Goal: Task Accomplishment & Management: Use online tool/utility

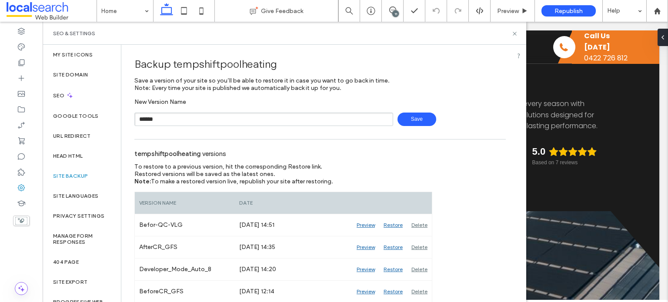
click at [202, 120] on input "******" at bounding box center [263, 119] width 259 height 13
type input "**********"
click at [411, 115] on span "Save" at bounding box center [416, 119] width 39 height 13
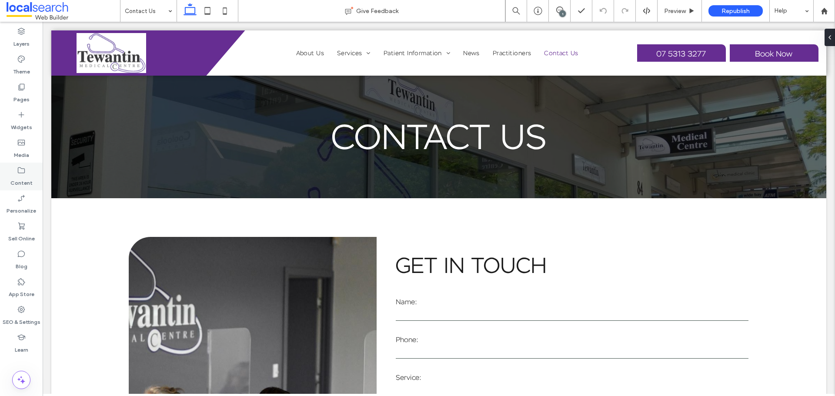
click at [25, 172] on icon at bounding box center [21, 170] width 9 height 9
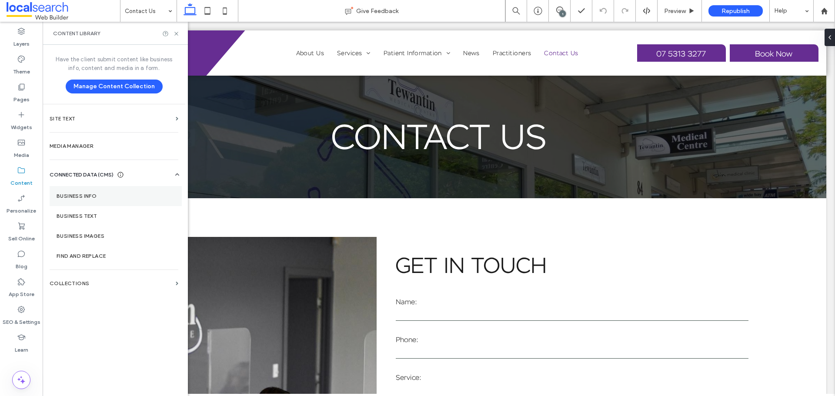
click at [83, 195] on label "Business Info" at bounding box center [116, 196] width 118 height 6
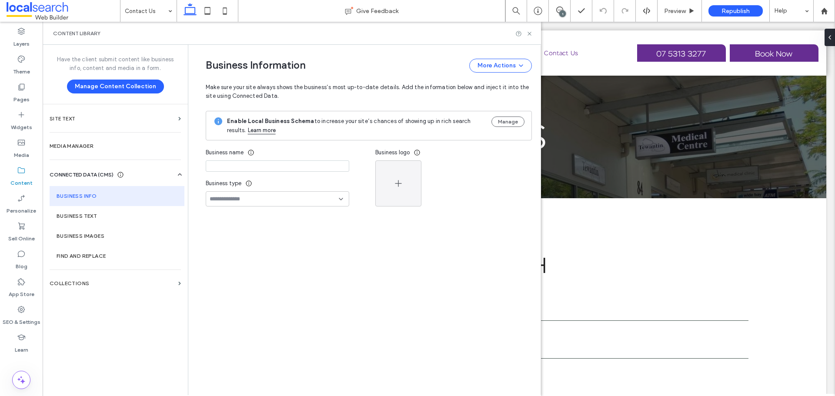
type input "**********"
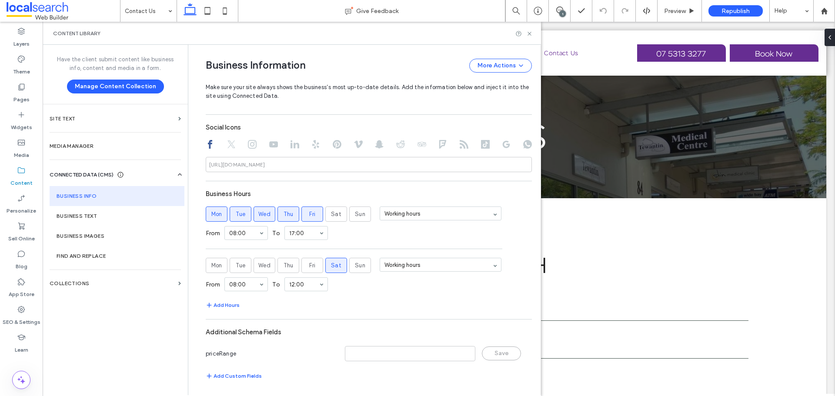
scroll to position [436, 0]
click at [530, 35] on icon at bounding box center [529, 33] width 7 height 7
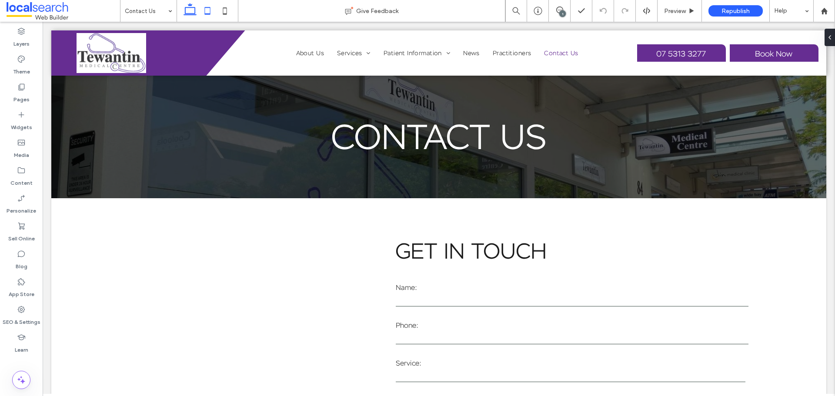
scroll to position [0, 0]
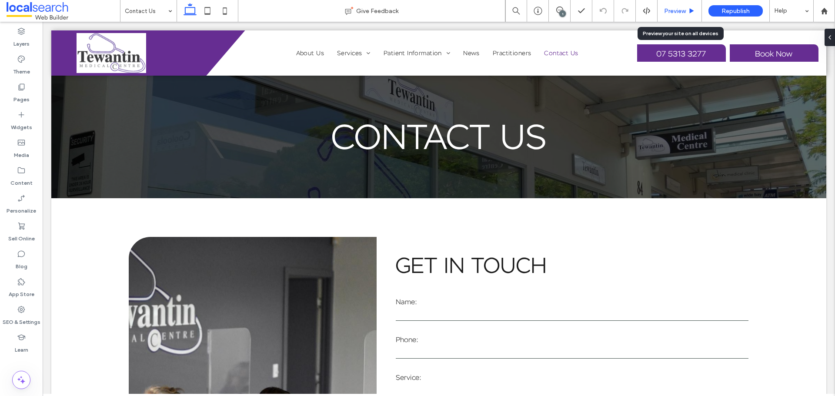
click at [666, 12] on span "Preview" at bounding box center [675, 10] width 22 height 7
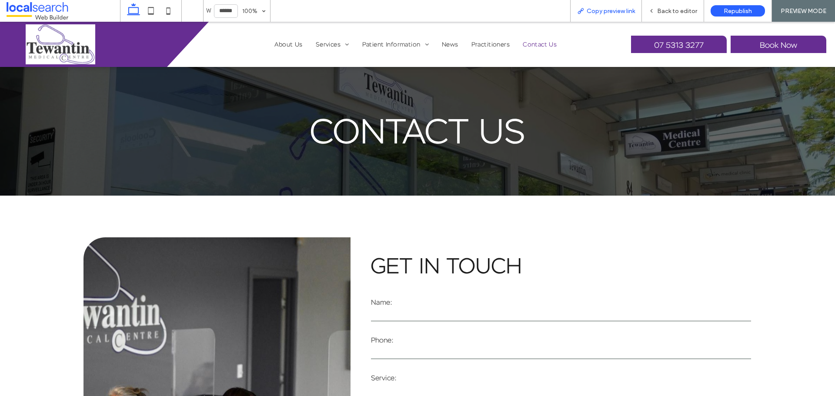
click at [607, 8] on span "Copy preview link" at bounding box center [611, 10] width 48 height 7
drag, startPoint x: 408, startPoint y: 117, endPoint x: 663, endPoint y: 8, distance: 276.7
click at [663, 8] on span "Back to editor" at bounding box center [677, 10] width 40 height 7
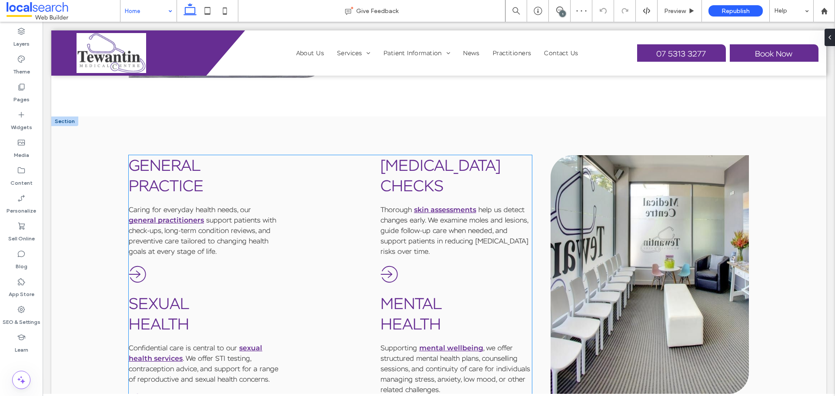
scroll to position [620, 0]
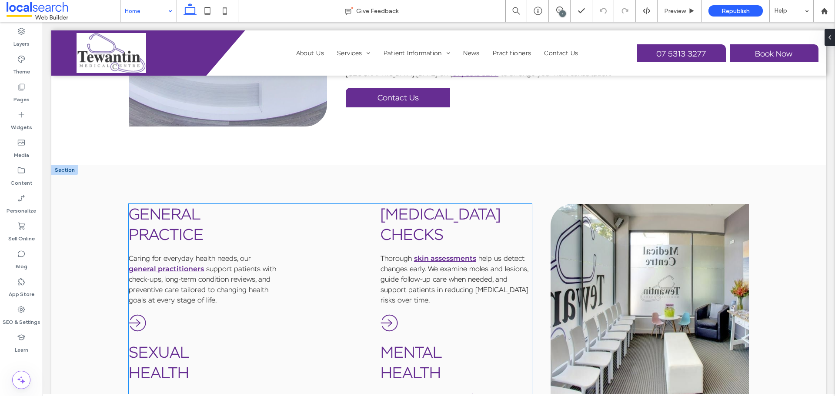
click at [164, 302] on link "Sexual" at bounding box center [159, 352] width 60 height 20
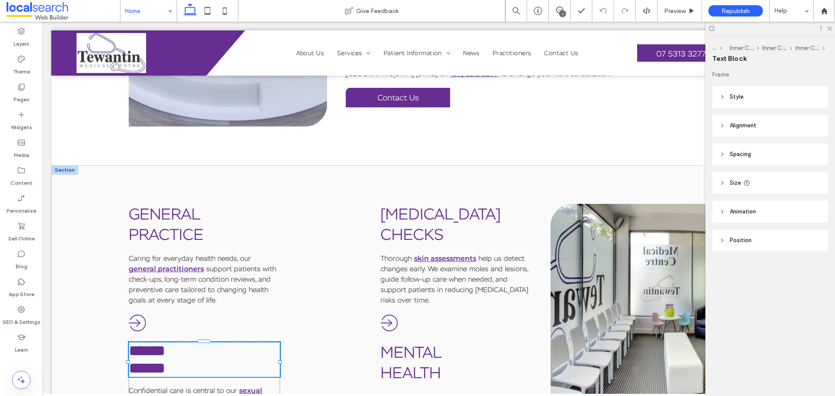
type input "**********"
type input "**"
click at [164, 302] on link "******" at bounding box center [147, 351] width 37 height 16
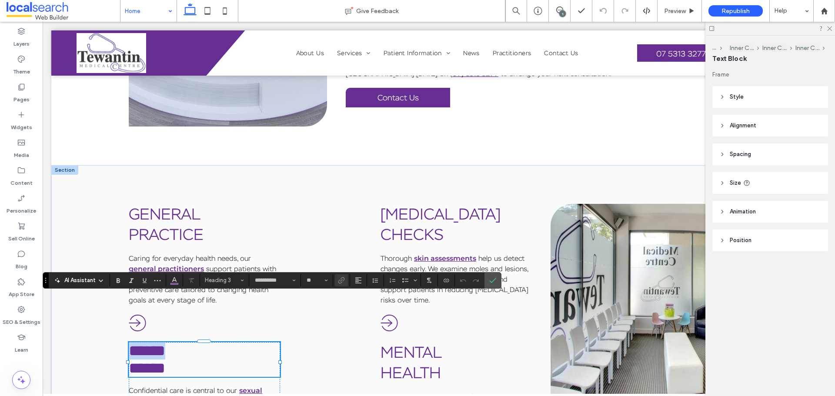
click at [164, 302] on link "******" at bounding box center [147, 351] width 37 height 16
click at [200, 302] on h3 "******" at bounding box center [204, 368] width 151 height 17
drag, startPoint x: 197, startPoint y: 328, endPoint x: 131, endPoint y: 310, distance: 68.9
click at [131, 302] on div "****** ******" at bounding box center [204, 359] width 151 height 35
click at [213, 302] on h3 "******" at bounding box center [204, 350] width 151 height 17
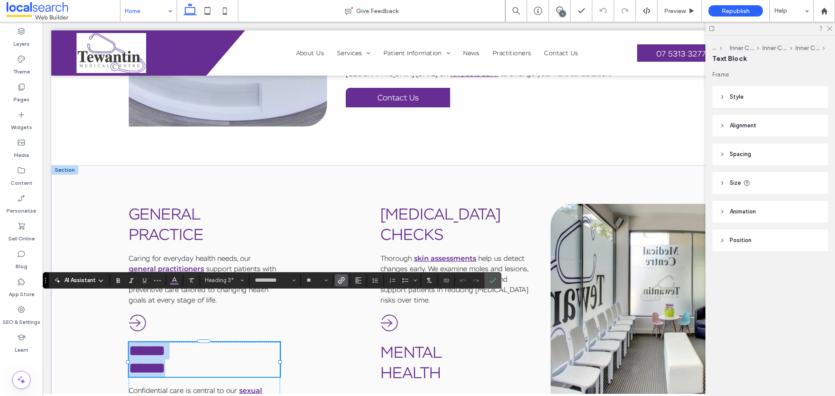
drag, startPoint x: 201, startPoint y: 328, endPoint x: 128, endPoint y: 319, distance: 73.3
click at [342, 281] on icon "Link" at bounding box center [341, 280] width 7 height 7
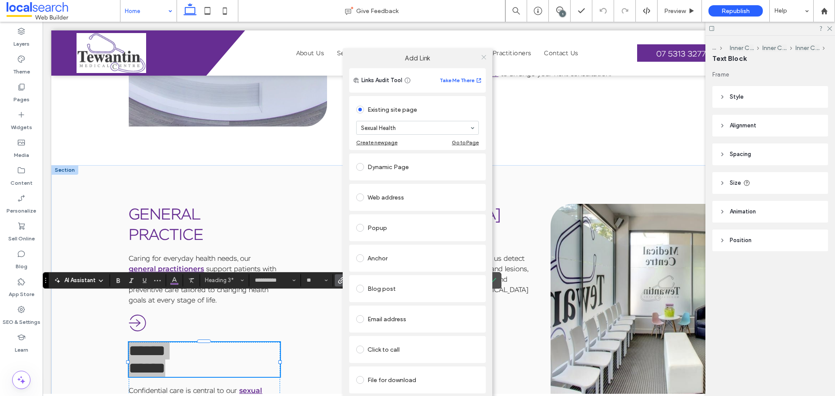
click at [484, 56] on icon at bounding box center [484, 57] width 7 height 7
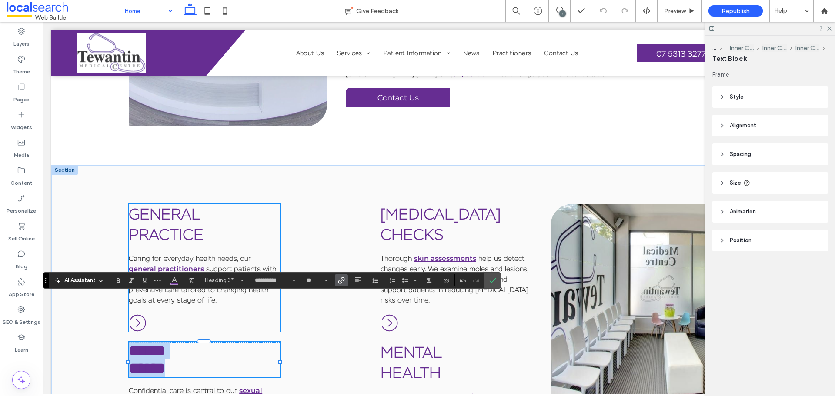
click at [182, 204] on link "General" at bounding box center [165, 214] width 72 height 20
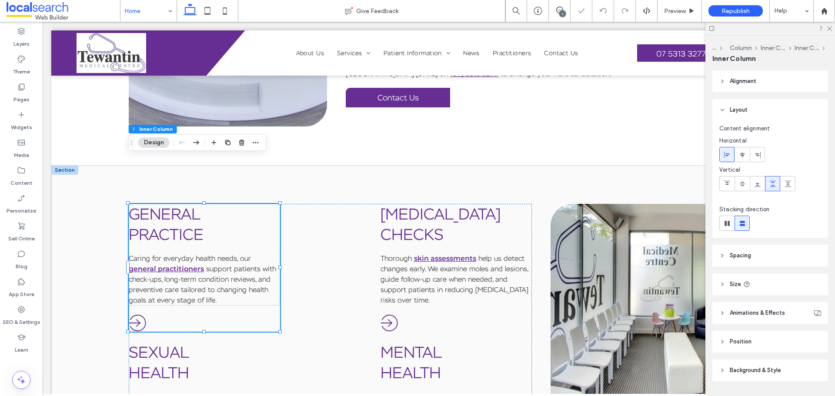
click at [182, 204] on link "General" at bounding box center [165, 214] width 72 height 20
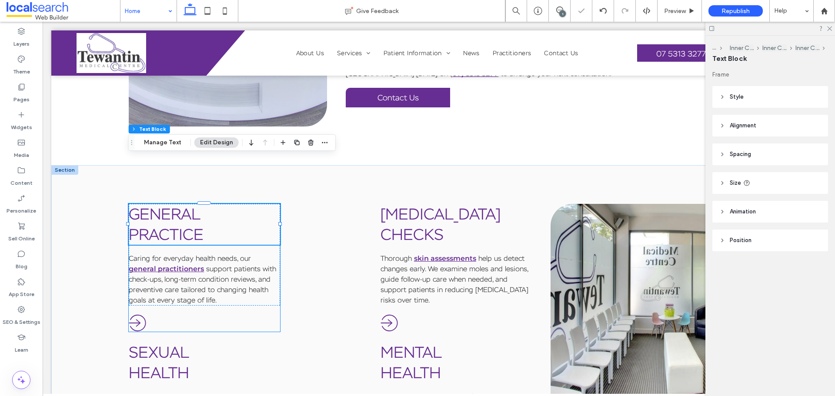
click at [182, 204] on link "General" at bounding box center [165, 214] width 72 height 20
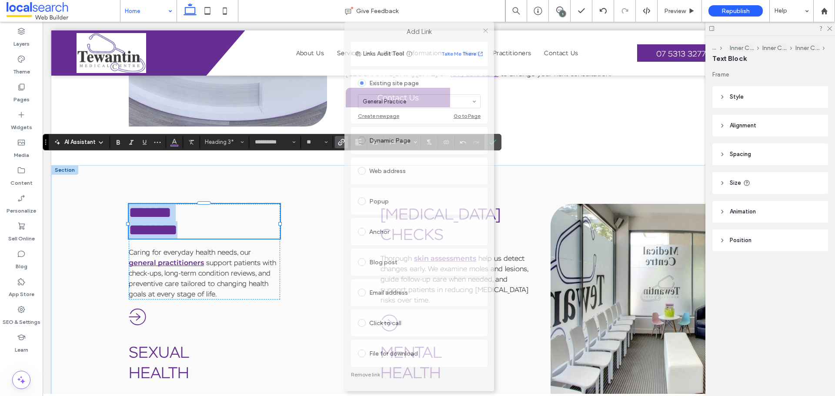
drag, startPoint x: 437, startPoint y: 57, endPoint x: 438, endPoint y: 27, distance: 30.0
click at [438, 27] on div "Add Link" at bounding box center [419, 32] width 150 height 20
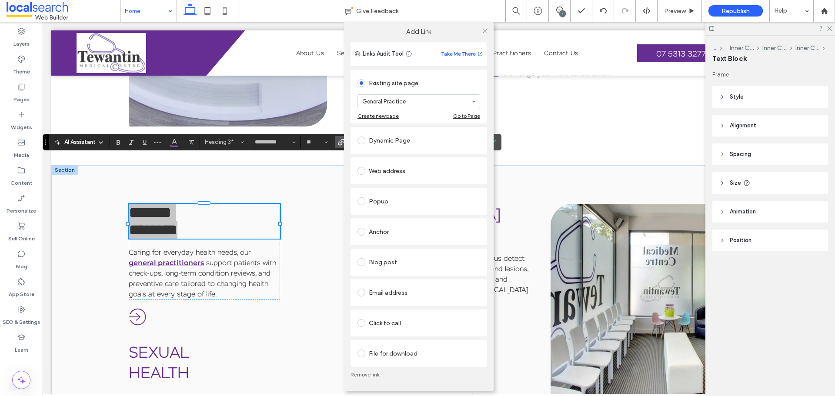
click at [370, 302] on link "Remove link" at bounding box center [419, 374] width 137 height 7
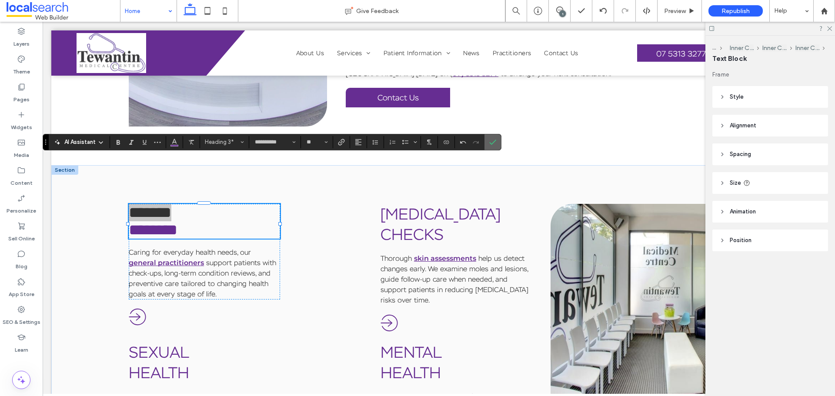
click at [491, 141] on icon "Confirm" at bounding box center [492, 142] width 7 height 7
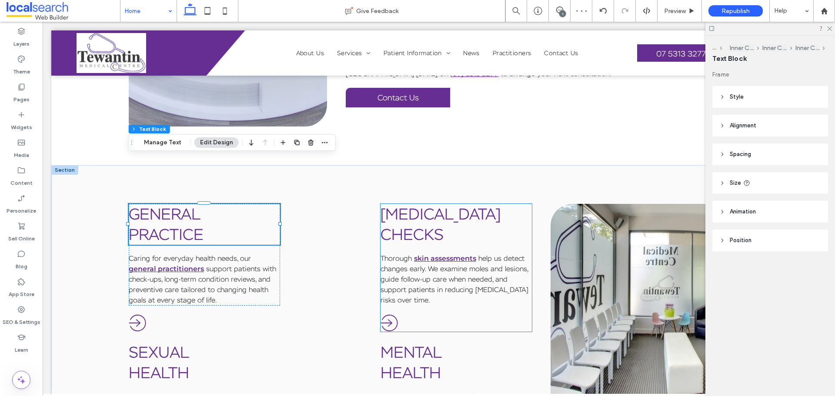
click at [421, 204] on link "[MEDICAL_DATA]" at bounding box center [441, 214] width 120 height 20
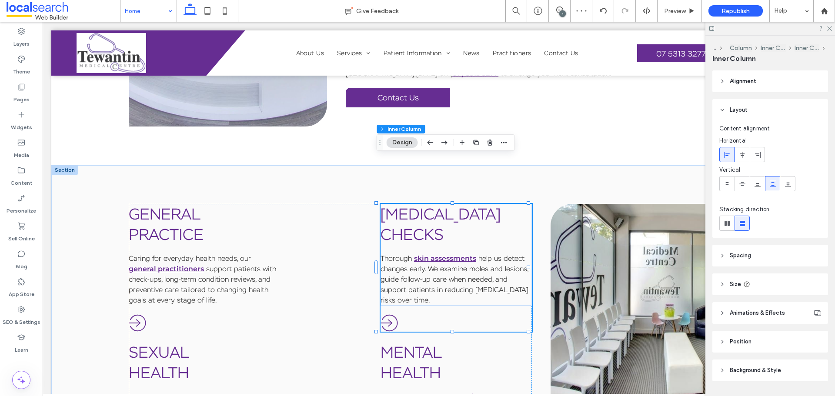
click at [421, 204] on link "[MEDICAL_DATA]" at bounding box center [441, 214] width 120 height 20
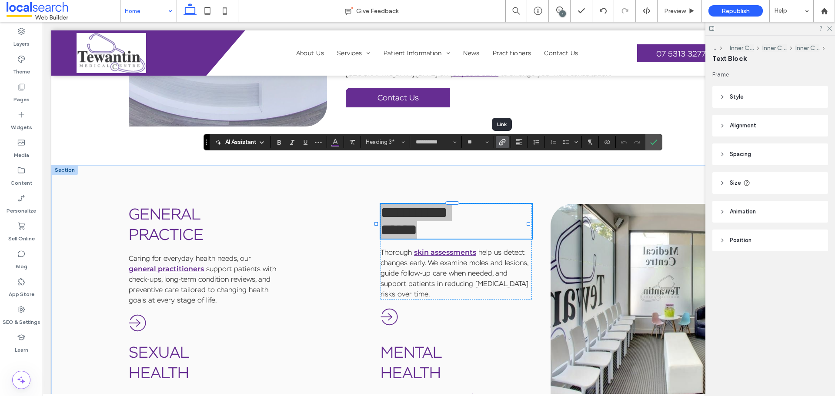
click at [503, 139] on icon "Link" at bounding box center [502, 142] width 7 height 7
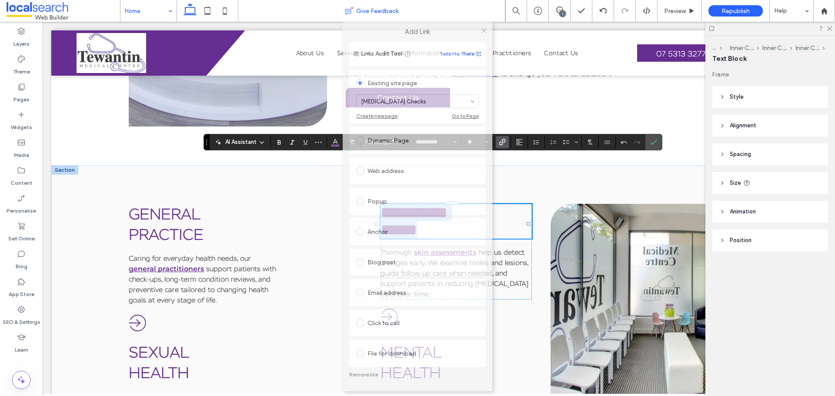
drag, startPoint x: 439, startPoint y: 61, endPoint x: 439, endPoint y: 7, distance: 53.9
click at [439, 7] on body ".wqwq-1{fill:#231f20;} .cls-1q, .cls-2q { fill-rule: evenodd; } .cls-2q { fill:…" at bounding box center [417, 198] width 835 height 396
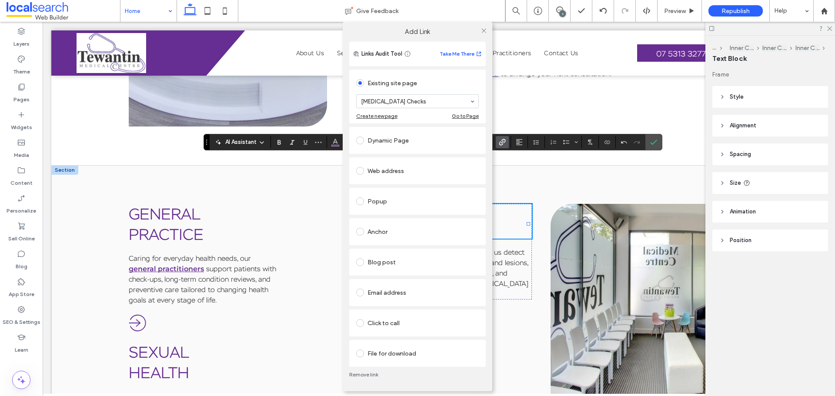
click at [373, 302] on link "Remove link" at bounding box center [417, 374] width 137 height 7
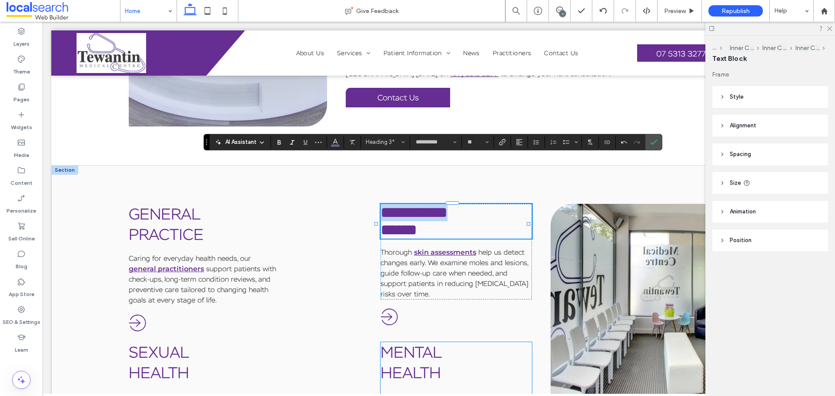
click at [408, 302] on link "Mental" at bounding box center [411, 352] width 61 height 20
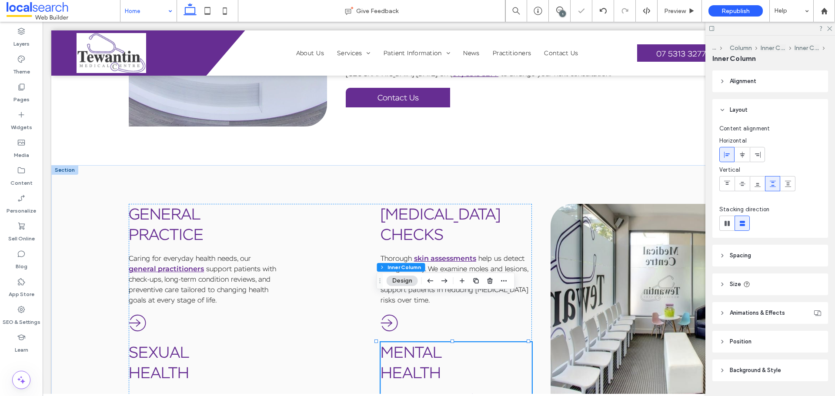
click at [408, 302] on link "Mental" at bounding box center [411, 352] width 61 height 20
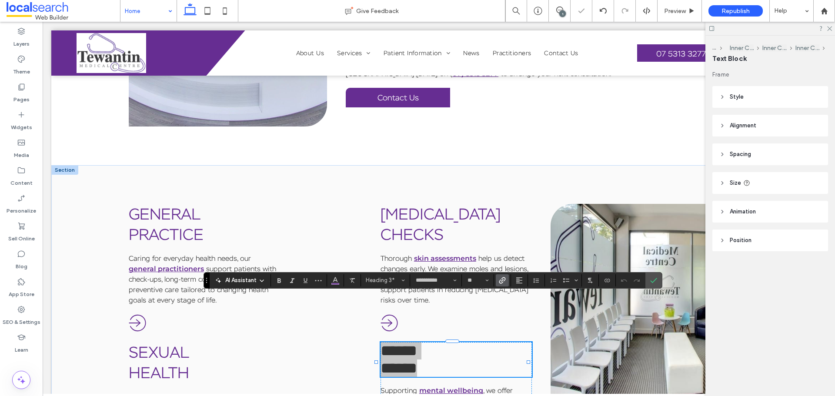
click at [504, 279] on icon "Link" at bounding box center [502, 280] width 7 height 7
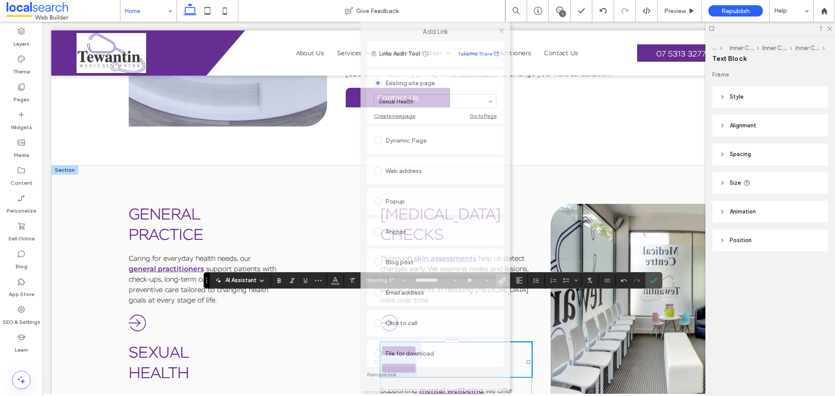
drag, startPoint x: 441, startPoint y: 57, endPoint x: 458, endPoint y: -30, distance: 88.8
click at [458, 0] on html ".wqwq-1{fill:#231f20;} .cls-1q, .cls-2q { fill-rule: evenodd; } .cls-2q { fill:…" at bounding box center [417, 198] width 835 height 396
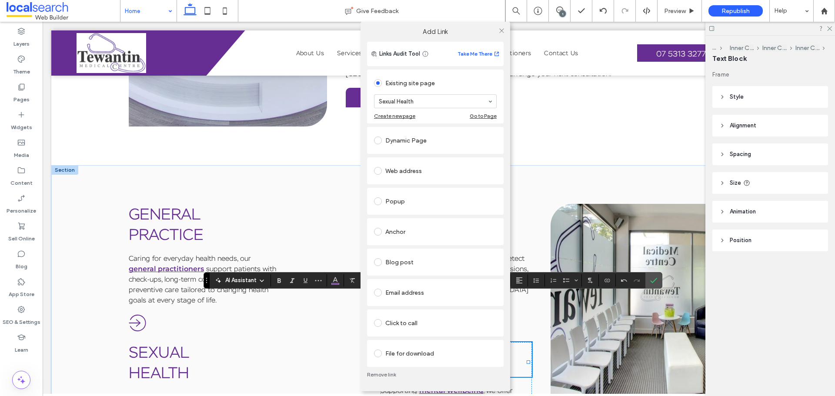
click at [391, 302] on link "Remove link" at bounding box center [435, 374] width 137 height 7
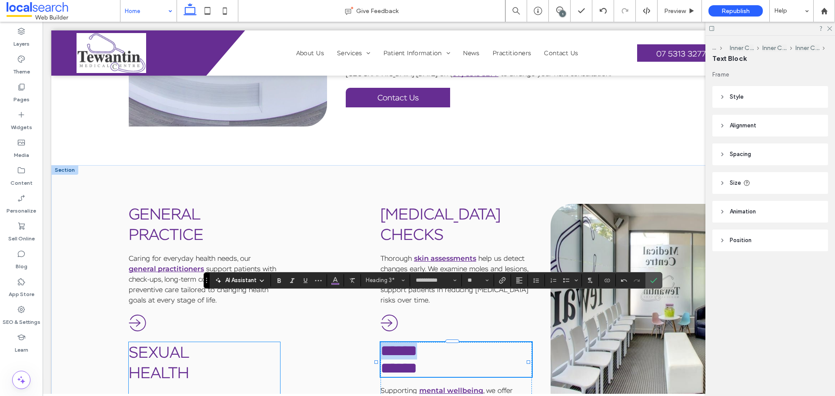
click at [170, 302] on link "Health" at bounding box center [159, 373] width 60 height 20
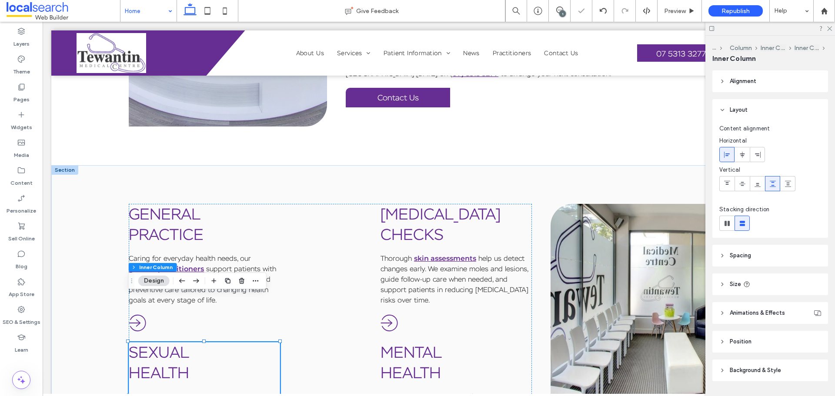
click at [170, 302] on link "Health" at bounding box center [159, 373] width 60 height 20
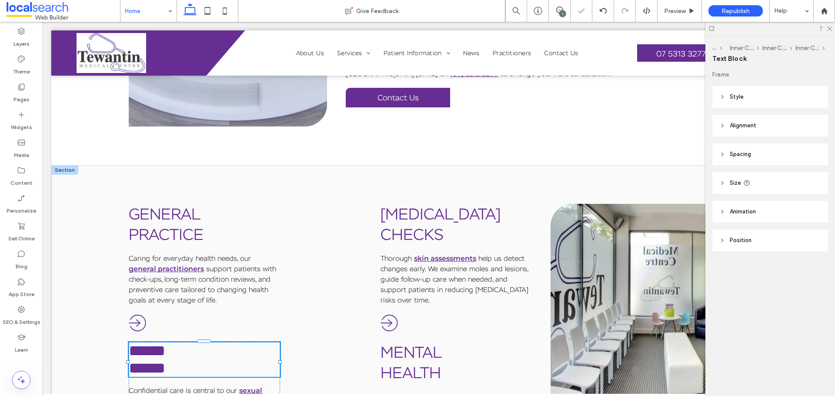
type input "**********"
type input "**"
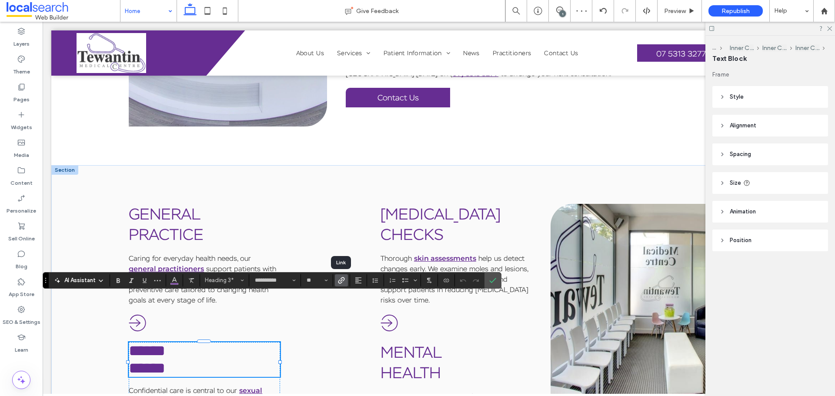
click at [344, 280] on icon "Link" at bounding box center [341, 280] width 7 height 7
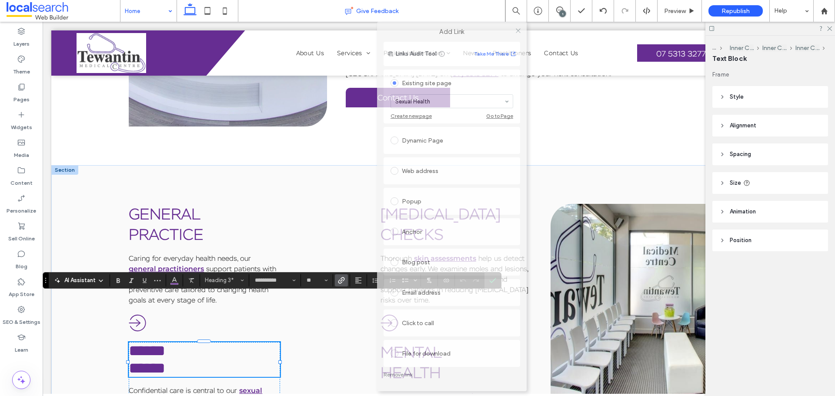
drag, startPoint x: 431, startPoint y: 57, endPoint x: 466, endPoint y: 4, distance: 63.2
click at [466, 4] on body ".wqwq-1{fill:#231f20;} .cls-1q, .cls-2q { fill-rule: evenodd; } .cls-2q { fill:…" at bounding box center [417, 198] width 835 height 396
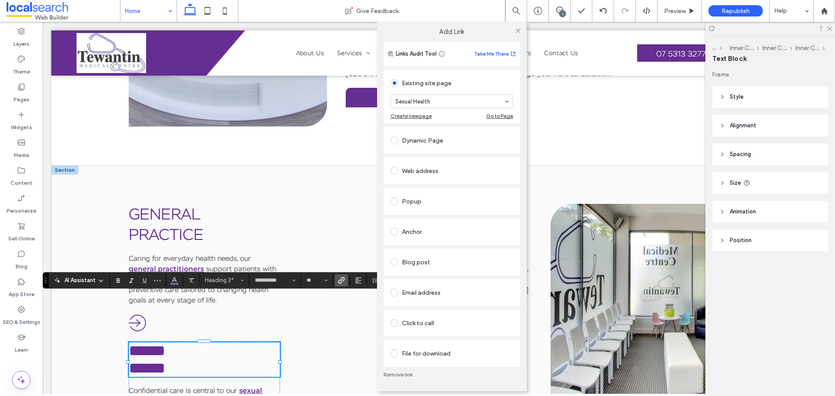
click at [402, 302] on link "Remove link" at bounding box center [452, 374] width 137 height 7
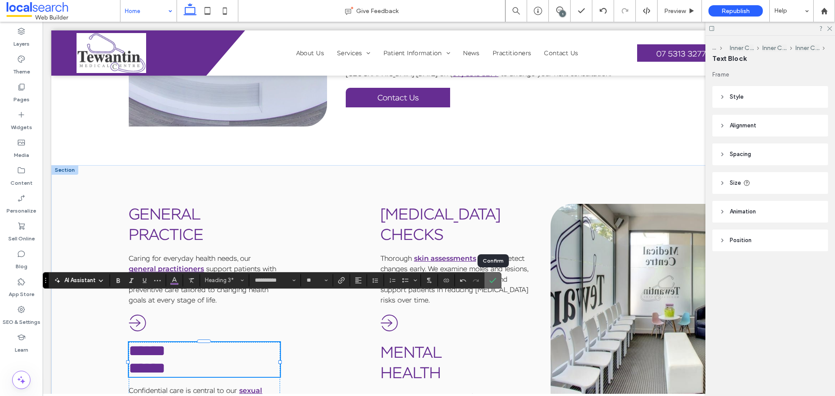
click at [491, 282] on icon "Confirm" at bounding box center [492, 280] width 7 height 7
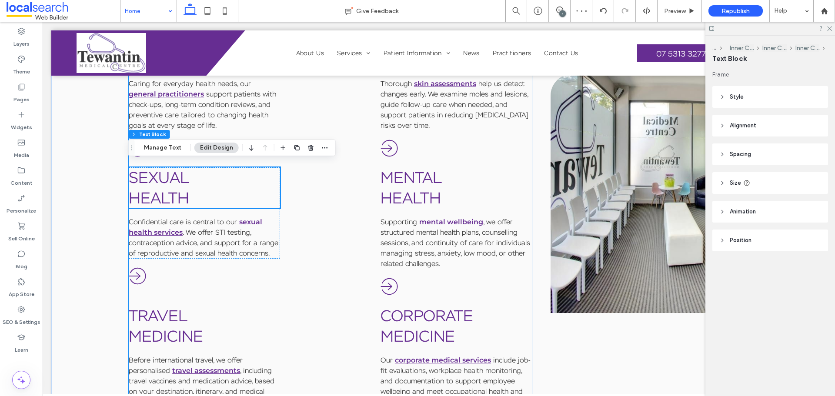
scroll to position [837, 0]
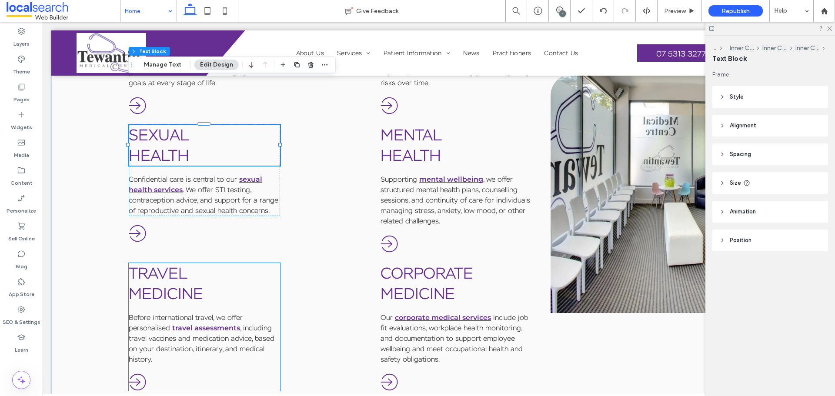
click at [181, 263] on link "Travel" at bounding box center [158, 273] width 59 height 20
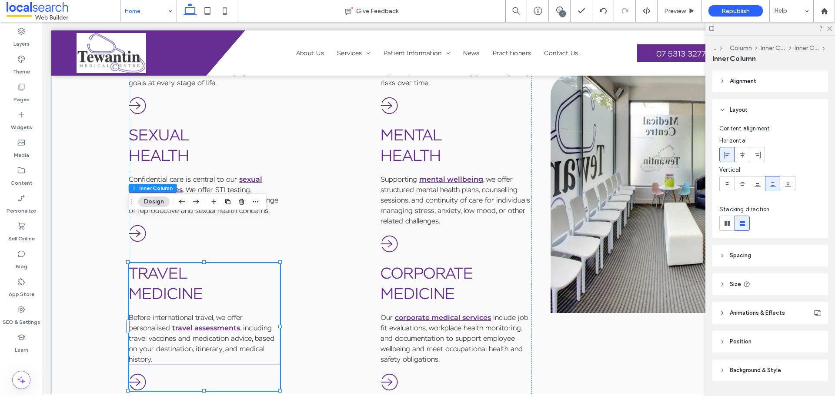
click at [181, 263] on link "Travel" at bounding box center [158, 273] width 59 height 20
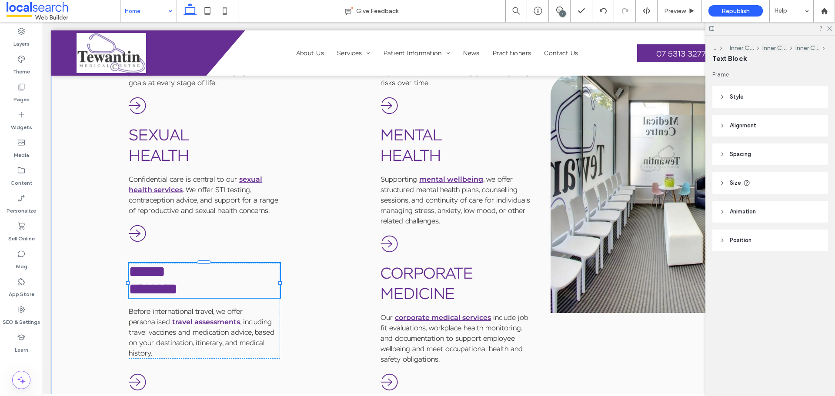
type input "**********"
type input "**"
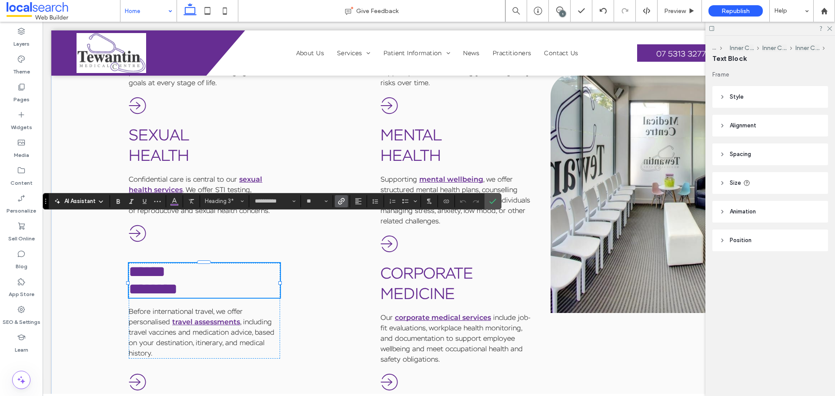
click at [343, 201] on icon "Link" at bounding box center [341, 201] width 7 height 7
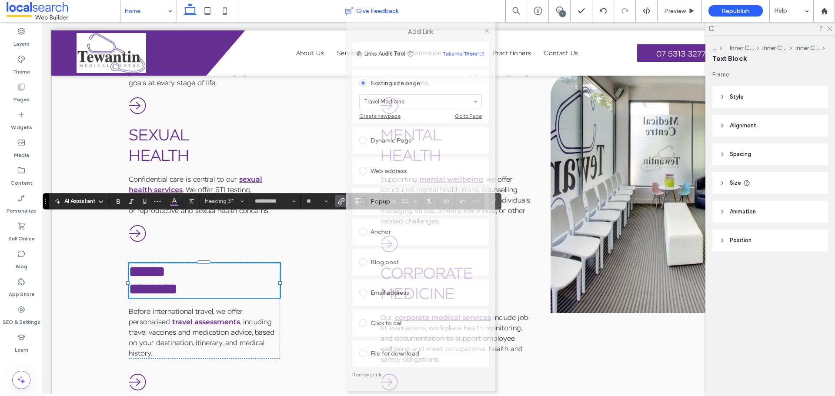
drag, startPoint x: 430, startPoint y: 60, endPoint x: 433, endPoint y: 18, distance: 42.7
click at [433, 18] on body ".wqwq-1{fill:#231f20;} .cls-1q, .cls-2q { fill-rule: evenodd; } .cls-2q { fill:…" at bounding box center [417, 198] width 835 height 396
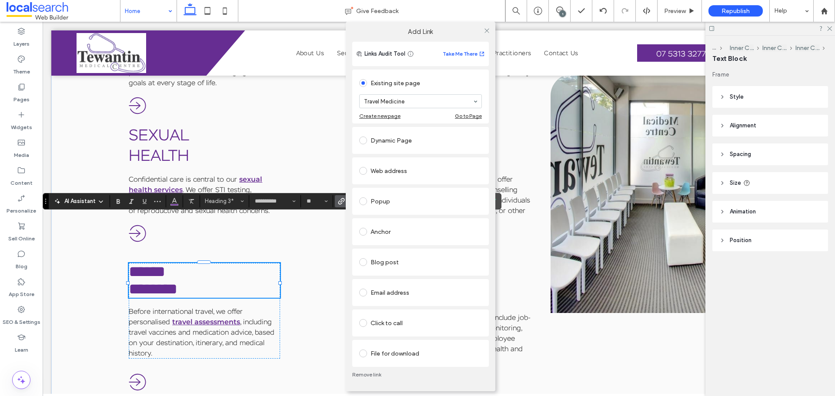
click at [376, 302] on link "Remove link" at bounding box center [420, 374] width 137 height 7
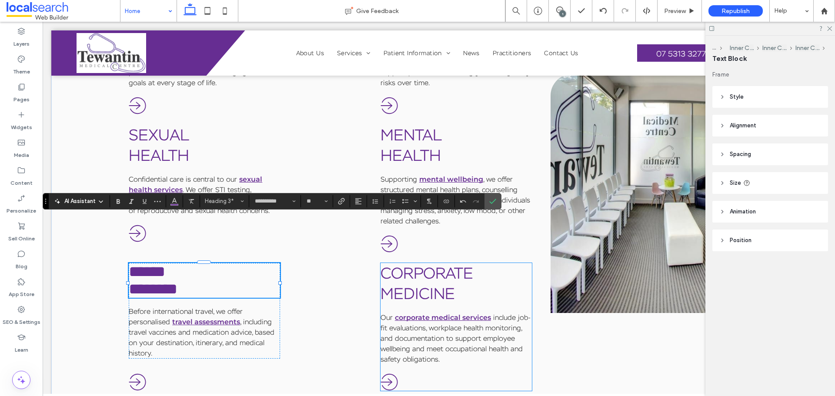
click at [426, 263] on link "Corporate" at bounding box center [427, 273] width 93 height 20
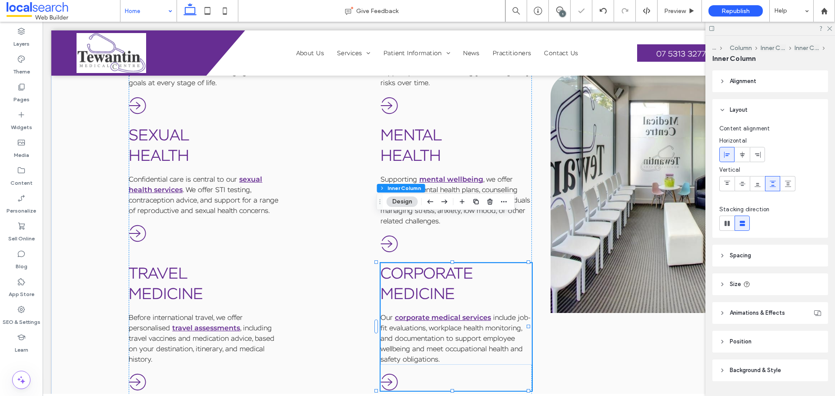
click at [426, 263] on link "Corporate" at bounding box center [427, 273] width 93 height 20
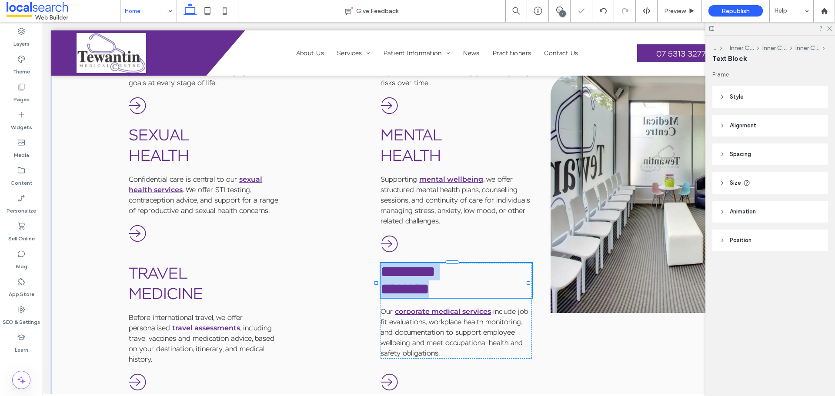
type input "**********"
type input "**"
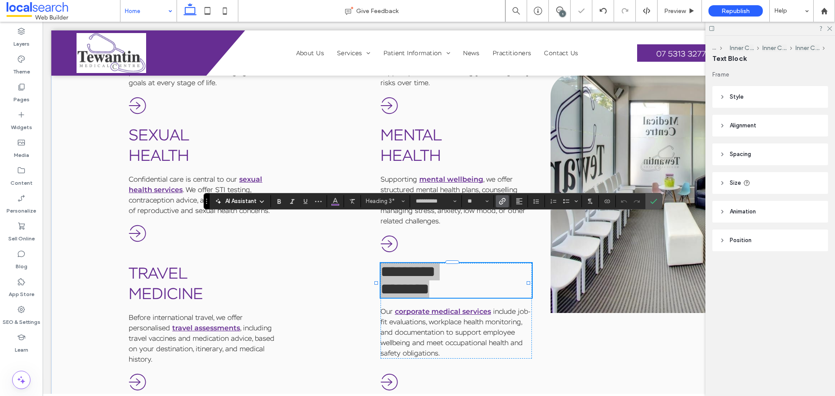
click at [507, 200] on label "Link" at bounding box center [502, 201] width 13 height 12
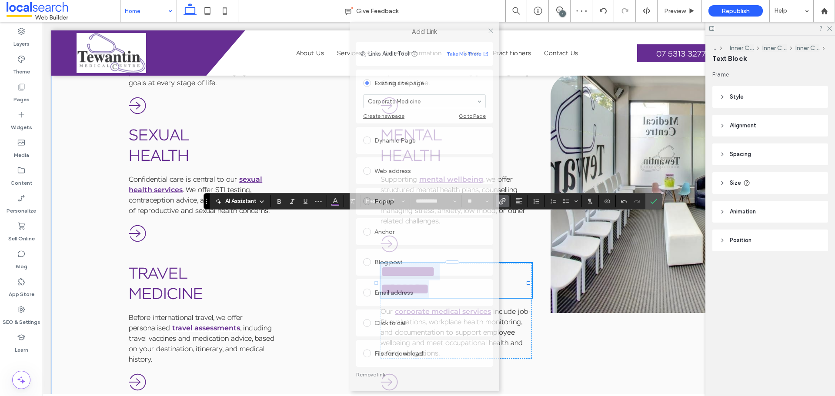
drag, startPoint x: 427, startPoint y: 58, endPoint x: 434, endPoint y: -14, distance: 72.1
click at [434, 0] on html ".wqwq-1{fill:#231f20;} .cls-1q, .cls-2q { fill-rule: evenodd; } .cls-2q { fill:…" at bounding box center [417, 198] width 835 height 396
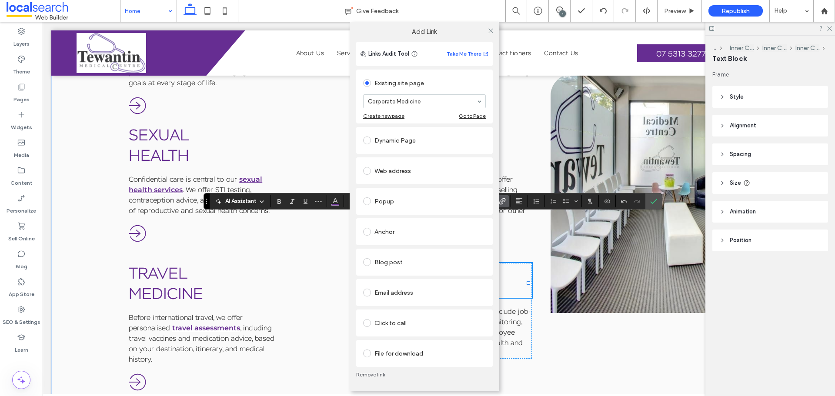
click at [375, 302] on link "Remove link" at bounding box center [424, 374] width 137 height 7
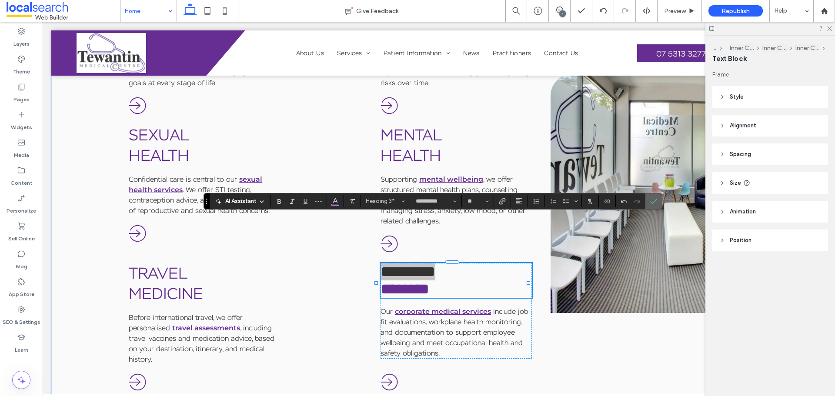
click at [651, 202] on use "Confirm" at bounding box center [653, 201] width 7 height 5
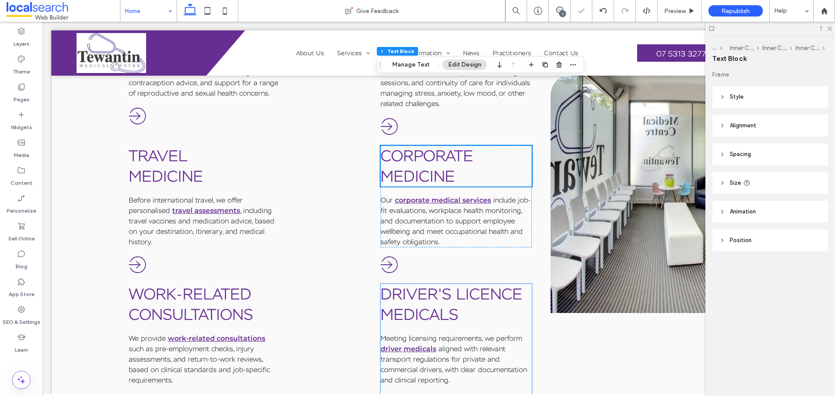
scroll to position [1011, 0]
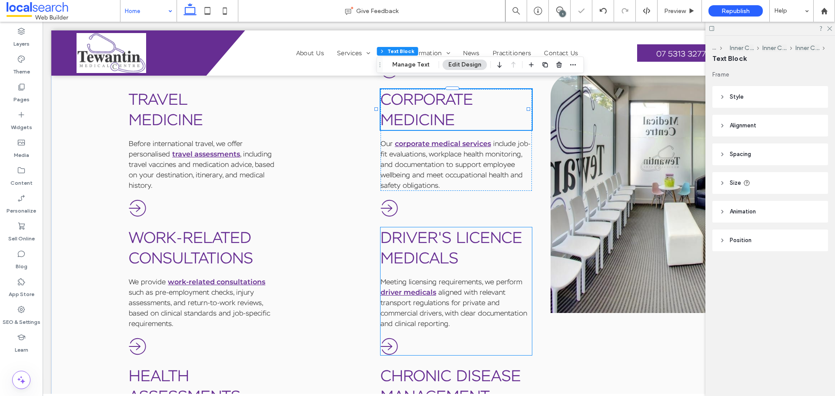
click at [424, 227] on link "Driver's licence" at bounding box center [452, 237] width 142 height 20
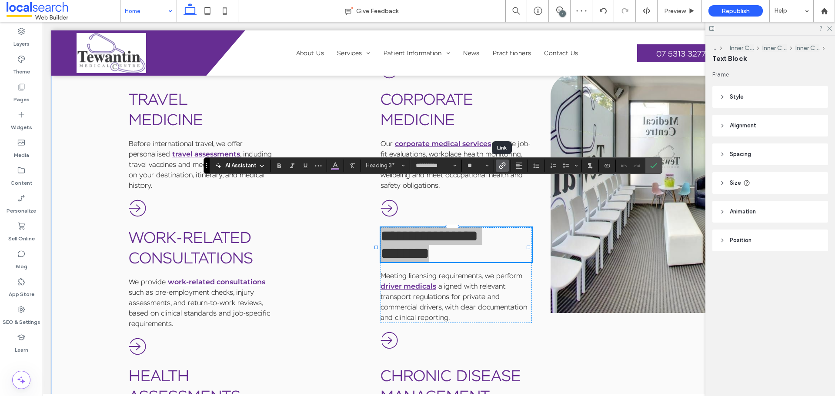
click at [501, 164] on icon "Link" at bounding box center [502, 165] width 7 height 7
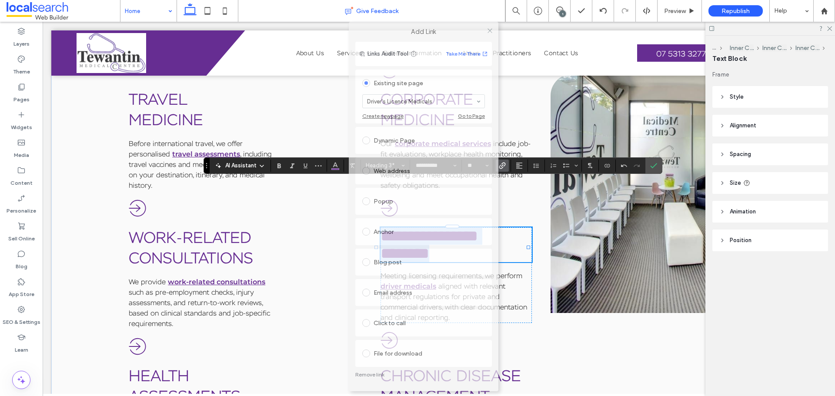
drag, startPoint x: 433, startPoint y: 58, endPoint x: 439, endPoint y: 9, distance: 49.1
click at [439, 9] on body ".wqwq-1{fill:#231f20;} .cls-1q, .cls-2q { fill-rule: evenodd; } .cls-2q { fill:…" at bounding box center [417, 198] width 835 height 396
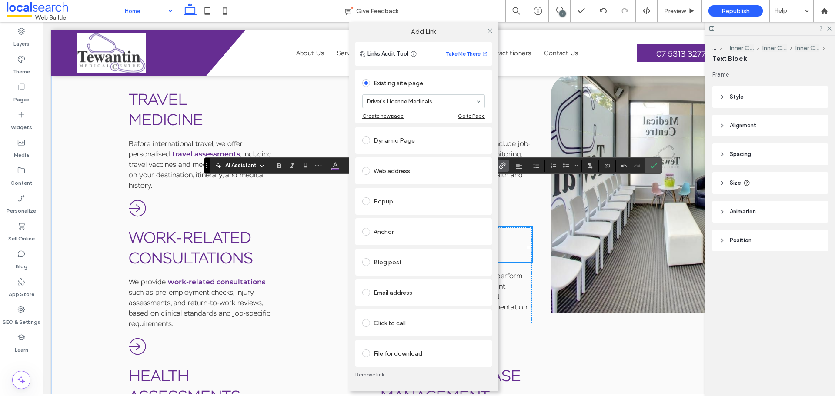
click at [374, 302] on link "Remove link" at bounding box center [423, 374] width 137 height 7
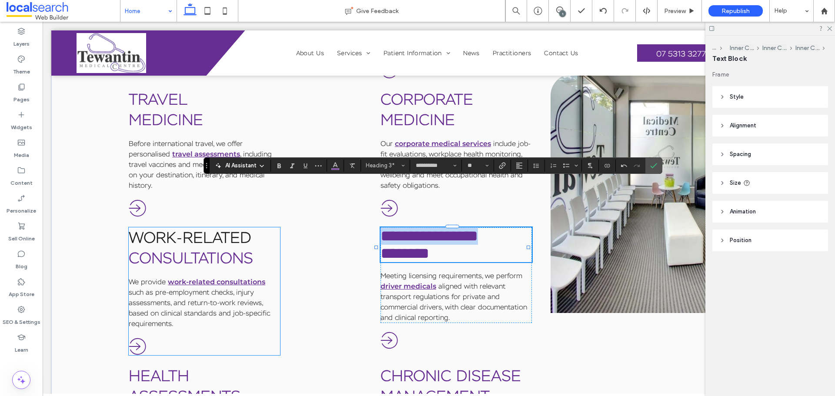
click at [180, 227] on link "Work-RElated" at bounding box center [190, 237] width 123 height 20
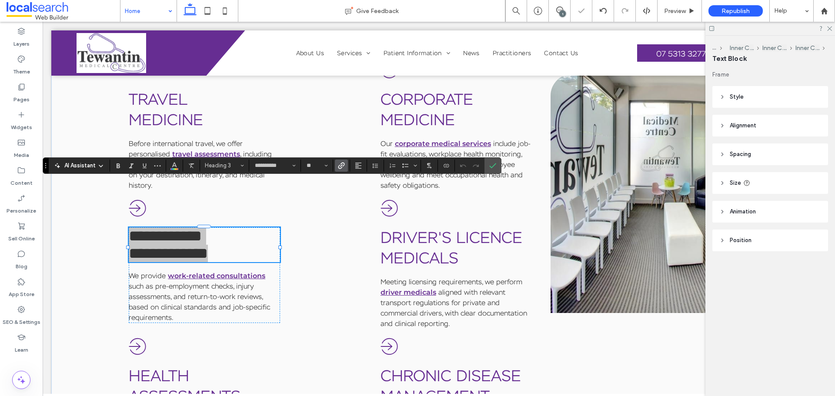
click at [341, 164] on use "Link" at bounding box center [341, 165] width 7 height 7
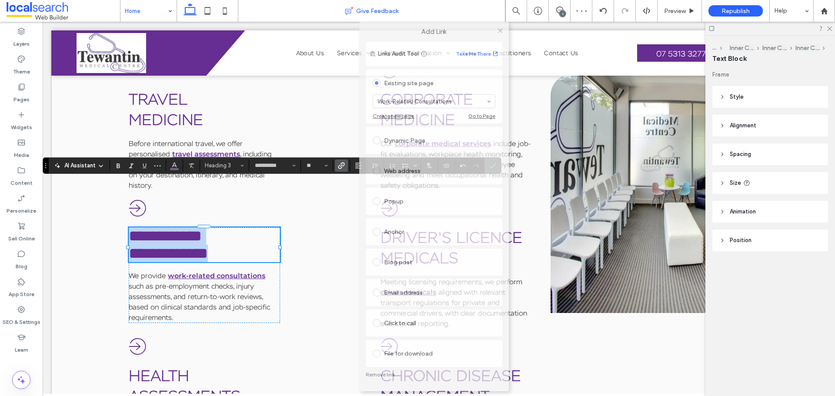
drag, startPoint x: 426, startPoint y: 61, endPoint x: 444, endPoint y: 16, distance: 48.5
click at [444, 16] on body ".wqwq-1{fill:#231f20;} .cls-1q, .cls-2q { fill-rule: evenodd; } .cls-2q { fill:…" at bounding box center [417, 198] width 835 height 396
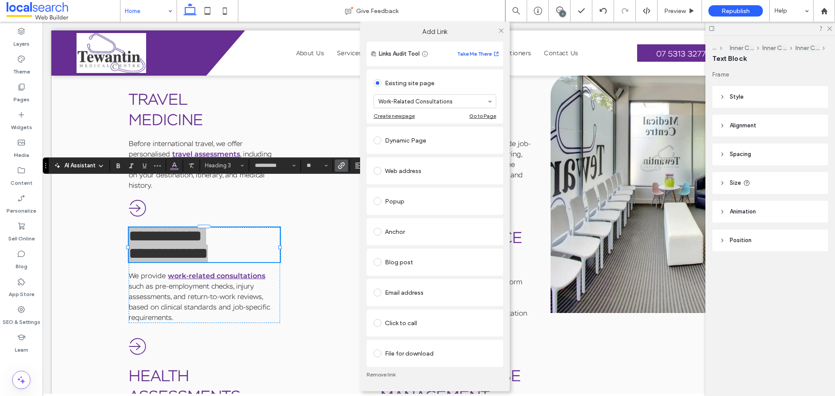
click at [382, 302] on link "Remove link" at bounding box center [435, 374] width 137 height 7
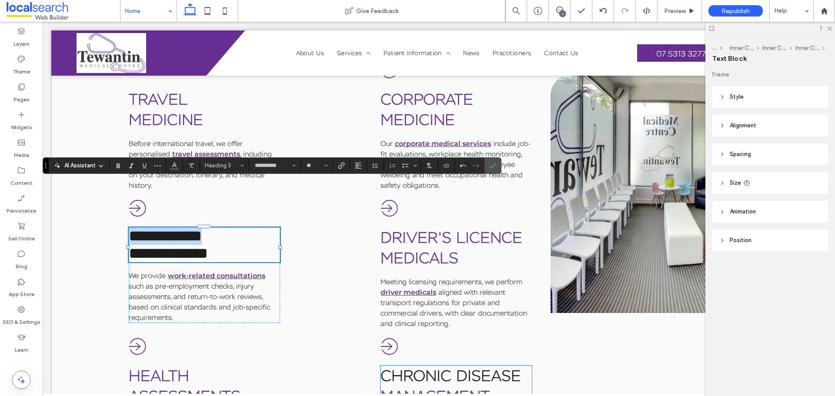
click at [432, 302] on link "Chronic Disease" at bounding box center [451, 376] width 140 height 20
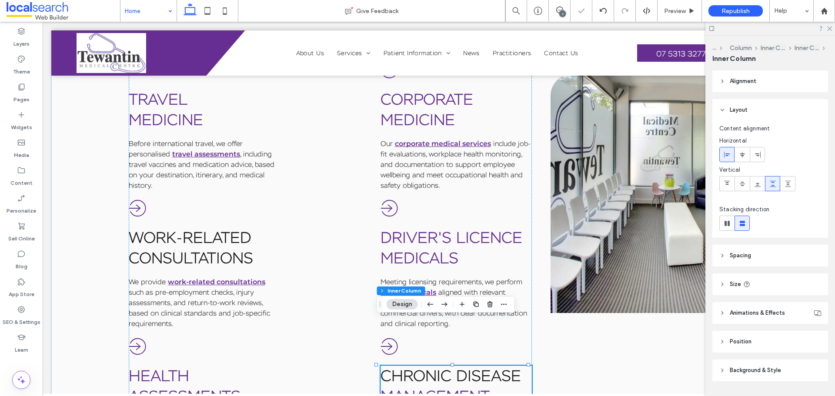
click at [432, 302] on link "Chronic Disease" at bounding box center [451, 376] width 140 height 20
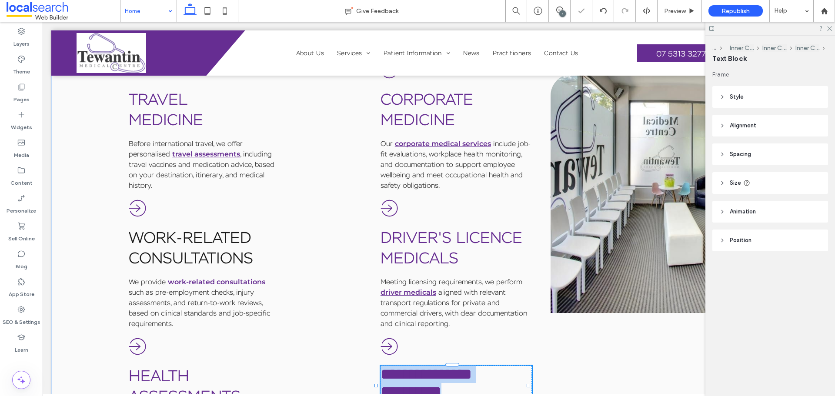
type input "**********"
type input "**"
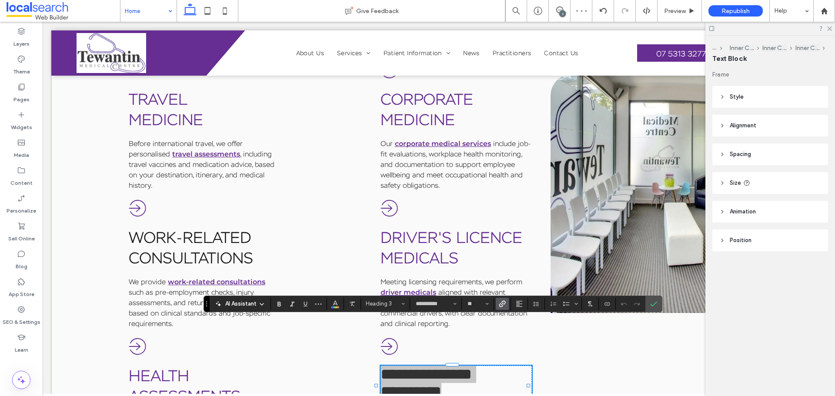
click at [497, 302] on label "Link" at bounding box center [502, 304] width 13 height 12
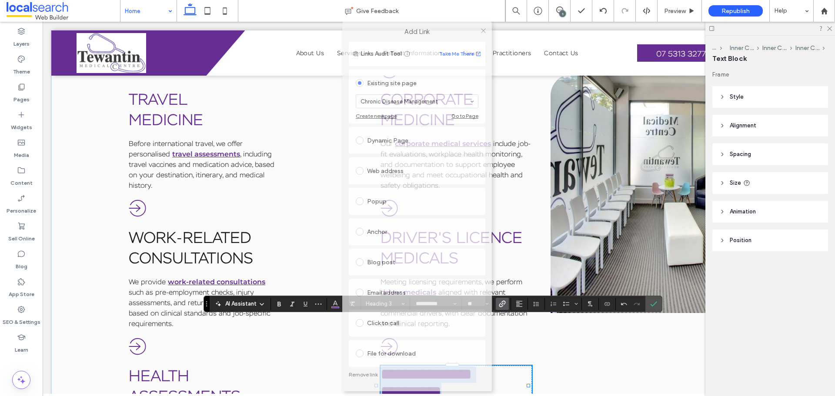
drag, startPoint x: 429, startPoint y: 61, endPoint x: 428, endPoint y: 23, distance: 38.7
click at [428, 23] on div "Add Link" at bounding box center [417, 32] width 150 height 20
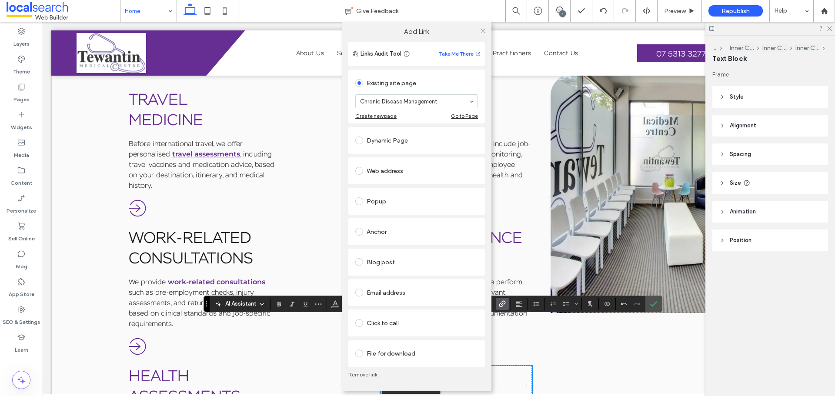
click at [365, 302] on link "Remove link" at bounding box center [416, 374] width 137 height 7
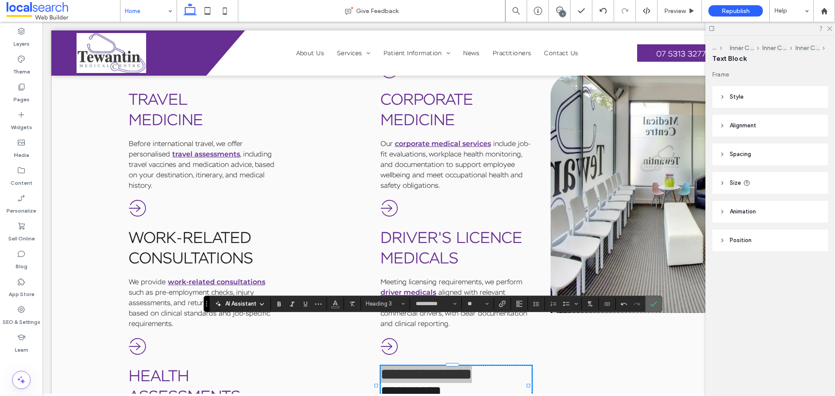
click at [653, 302] on icon "Confirm" at bounding box center [653, 303] width 7 height 7
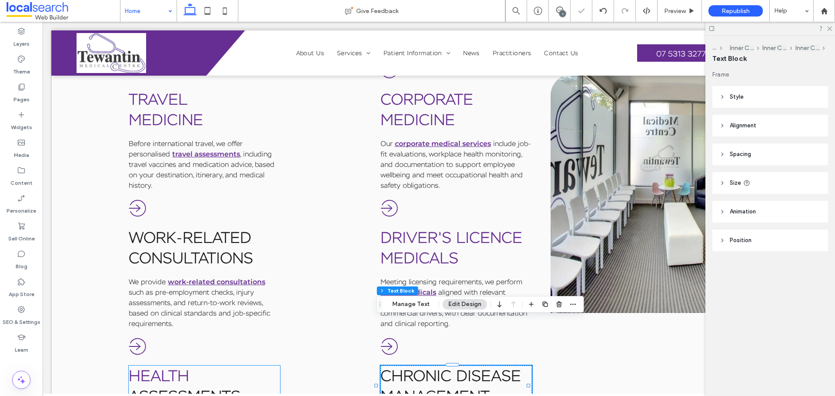
click at [221, 302] on link "Assessments" at bounding box center [185, 396] width 112 height 20
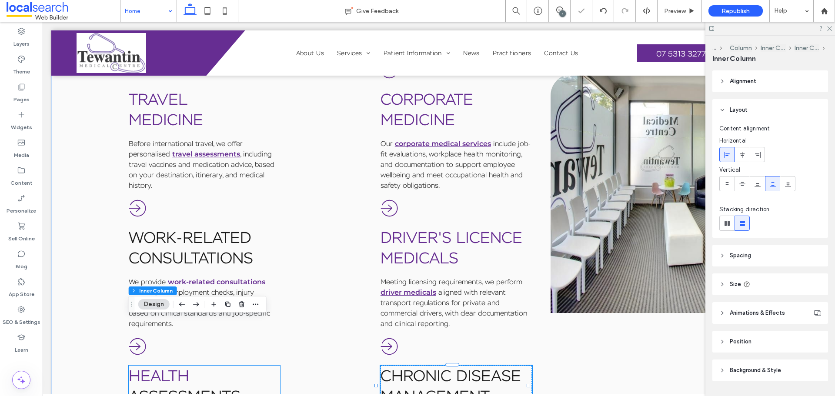
click at [221, 302] on link "Assessments" at bounding box center [185, 396] width 112 height 20
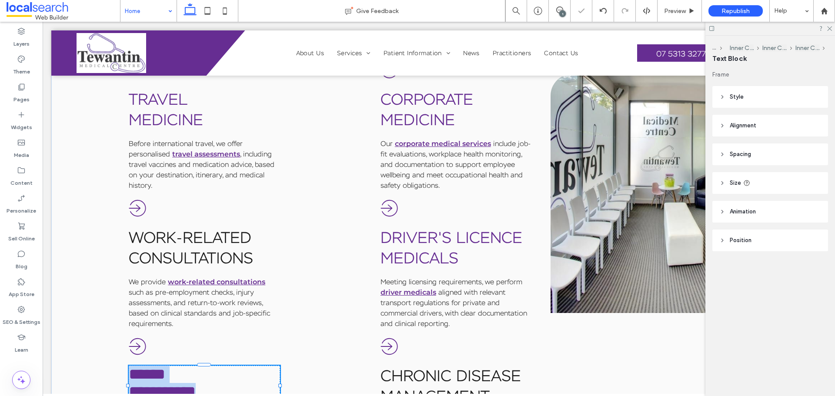
type input "**********"
type input "**"
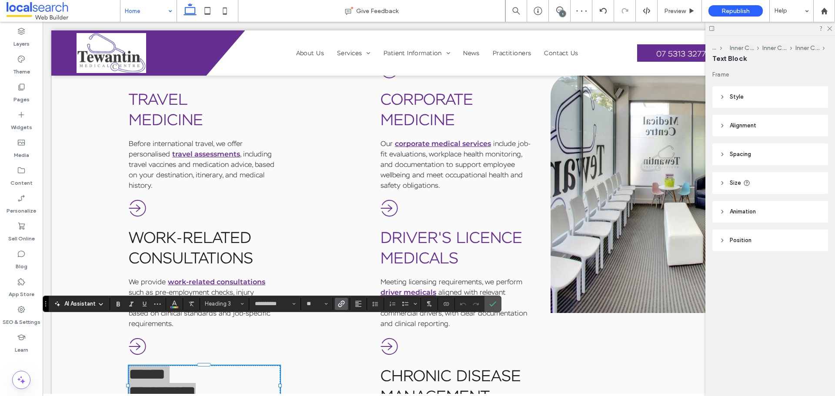
click at [340, 302] on icon "Link" at bounding box center [341, 303] width 7 height 7
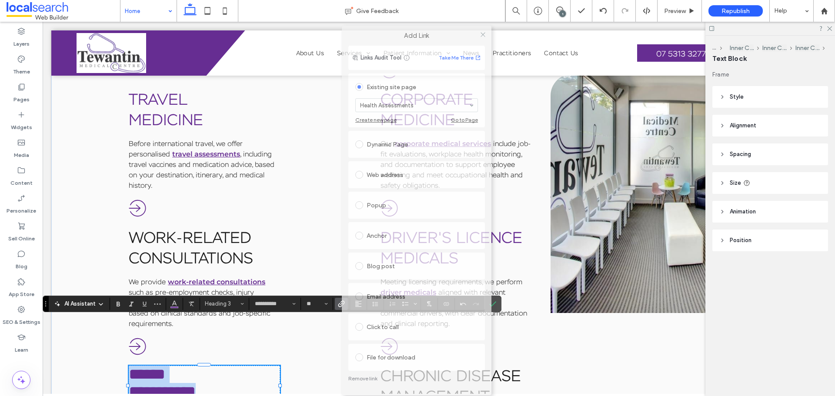
drag, startPoint x: 421, startPoint y: 58, endPoint x: 420, endPoint y: 34, distance: 23.9
click at [420, 34] on label "Add Link" at bounding box center [416, 36] width 137 height 8
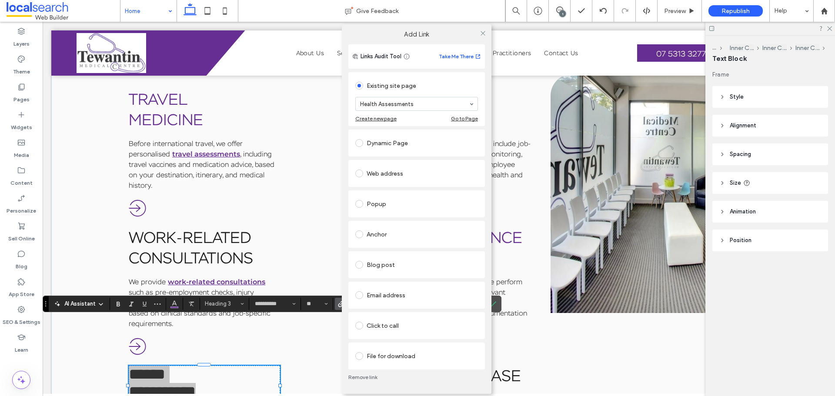
click at [370, 302] on link "Remove link" at bounding box center [416, 377] width 137 height 7
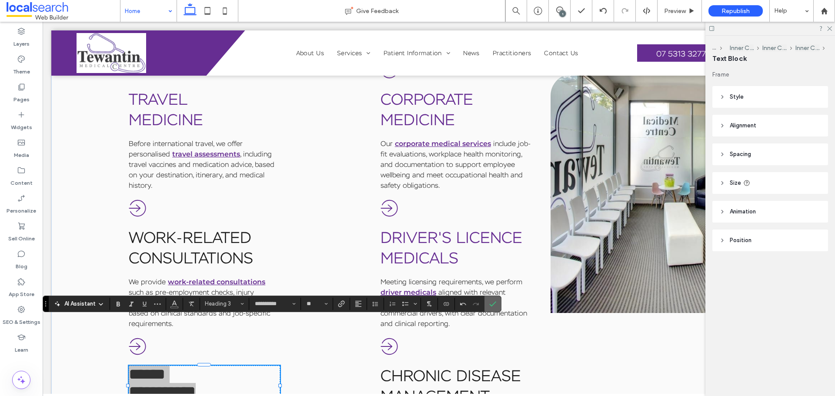
click at [491, 302] on icon "Confirm" at bounding box center [492, 303] width 7 height 7
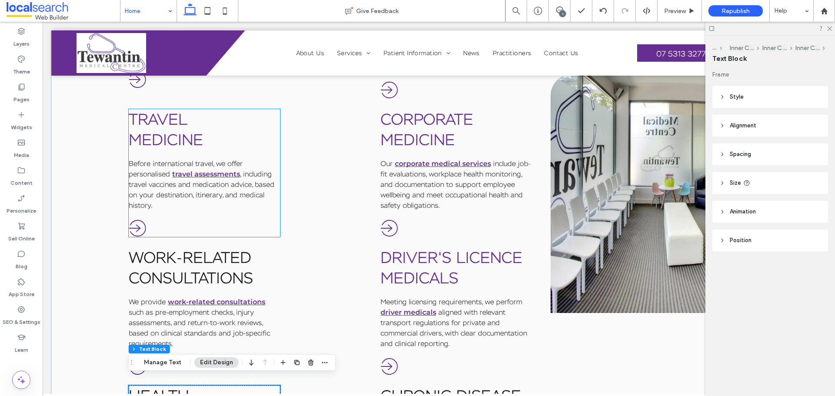
scroll to position [924, 0]
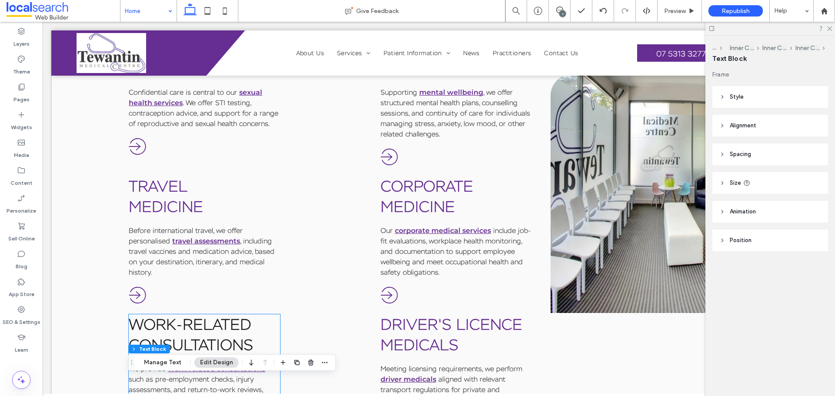
click at [232, 302] on span "Consultations" at bounding box center [191, 345] width 124 height 20
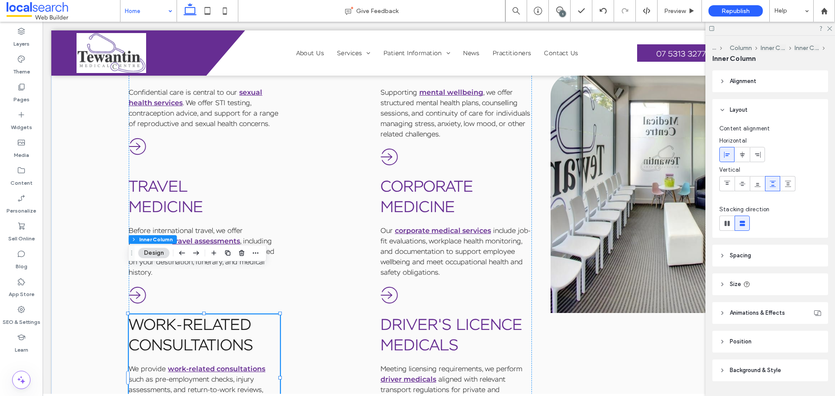
click at [232, 302] on span "Consultations" at bounding box center [191, 345] width 124 height 20
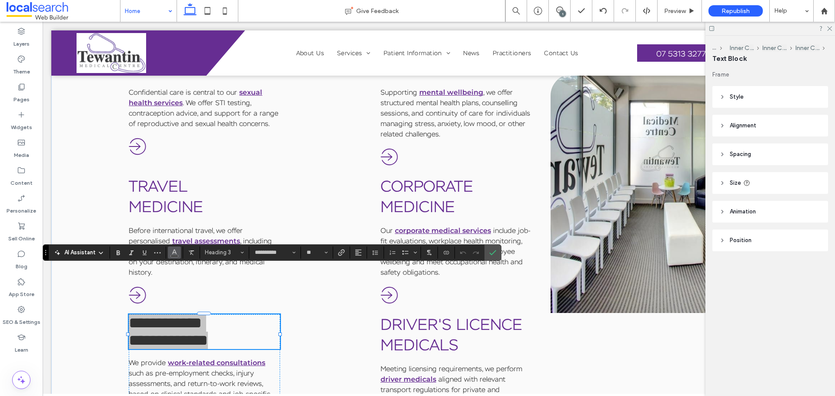
click at [174, 252] on use "Color" at bounding box center [174, 251] width 5 height 5
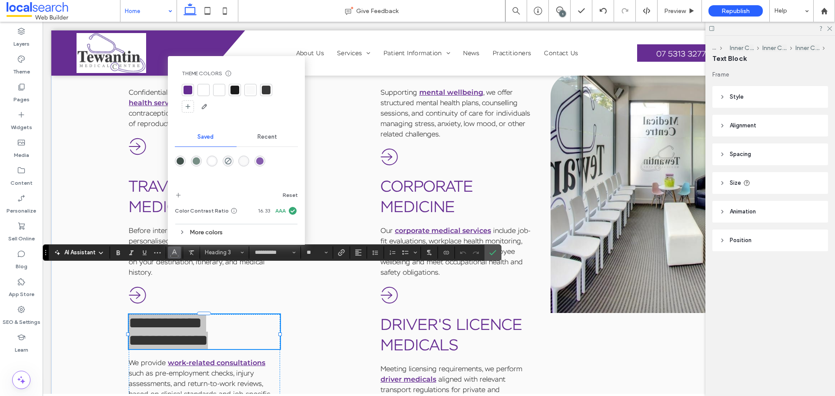
click at [191, 89] on div at bounding box center [188, 90] width 9 height 9
click at [491, 253] on icon "Confirm" at bounding box center [492, 252] width 7 height 7
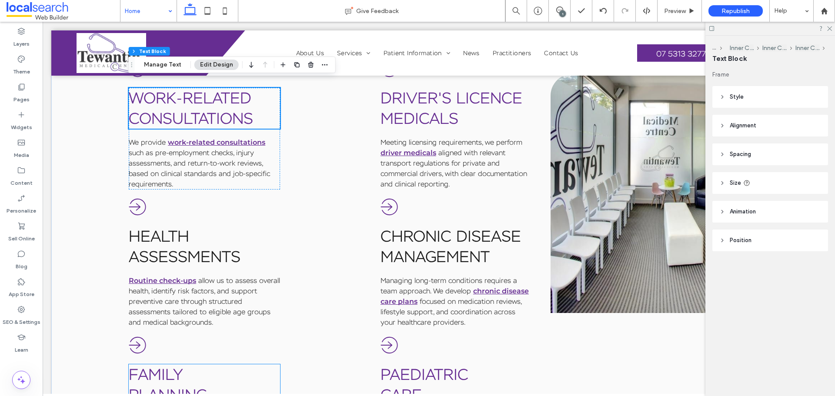
scroll to position [1142, 0]
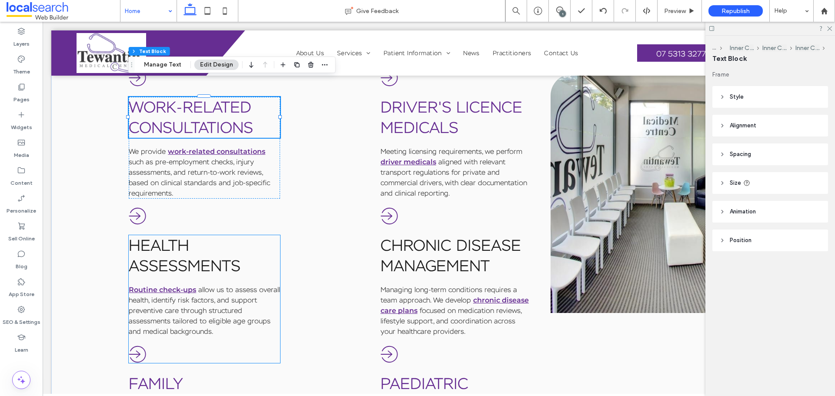
click at [192, 235] on h3 "Health" at bounding box center [204, 245] width 151 height 20
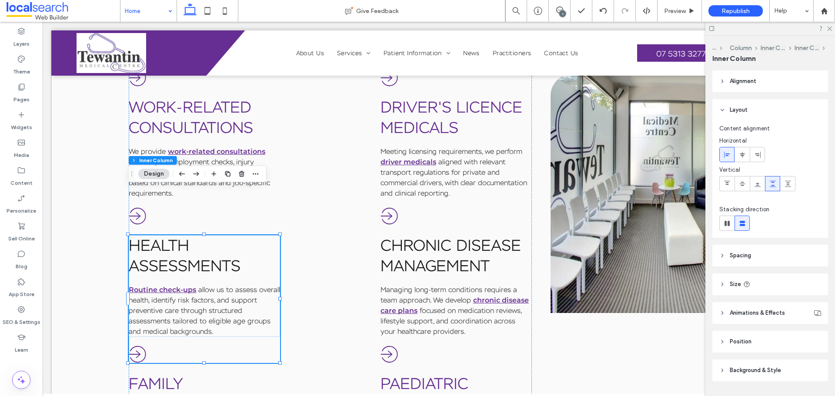
click at [192, 235] on h3 "Health" at bounding box center [204, 245] width 151 height 20
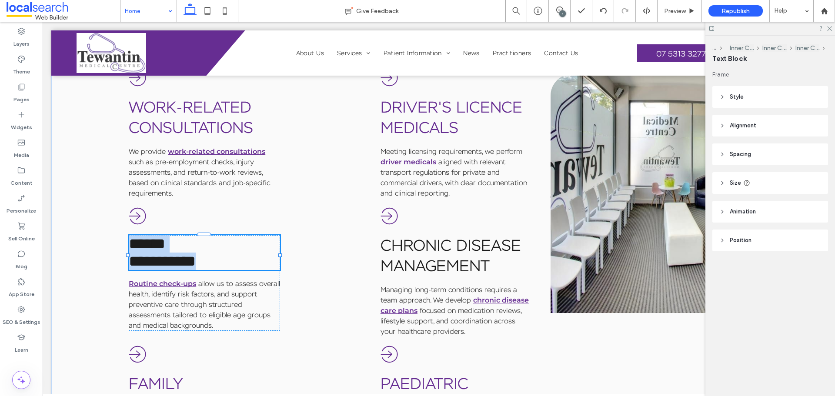
type input "**********"
type input "**"
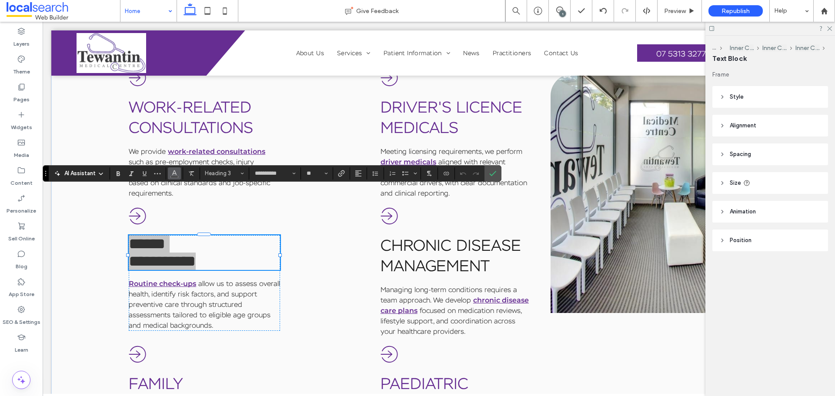
click at [173, 173] on use "Color" at bounding box center [174, 172] width 5 height 5
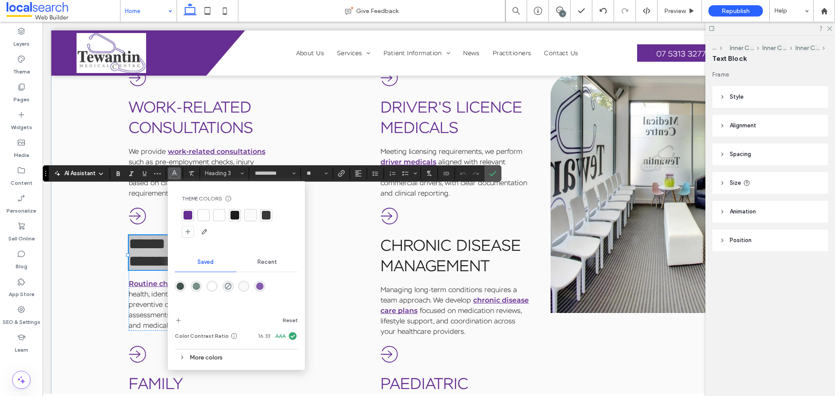
click at [190, 211] on div at bounding box center [188, 215] width 9 height 9
click at [497, 171] on label "Confirm" at bounding box center [492, 174] width 13 height 16
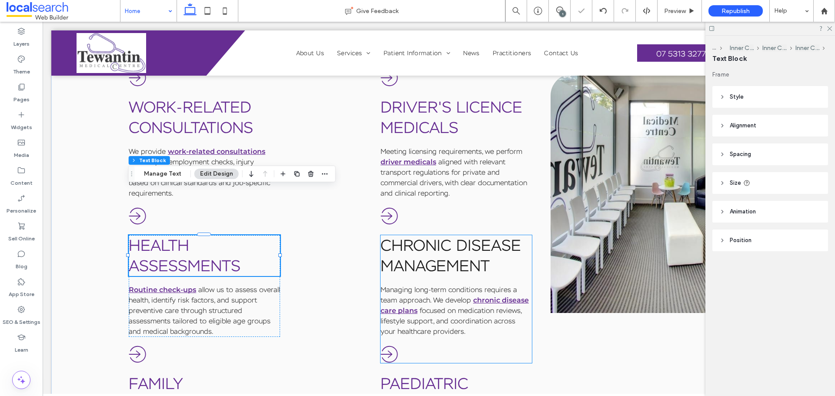
click at [456, 256] on span "Management" at bounding box center [435, 266] width 109 height 20
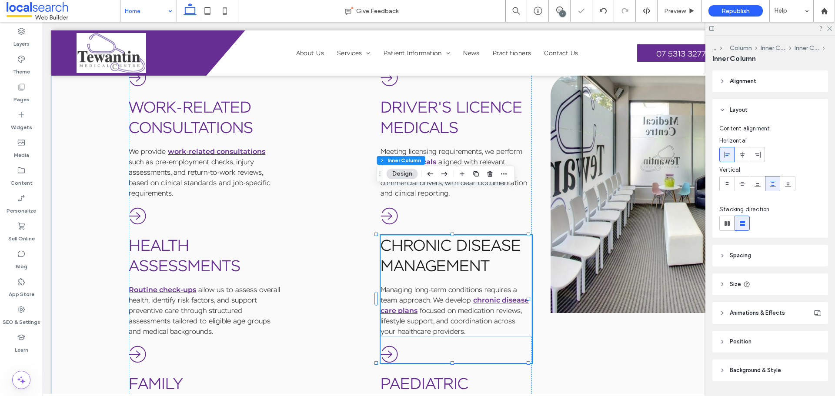
click at [456, 256] on span "Management" at bounding box center [435, 266] width 109 height 20
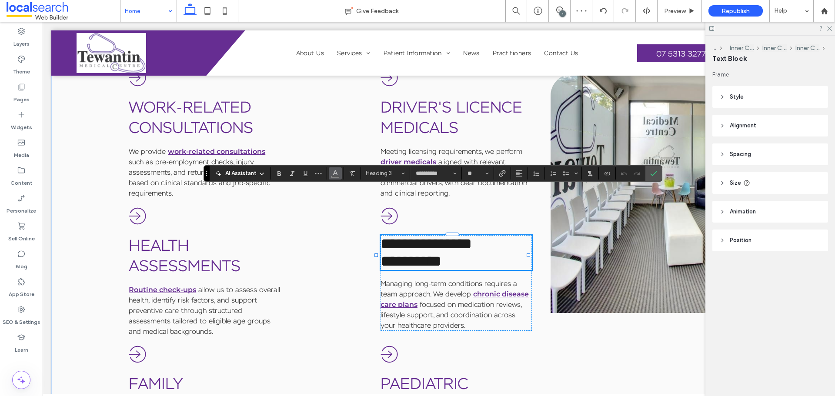
click at [340, 173] on button "Color" at bounding box center [335, 173] width 13 height 12
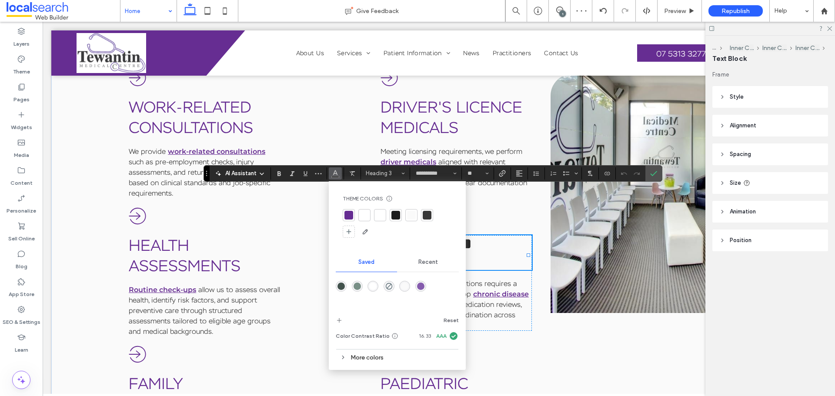
click at [348, 217] on div at bounding box center [348, 215] width 9 height 9
click at [651, 172] on icon "Confirm" at bounding box center [653, 173] width 7 height 7
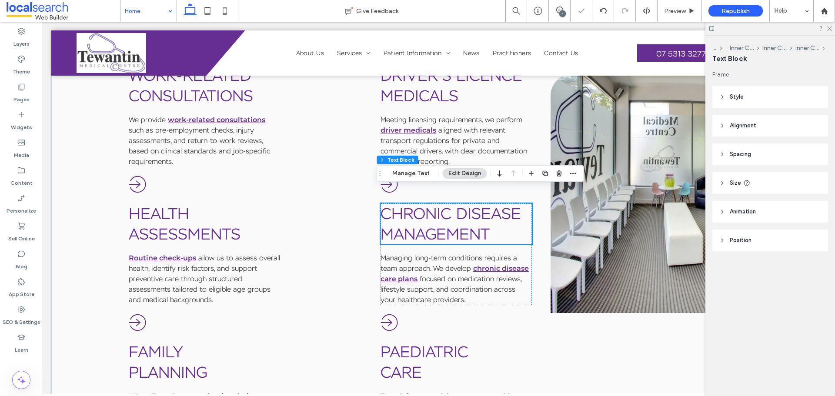
scroll to position [1272, 0]
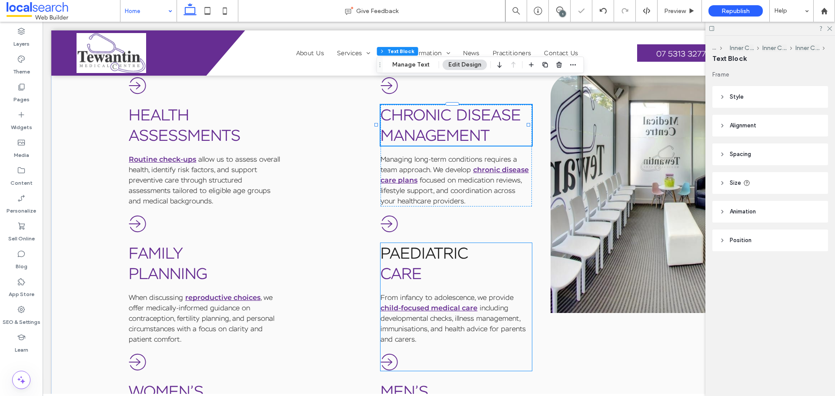
click at [424, 243] on link "Paediatric" at bounding box center [425, 253] width 88 height 20
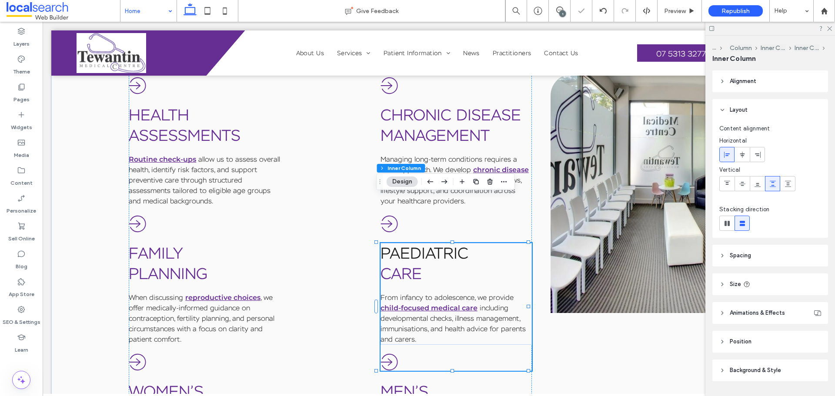
click at [424, 243] on link "Paediatric" at bounding box center [425, 253] width 88 height 20
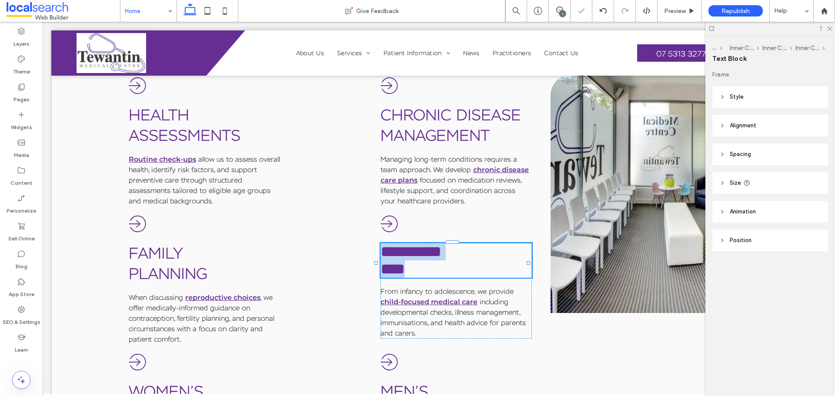
type input "**********"
type input "**"
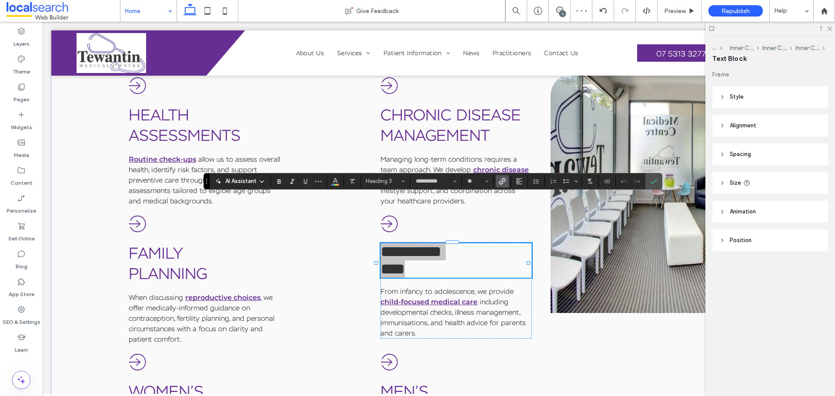
click at [502, 181] on use "Link" at bounding box center [502, 181] width 7 height 7
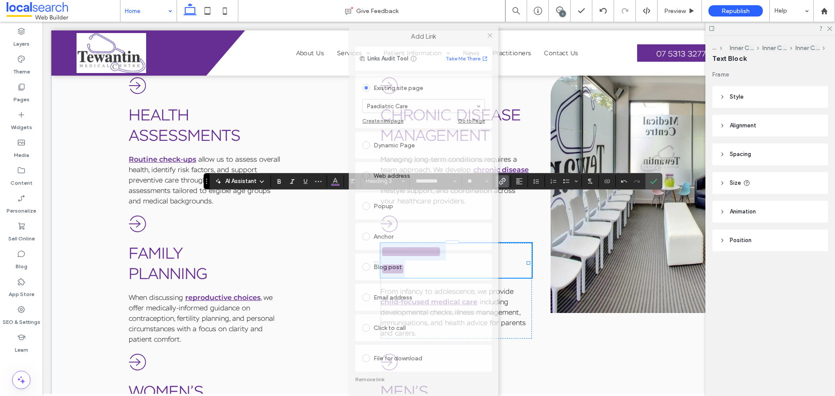
drag, startPoint x: 417, startPoint y: 59, endPoint x: 423, endPoint y: 40, distance: 20.6
click at [423, 40] on label "Add Link" at bounding box center [423, 37] width 137 height 8
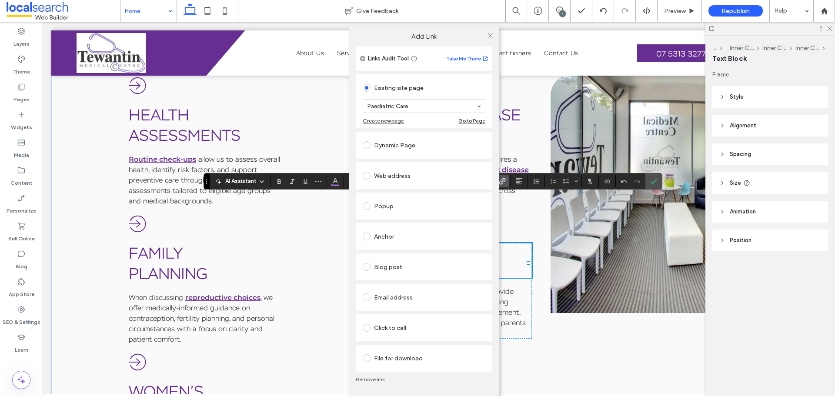
click at [374, 302] on link "Remove link" at bounding box center [424, 379] width 137 height 7
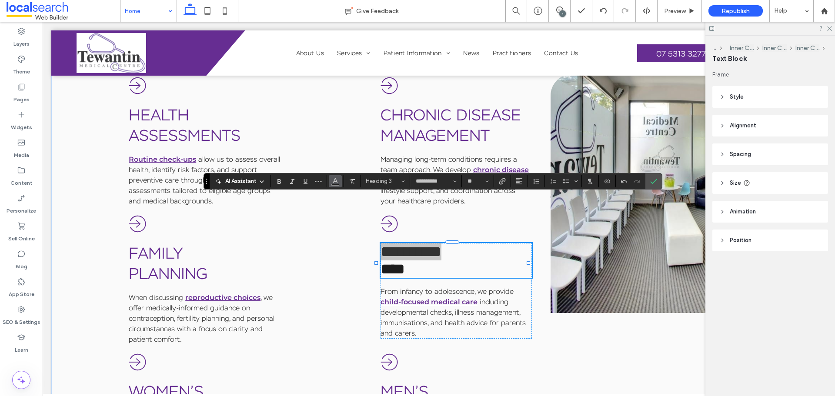
click at [335, 184] on icon "Color" at bounding box center [335, 180] width 7 height 7
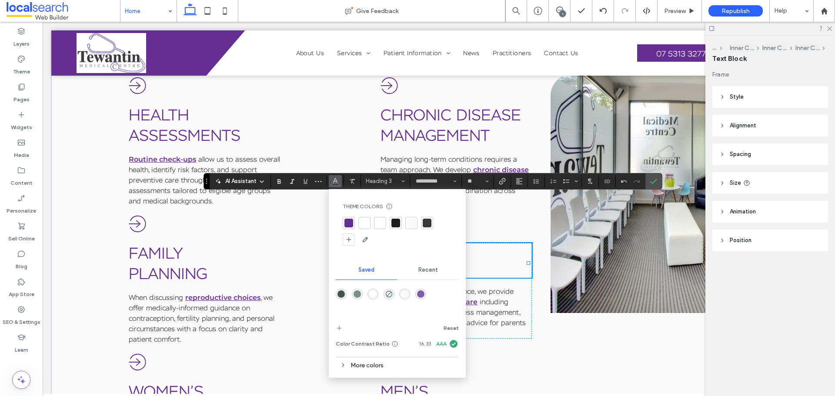
click at [347, 227] on div at bounding box center [348, 223] width 9 height 9
click at [654, 178] on icon "Confirm" at bounding box center [653, 181] width 7 height 7
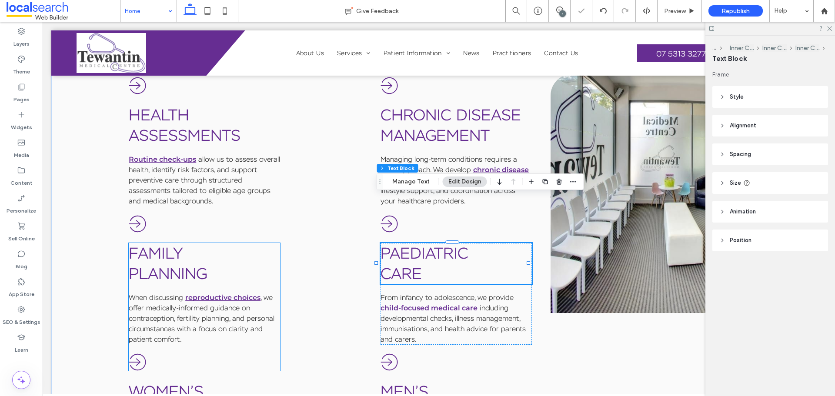
click at [207, 243] on h3 "Family" at bounding box center [204, 253] width 151 height 20
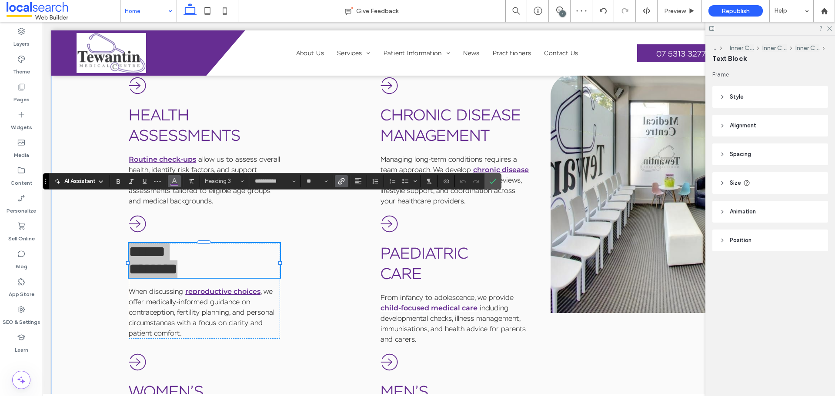
click at [177, 183] on icon "Color" at bounding box center [174, 180] width 7 height 7
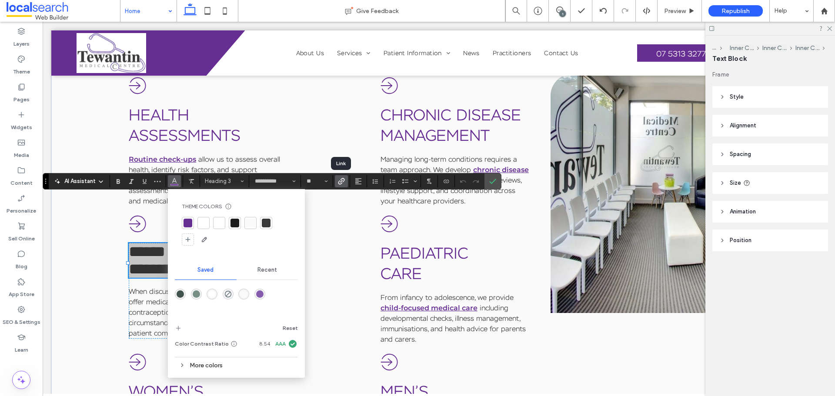
click at [340, 180] on icon "Link" at bounding box center [341, 181] width 7 height 7
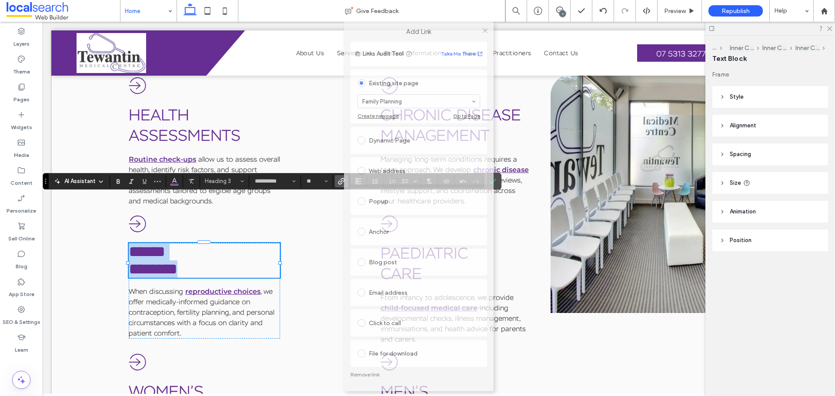
drag, startPoint x: 426, startPoint y: 61, endPoint x: 427, endPoint y: 26, distance: 35.2
click at [427, 26] on div "Add Link" at bounding box center [419, 32] width 150 height 20
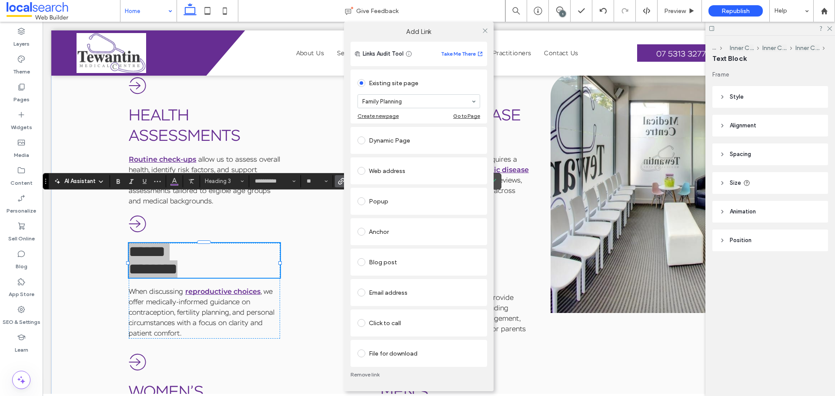
click at [371, 302] on link "Remove link" at bounding box center [419, 374] width 137 height 7
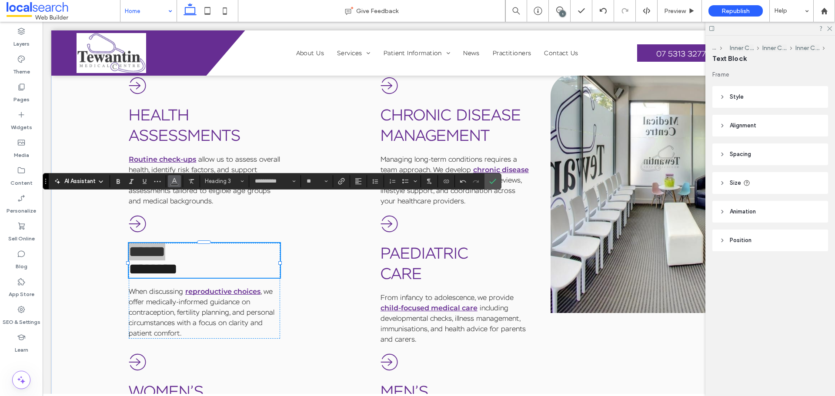
click at [179, 182] on button "Color" at bounding box center [174, 181] width 13 height 12
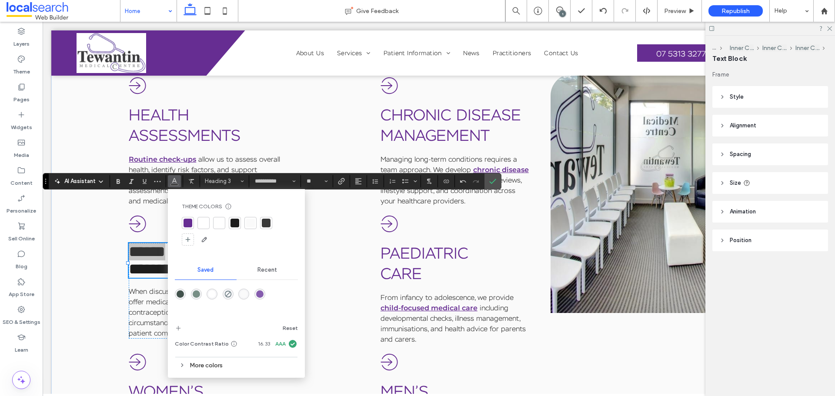
click at [186, 222] on div at bounding box center [188, 223] width 9 height 9
click at [495, 179] on use "Confirm" at bounding box center [493, 181] width 7 height 5
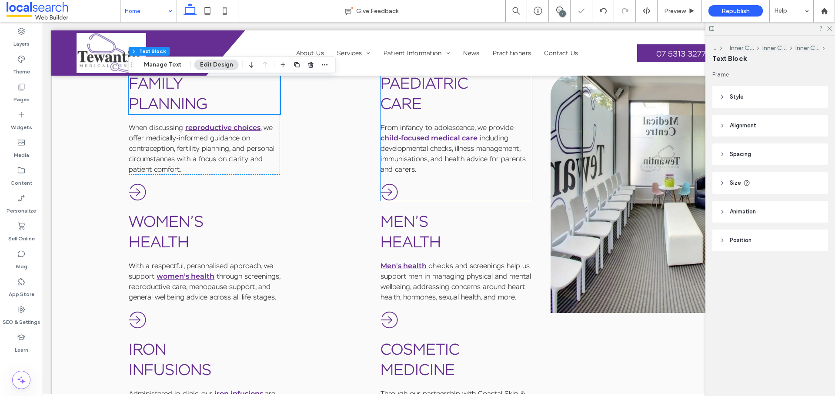
scroll to position [1446, 0]
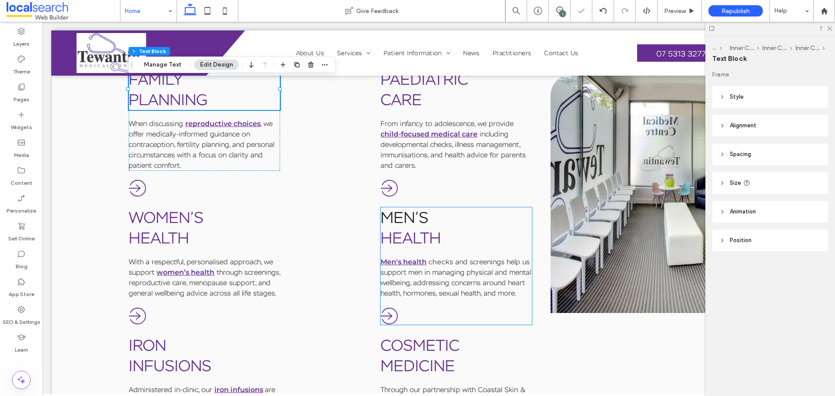
click at [407, 207] on link "men’s" at bounding box center [405, 217] width 48 height 20
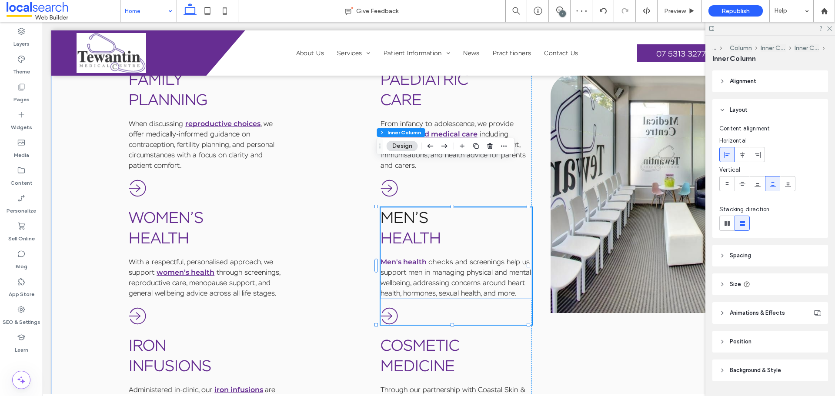
click at [407, 207] on link "men’s" at bounding box center [405, 217] width 48 height 20
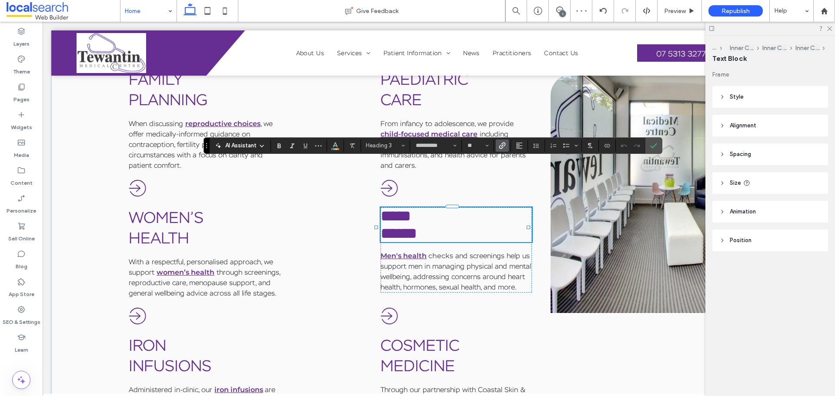
click at [504, 151] on span "Link" at bounding box center [502, 145] width 7 height 11
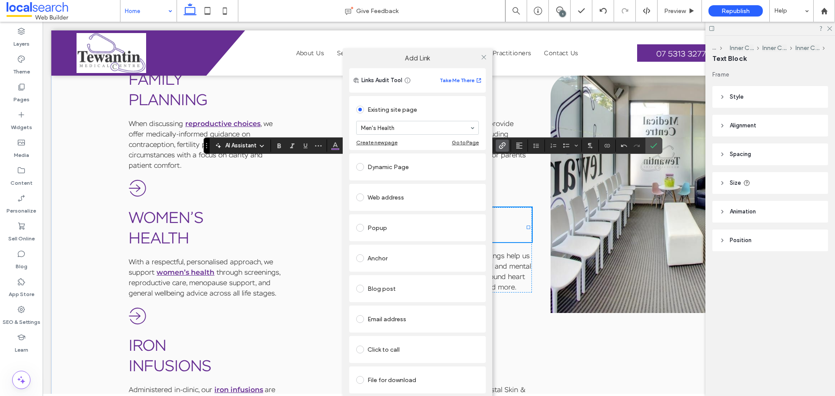
drag, startPoint x: 206, startPoint y: 146, endPoint x: 207, endPoint y: 139, distance: 7.1
click at [207, 139] on div "Add Link Links Audit Tool Take Me There Existing site page Men's Health Create …" at bounding box center [417, 233] width 835 height 396
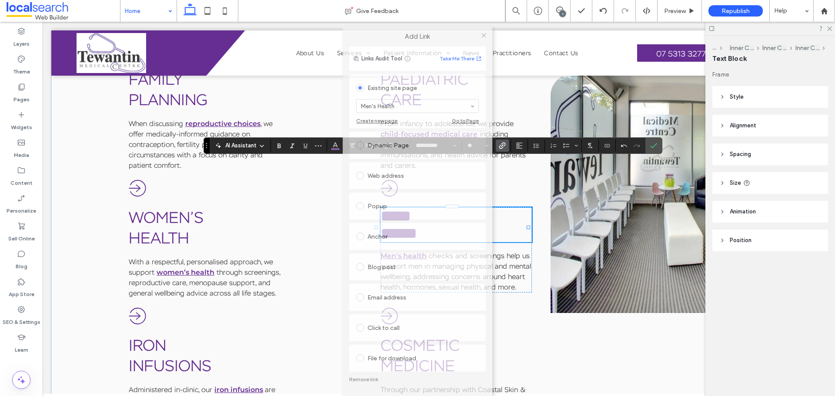
drag, startPoint x: 392, startPoint y: 63, endPoint x: 389, endPoint y: 32, distance: 31.0
click at [389, 32] on div "Add Link" at bounding box center [418, 37] width 150 height 20
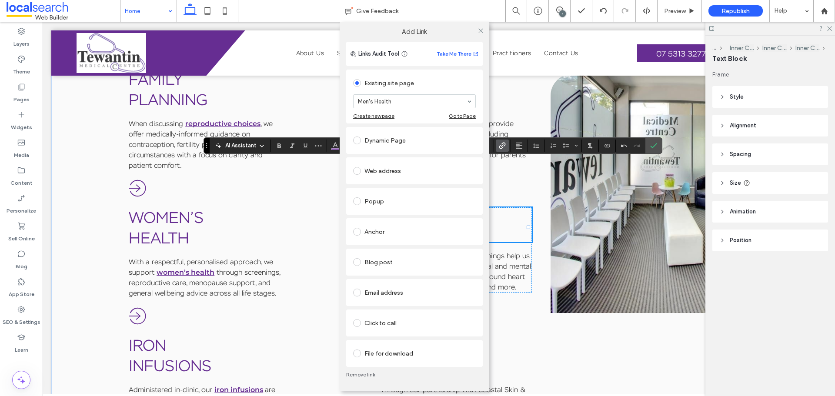
click at [364, 302] on link "Remove link" at bounding box center [414, 374] width 137 height 7
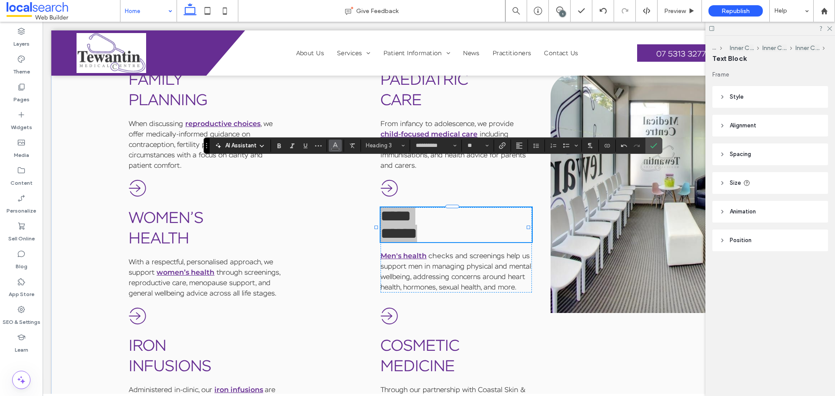
click at [337, 143] on icon "Color" at bounding box center [335, 144] width 7 height 7
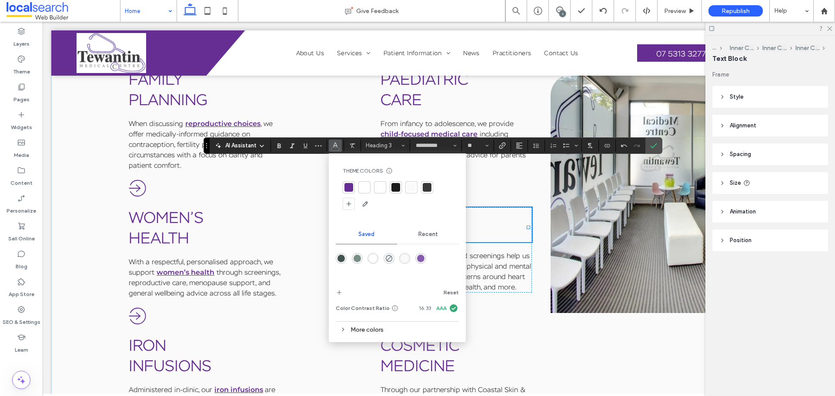
click at [351, 187] on div at bounding box center [348, 187] width 9 height 9
click at [654, 144] on icon "Confirm" at bounding box center [653, 145] width 7 height 7
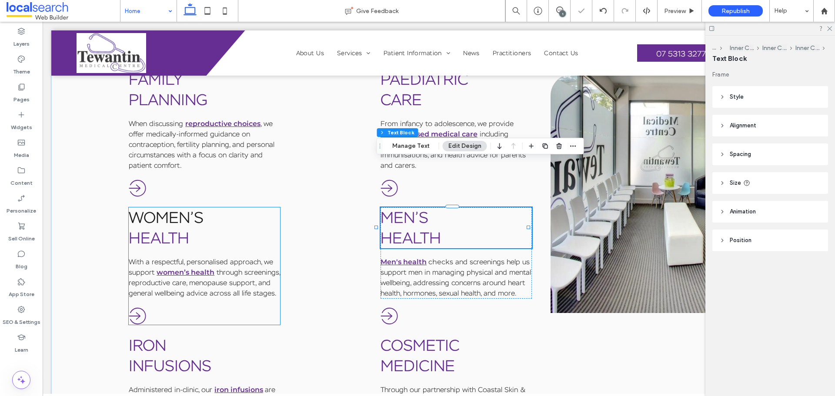
click at [156, 207] on link "Women’s" at bounding box center [166, 217] width 75 height 20
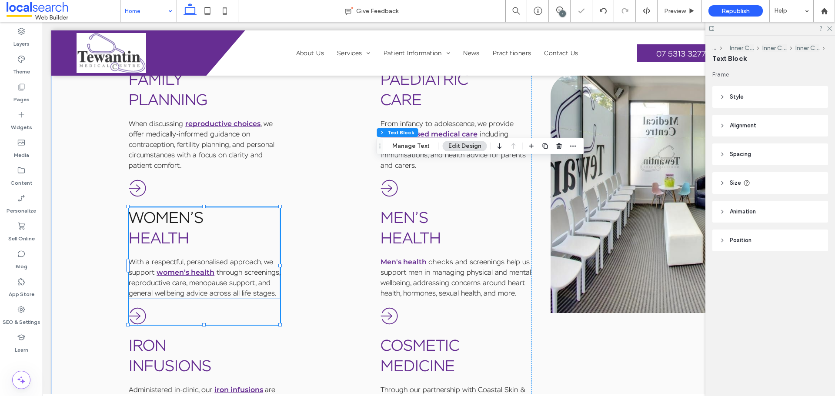
click at [156, 207] on link "Women’s" at bounding box center [166, 217] width 75 height 20
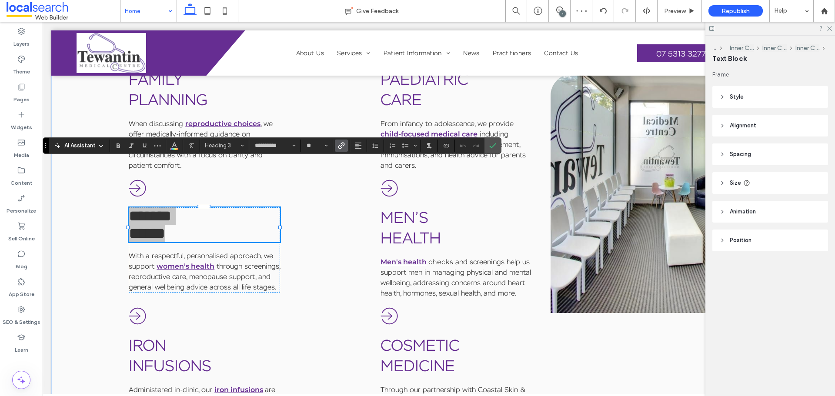
click at [346, 149] on label "Link" at bounding box center [341, 146] width 13 height 12
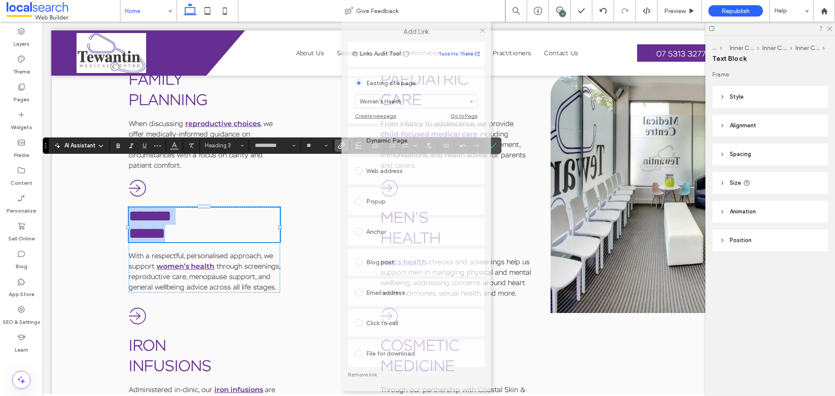
drag, startPoint x: 431, startPoint y: 60, endPoint x: 430, endPoint y: 30, distance: 30.9
click at [430, 30] on label "Add Link" at bounding box center [415, 32] width 137 height 8
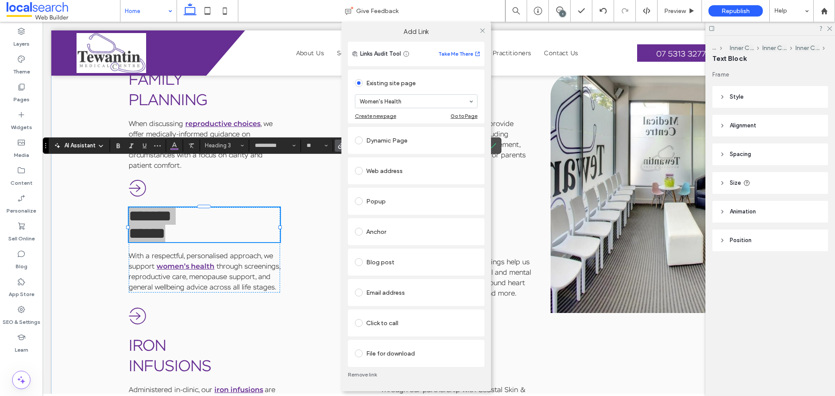
click at [363, 302] on link "Remove link" at bounding box center [416, 374] width 137 height 7
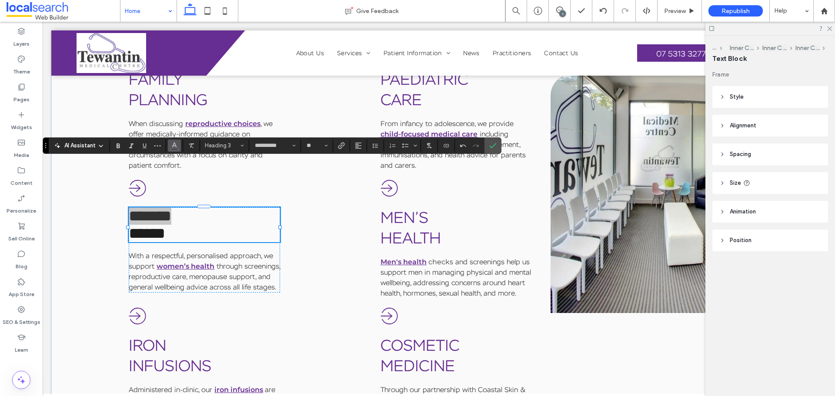
click at [174, 144] on icon "Color" at bounding box center [174, 144] width 7 height 7
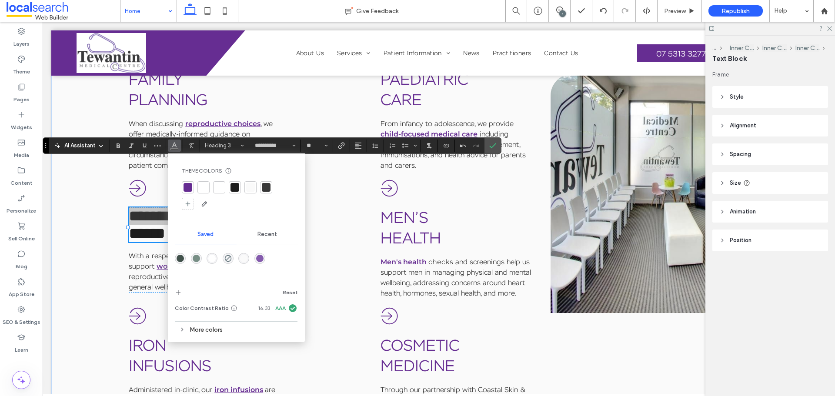
click at [186, 188] on div at bounding box center [188, 187] width 9 height 9
click at [497, 142] on label "Confirm" at bounding box center [492, 146] width 13 height 16
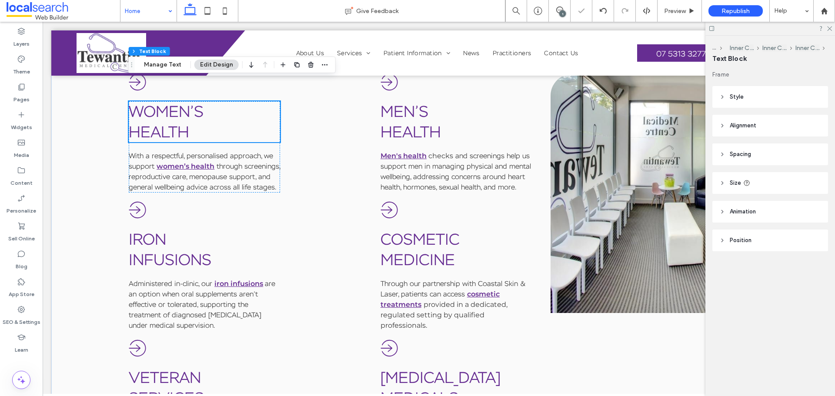
scroll to position [1576, 0]
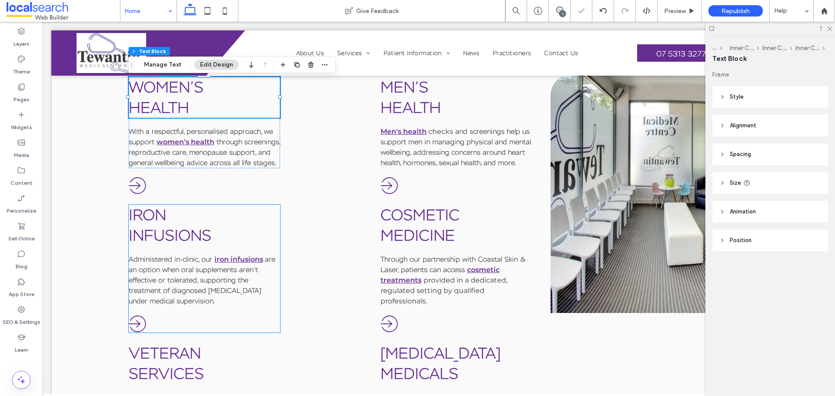
click at [214, 205] on h3 "Iron" at bounding box center [204, 215] width 151 height 20
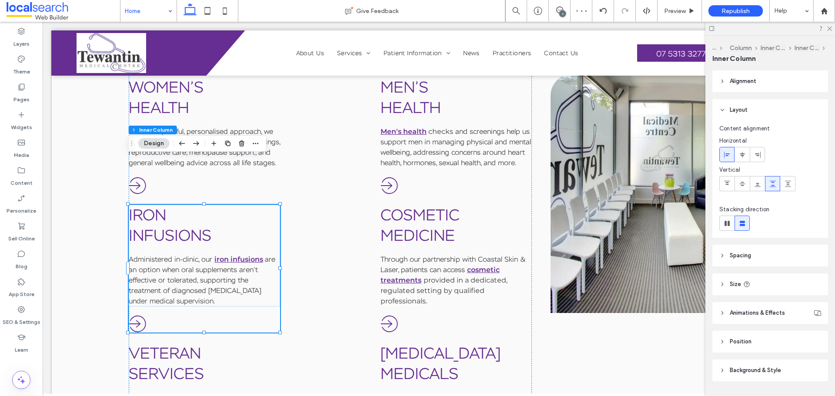
click at [214, 205] on h3 "Iron" at bounding box center [204, 215] width 151 height 20
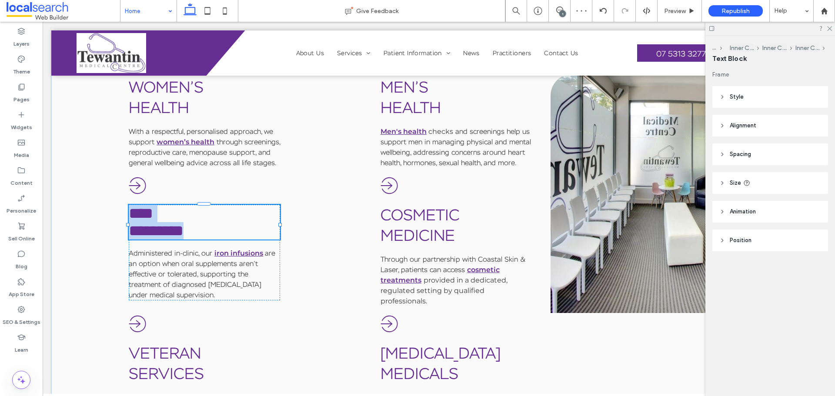
type input "**********"
type input "**"
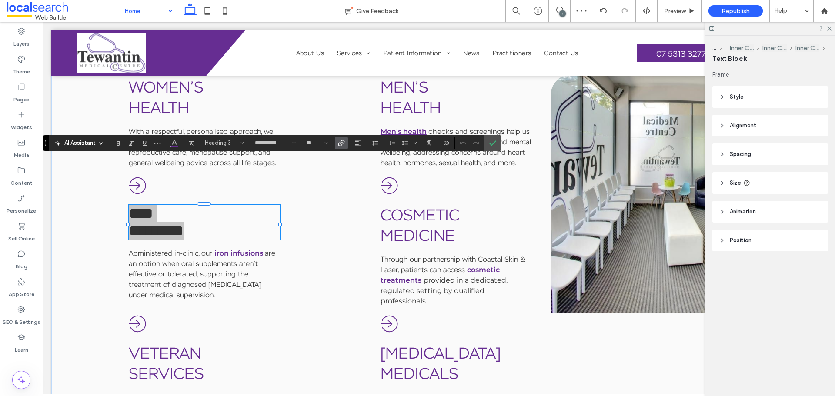
click at [343, 145] on icon "Link" at bounding box center [341, 143] width 7 height 7
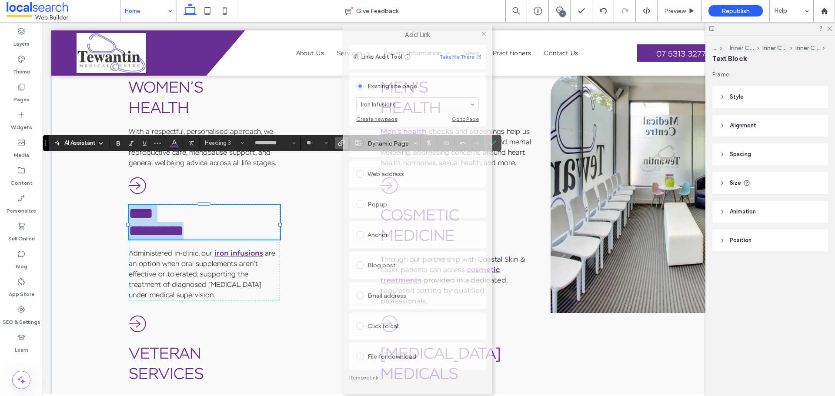
drag, startPoint x: 416, startPoint y: 60, endPoint x: 416, endPoint y: 37, distance: 23.5
click at [416, 37] on label "Add Link" at bounding box center [417, 35] width 137 height 8
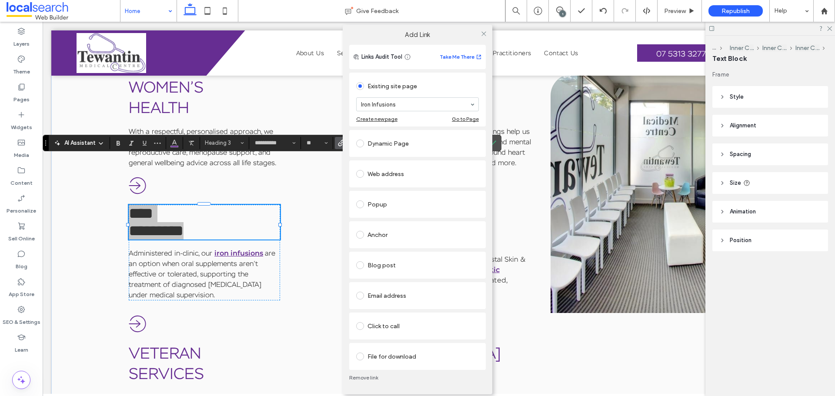
click at [364, 302] on link "Remove link" at bounding box center [417, 377] width 137 height 7
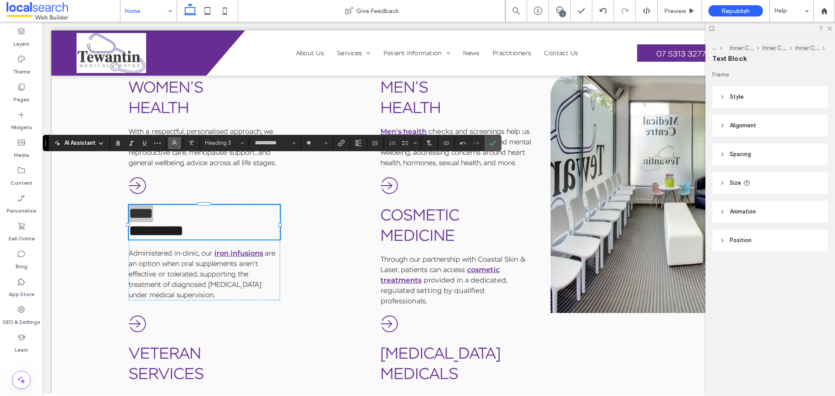
click at [172, 144] on icon "Color" at bounding box center [174, 142] width 7 height 7
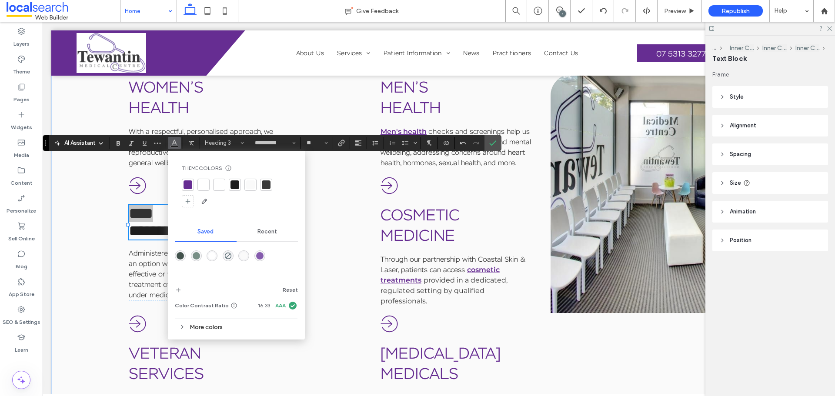
click at [188, 182] on div at bounding box center [188, 184] width 9 height 9
click at [495, 141] on use "Confirm" at bounding box center [493, 142] width 7 height 5
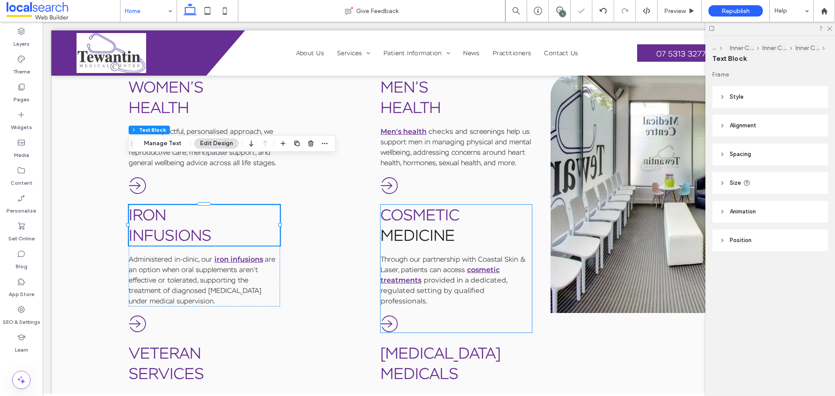
click at [432, 225] on link "Medicine" at bounding box center [418, 235] width 74 height 20
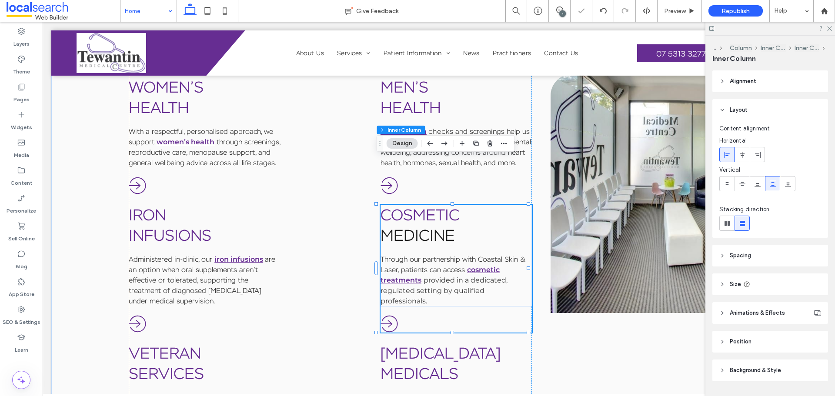
click at [432, 225] on link "Medicine" at bounding box center [418, 235] width 74 height 20
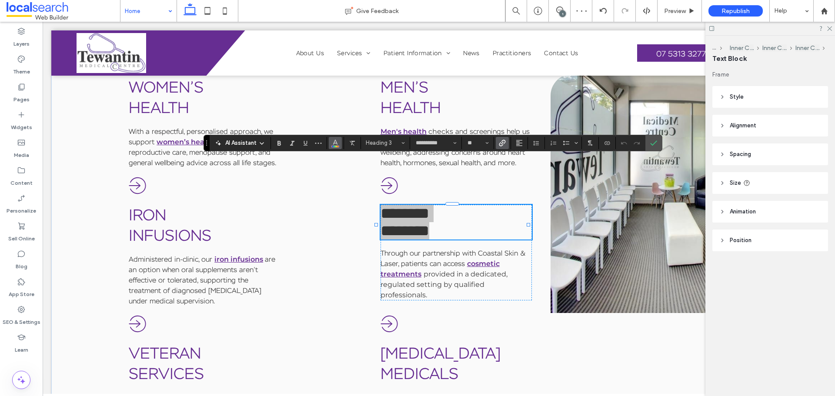
click at [335, 142] on icon "Color" at bounding box center [335, 142] width 7 height 7
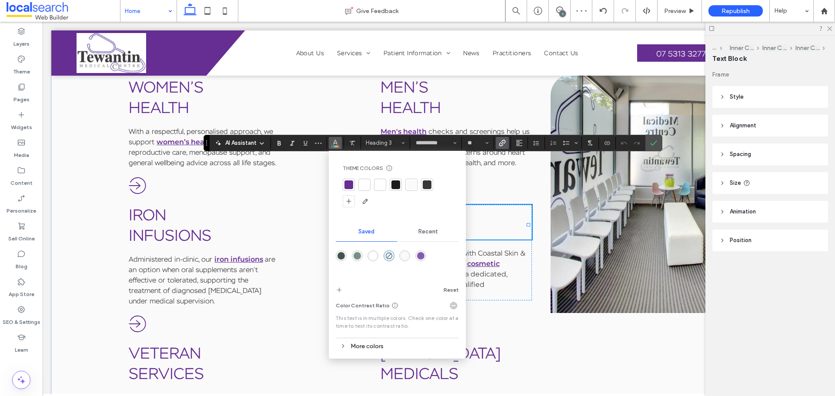
click at [507, 140] on label "Link" at bounding box center [502, 143] width 13 height 12
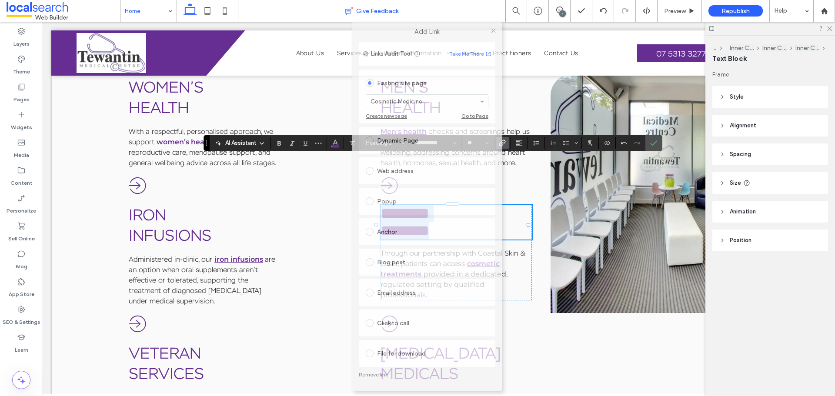
drag, startPoint x: 430, startPoint y: 58, endPoint x: 441, endPoint y: 12, distance: 47.5
click at [441, 12] on body ".wqwq-1{fill:#231f20;} .cls-1q, .cls-2q { fill-rule: evenodd; } .cls-2q { fill:…" at bounding box center [417, 198] width 835 height 396
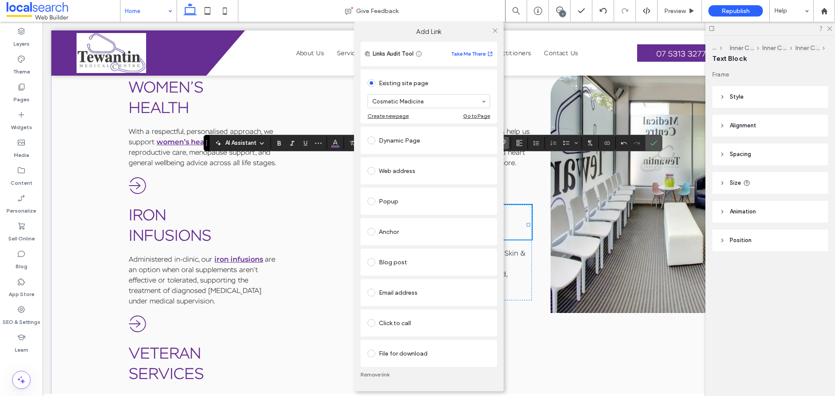
click at [387, 302] on link "Remove link" at bounding box center [429, 374] width 137 height 7
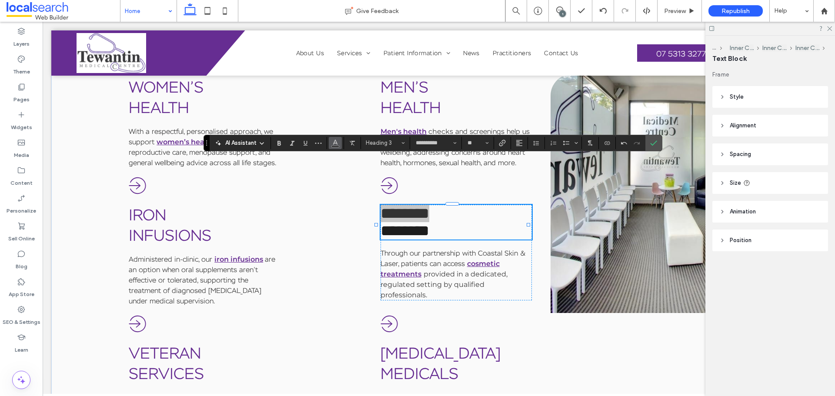
click at [340, 140] on button "Color" at bounding box center [335, 143] width 13 height 12
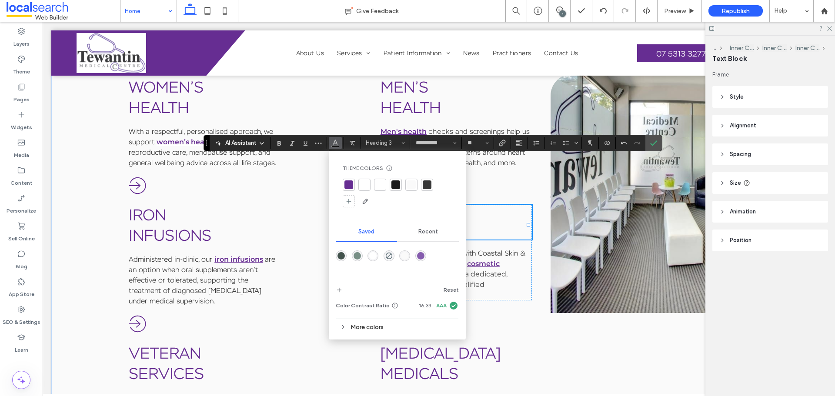
click at [347, 187] on div at bounding box center [348, 184] width 9 height 9
click at [655, 144] on icon "Confirm" at bounding box center [653, 143] width 7 height 7
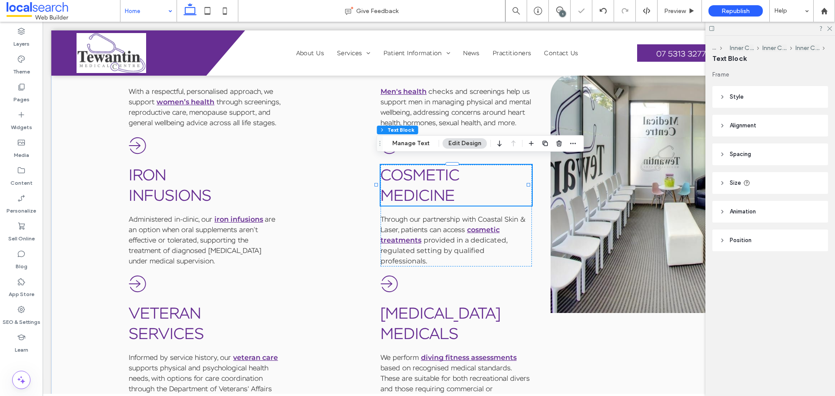
scroll to position [1663, 0]
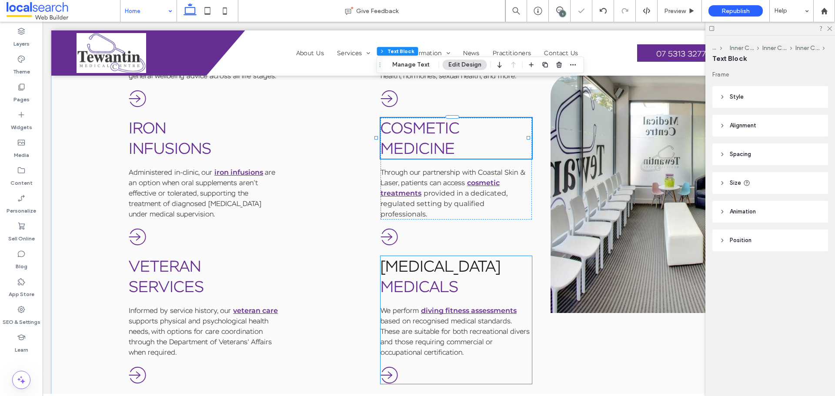
click at [420, 256] on link "Scuba Diving" at bounding box center [441, 266] width 120 height 20
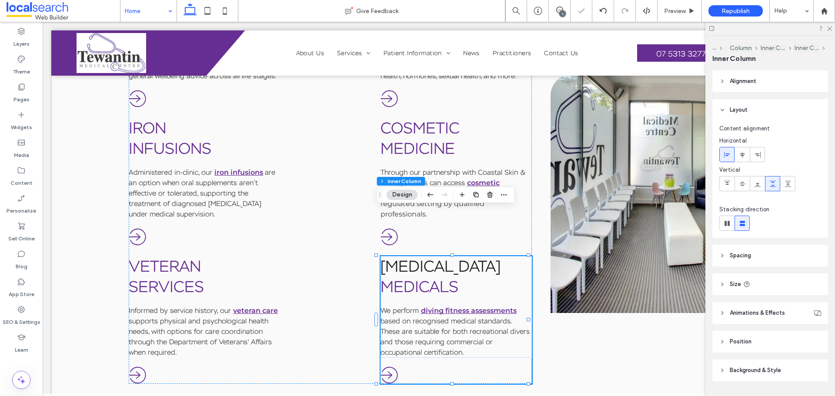
click at [420, 256] on link "Scuba Diving" at bounding box center [441, 266] width 120 height 20
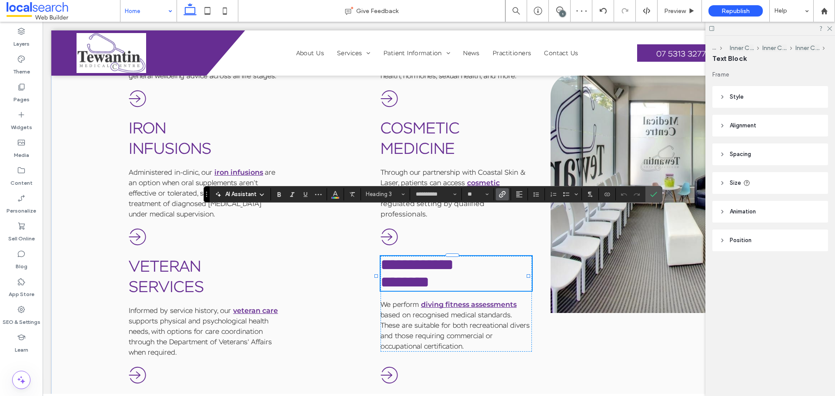
click at [503, 194] on use "Link" at bounding box center [502, 194] width 7 height 7
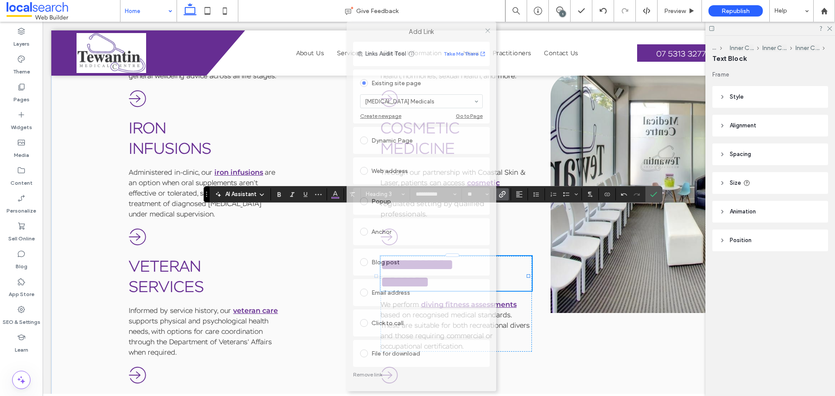
drag, startPoint x: 446, startPoint y: 60, endPoint x: 450, endPoint y: -1, distance: 61.4
click at [450, 0] on html ".wqwq-1{fill:#231f20;} .cls-1q, .cls-2q { fill-rule: evenodd; } .cls-2q { fill:…" at bounding box center [417, 198] width 835 height 396
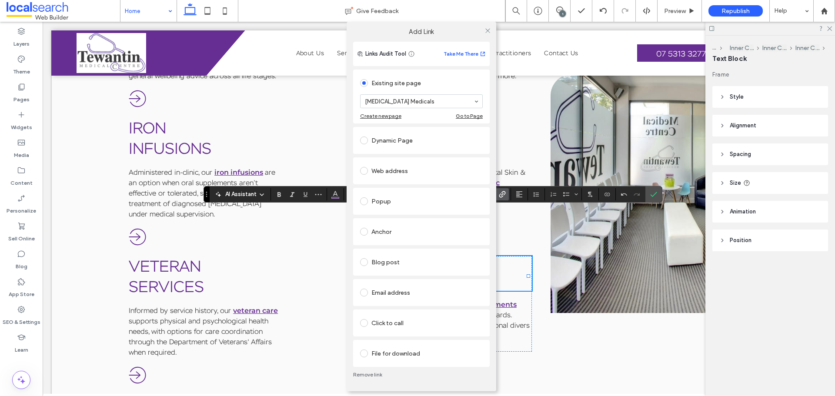
click at [376, 302] on link "Remove link" at bounding box center [421, 374] width 137 height 7
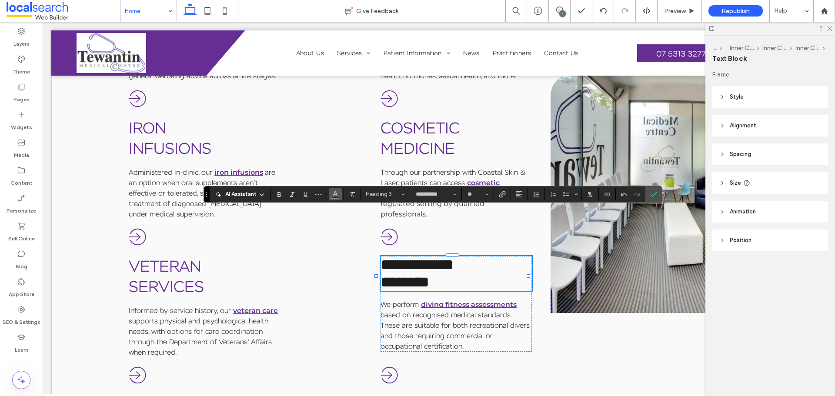
click at [340, 197] on button "Color" at bounding box center [335, 194] width 13 height 12
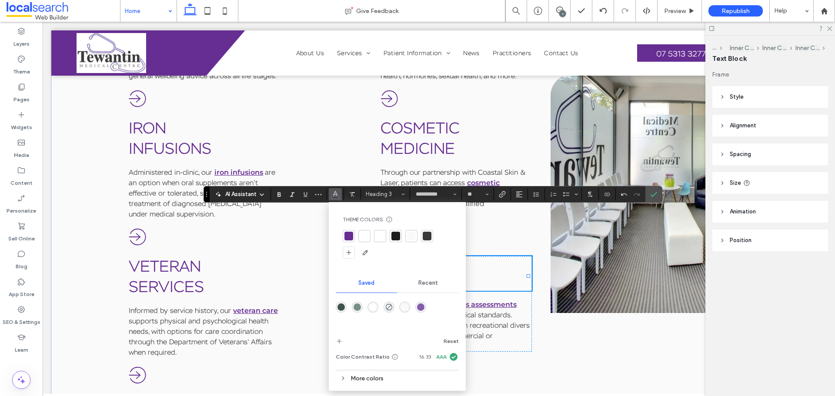
click at [350, 237] on div at bounding box center [348, 236] width 9 height 9
click at [651, 196] on icon "Confirm" at bounding box center [653, 194] width 7 height 7
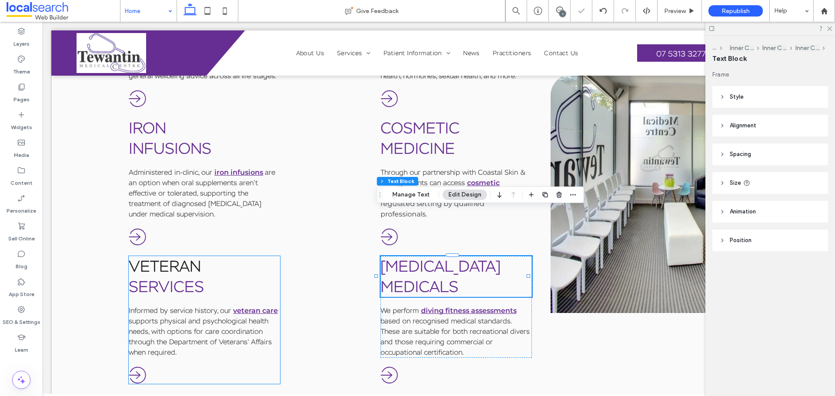
click at [164, 256] on link "Veteran" at bounding box center [165, 266] width 72 height 20
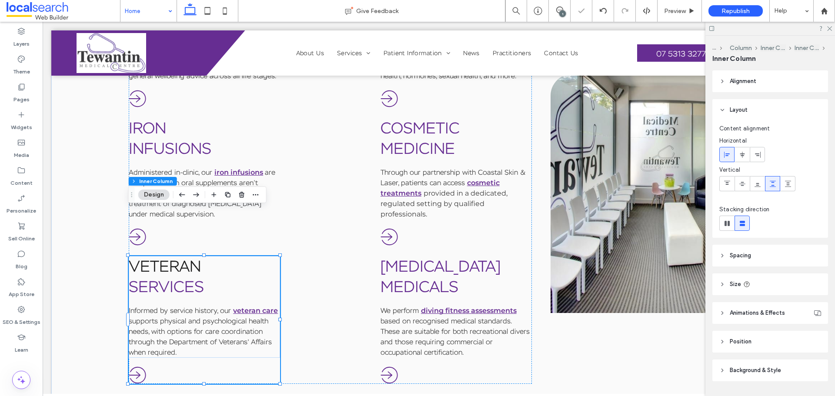
click at [164, 256] on link "Veteran" at bounding box center [165, 266] width 72 height 20
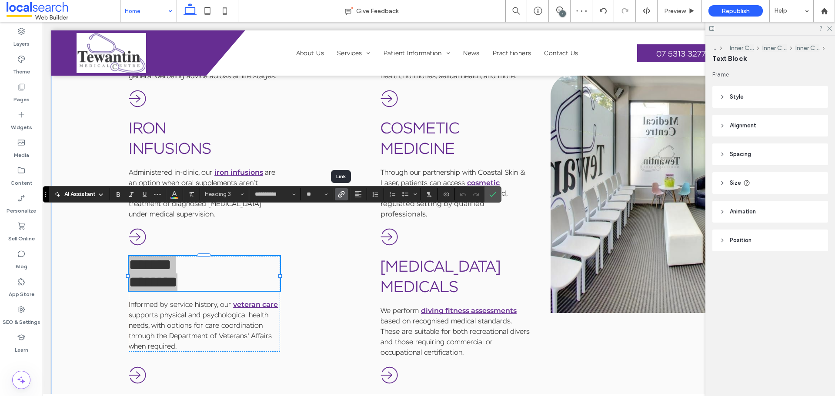
click at [341, 194] on icon "Link" at bounding box center [341, 194] width 7 height 7
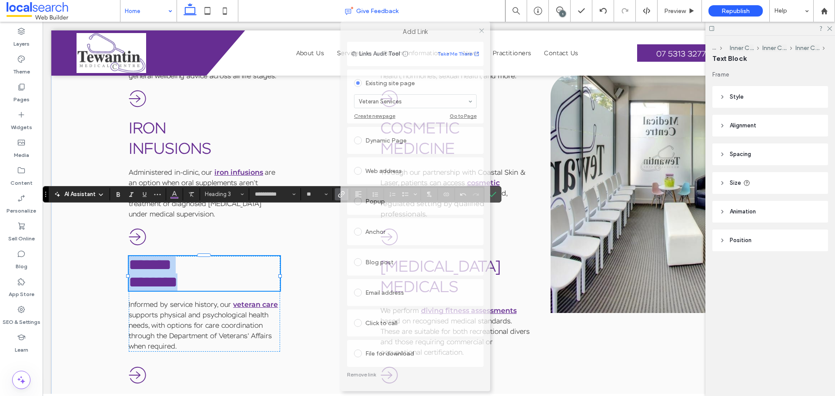
drag, startPoint x: 431, startPoint y: 58, endPoint x: 429, endPoint y: 16, distance: 42.2
click at [429, 17] on body ".wqwq-1{fill:#231f20;} .cls-1q, .cls-2q { fill-rule: evenodd; } .cls-2q { fill:…" at bounding box center [417, 198] width 835 height 396
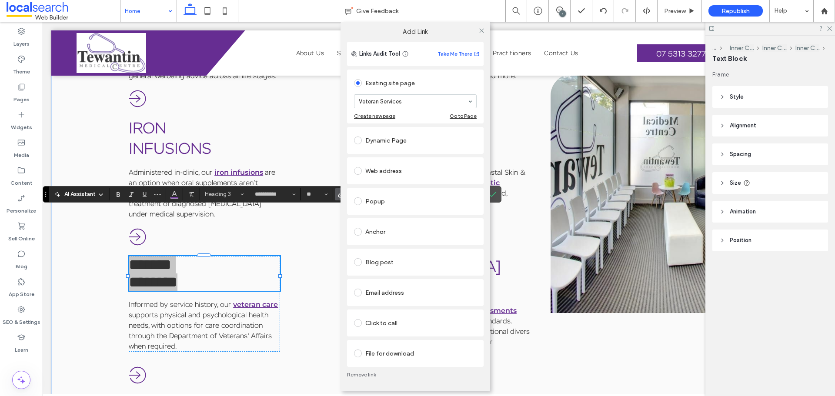
click at [370, 302] on link "Remove link" at bounding box center [415, 374] width 137 height 7
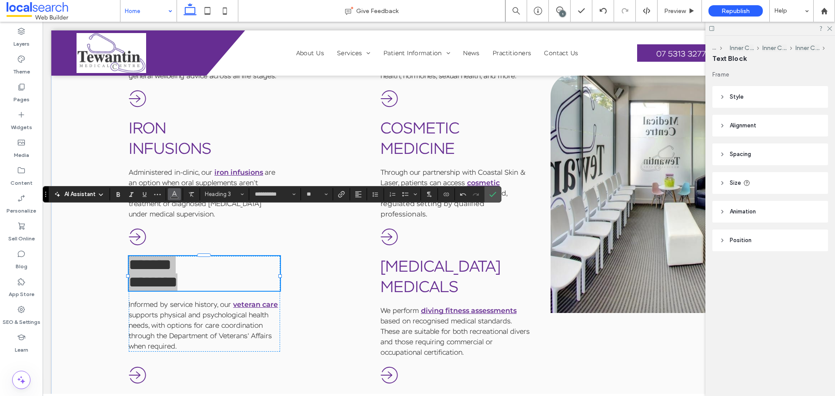
click at [171, 196] on icon "Color" at bounding box center [174, 193] width 7 height 7
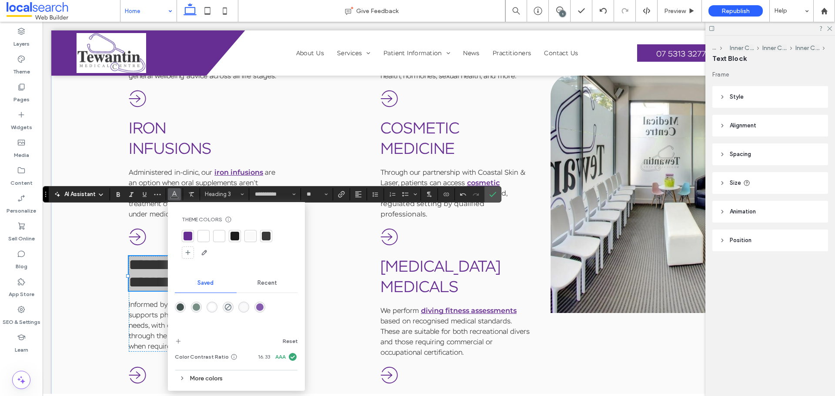
click at [190, 233] on div at bounding box center [188, 236] width 9 height 9
click at [495, 196] on icon "Confirm" at bounding box center [492, 194] width 7 height 7
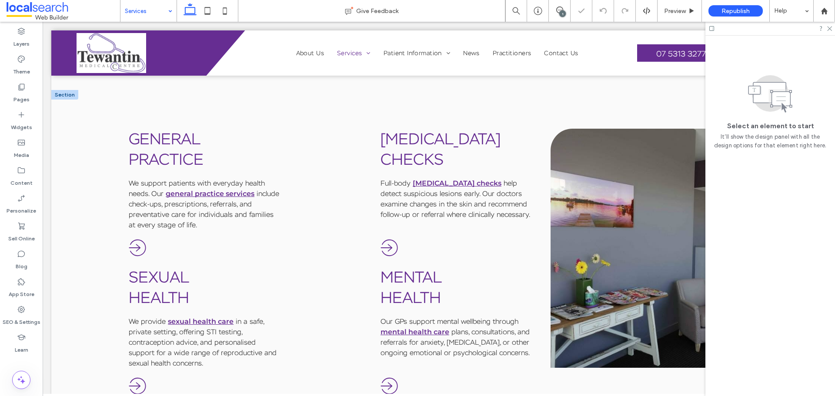
scroll to position [382, 0]
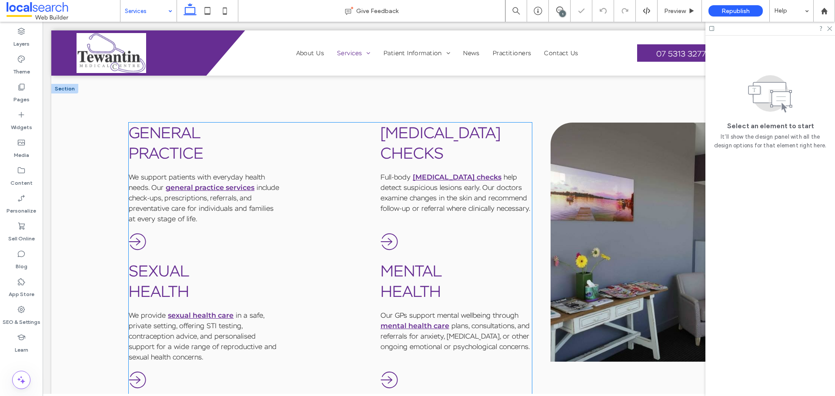
click at [195, 132] on link "General" at bounding box center [165, 133] width 72 height 20
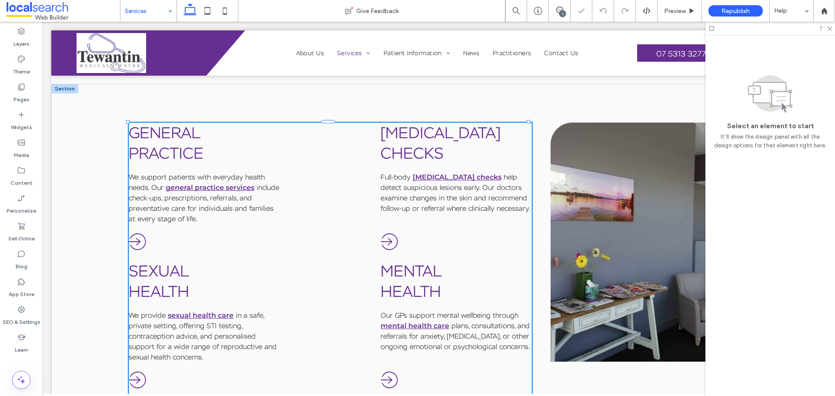
click at [195, 132] on link "General" at bounding box center [165, 133] width 72 height 20
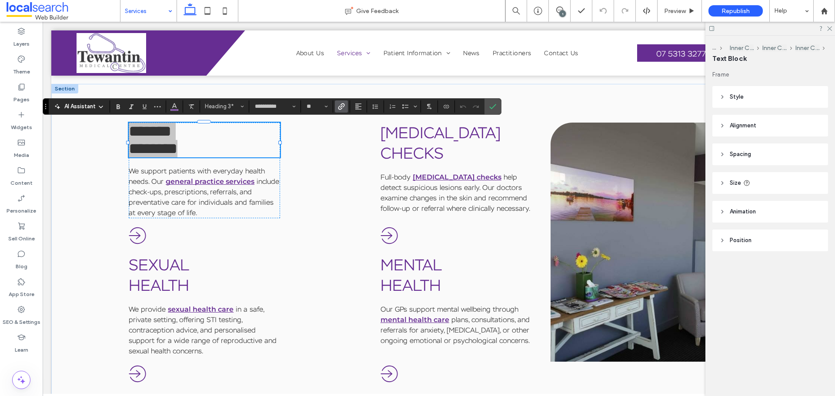
click at [343, 106] on icon "Link" at bounding box center [341, 106] width 7 height 7
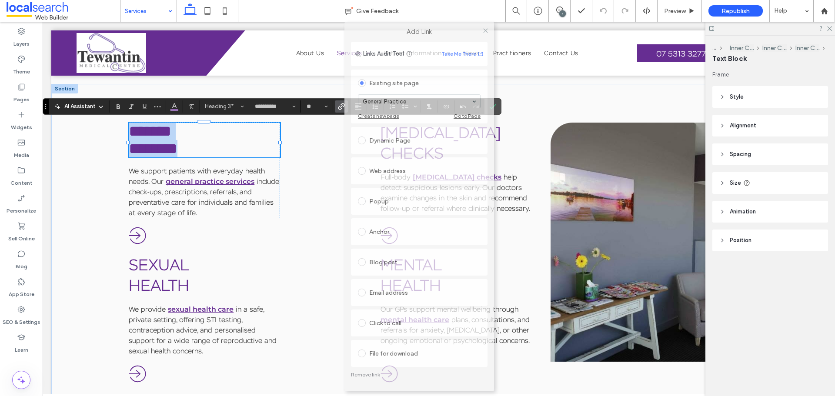
drag, startPoint x: 427, startPoint y: 57, endPoint x: 430, endPoint y: -4, distance: 61.4
click at [430, 0] on html ".wqwq-1{fill:#231f20;} .cls-1q, .cls-2q { fill-rule: evenodd; } .cls-2q { fill:…" at bounding box center [417, 198] width 835 height 396
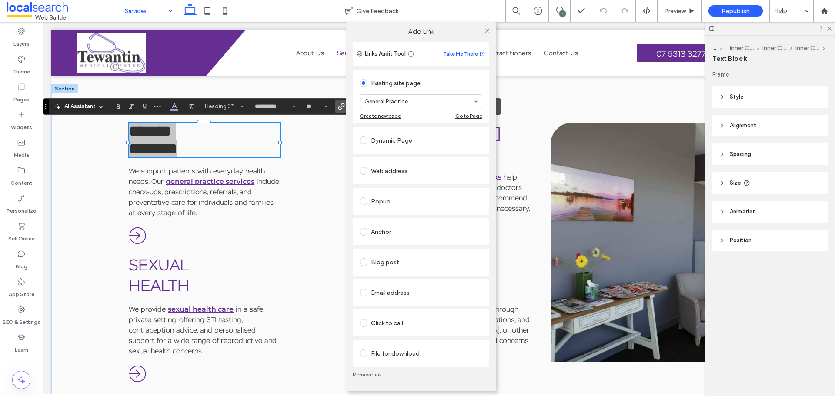
click at [372, 302] on link "Remove link" at bounding box center [421, 374] width 137 height 7
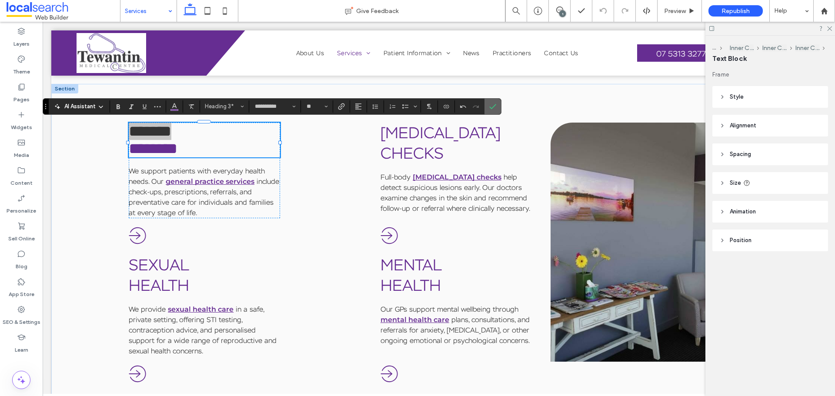
click at [495, 103] on icon "Confirm" at bounding box center [492, 106] width 7 height 7
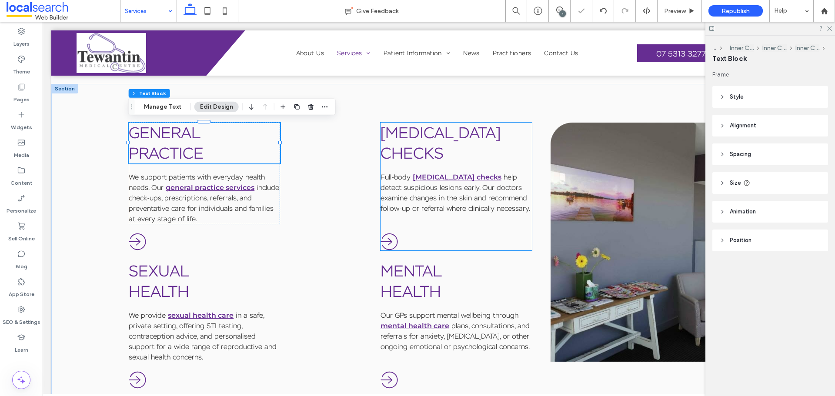
click at [453, 144] on h3 "Checks" at bounding box center [456, 153] width 151 height 20
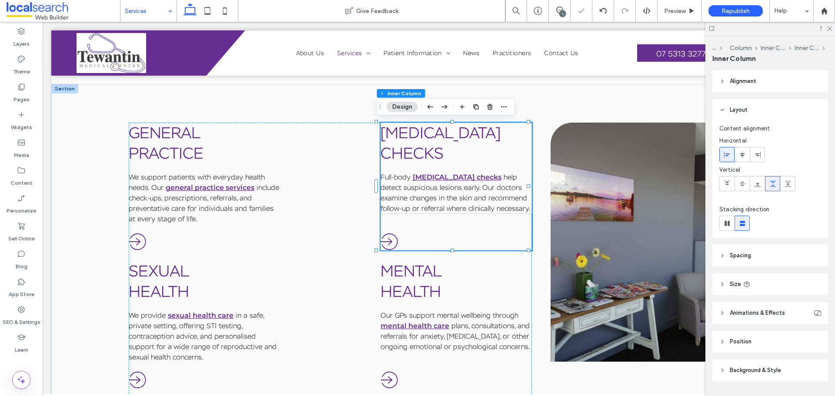
click at [453, 144] on h3 "Checks" at bounding box center [456, 153] width 151 height 20
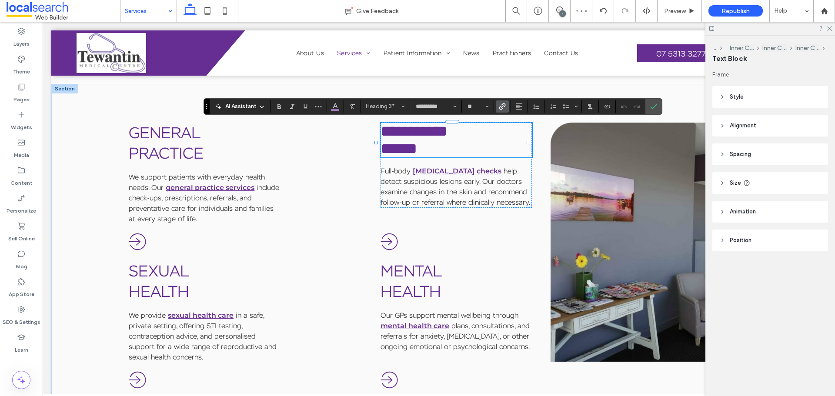
click at [446, 145] on h3 "******" at bounding box center [456, 148] width 151 height 17
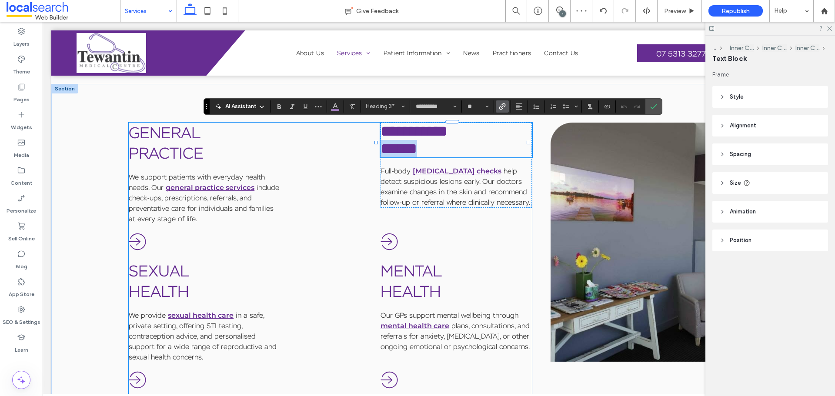
drag, startPoint x: 441, startPoint y: 151, endPoint x: 371, endPoint y: 152, distance: 70.0
drag, startPoint x: 481, startPoint y: 134, endPoint x: 374, endPoint y: 129, distance: 107.9
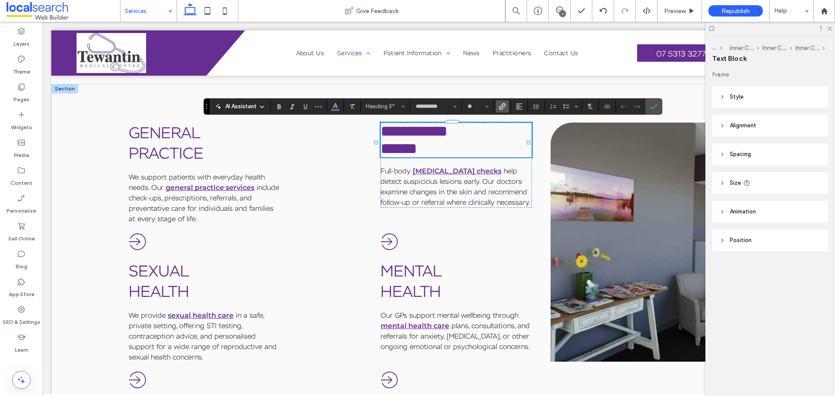
click at [448, 148] on h3 "******" at bounding box center [456, 148] width 151 height 17
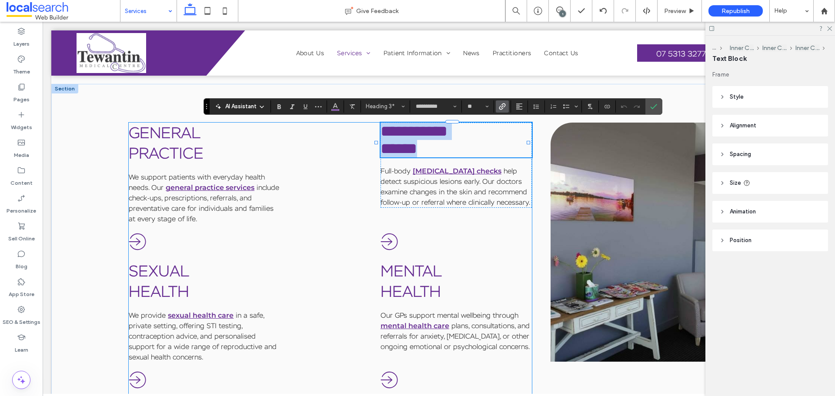
drag, startPoint x: 448, startPoint y: 149, endPoint x: 372, endPoint y: 131, distance: 77.6
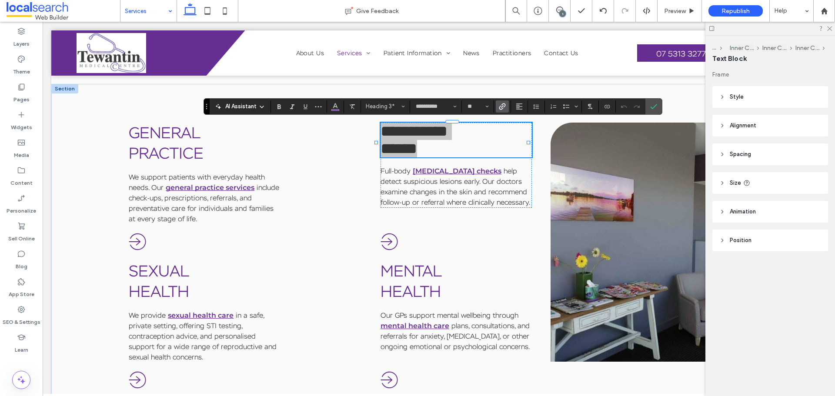
click at [504, 106] on icon "Link" at bounding box center [502, 106] width 7 height 7
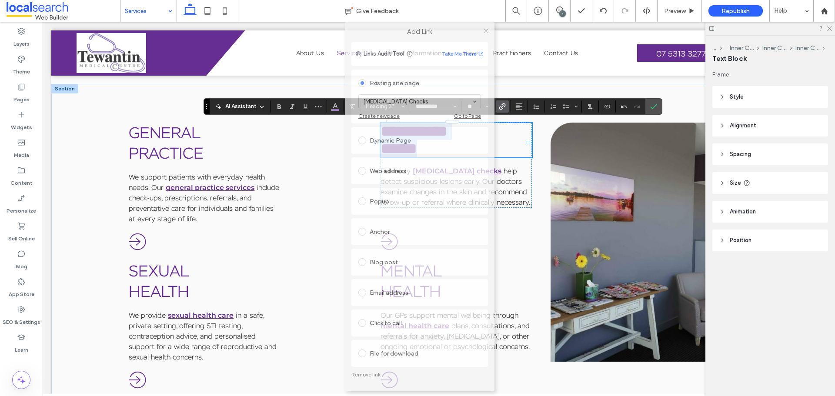
drag, startPoint x: 428, startPoint y: 60, endPoint x: 430, endPoint y: 26, distance: 34.4
click at [430, 26] on div "Add Link" at bounding box center [420, 32] width 150 height 20
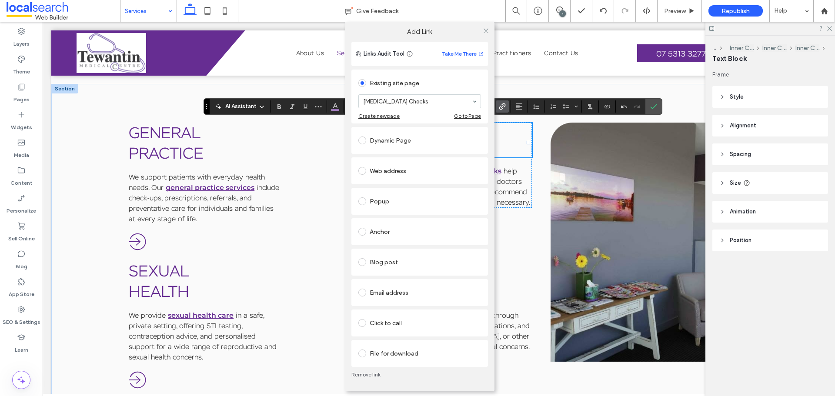
click at [370, 302] on link "Remove link" at bounding box center [419, 374] width 137 height 7
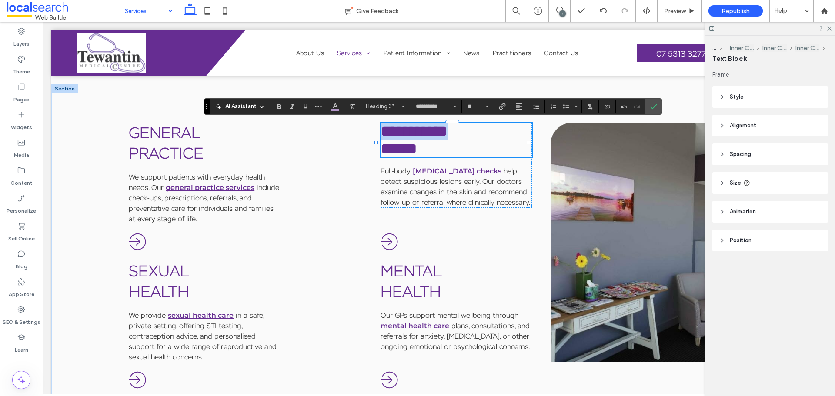
click at [465, 144] on h3 "******" at bounding box center [456, 148] width 151 height 17
click at [417, 154] on span "******" at bounding box center [399, 149] width 37 height 16
click at [188, 269] on link "Sexual" at bounding box center [159, 271] width 60 height 20
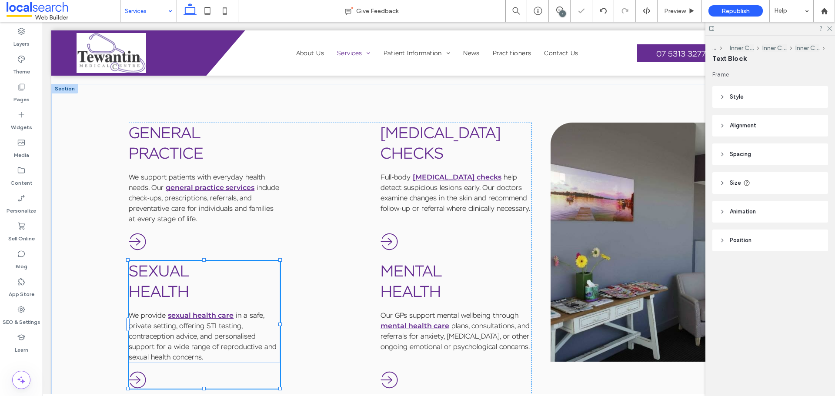
click at [188, 269] on link "Sexual" at bounding box center [159, 271] width 60 height 20
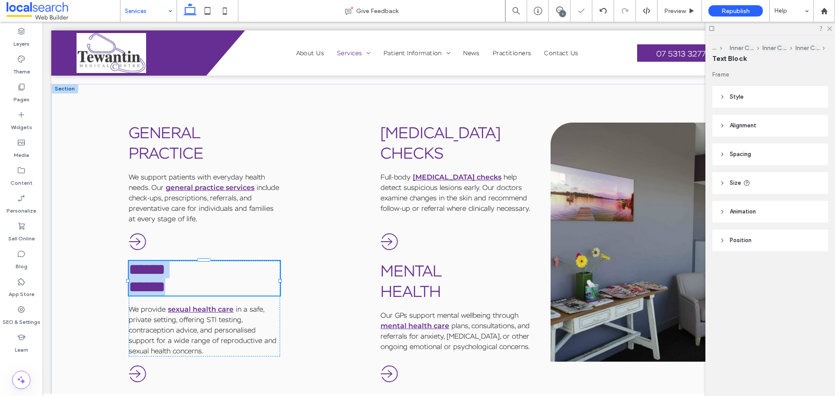
type input "**********"
type input "**"
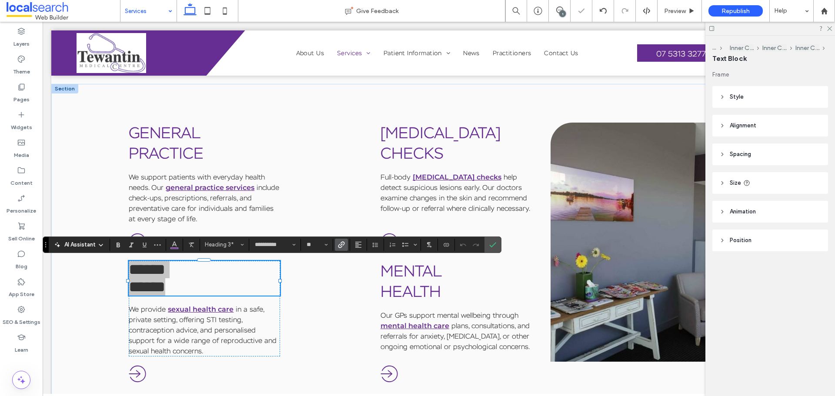
click at [345, 240] on label "Link" at bounding box center [341, 245] width 13 height 12
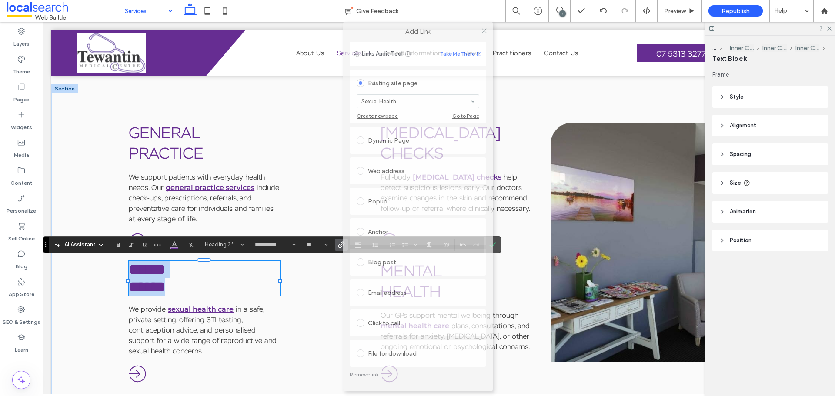
drag, startPoint x: 437, startPoint y: 61, endPoint x: 441, endPoint y: -40, distance: 101.4
click at [441, 0] on html ".wqwq-1{fill:#231f20;} .cls-1q, .cls-2q { fill-rule: evenodd; } .cls-2q { fill:…" at bounding box center [417, 198] width 835 height 396
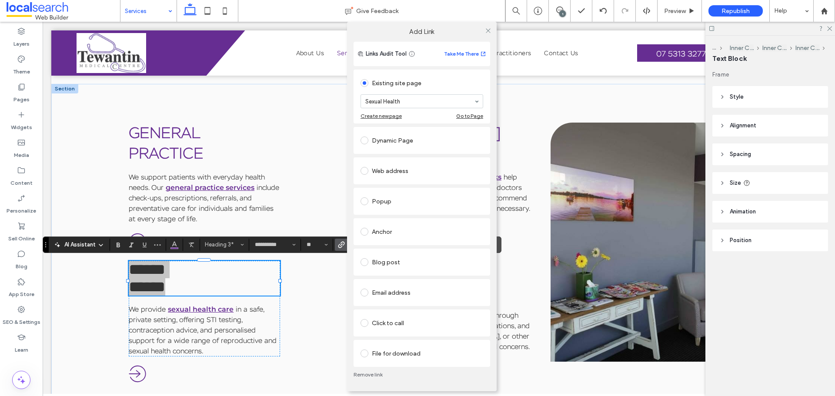
click at [380, 302] on link "Remove link" at bounding box center [422, 374] width 137 height 7
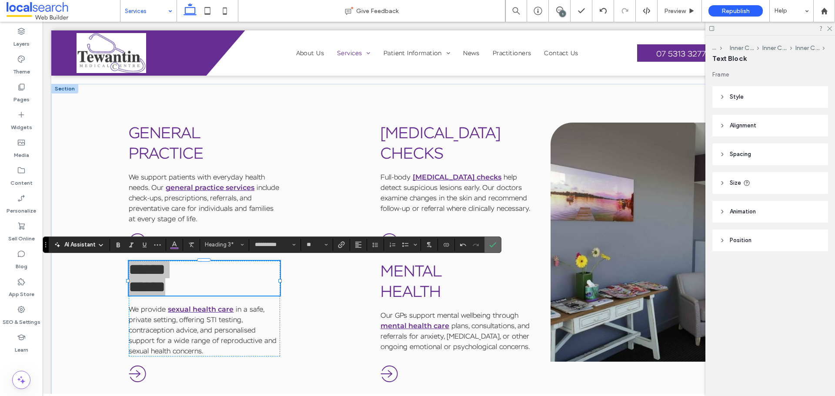
click at [491, 246] on icon "Confirm" at bounding box center [492, 244] width 7 height 7
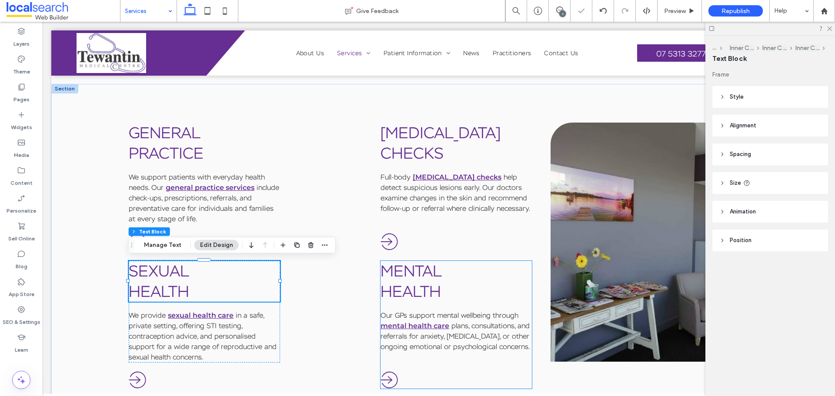
click at [451, 271] on h3 "Mental" at bounding box center [456, 271] width 151 height 20
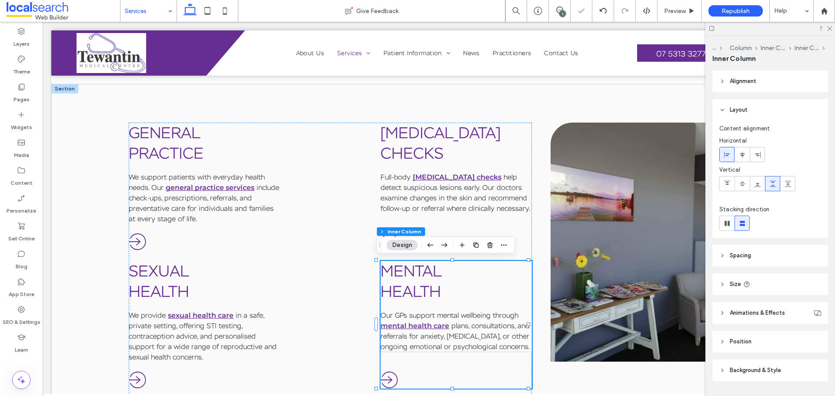
click at [451, 271] on h3 "Mental" at bounding box center [456, 271] width 151 height 20
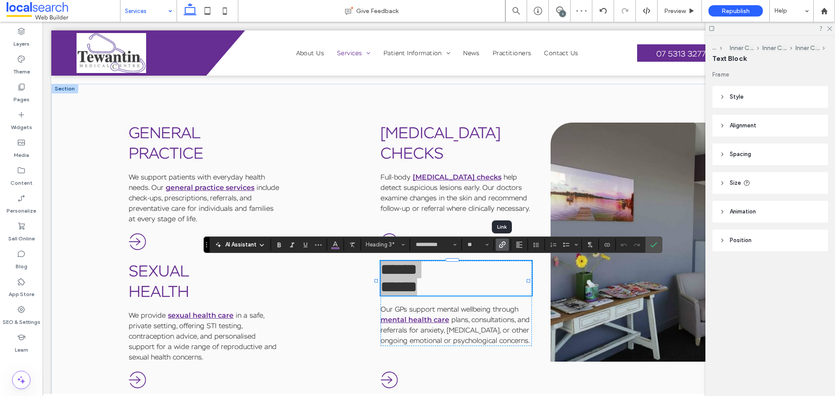
click at [506, 243] on label "Link" at bounding box center [502, 245] width 13 height 12
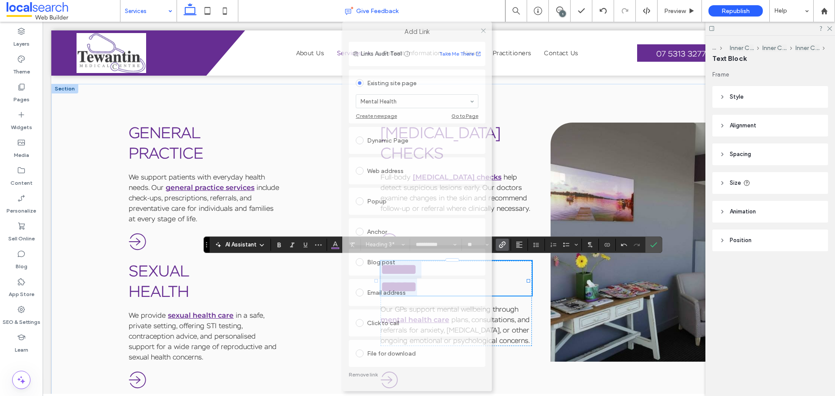
drag, startPoint x: 441, startPoint y: 57, endPoint x: 441, endPoint y: 19, distance: 38.3
click at [441, 19] on body ".wqwq-1{fill:#231f20;} .cls-1q, .cls-2q { fill-rule: evenodd; } .cls-2q { fill:…" at bounding box center [417, 198] width 835 height 396
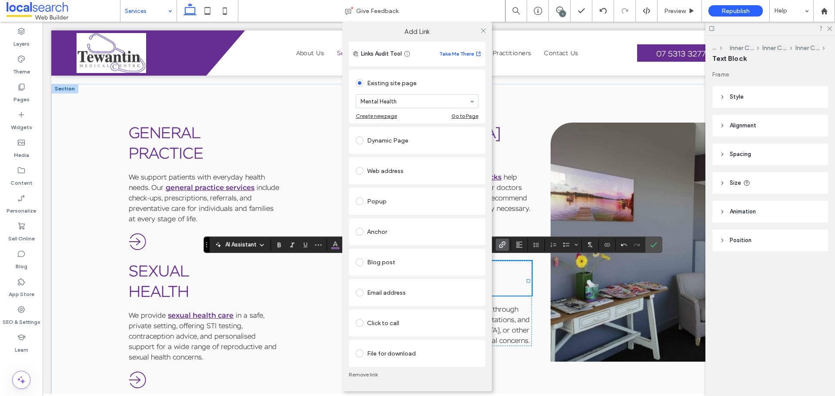
click at [369, 302] on link "Remove link" at bounding box center [417, 374] width 137 height 7
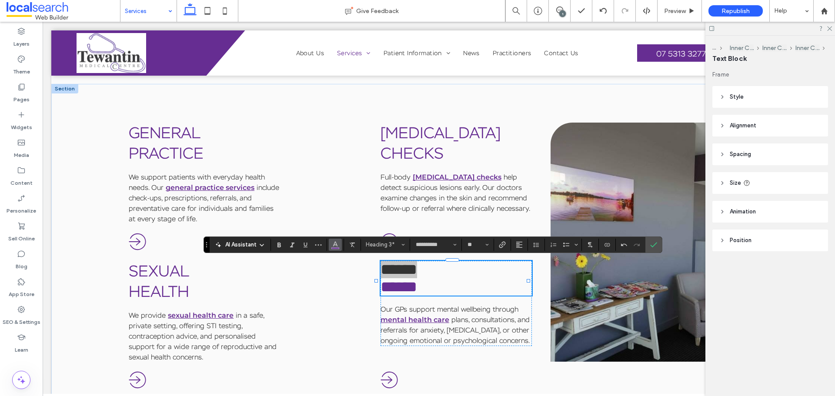
click at [337, 242] on icon "Color" at bounding box center [335, 243] width 7 height 7
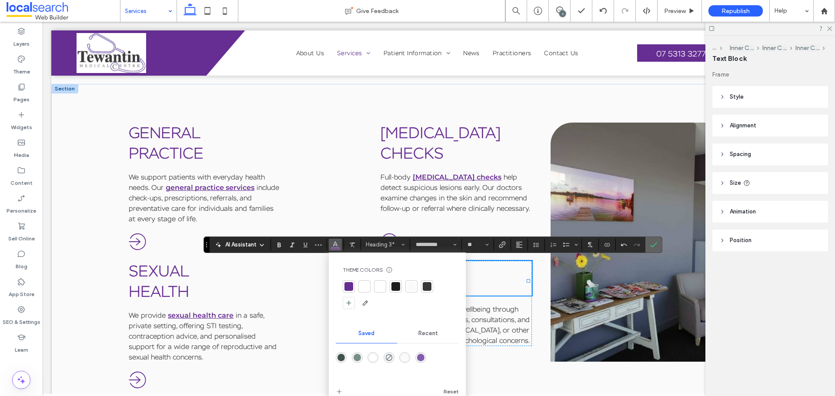
click at [652, 242] on icon "Confirm" at bounding box center [653, 244] width 7 height 7
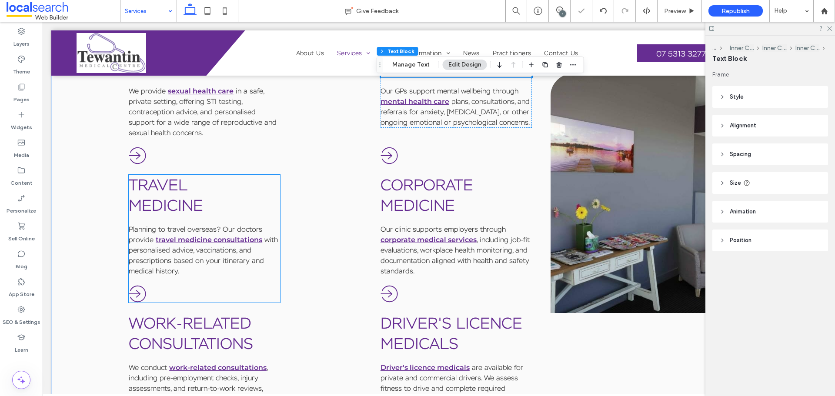
scroll to position [600, 0]
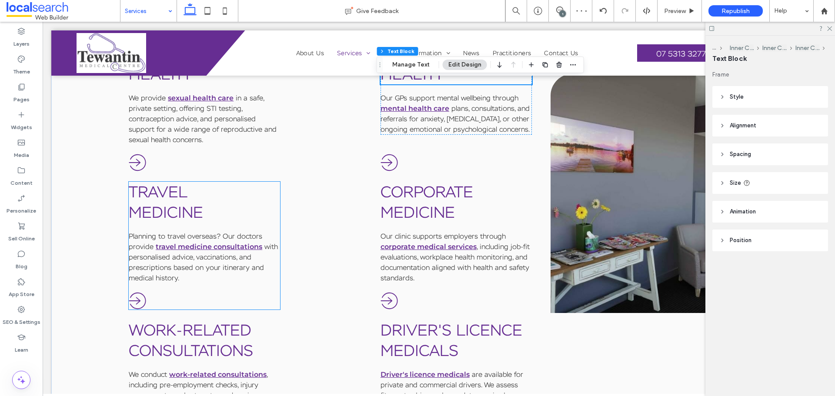
click at [203, 202] on h3 "Medicine" at bounding box center [204, 212] width 151 height 20
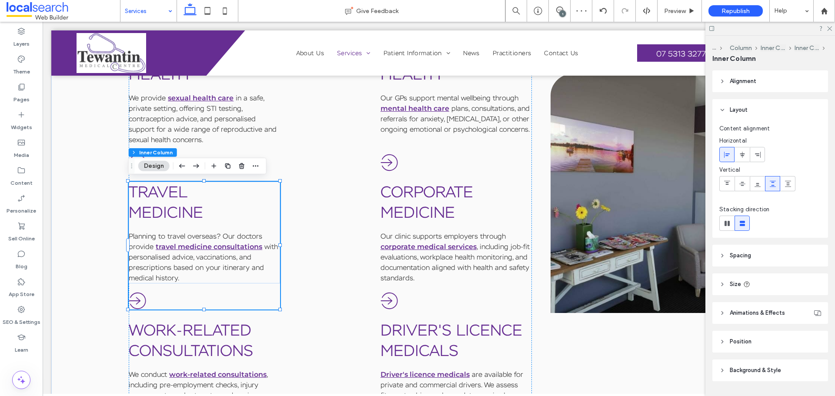
click at [203, 202] on h3 "Medicine" at bounding box center [204, 212] width 151 height 20
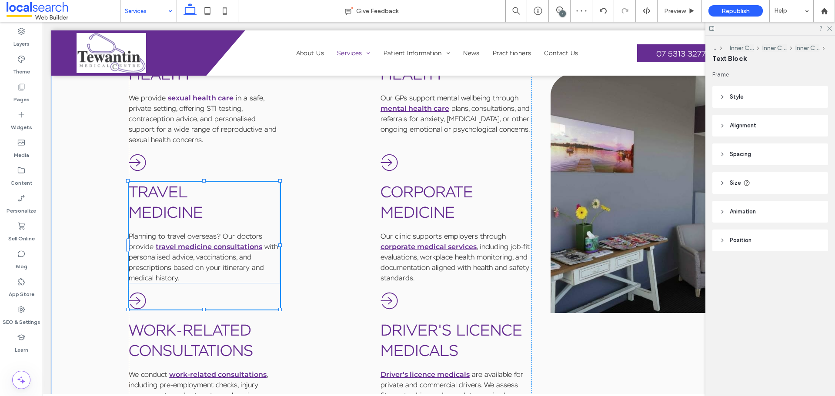
type input "**********"
type input "**"
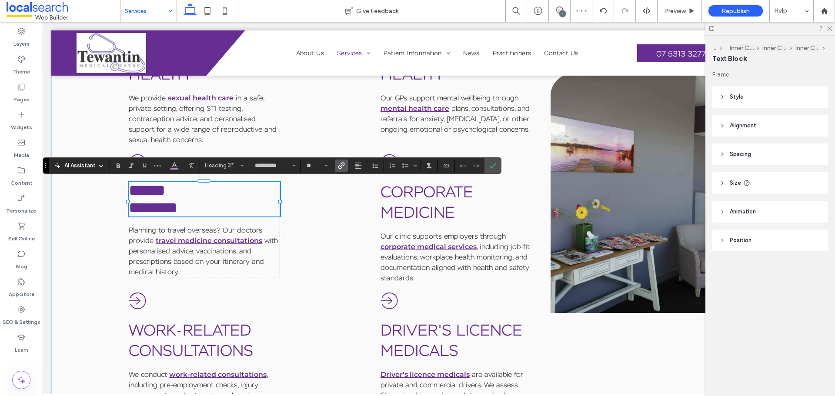
click at [340, 165] on icon "Link" at bounding box center [341, 165] width 7 height 7
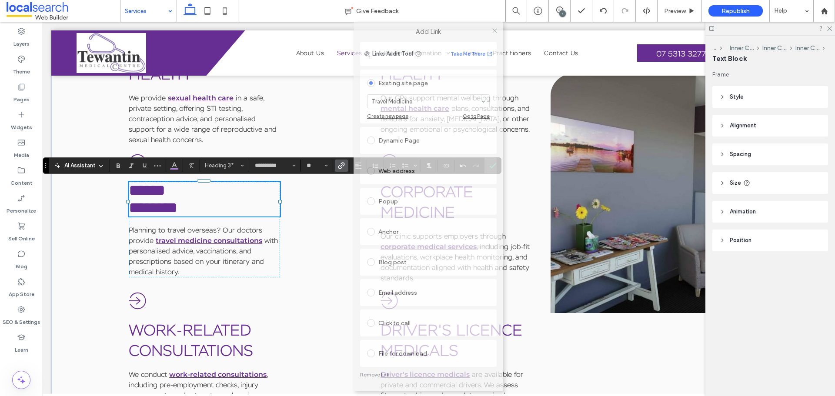
drag, startPoint x: 447, startPoint y: 59, endPoint x: 467, endPoint y: 0, distance: 62.8
click at [467, 0] on html ".wqwq-1{fill:#231f20;} .cls-1q, .cls-2q { fill-rule: evenodd; } .cls-2q { fill:…" at bounding box center [417, 198] width 835 height 396
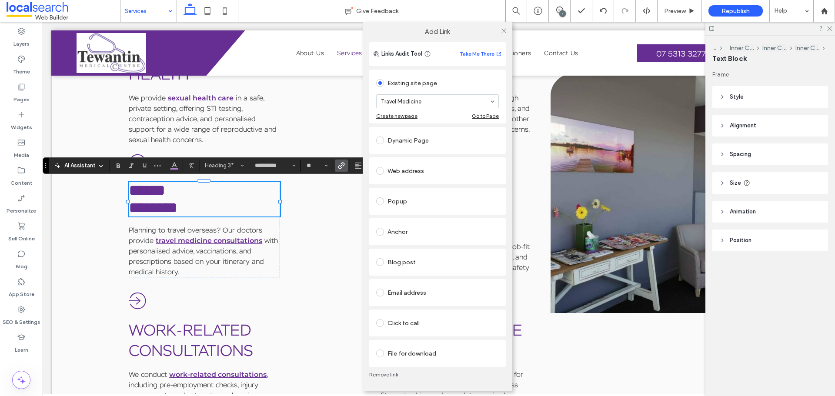
click at [391, 302] on link "Remove link" at bounding box center [437, 374] width 137 height 7
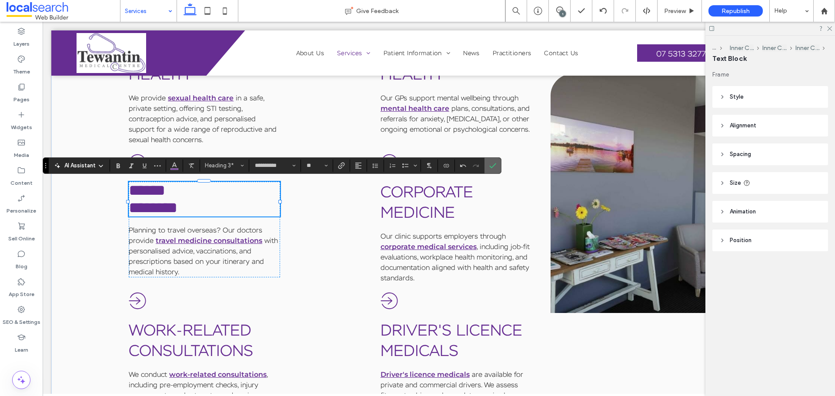
click at [494, 163] on icon "Confirm" at bounding box center [492, 165] width 7 height 7
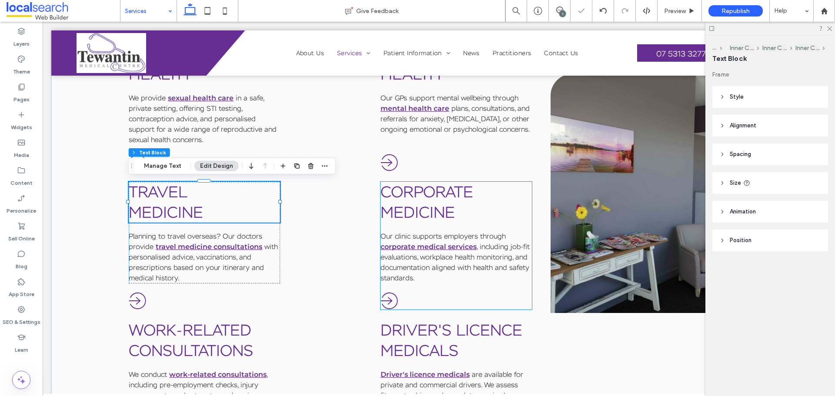
click at [457, 206] on h3 "Medicine" at bounding box center [456, 212] width 151 height 20
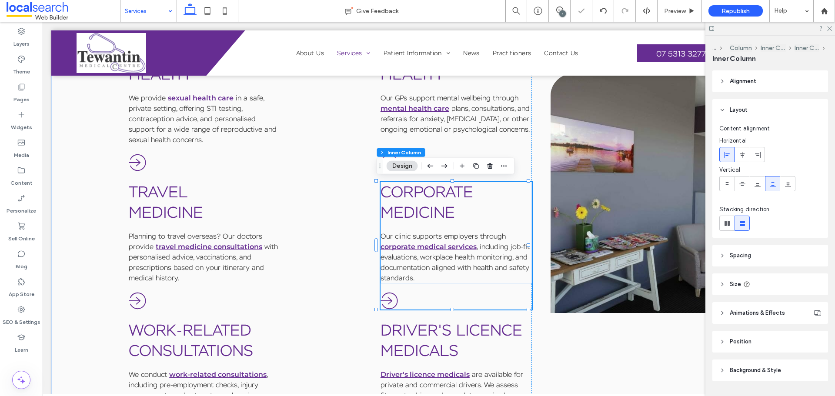
click at [457, 206] on h3 "Medicine" at bounding box center [456, 212] width 151 height 20
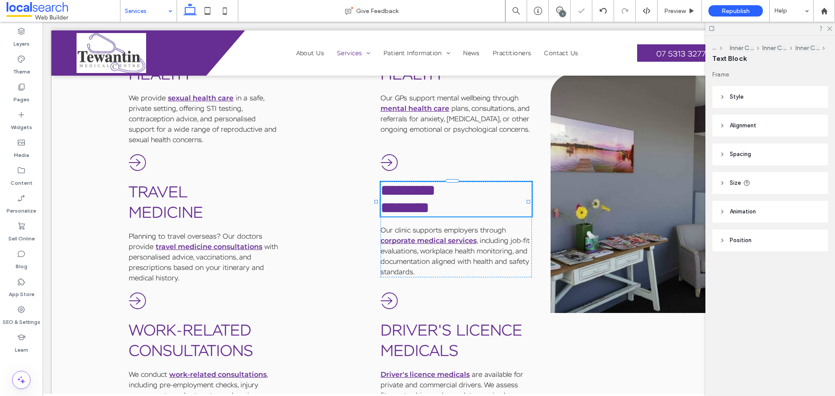
type input "**********"
type input "**"
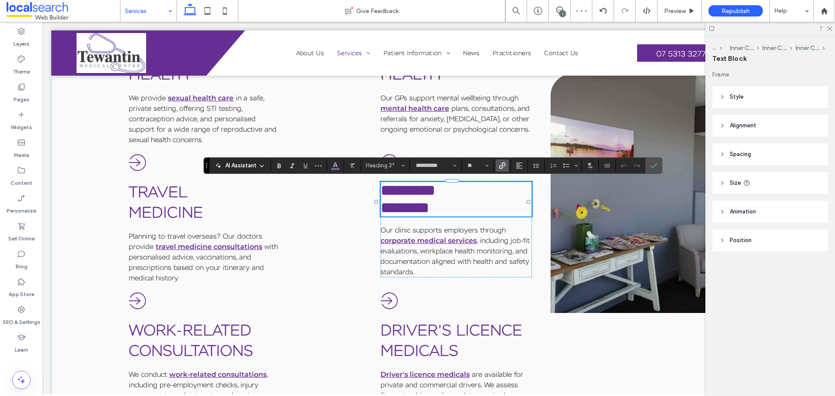
click at [502, 164] on use "Link" at bounding box center [502, 165] width 7 height 7
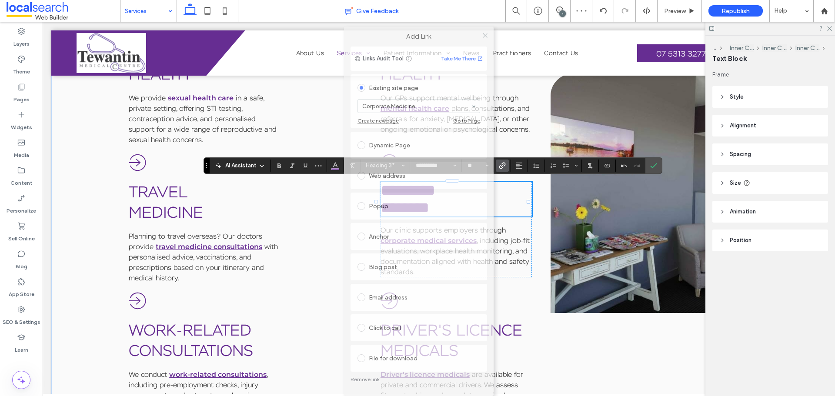
drag, startPoint x: 450, startPoint y: 57, endPoint x: 458, endPoint y: 12, distance: 46.0
click at [458, 13] on body ".wqwq-1{fill:#231f20;} .cls-1q, .cls-2q { fill-rule: evenodd; } .cls-2q { fill:…" at bounding box center [417, 198] width 835 height 396
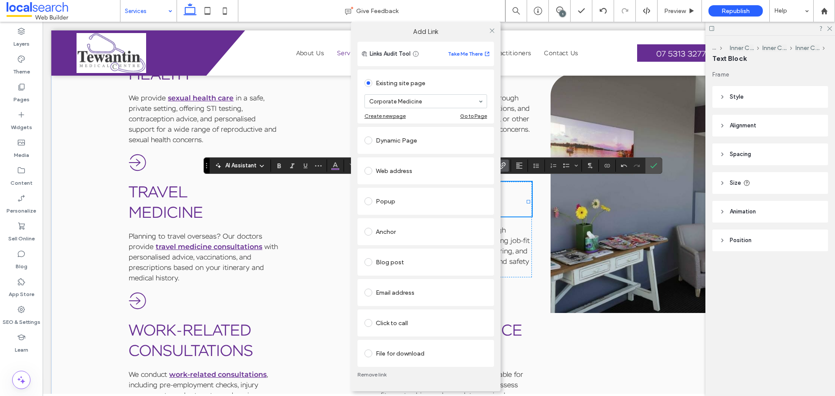
click at [379, 302] on link "Remove link" at bounding box center [425, 374] width 137 height 7
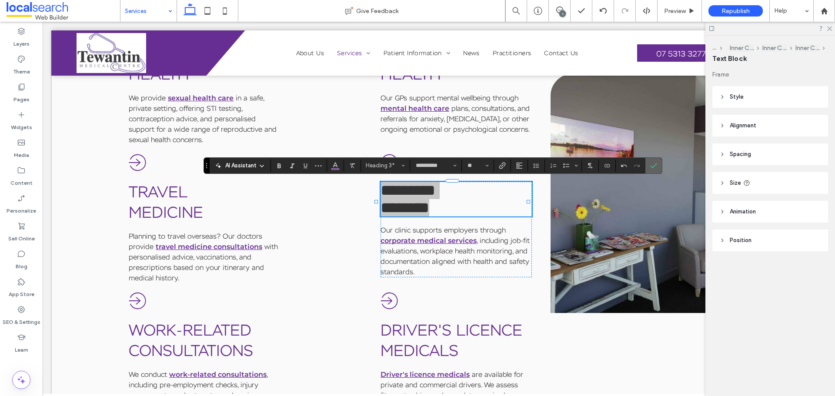
click at [656, 163] on icon "Confirm" at bounding box center [653, 165] width 7 height 7
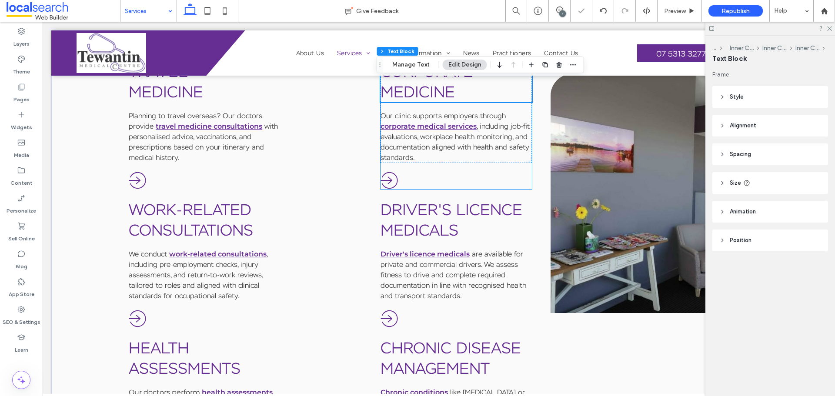
scroll to position [730, 0]
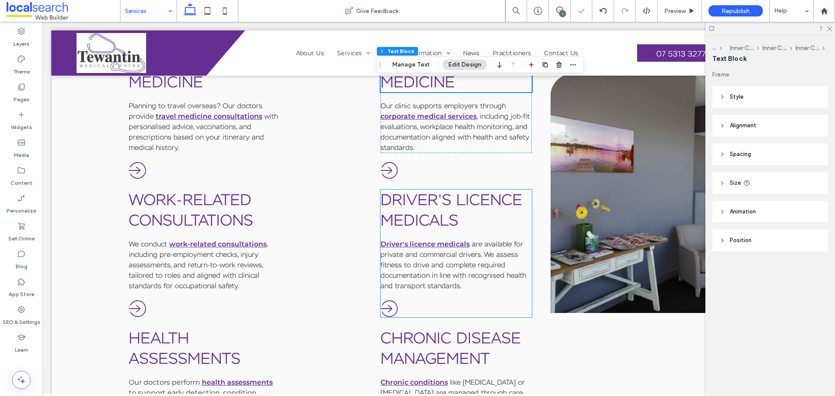
click at [414, 210] on link "Medicals" at bounding box center [420, 220] width 78 height 20
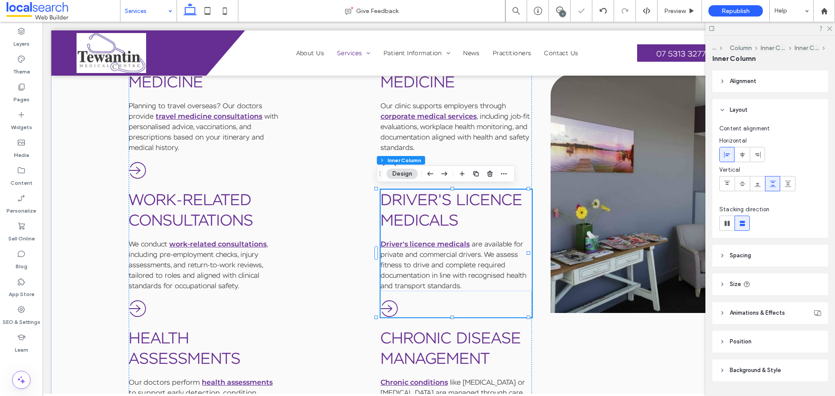
click at [414, 210] on link "Medicals" at bounding box center [420, 220] width 78 height 20
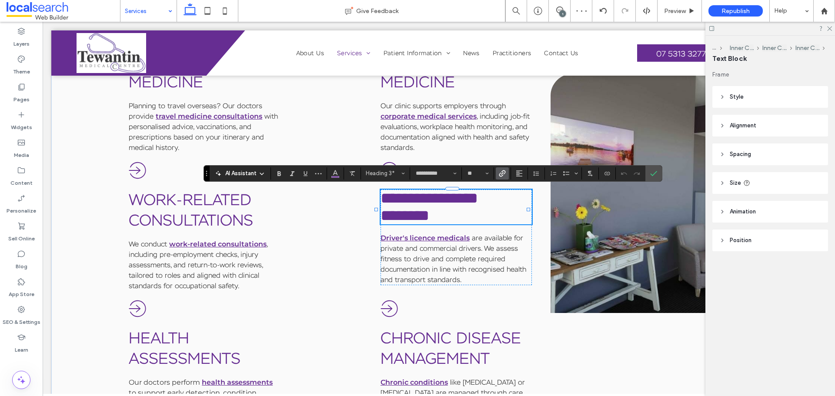
click at [499, 174] on use "Link" at bounding box center [502, 173] width 7 height 7
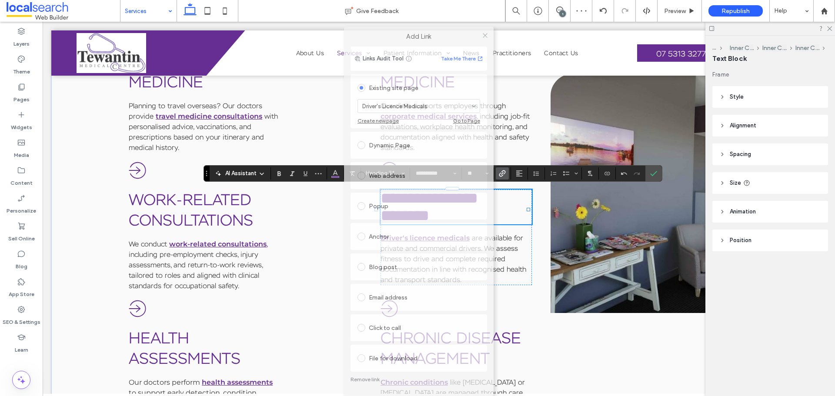
drag, startPoint x: 449, startPoint y: 60, endPoint x: 452, endPoint y: 32, distance: 28.0
click at [452, 33] on label "Add Link" at bounding box center [418, 37] width 137 height 8
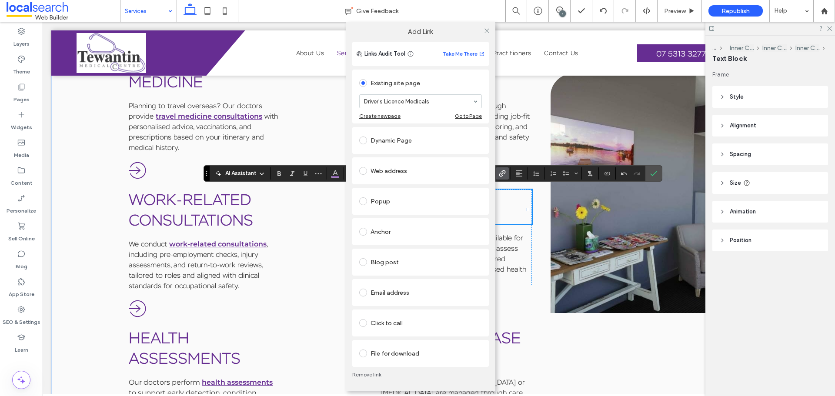
click at [365, 302] on link "Remove link" at bounding box center [420, 374] width 137 height 7
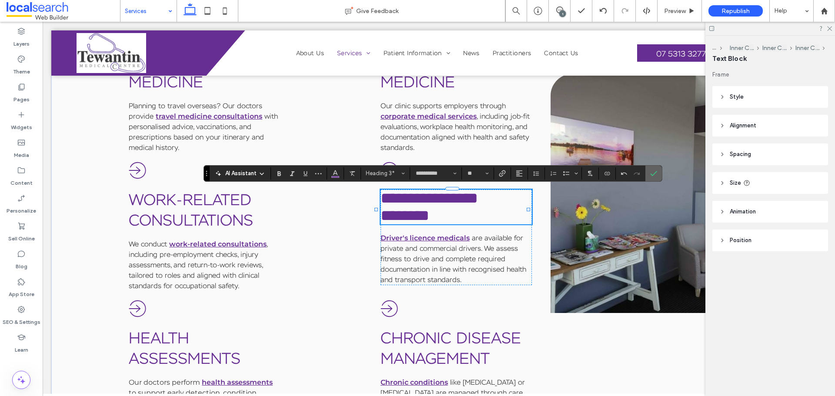
click at [655, 177] on span "Confirm" at bounding box center [653, 173] width 7 height 15
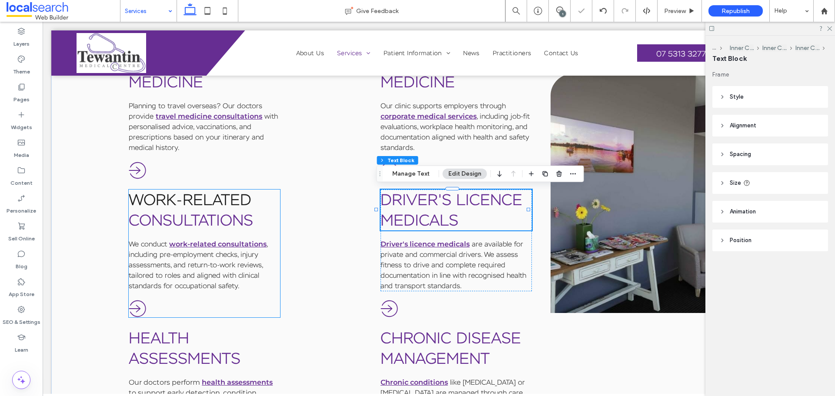
click at [222, 207] on link "Work-RElated" at bounding box center [190, 200] width 123 height 20
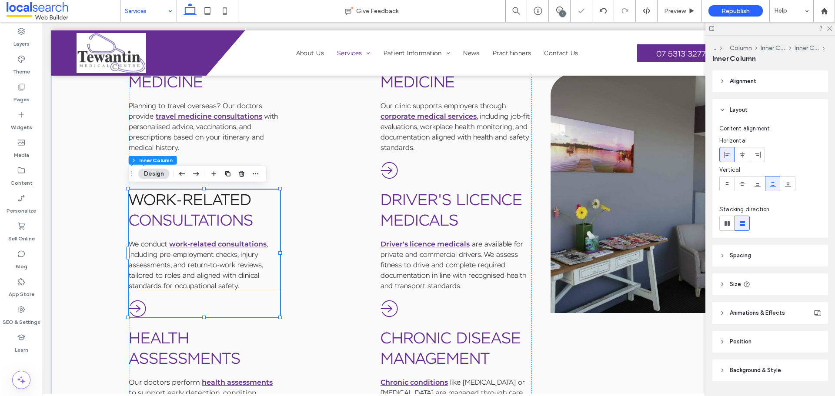
click at [222, 207] on link "Work-RElated" at bounding box center [190, 200] width 123 height 20
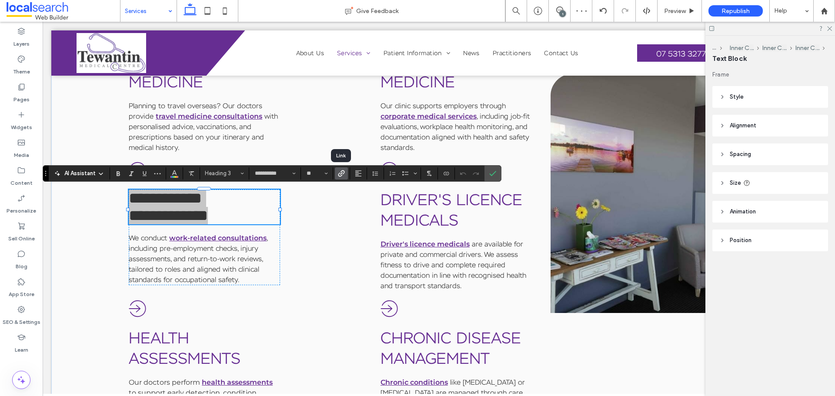
click at [344, 174] on icon "Link" at bounding box center [341, 173] width 7 height 7
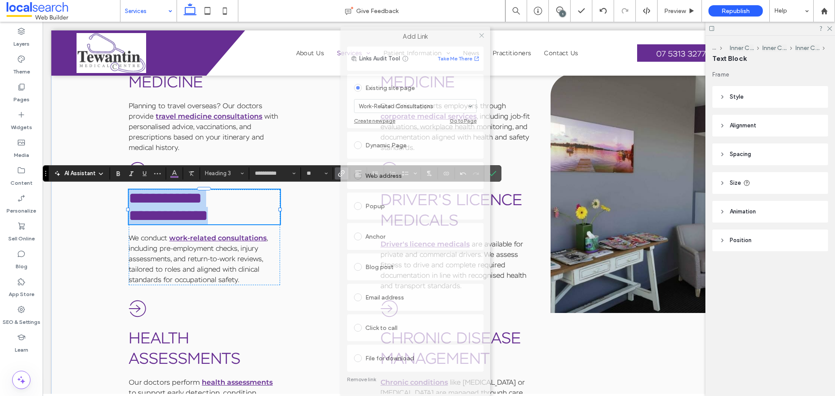
drag, startPoint x: 436, startPoint y: 55, endPoint x: 434, endPoint y: 35, distance: 20.1
click at [434, 35] on label "Add Link" at bounding box center [415, 37] width 137 height 8
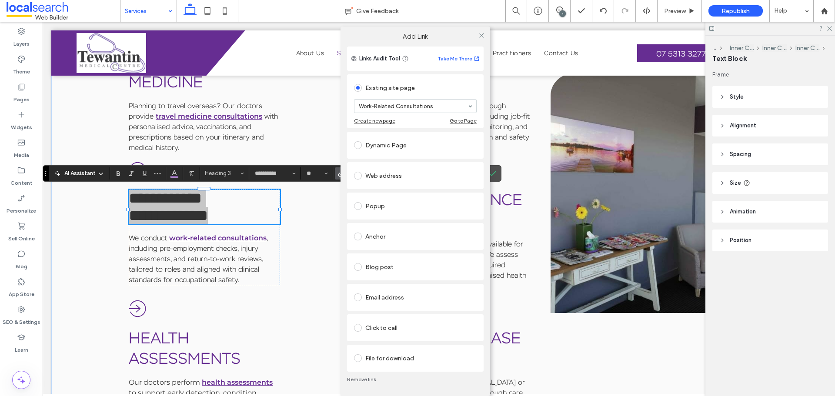
click at [365, 302] on link "Remove link" at bounding box center [415, 379] width 137 height 7
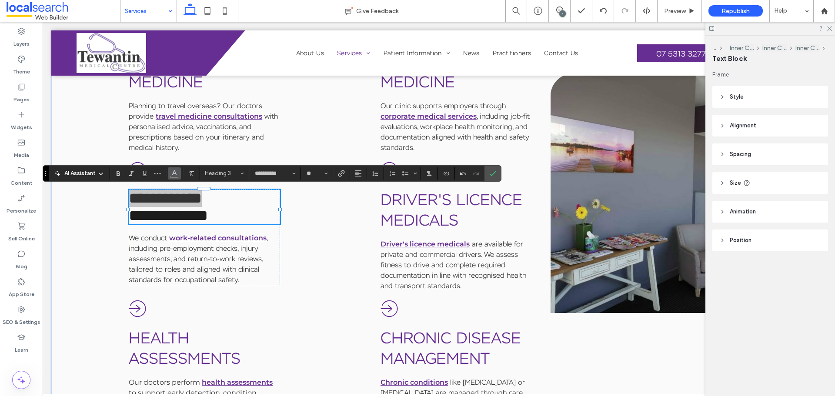
click at [175, 175] on icon "Color" at bounding box center [174, 172] width 7 height 7
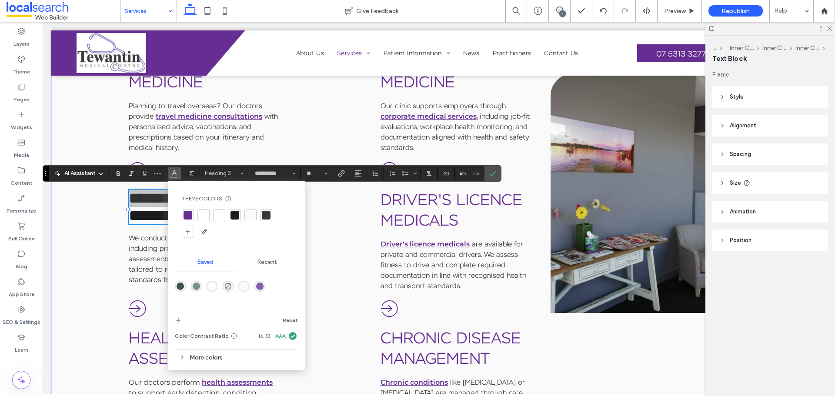
click at [185, 211] on div at bounding box center [188, 215] width 9 height 9
click at [189, 215] on div at bounding box center [188, 215] width 9 height 9
click at [491, 174] on icon "Confirm" at bounding box center [492, 173] width 7 height 7
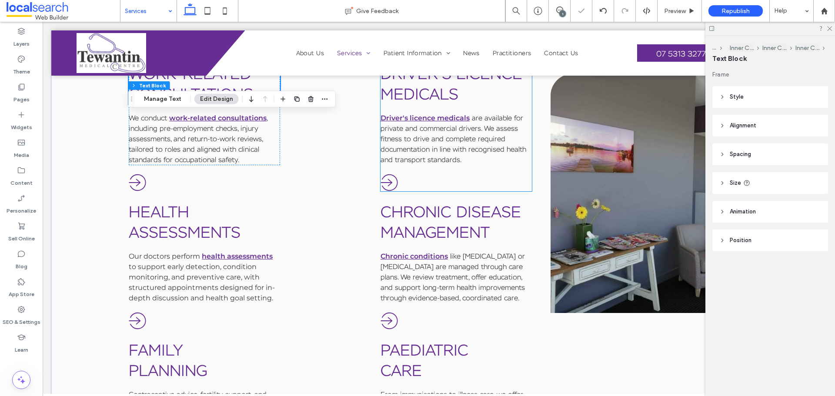
scroll to position [861, 0]
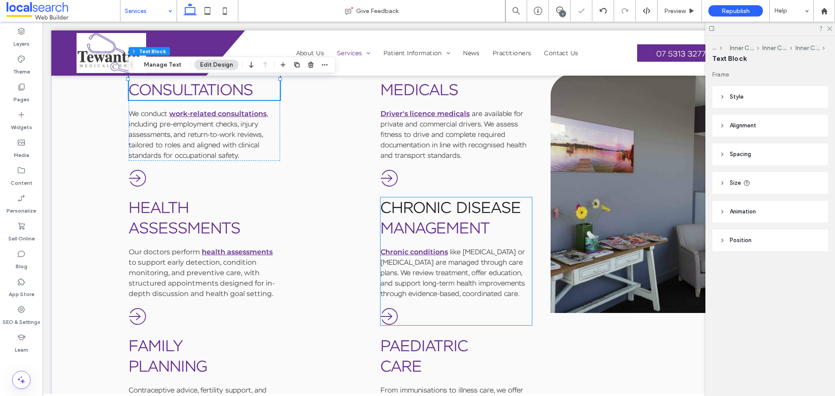
click at [448, 207] on link "Chronic Disease" at bounding box center [451, 207] width 140 height 20
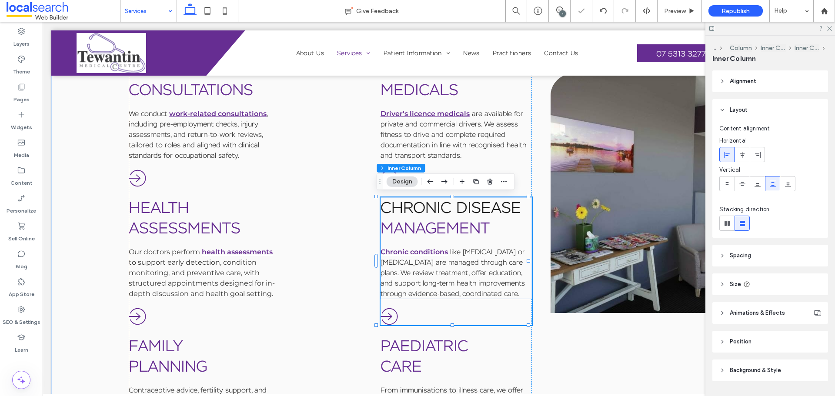
click at [448, 207] on link "Chronic Disease" at bounding box center [451, 207] width 140 height 20
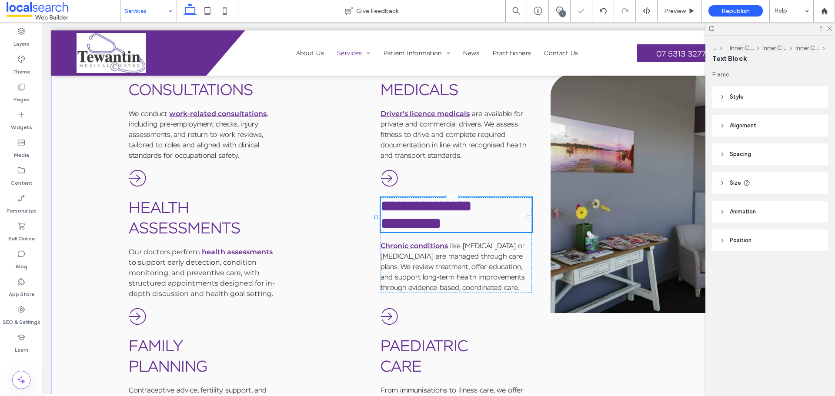
type input "**********"
type input "**"
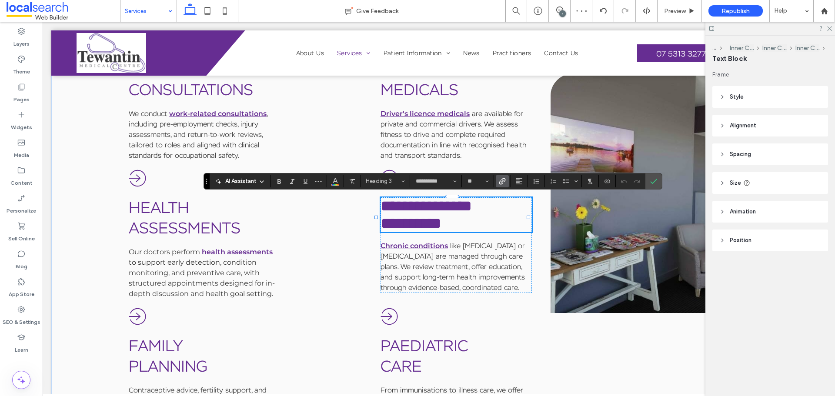
click at [503, 179] on use "Link" at bounding box center [502, 181] width 7 height 7
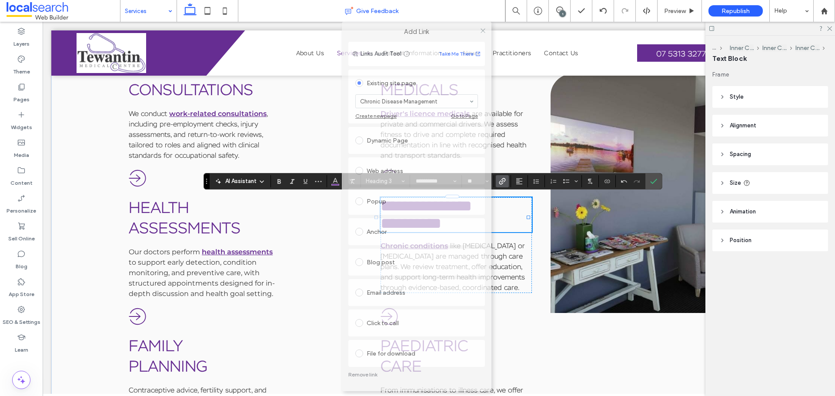
drag, startPoint x: 442, startPoint y: 59, endPoint x: 441, endPoint y: 7, distance: 52.2
click at [441, 7] on body ".wqwq-1{fill:#231f20;} .cls-1q, .cls-2q { fill-rule: evenodd; } .cls-2q { fill:…" at bounding box center [417, 198] width 835 height 396
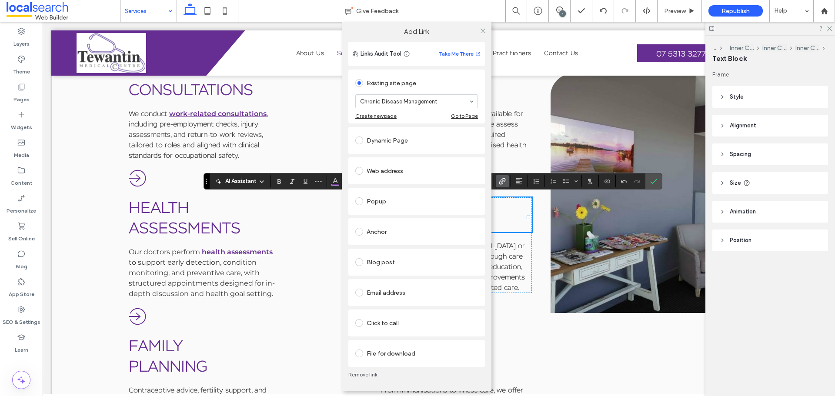
click at [373, 302] on link "Remove link" at bounding box center [416, 374] width 137 height 7
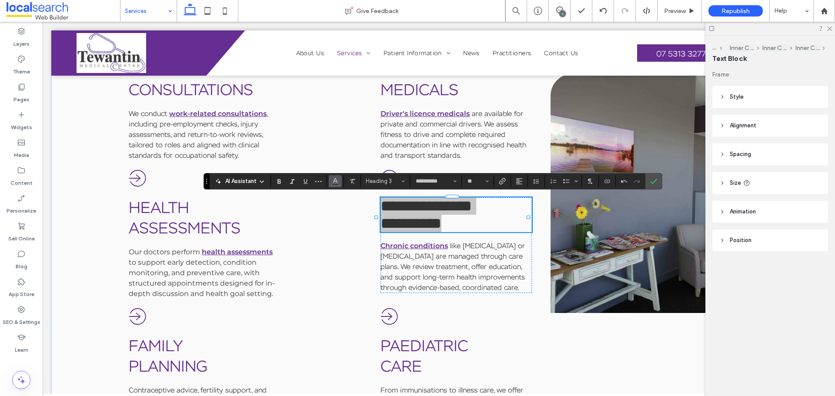
click at [336, 182] on icon "Color" at bounding box center [335, 180] width 7 height 7
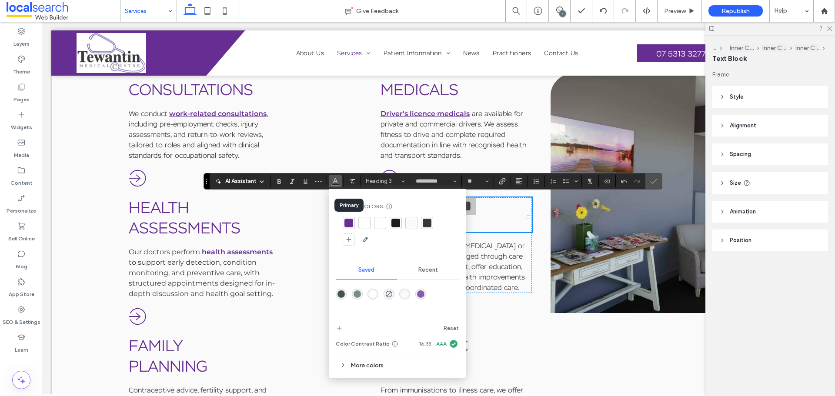
click at [349, 223] on div at bounding box center [348, 223] width 9 height 9
click at [653, 180] on icon "Confirm" at bounding box center [653, 181] width 7 height 7
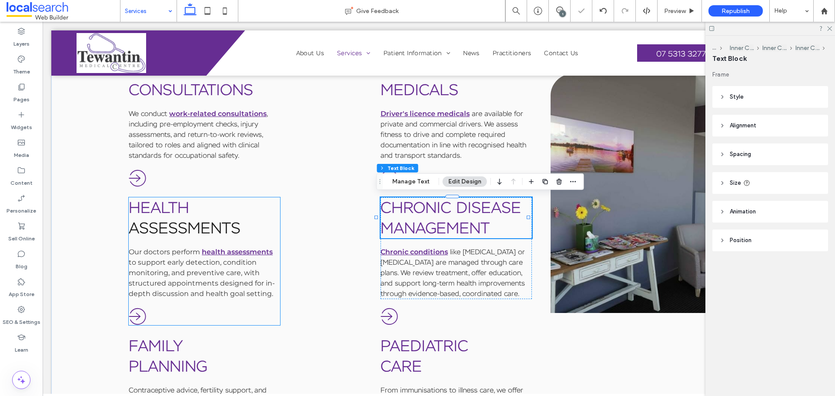
click at [179, 218] on link "Assessments" at bounding box center [185, 228] width 112 height 20
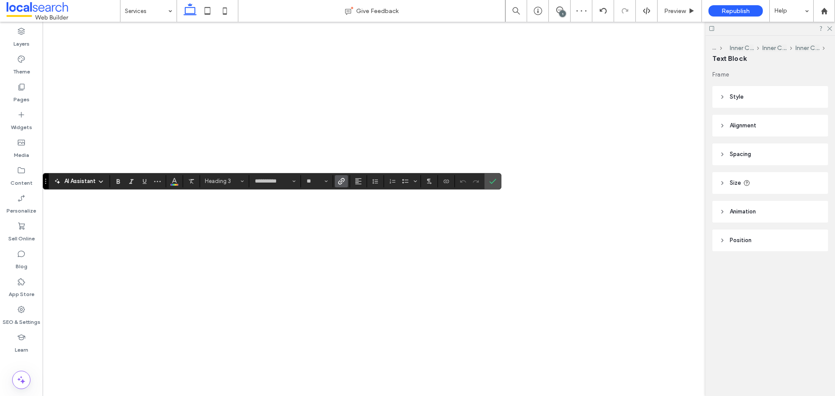
click at [338, 180] on icon "Link" at bounding box center [341, 181] width 7 height 7
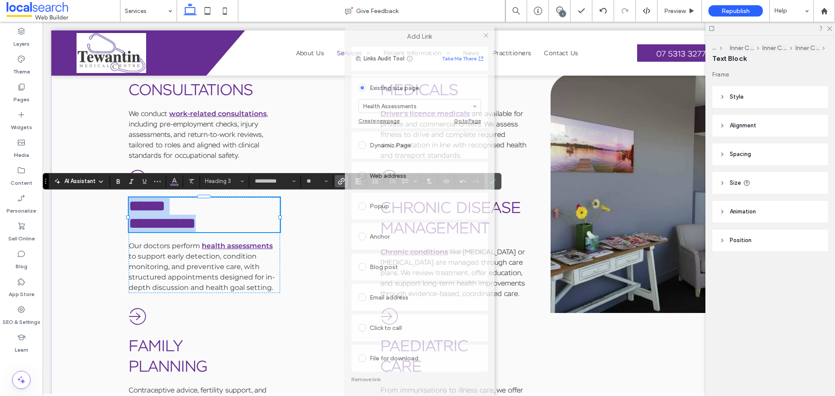
drag, startPoint x: 444, startPoint y: 62, endPoint x: 447, endPoint y: 26, distance: 36.3
click at [447, 27] on div "Add Link" at bounding box center [420, 37] width 150 height 20
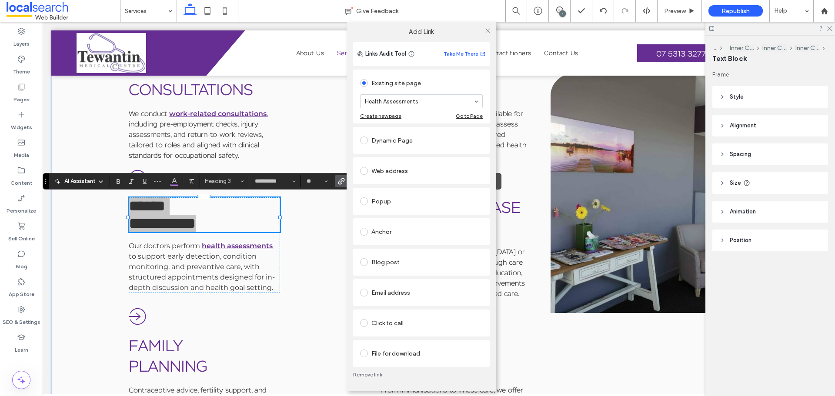
click at [369, 374] on link "Remove link" at bounding box center [421, 374] width 137 height 7
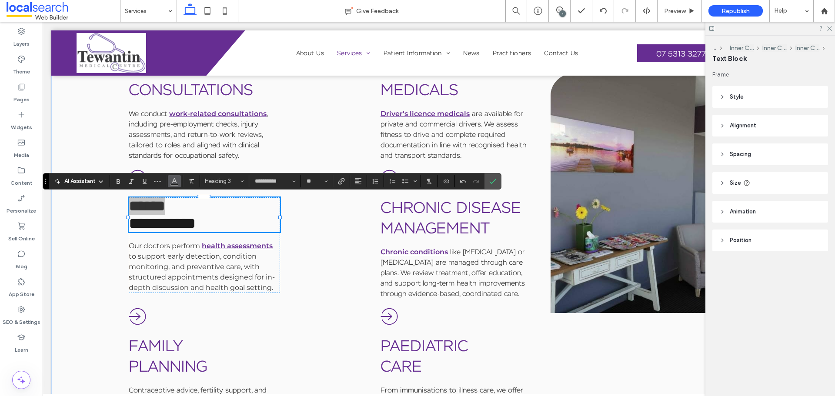
click at [172, 180] on icon "Color" at bounding box center [174, 180] width 7 height 7
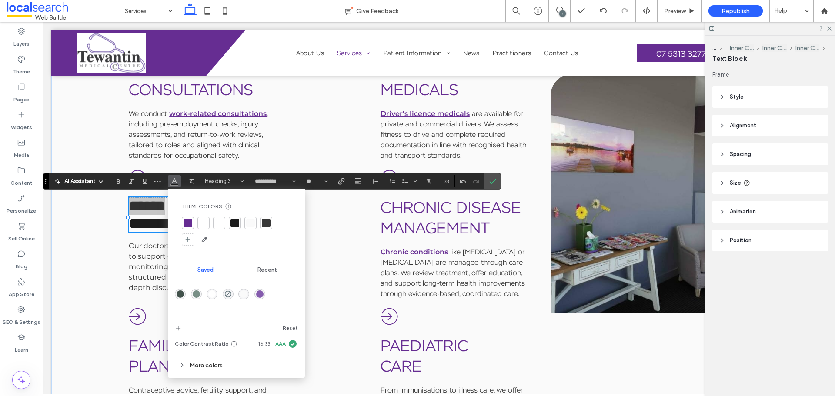
click at [186, 224] on div at bounding box center [188, 223] width 9 height 9
click at [492, 180] on icon "Confirm" at bounding box center [492, 181] width 7 height 7
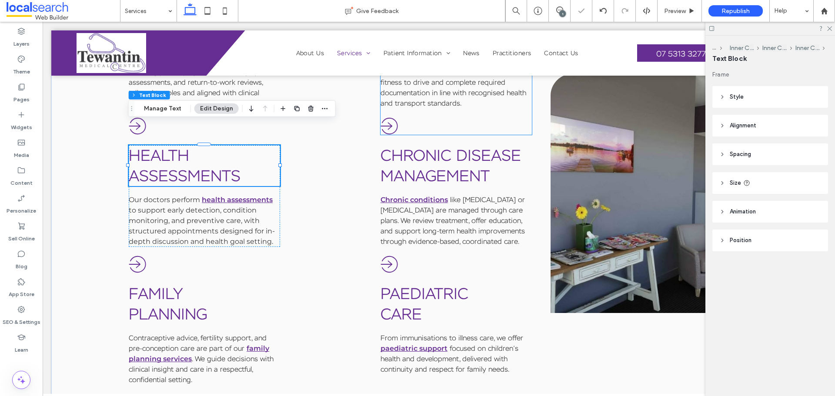
scroll to position [991, 0]
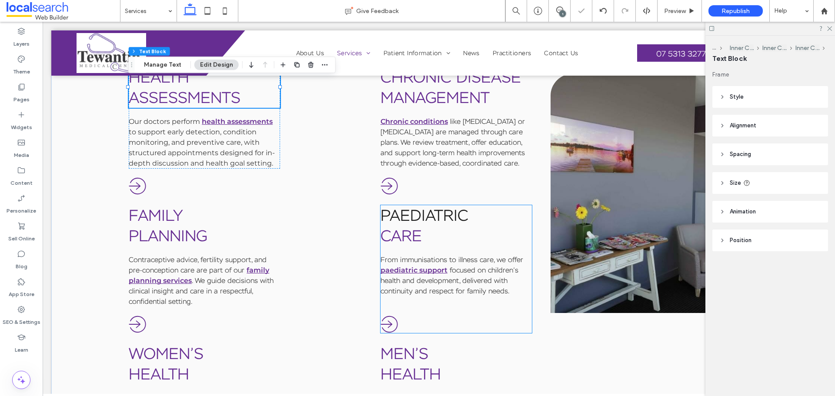
click at [413, 218] on link "Paediatric" at bounding box center [425, 215] width 88 height 20
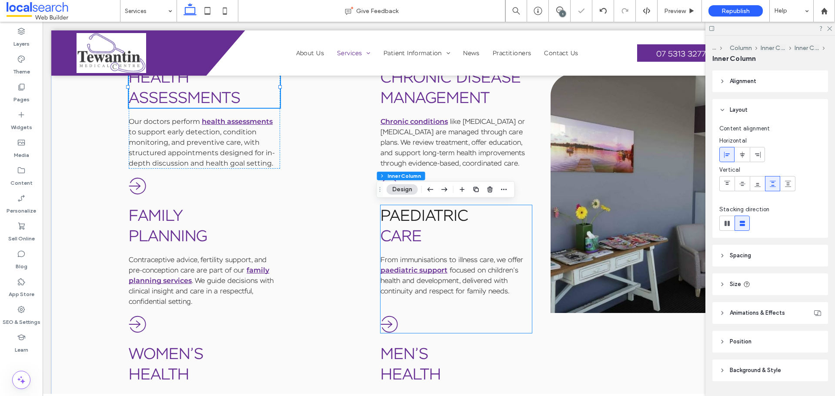
click at [413, 218] on link "Paediatric" at bounding box center [425, 215] width 88 height 20
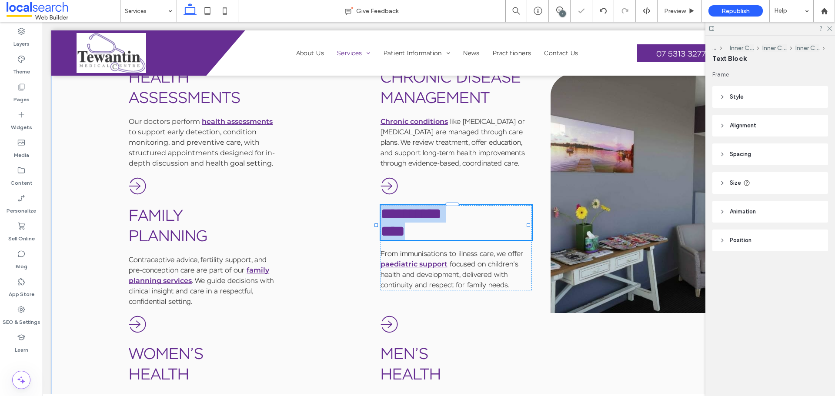
type input "**********"
type input "**"
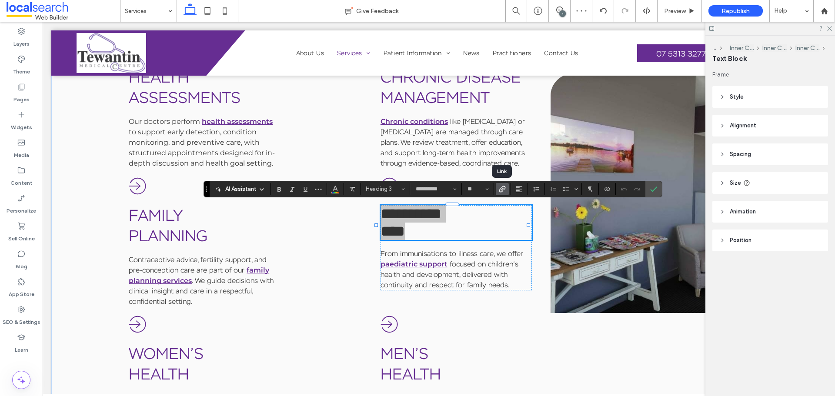
click at [500, 187] on icon "Link" at bounding box center [502, 189] width 7 height 7
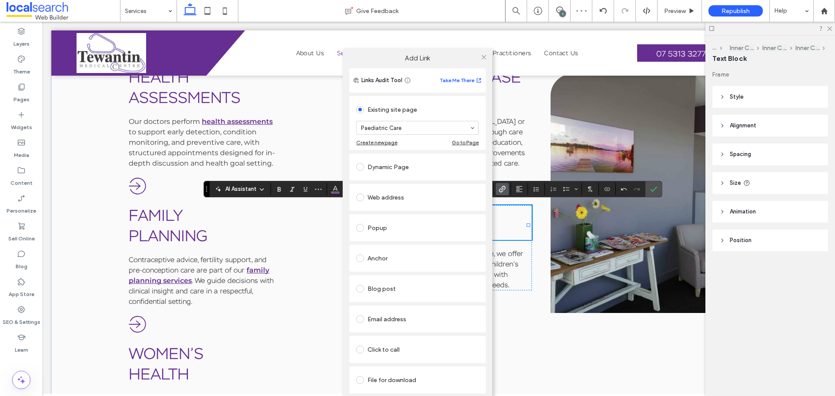
click at [421, 59] on label "Add Link" at bounding box center [417, 58] width 137 height 8
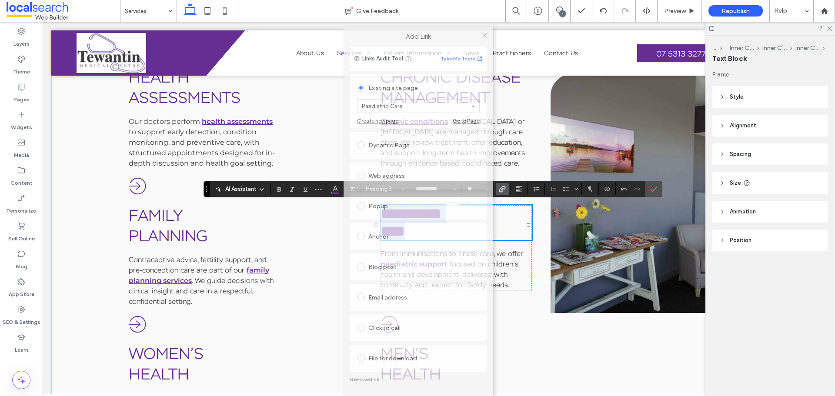
drag, startPoint x: 421, startPoint y: 59, endPoint x: 422, endPoint y: 48, distance: 10.5
click at [422, 48] on div "Add Link Links Audit Tool Take Me There Existing site page Paediatric Care Crea…" at bounding box center [419, 212] width 150 height 370
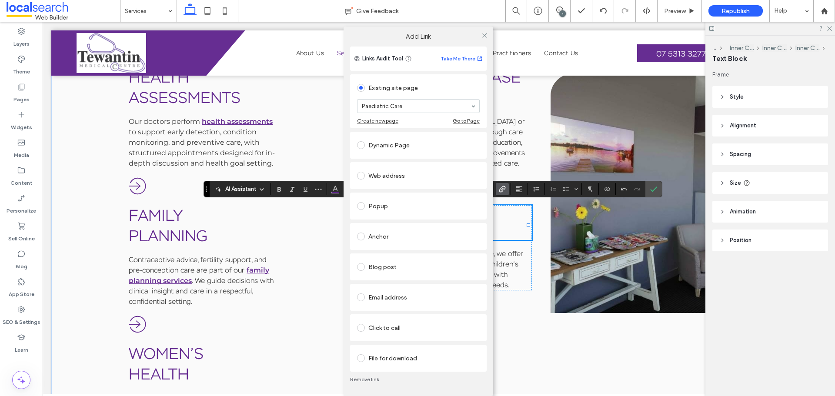
click at [372, 381] on link "Remove link" at bounding box center [418, 379] width 137 height 7
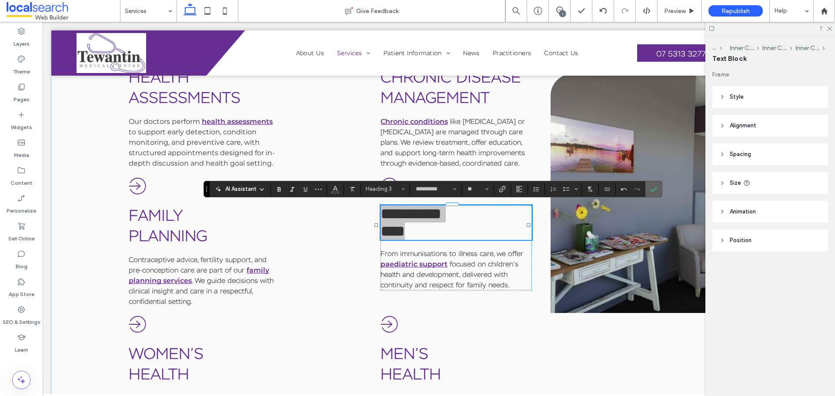
click at [653, 190] on icon "Confirm" at bounding box center [653, 189] width 7 height 7
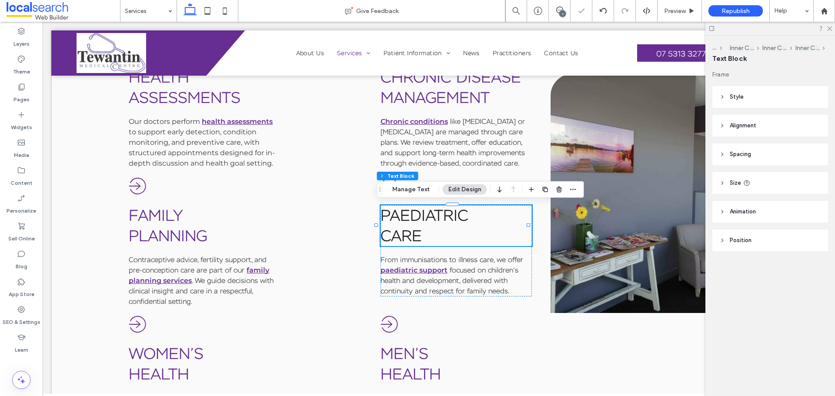
click at [424, 233] on h3 "Care" at bounding box center [456, 236] width 151 height 20
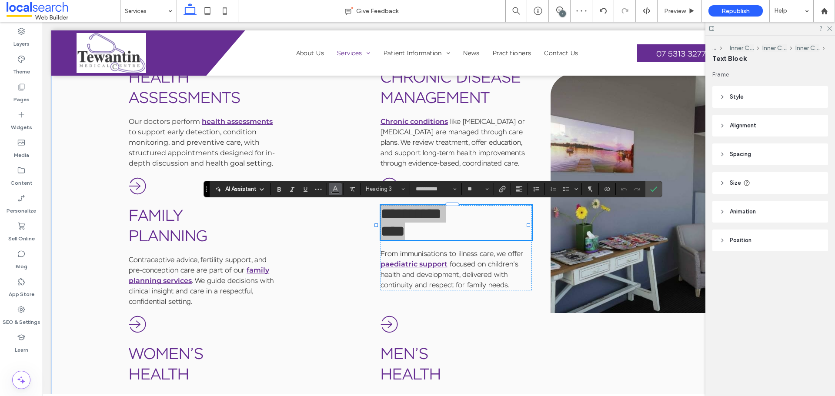
click at [337, 190] on use "Color" at bounding box center [335, 188] width 5 height 5
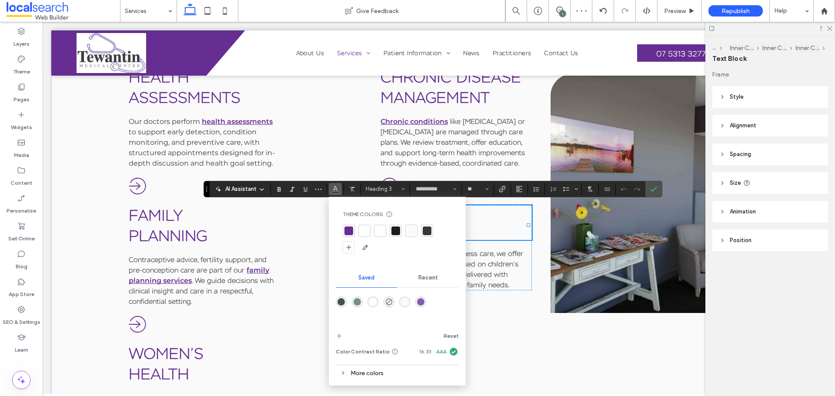
click at [345, 228] on div at bounding box center [348, 231] width 9 height 9
click at [654, 189] on icon "Confirm" at bounding box center [653, 189] width 7 height 7
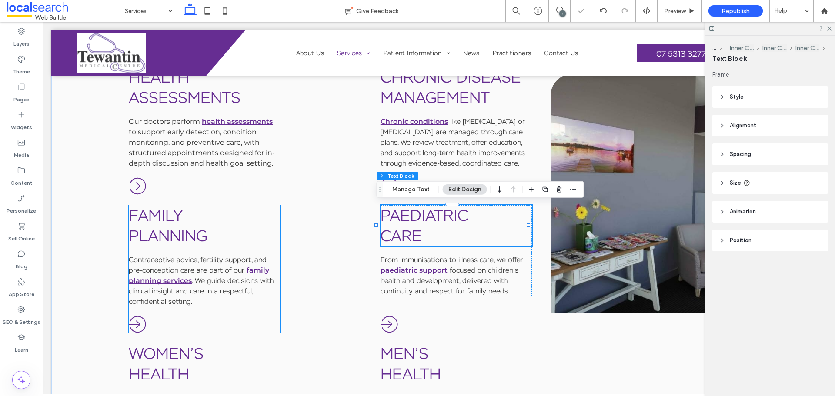
click at [220, 231] on h3 "Planning" at bounding box center [204, 236] width 151 height 20
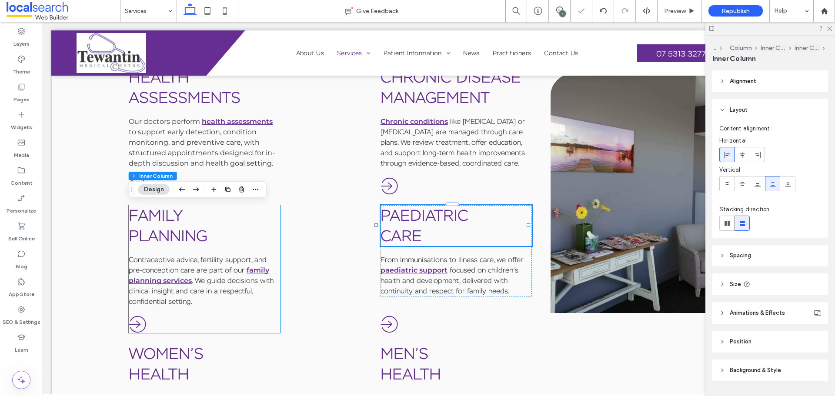
click at [220, 231] on h3 "Planning" at bounding box center [204, 236] width 151 height 20
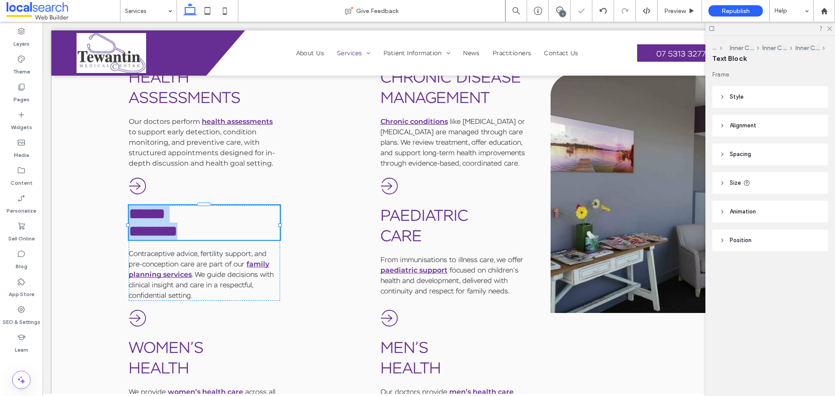
type input "**********"
type input "**"
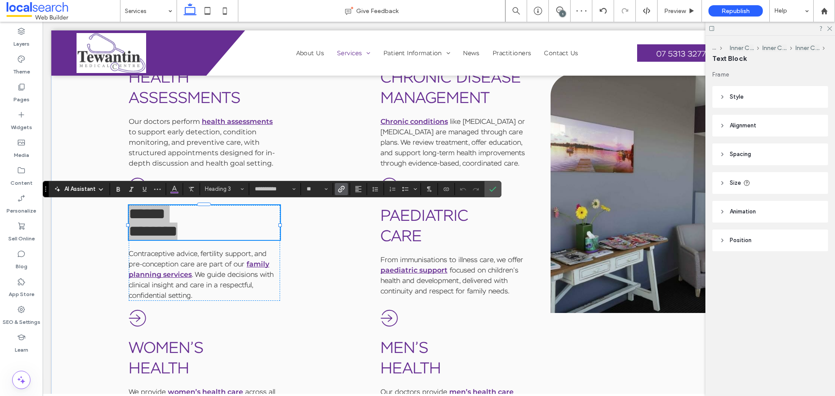
click at [340, 186] on icon "Link" at bounding box center [341, 189] width 7 height 7
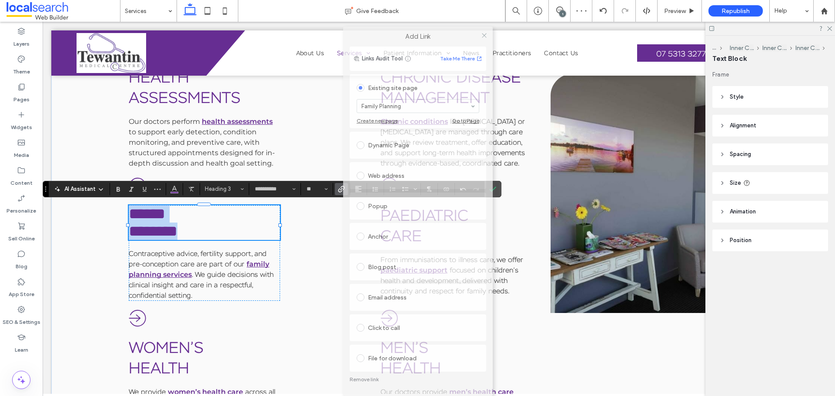
click at [427, 57] on div "Add Link Links Audit Tool Take Me There Existing site page Family Planning Crea…" at bounding box center [418, 212] width 150 height 370
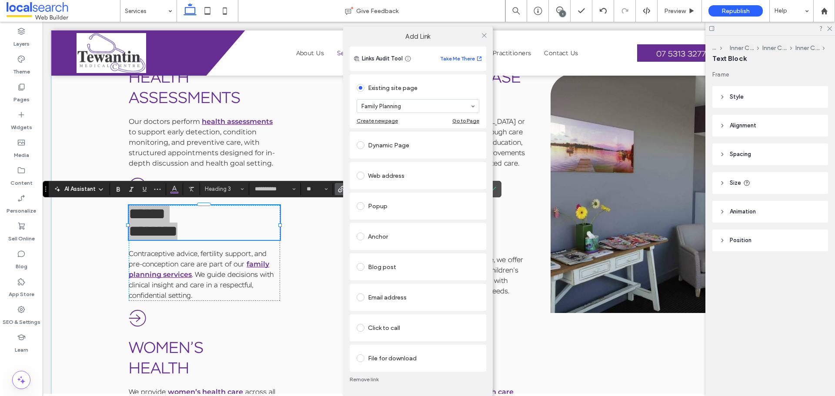
click at [373, 378] on link "Remove link" at bounding box center [418, 379] width 137 height 7
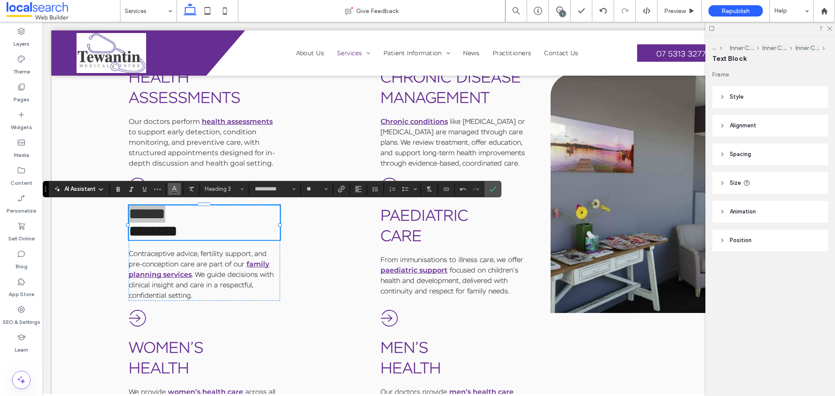
click at [177, 187] on icon "Color" at bounding box center [174, 188] width 7 height 7
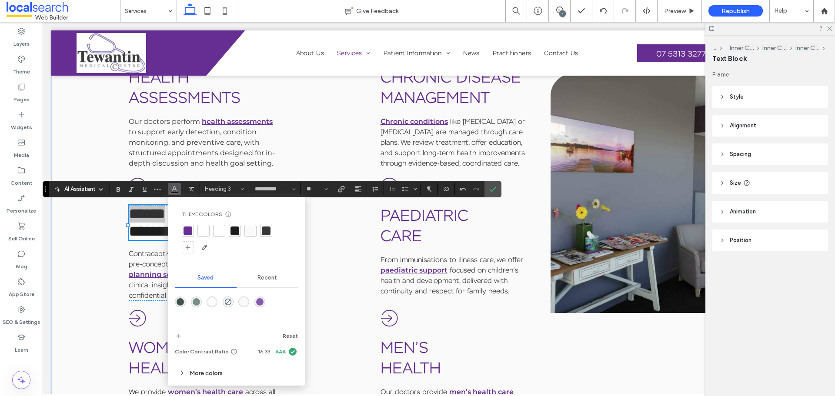
click at [190, 231] on div at bounding box center [188, 231] width 9 height 9
click at [494, 190] on use "Confirm" at bounding box center [493, 189] width 7 height 5
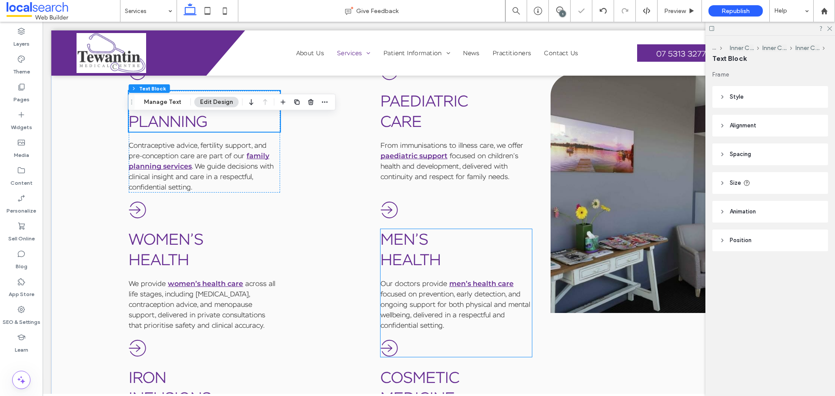
scroll to position [1165, 0]
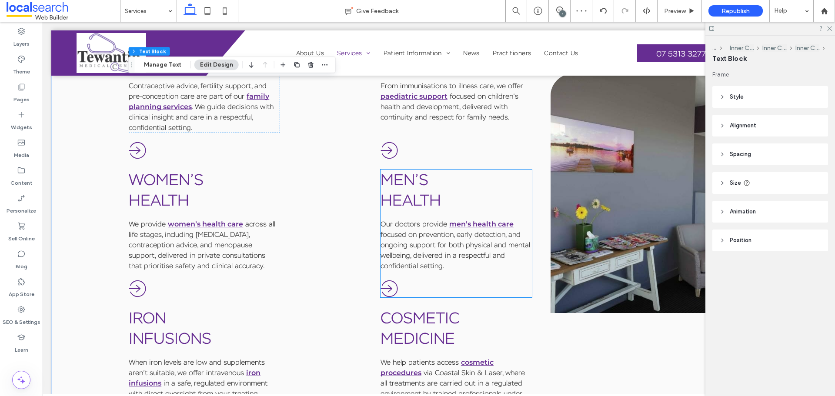
click at [428, 188] on h3 "men’s" at bounding box center [456, 180] width 151 height 20
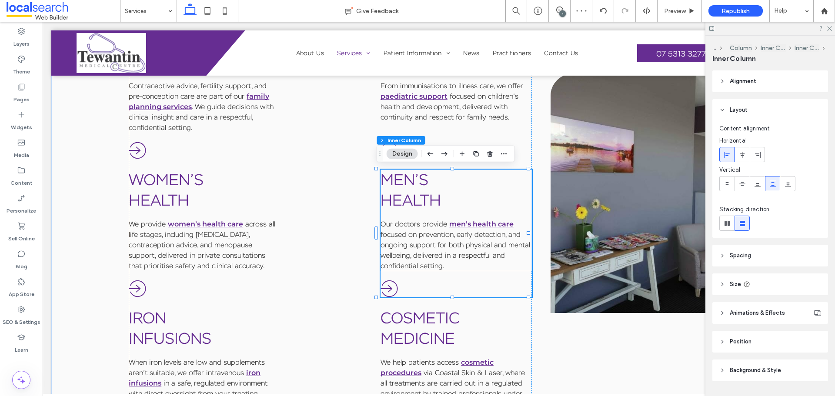
click at [428, 188] on h3 "men’s" at bounding box center [456, 180] width 151 height 20
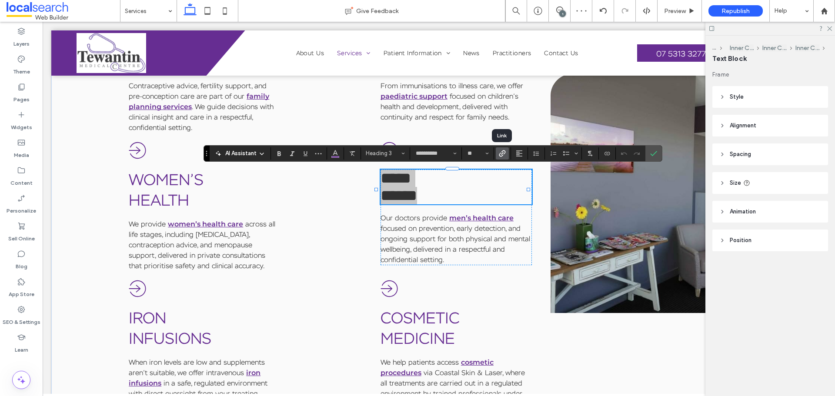
click at [503, 154] on icon "Link" at bounding box center [502, 153] width 7 height 7
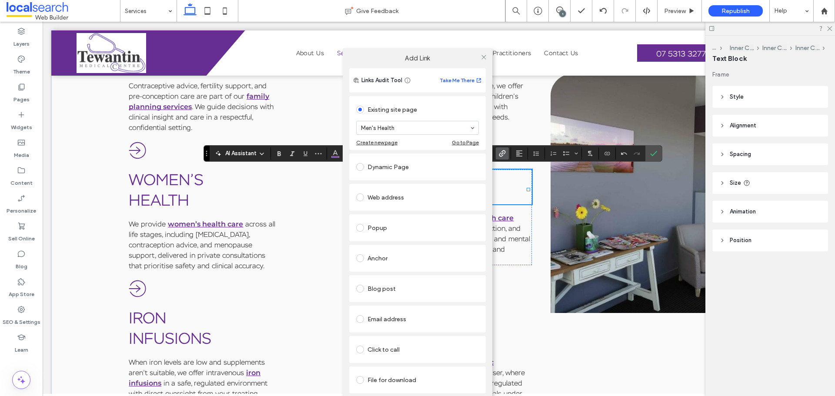
click at [444, 59] on label "Add Link" at bounding box center [417, 58] width 137 height 8
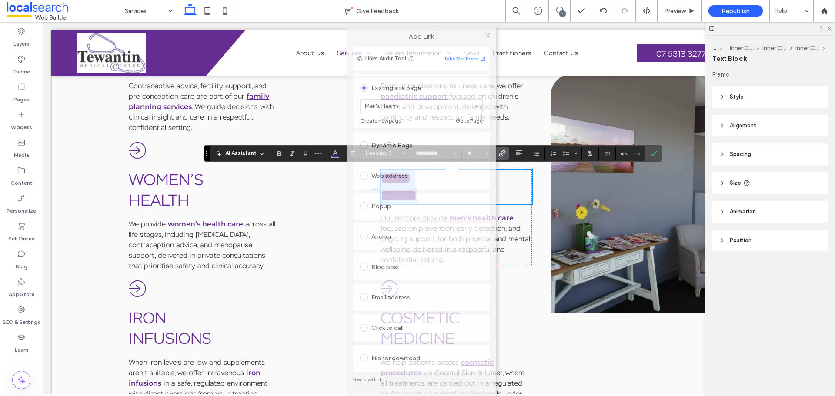
drag, startPoint x: 444, startPoint y: 58, endPoint x: 450, endPoint y: 29, distance: 29.7
click at [450, 33] on label "Add Link" at bounding box center [421, 37] width 137 height 8
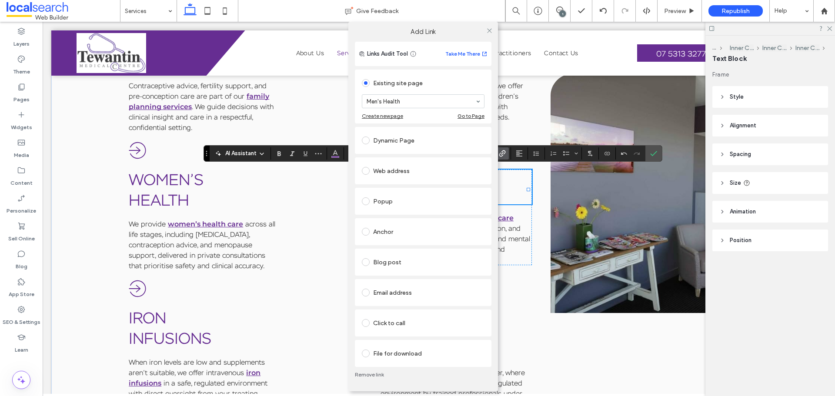
click at [369, 375] on link "Remove link" at bounding box center [423, 374] width 137 height 7
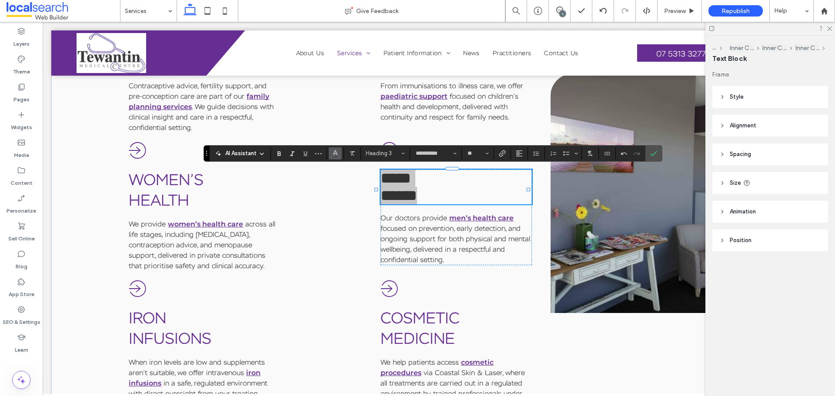
click at [338, 155] on icon "Color" at bounding box center [335, 152] width 7 height 7
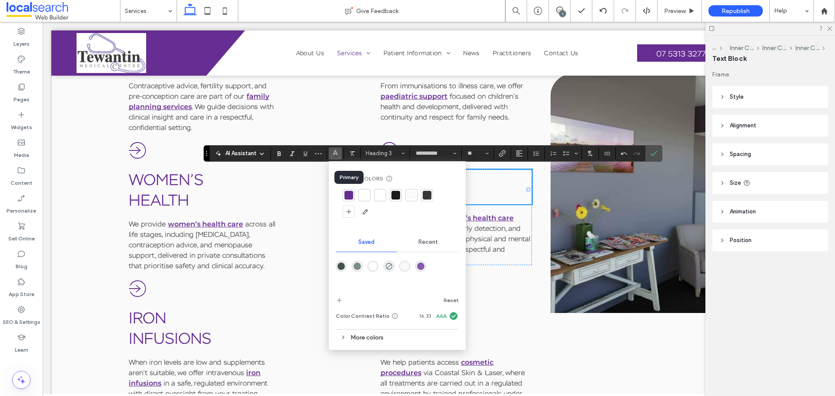
click at [347, 195] on div at bounding box center [348, 195] width 9 height 9
click at [658, 156] on label "Confirm" at bounding box center [653, 154] width 13 height 16
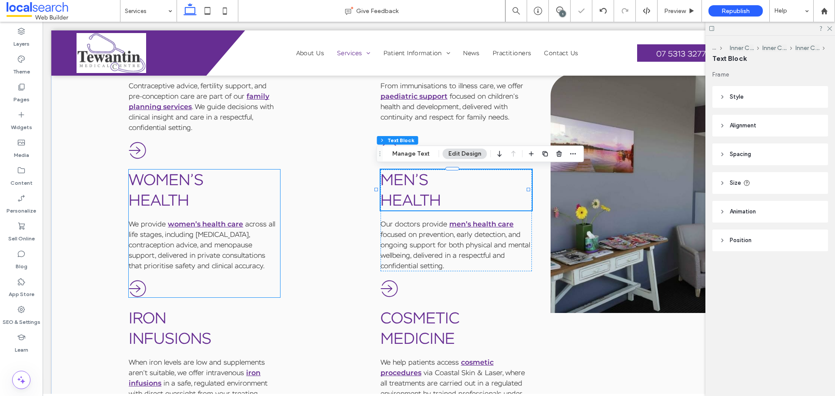
click at [199, 192] on h3 "Health" at bounding box center [204, 200] width 151 height 20
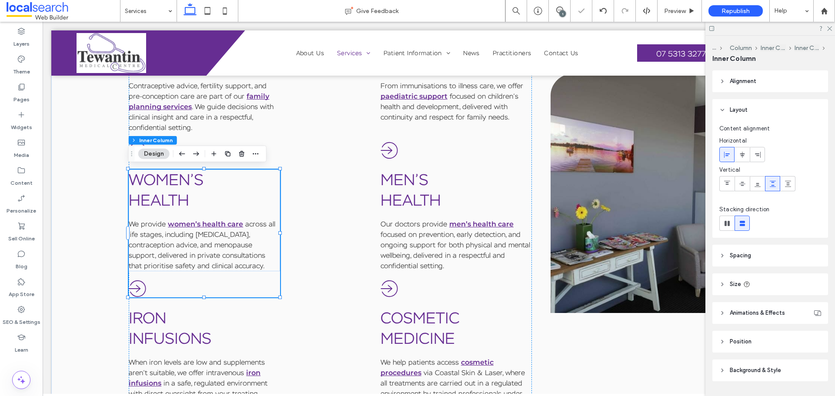
click at [199, 192] on h3 "Health" at bounding box center [204, 200] width 151 height 20
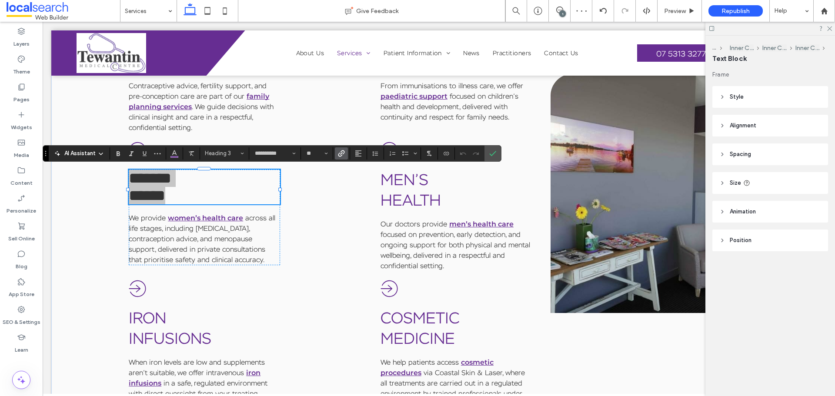
click at [343, 152] on icon "Link" at bounding box center [341, 153] width 7 height 7
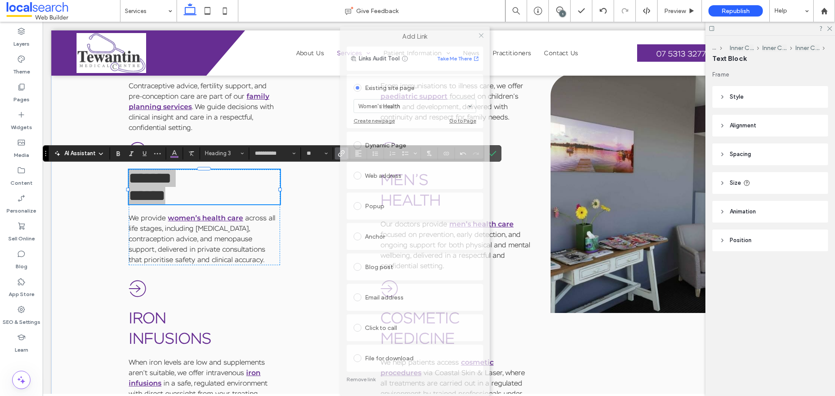
drag, startPoint x: 400, startPoint y: 54, endPoint x: 396, endPoint y: 23, distance: 30.7
click at [396, 27] on div "Add Link" at bounding box center [415, 37] width 150 height 20
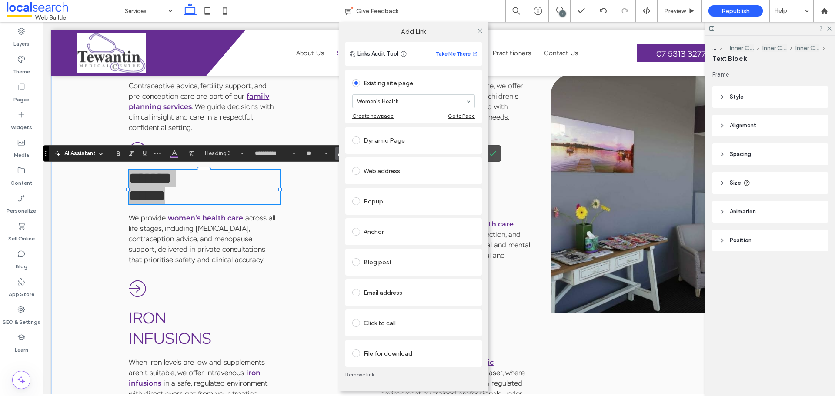
click at [368, 372] on link "Remove link" at bounding box center [413, 374] width 137 height 7
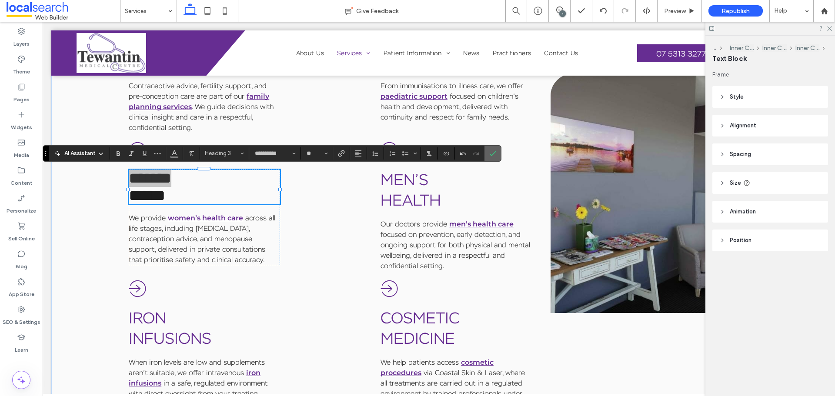
click at [495, 152] on use "Confirm" at bounding box center [493, 153] width 7 height 5
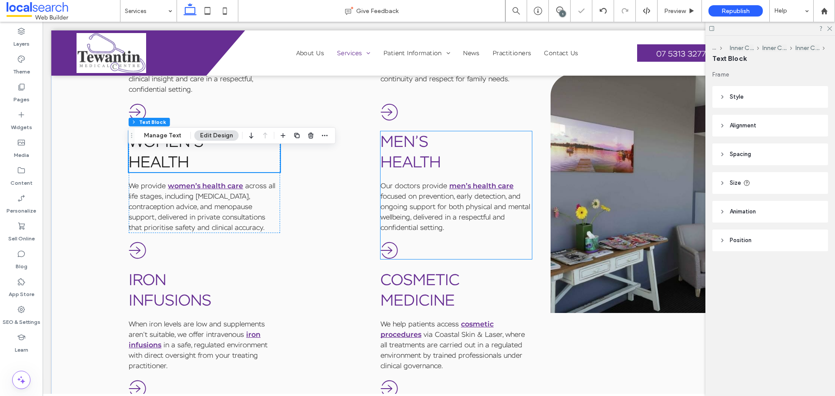
scroll to position [1252, 0]
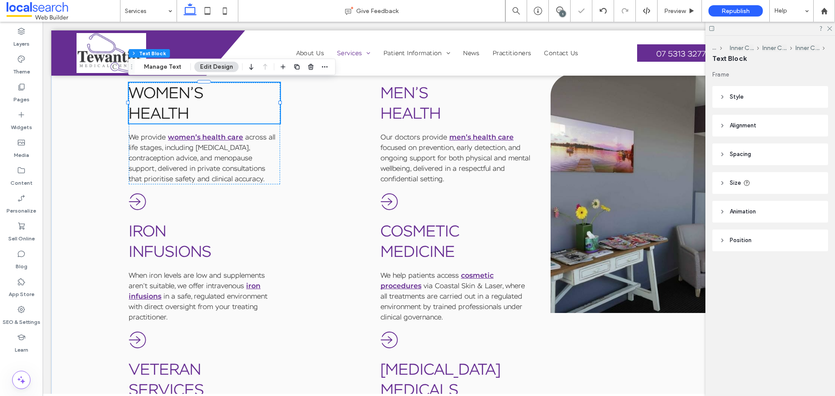
click at [193, 107] on h3 "Health" at bounding box center [204, 113] width 151 height 20
type input "**********"
type input "**"
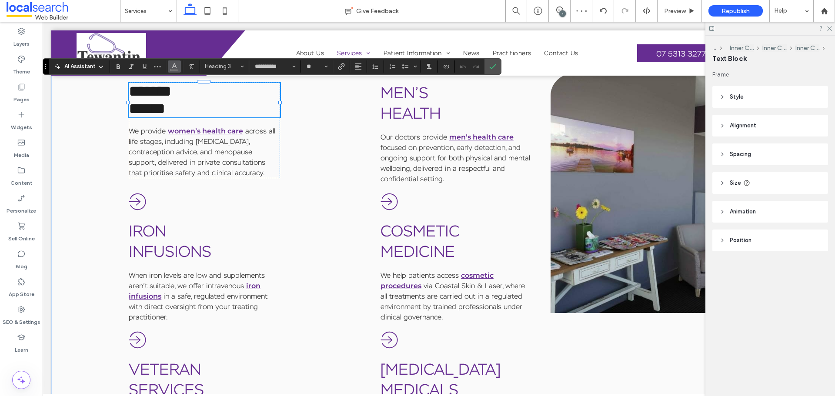
click at [175, 65] on use "Color" at bounding box center [174, 65] width 5 height 5
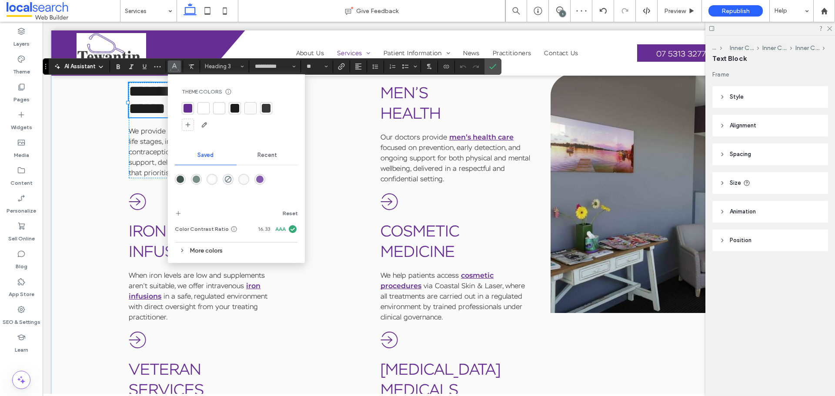
click at [182, 106] on div at bounding box center [188, 108] width 12 height 12
drag, startPoint x: 491, startPoint y: 65, endPoint x: 444, endPoint y: 50, distance: 49.7
click at [491, 65] on icon "Confirm" at bounding box center [492, 66] width 7 height 7
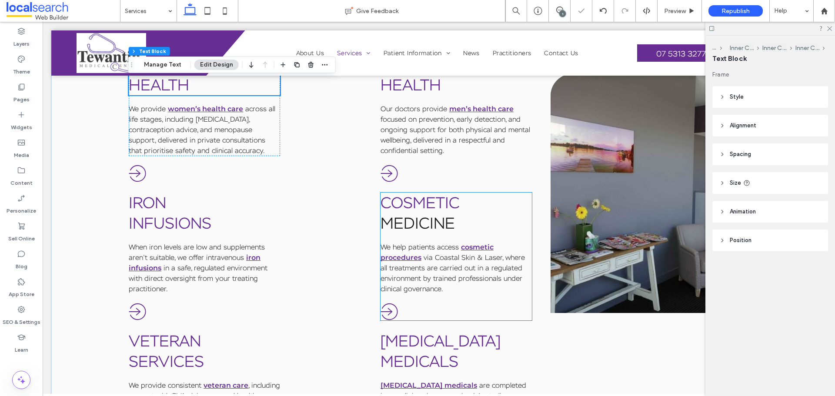
scroll to position [1295, 0]
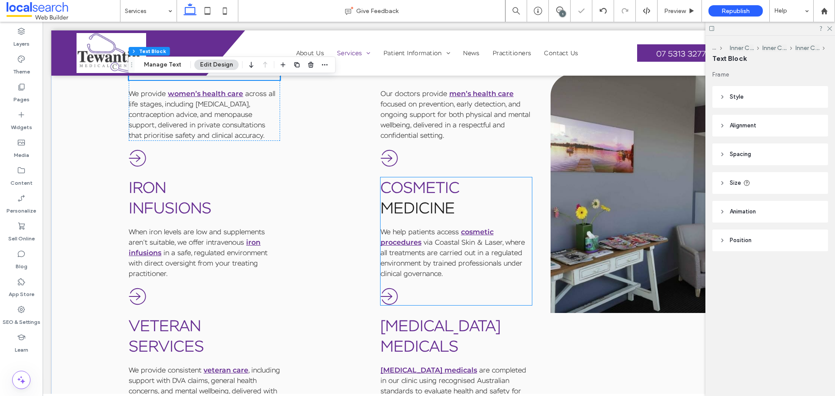
click at [431, 198] on link "Medicine" at bounding box center [418, 208] width 74 height 20
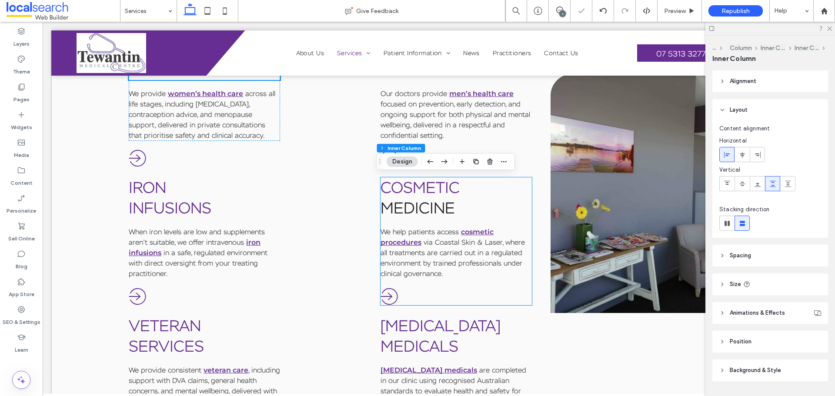
click at [431, 198] on link "Medicine" at bounding box center [418, 208] width 74 height 20
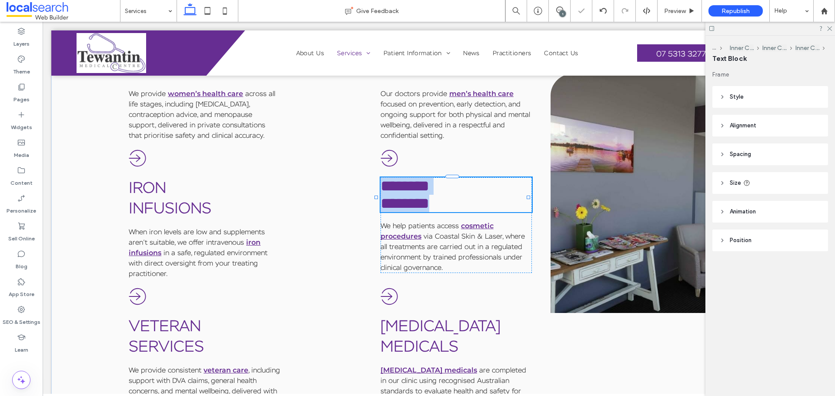
type input "**********"
type input "**"
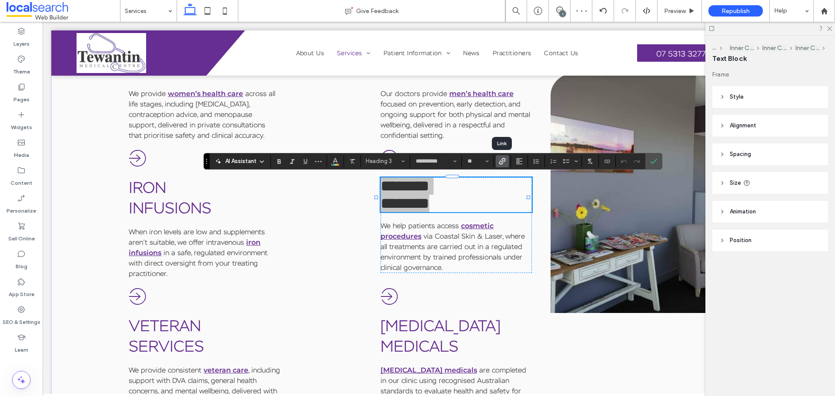
click at [506, 160] on label "Link" at bounding box center [502, 161] width 13 height 12
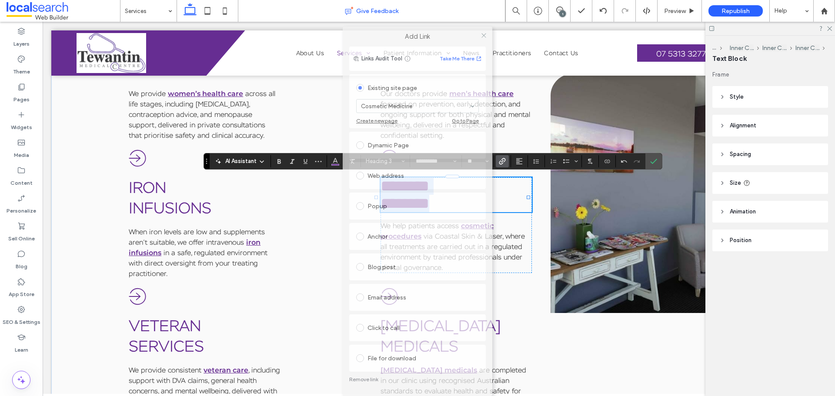
drag, startPoint x: 443, startPoint y: 62, endPoint x: 442, endPoint y: 15, distance: 47.0
click at [442, 15] on body ".wqwq-1{fill:#231f20;} .cls-1q, .cls-2q { fill-rule: evenodd; } .cls-2q { fill:…" at bounding box center [417, 198] width 835 height 396
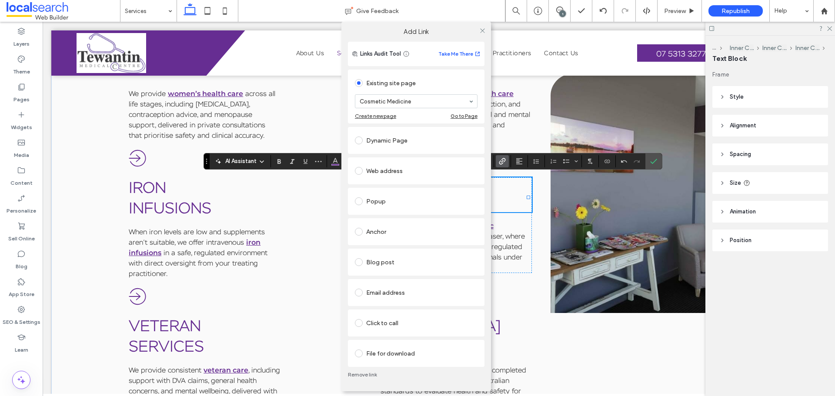
click at [365, 373] on link "Remove link" at bounding box center [416, 374] width 137 height 7
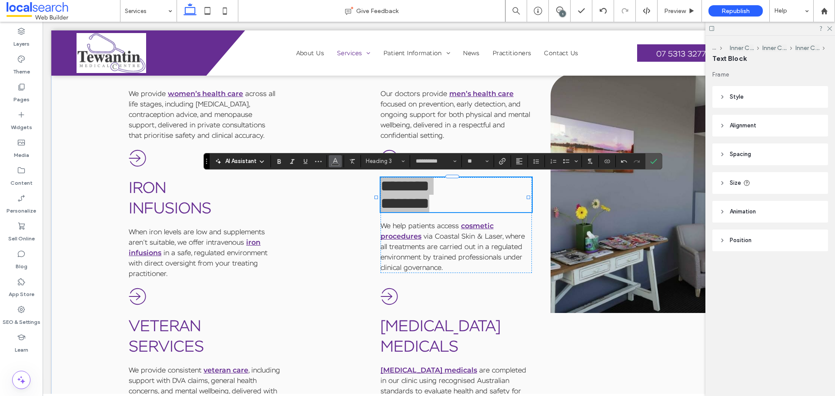
click at [337, 160] on icon "Color" at bounding box center [335, 160] width 7 height 7
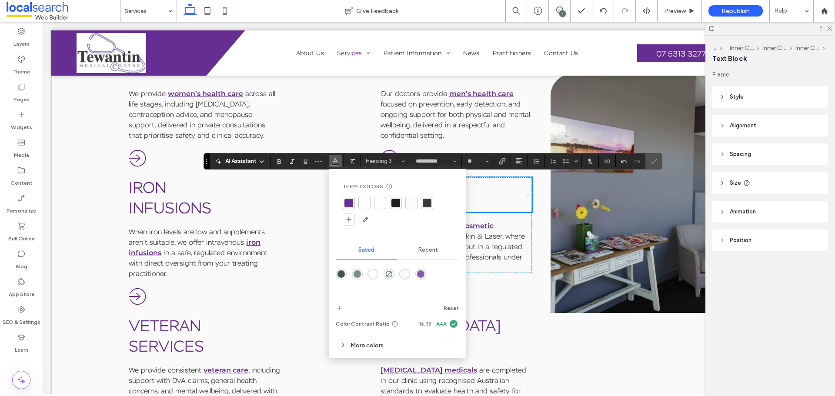
click at [346, 202] on div at bounding box center [348, 203] width 9 height 9
click at [654, 161] on use "Confirm" at bounding box center [653, 161] width 7 height 5
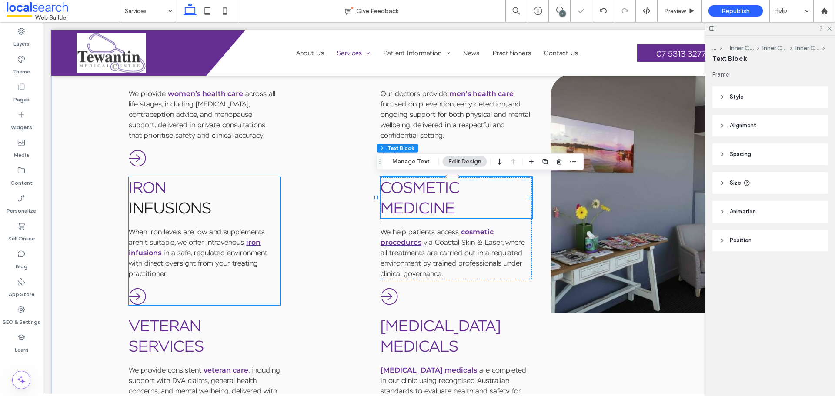
click at [164, 205] on link "Infusions" at bounding box center [170, 208] width 83 height 20
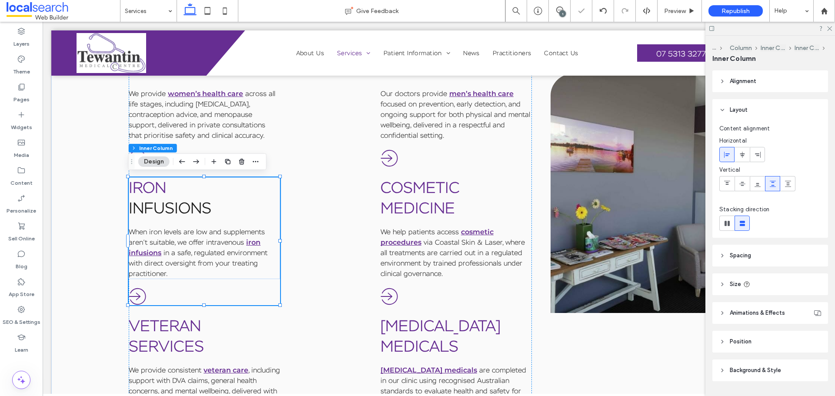
click at [164, 205] on link "Infusions" at bounding box center [170, 208] width 83 height 20
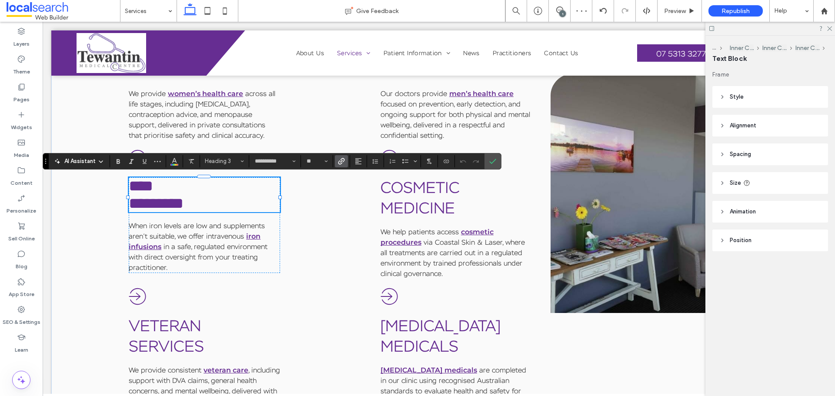
click at [341, 159] on icon "Link" at bounding box center [341, 161] width 7 height 7
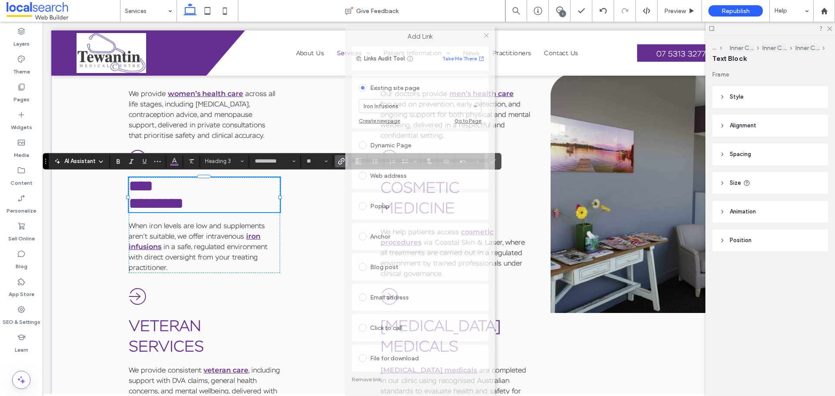
drag, startPoint x: 434, startPoint y: 58, endPoint x: 437, endPoint y: 49, distance: 9.9
click at [438, 38] on label "Add Link" at bounding box center [419, 37] width 137 height 8
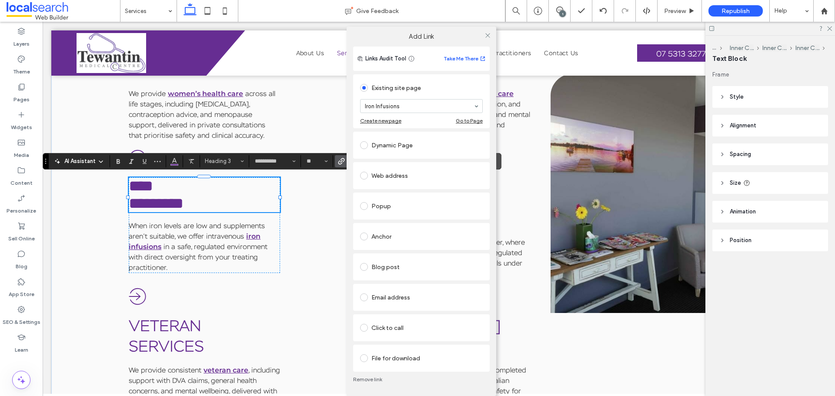
click at [374, 379] on link "Remove link" at bounding box center [421, 379] width 137 height 7
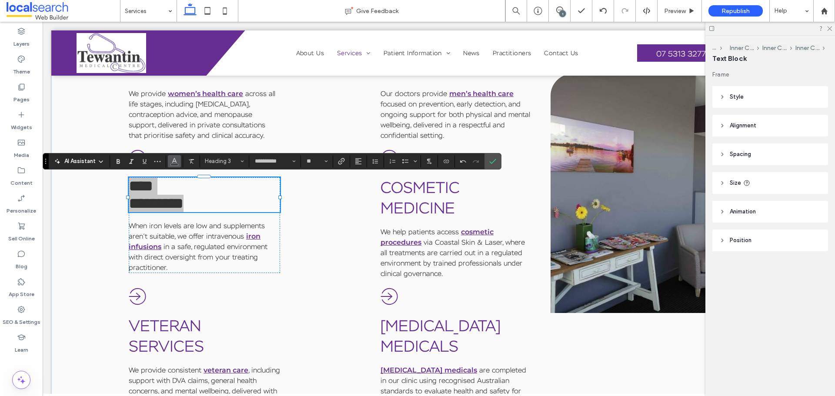
click at [179, 159] on button "Color" at bounding box center [174, 161] width 13 height 12
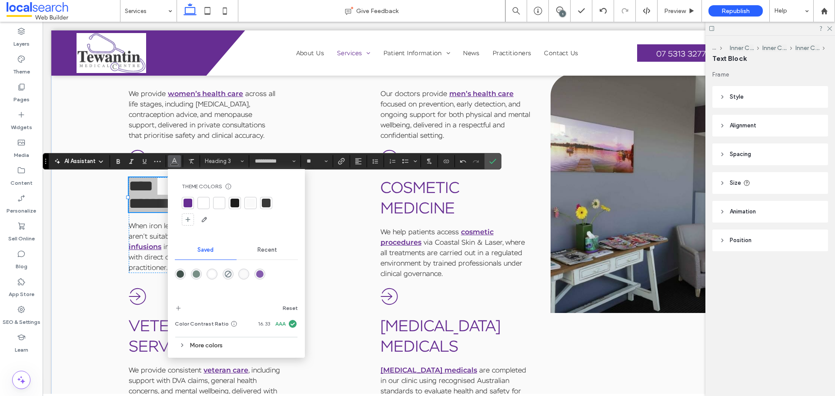
click at [192, 202] on div at bounding box center [188, 203] width 9 height 9
click at [499, 155] on label "Confirm" at bounding box center [492, 162] width 13 height 16
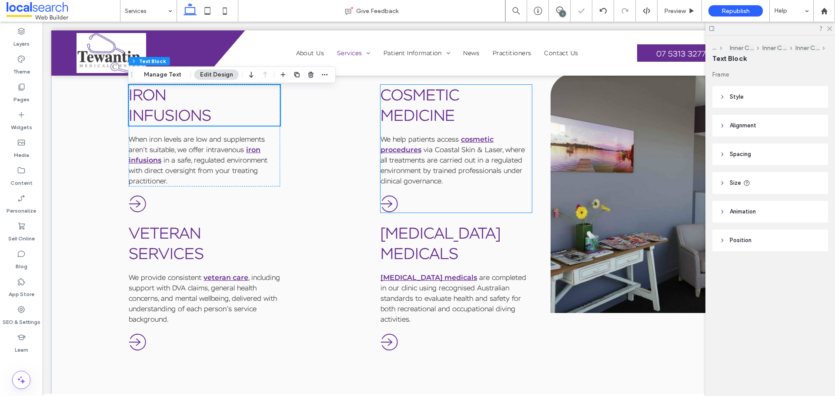
scroll to position [1426, 0]
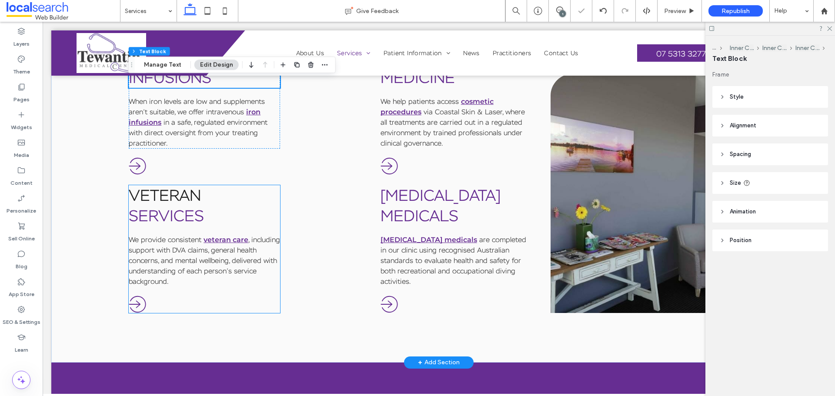
click at [175, 194] on link "Veteran" at bounding box center [165, 195] width 72 height 20
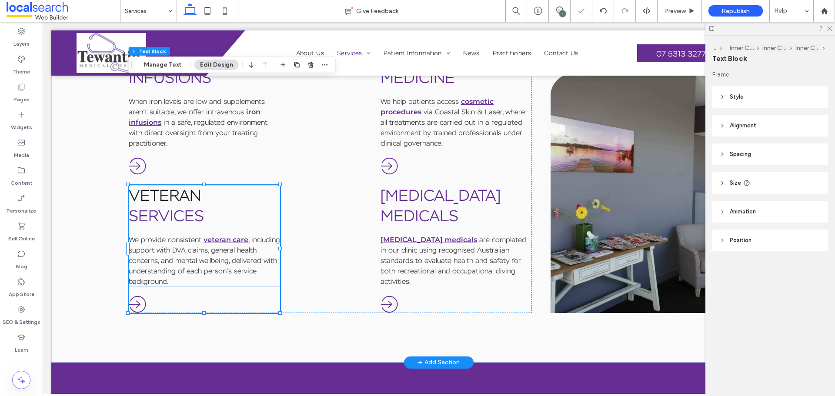
click at [175, 194] on link "Veteran" at bounding box center [165, 195] width 72 height 20
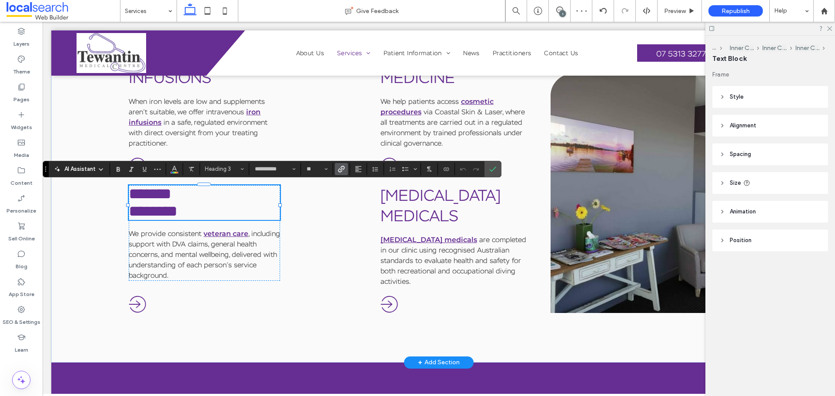
click at [341, 168] on icon "Link" at bounding box center [341, 169] width 7 height 7
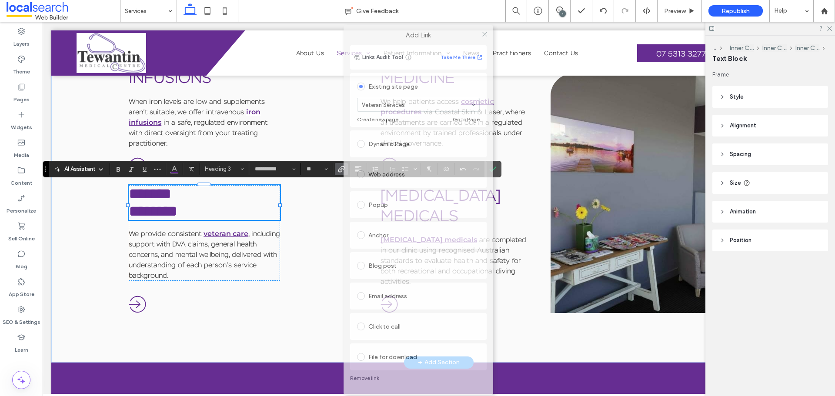
drag, startPoint x: 414, startPoint y: 60, endPoint x: 415, endPoint y: 34, distance: 25.7
click at [415, 35] on label "Add Link" at bounding box center [418, 35] width 137 height 8
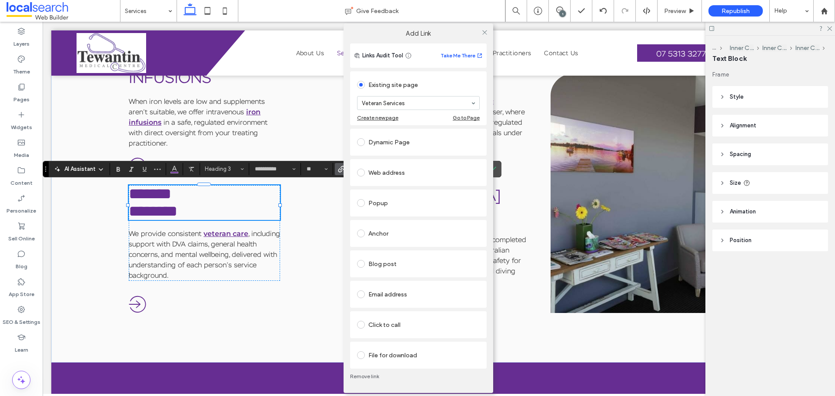
click at [372, 378] on link "Remove link" at bounding box center [418, 376] width 137 height 7
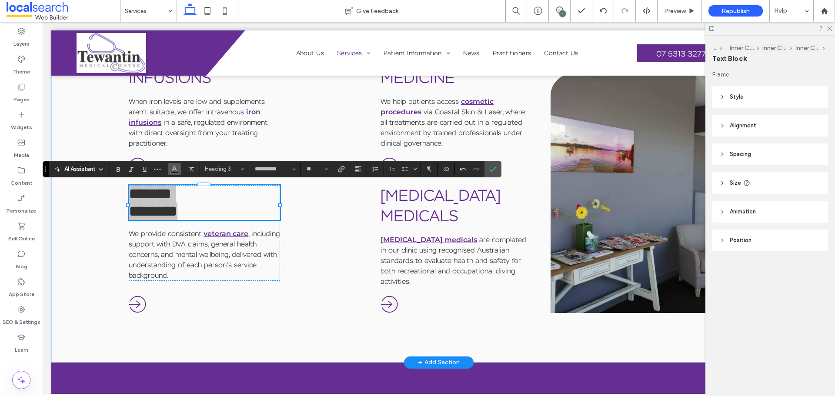
click at [172, 171] on icon "Color" at bounding box center [174, 168] width 7 height 7
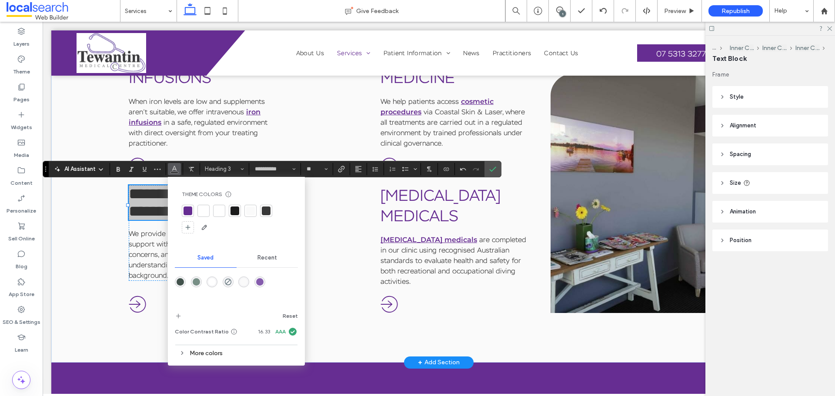
click at [190, 212] on div at bounding box center [188, 211] width 9 height 9
click at [499, 168] on section at bounding box center [492, 169] width 17 height 16
click at [490, 168] on icon "Confirm" at bounding box center [492, 169] width 7 height 7
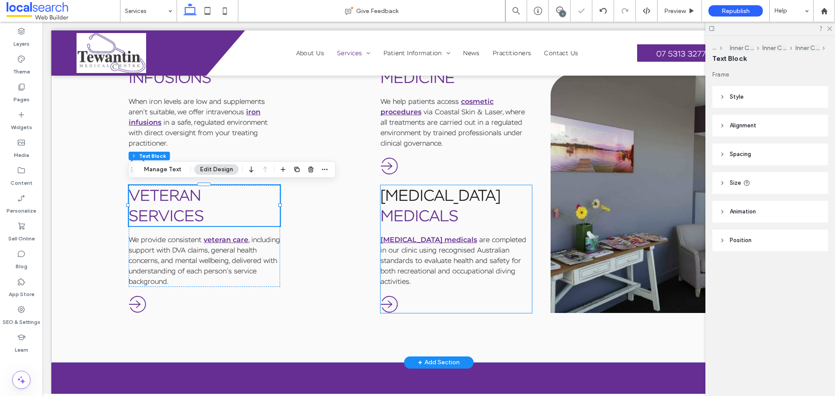
click at [448, 200] on link "[MEDICAL_DATA]" at bounding box center [441, 195] width 120 height 20
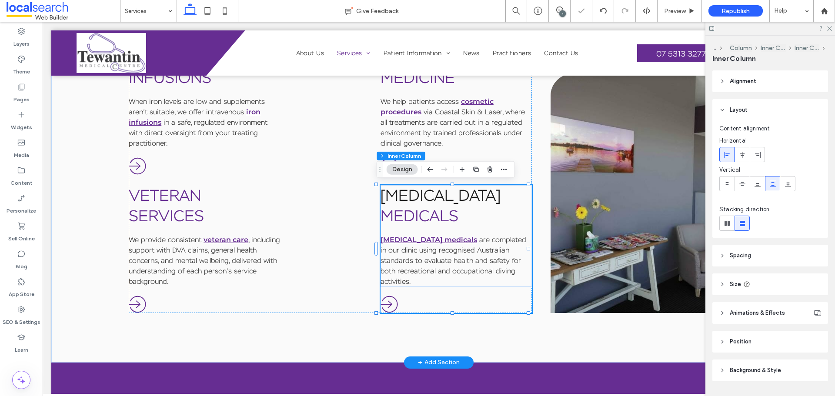
click at [448, 200] on link "[MEDICAL_DATA]" at bounding box center [441, 195] width 120 height 20
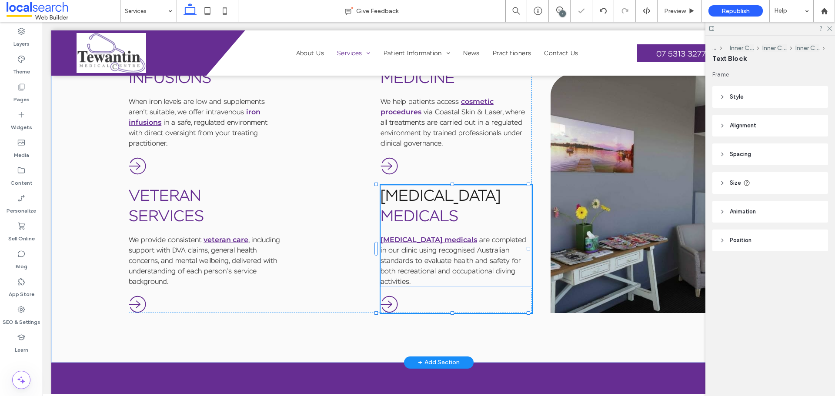
type input "**********"
type input "**"
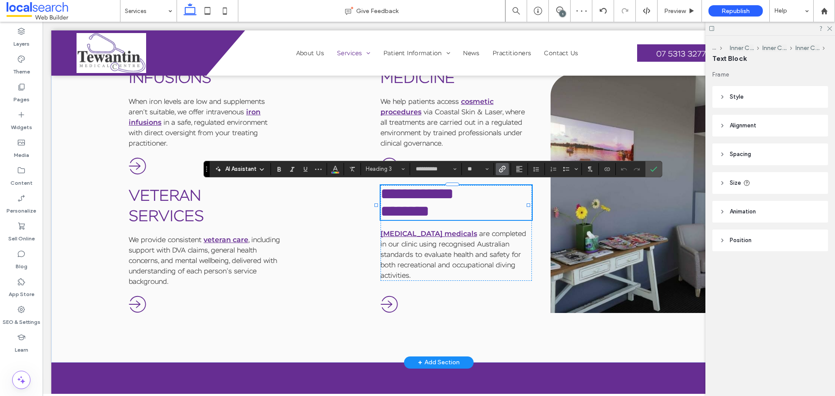
click at [502, 170] on icon "Link" at bounding box center [502, 169] width 7 height 7
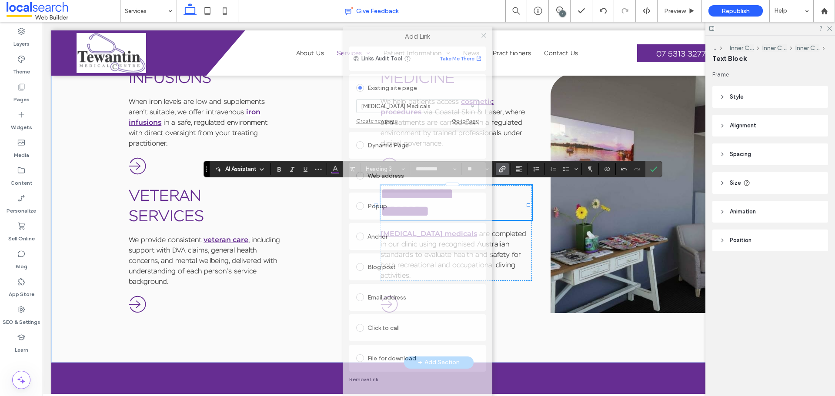
drag, startPoint x: 440, startPoint y: 62, endPoint x: 440, endPoint y: 16, distance: 46.1
click at [440, 13] on body ".wqwq-1{fill:#231f20;} .cls-1q, .cls-2q { fill-rule: evenodd; } .cls-2q { fill:…" at bounding box center [417, 198] width 835 height 396
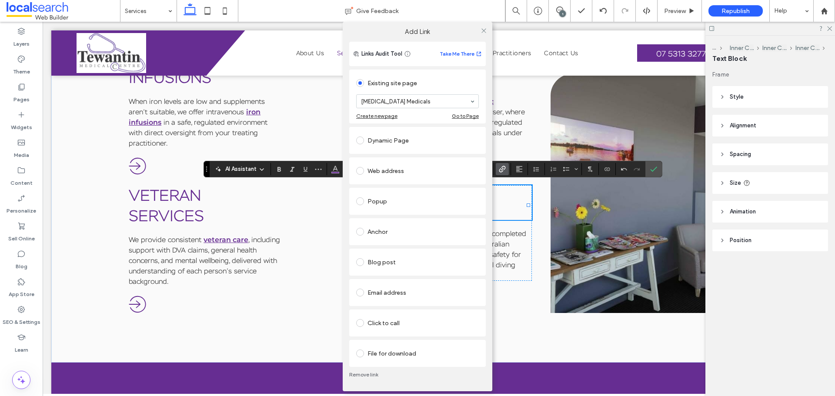
click at [367, 373] on link "Remove link" at bounding box center [417, 374] width 137 height 7
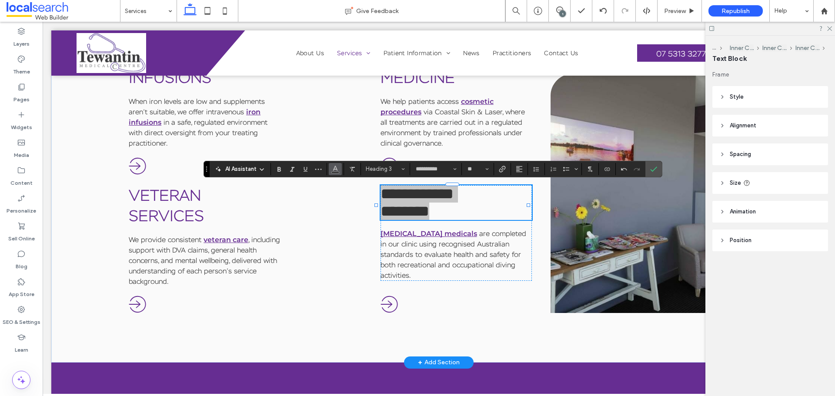
click at [338, 170] on icon "Color" at bounding box center [335, 168] width 7 height 7
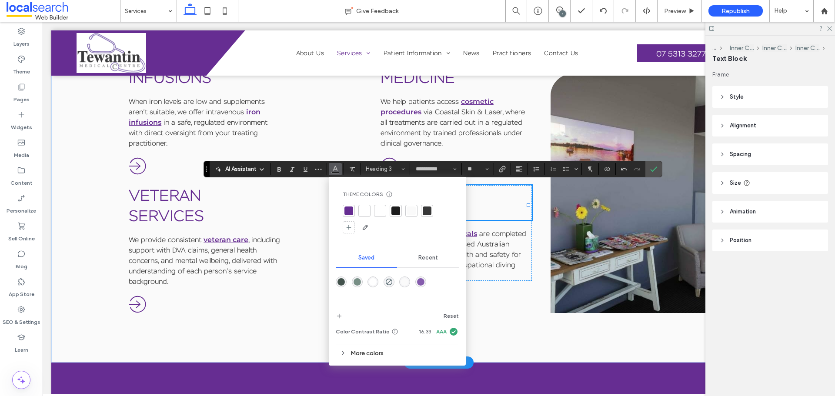
click at [344, 212] on div at bounding box center [348, 211] width 9 height 9
click at [657, 170] on icon "Confirm" at bounding box center [653, 169] width 7 height 7
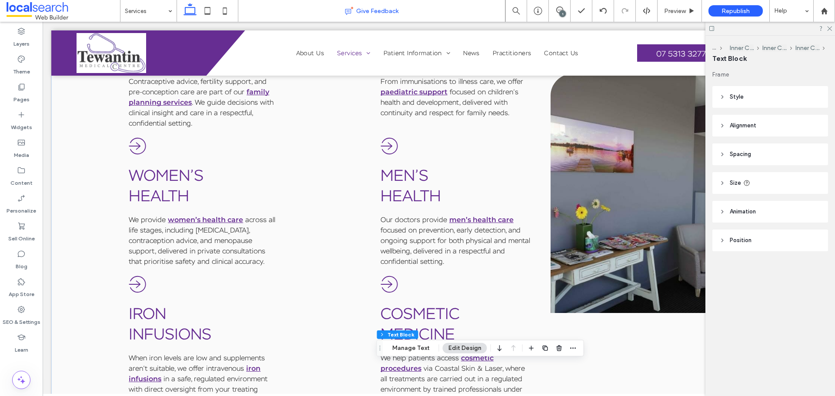
scroll to position [1035, 0]
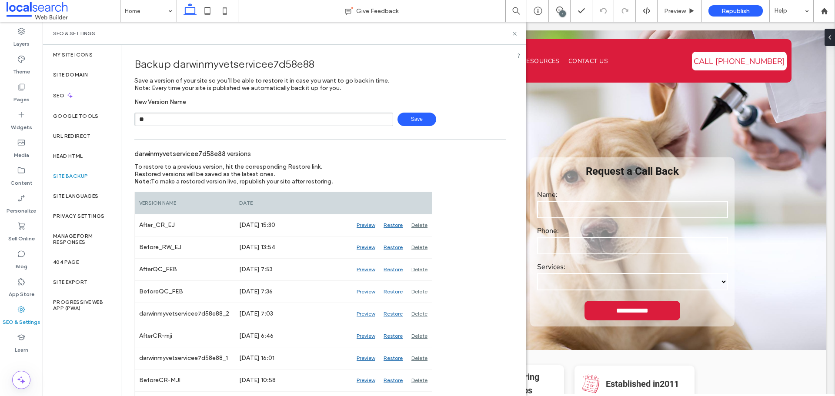
type input "*"
type input "**********"
click at [413, 120] on span "Save" at bounding box center [416, 119] width 39 height 13
drag, startPoint x: 516, startPoint y: 33, endPoint x: 481, endPoint y: 10, distance: 42.1
click at [516, 33] on icon at bounding box center [514, 33] width 7 height 7
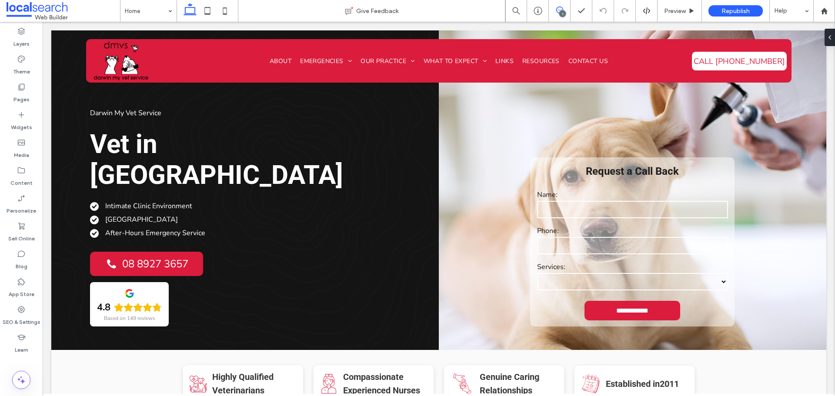
click at [557, 10] on icon at bounding box center [559, 10] width 7 height 7
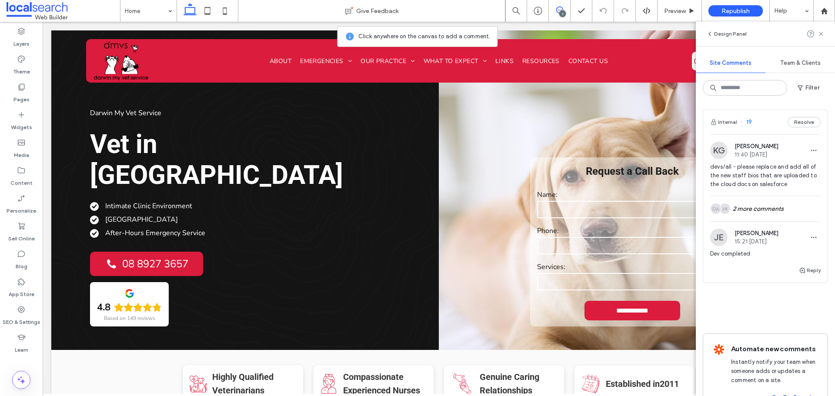
click at [792, 179] on span "devs/all - please replace and add all of the new staff bios that are uploaded t…" at bounding box center [765, 176] width 110 height 26
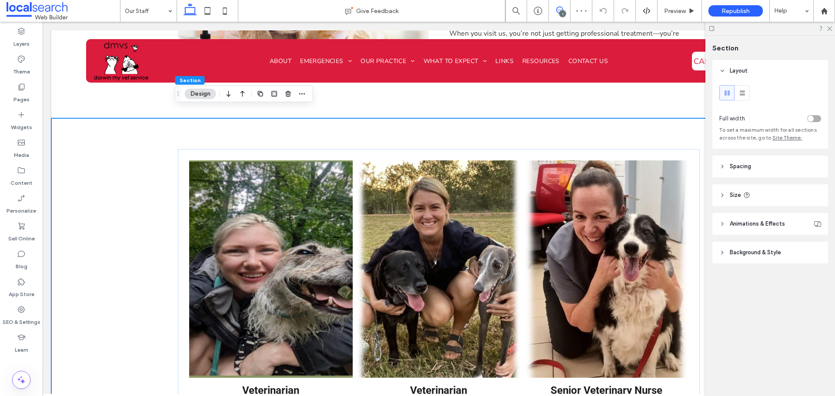
click at [561, 9] on icon at bounding box center [559, 10] width 7 height 7
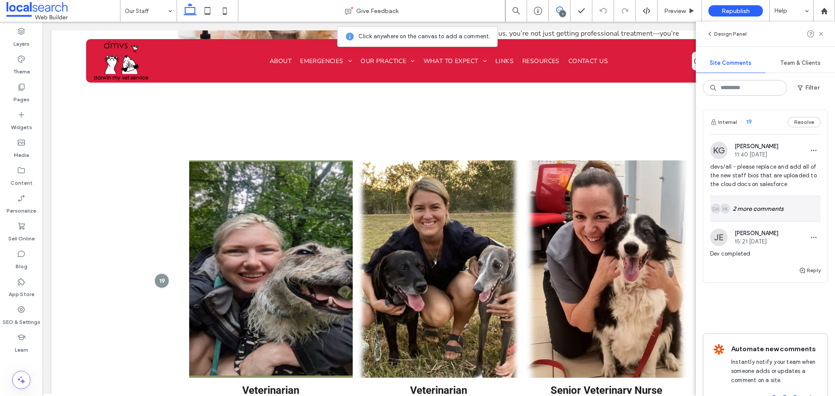
click at [750, 211] on div "MI DA 2 more comments" at bounding box center [765, 208] width 110 height 25
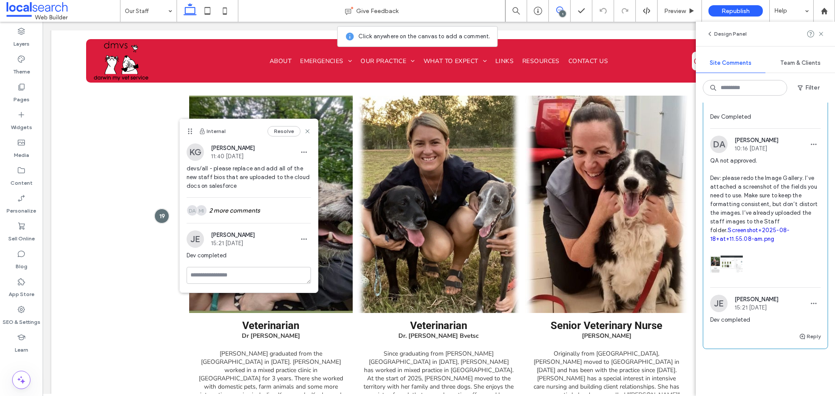
scroll to position [304, 0]
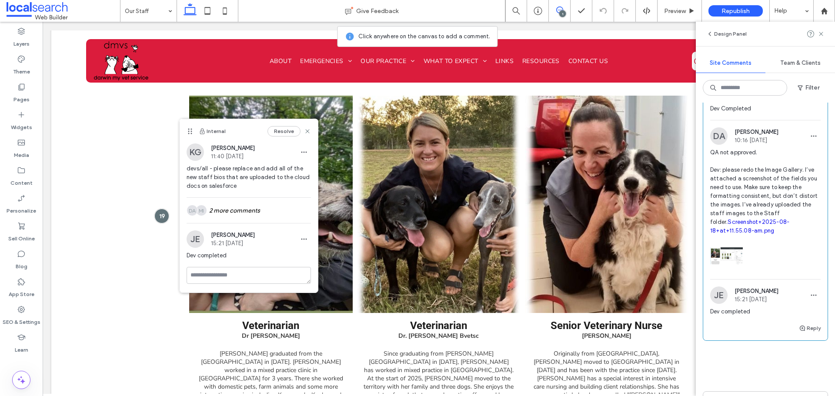
click at [782, 234] on link "Screenshot+2025-08-18+at+11.55.08-am.png" at bounding box center [749, 226] width 79 height 15
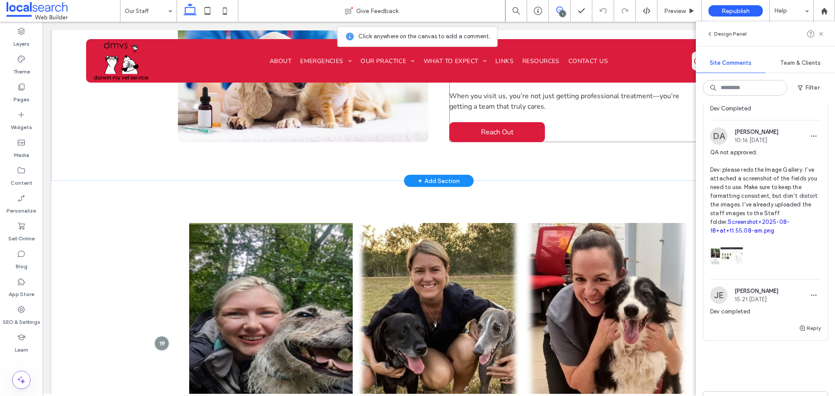
scroll to position [498, 0]
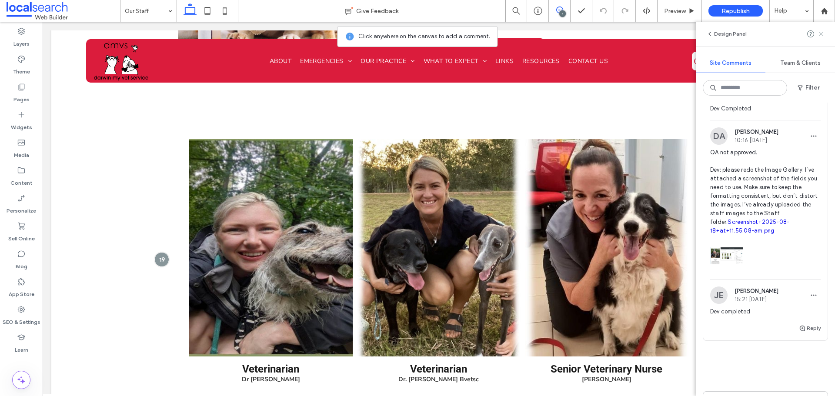
click at [819, 36] on icon at bounding box center [821, 33] width 7 height 7
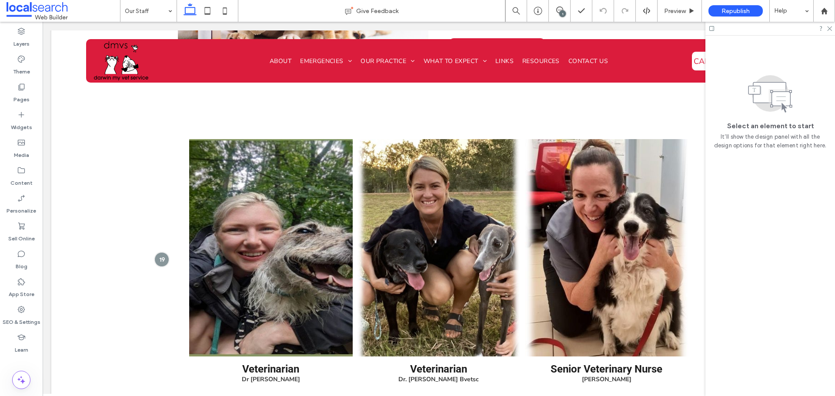
scroll to position [0, 0]
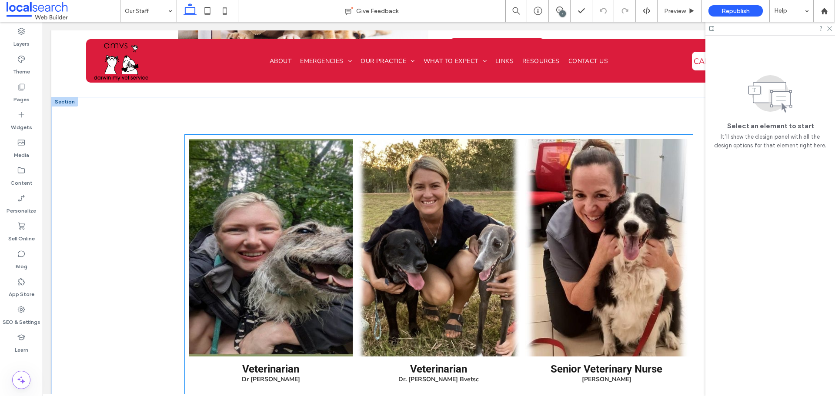
click at [319, 187] on link at bounding box center [271, 247] width 164 height 217
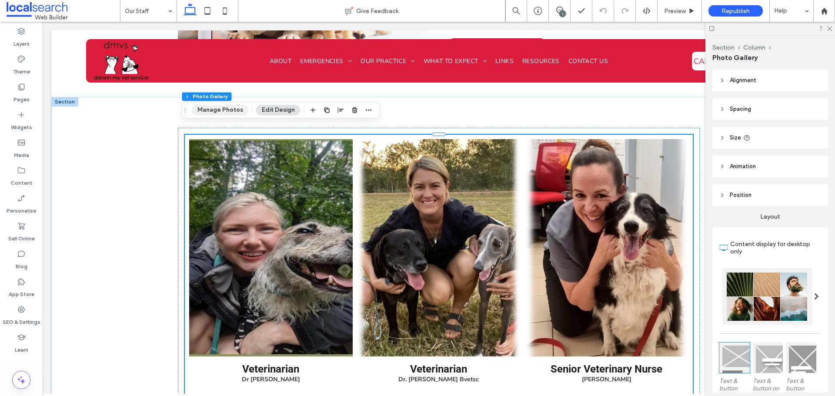
click at [220, 110] on button "Manage Photos" at bounding box center [220, 110] width 57 height 10
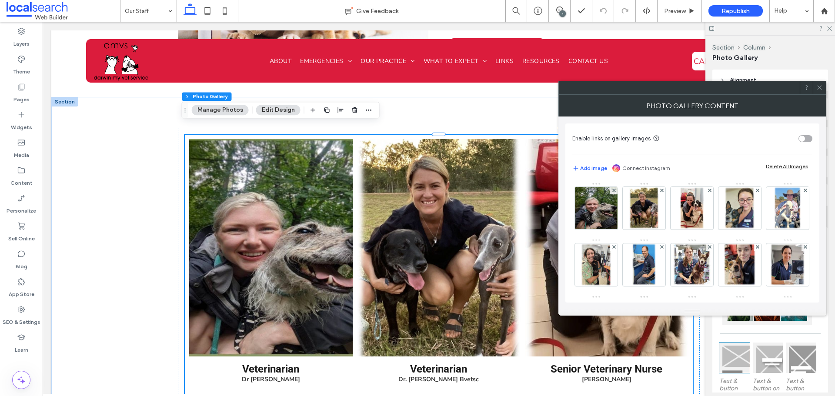
click at [819, 87] on icon at bounding box center [819, 87] width 7 height 7
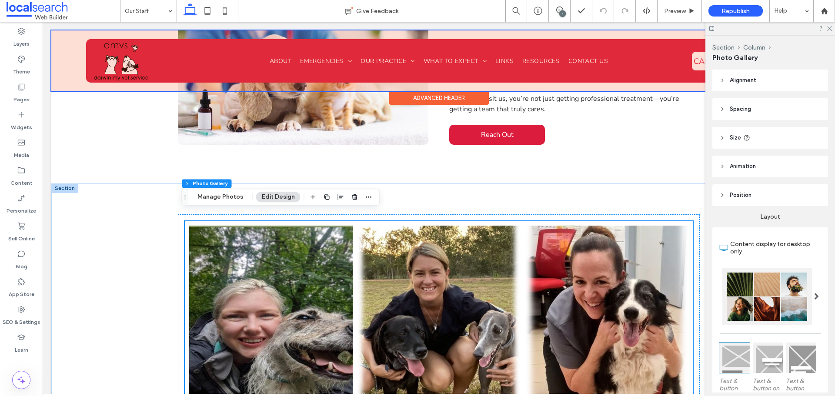
scroll to position [411, 0]
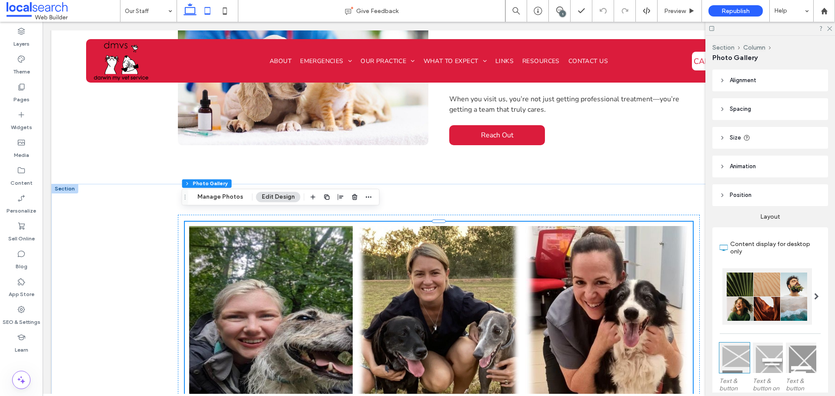
click at [214, 9] on icon at bounding box center [207, 10] width 17 height 17
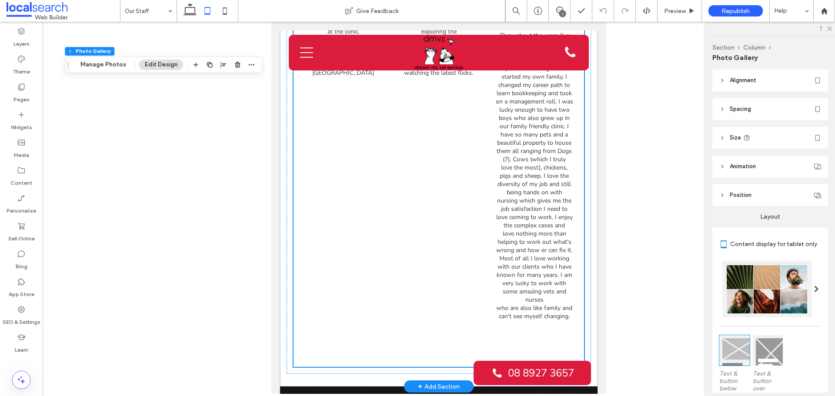
scroll to position [3103, 0]
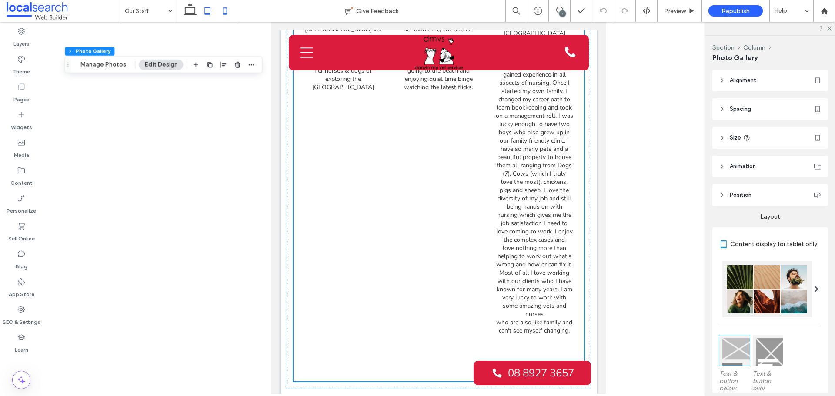
click at [222, 10] on icon at bounding box center [224, 10] width 17 height 17
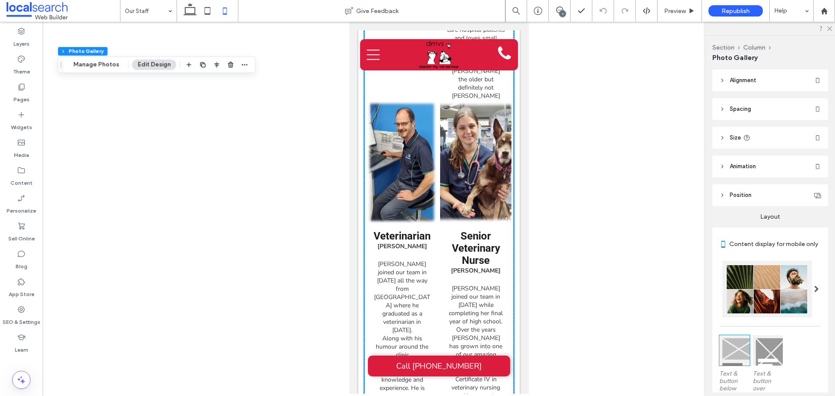
scroll to position [2033, 0]
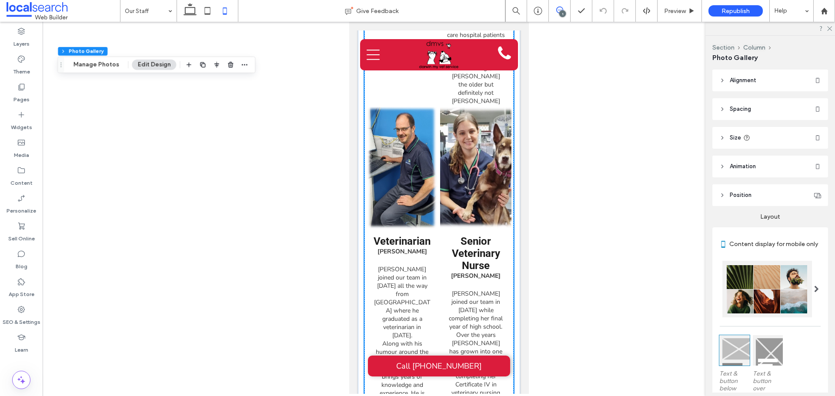
click at [557, 10] on icon at bounding box center [559, 10] width 7 height 7
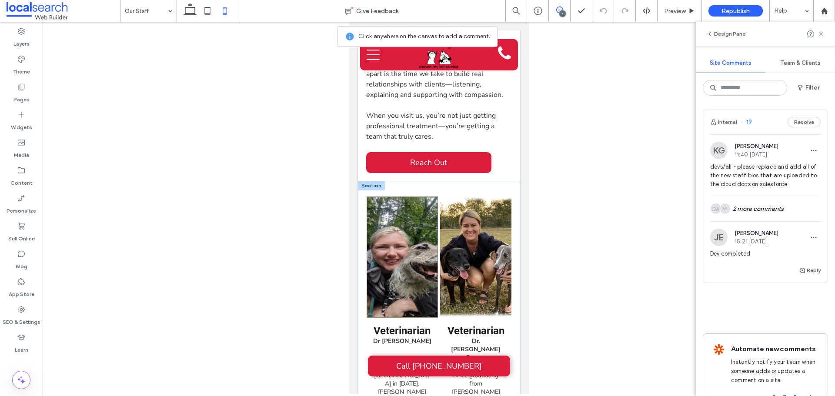
scroll to position [424, 0]
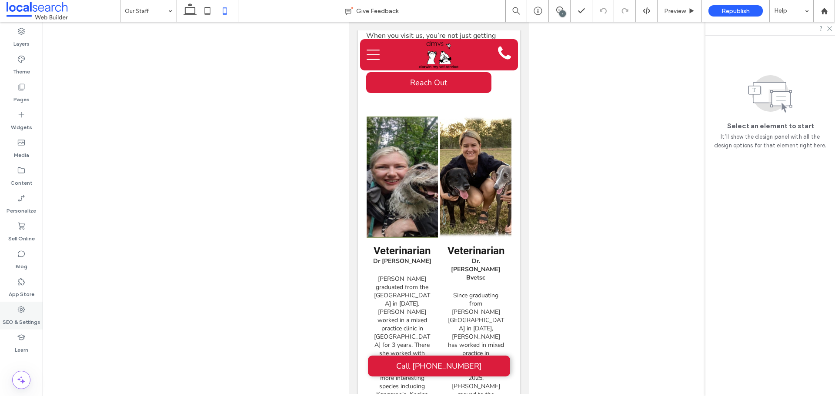
click at [20, 319] on label "SEO & Settings" at bounding box center [22, 320] width 38 height 12
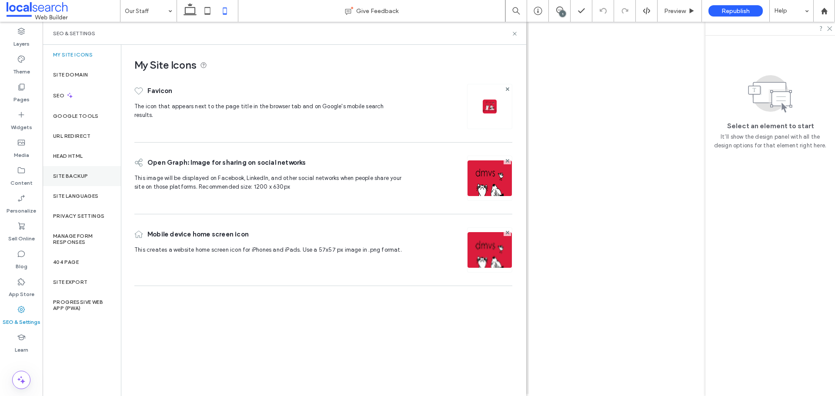
click at [84, 172] on div "Site Backup" at bounding box center [82, 176] width 78 height 20
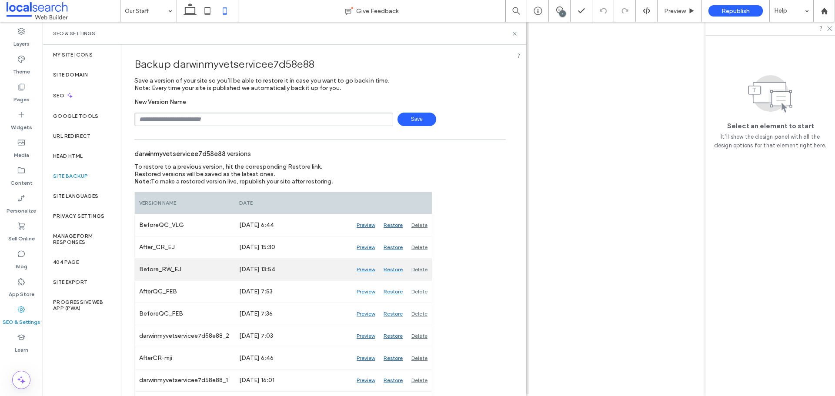
click at [368, 269] on div "Preview" at bounding box center [365, 270] width 27 height 22
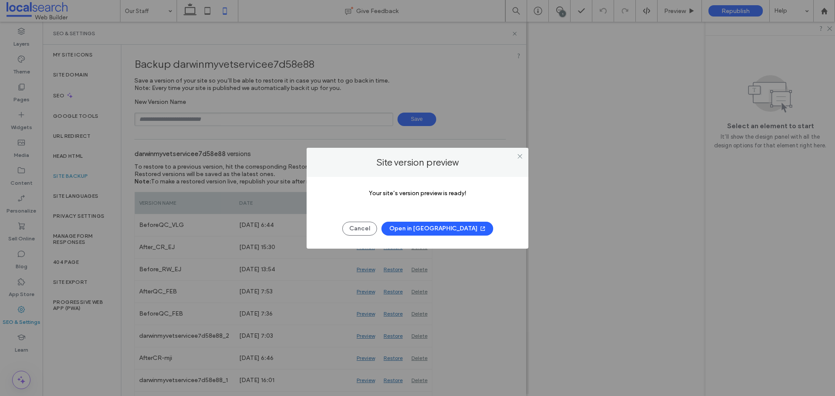
click at [433, 227] on button "Open in New Tab" at bounding box center [437, 229] width 112 height 14
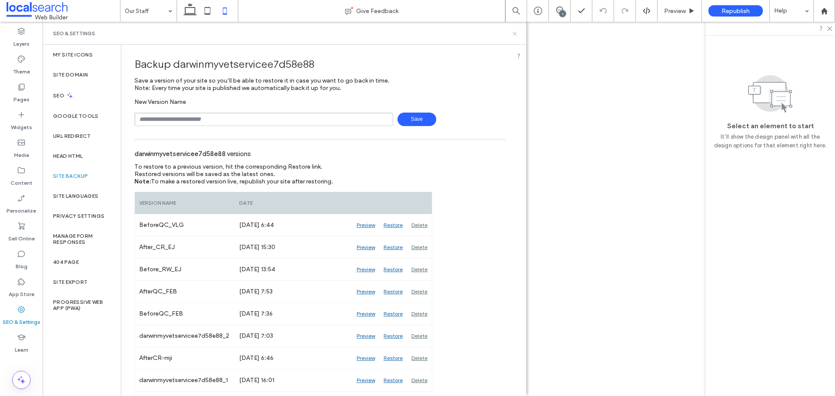
click at [513, 32] on use at bounding box center [514, 33] width 3 height 3
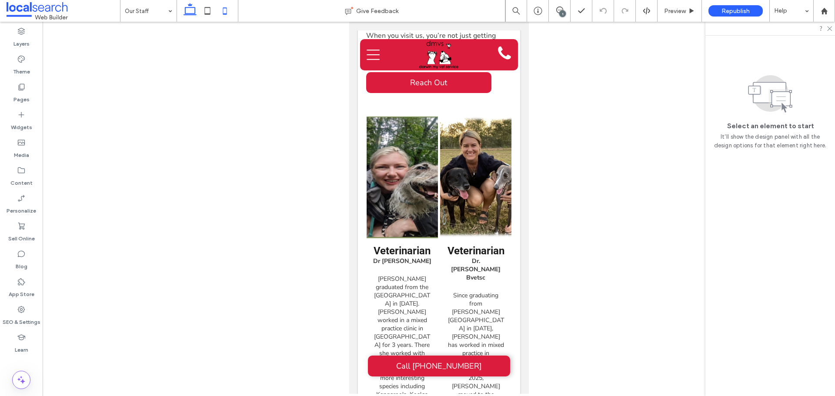
click at [190, 14] on use at bounding box center [190, 9] width 13 height 12
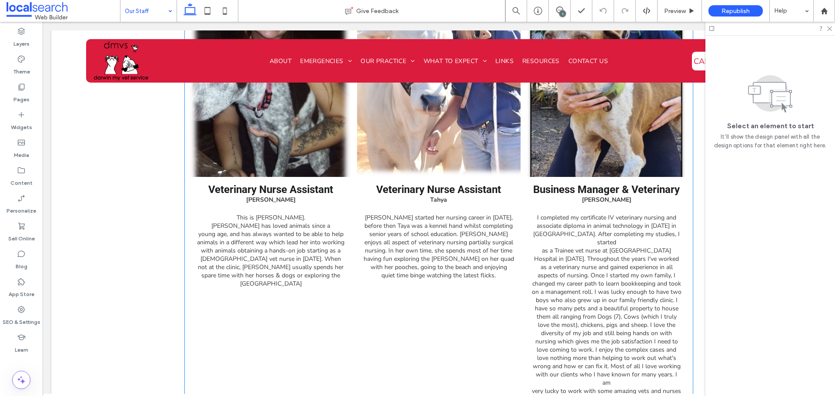
scroll to position [2457, 0]
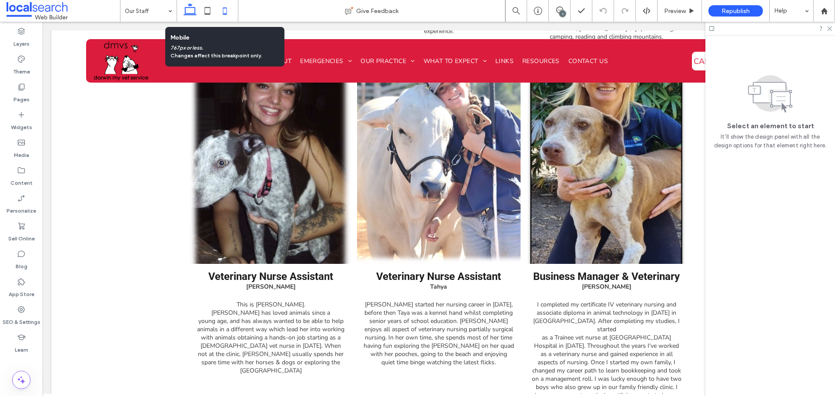
click at [224, 10] on icon at bounding box center [224, 10] width 17 height 17
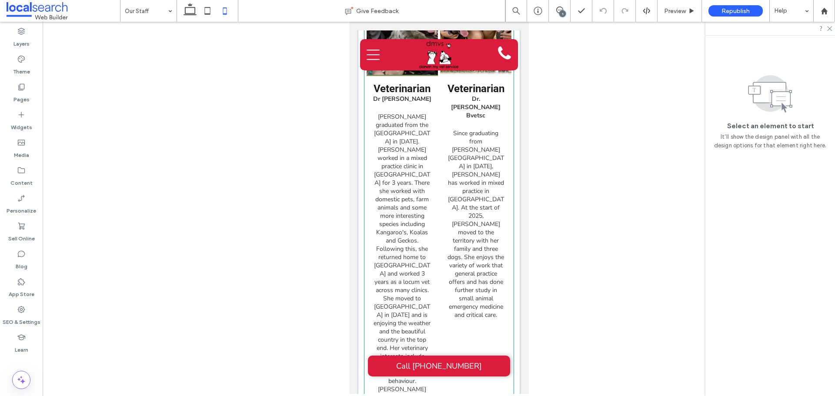
scroll to position [447, 0]
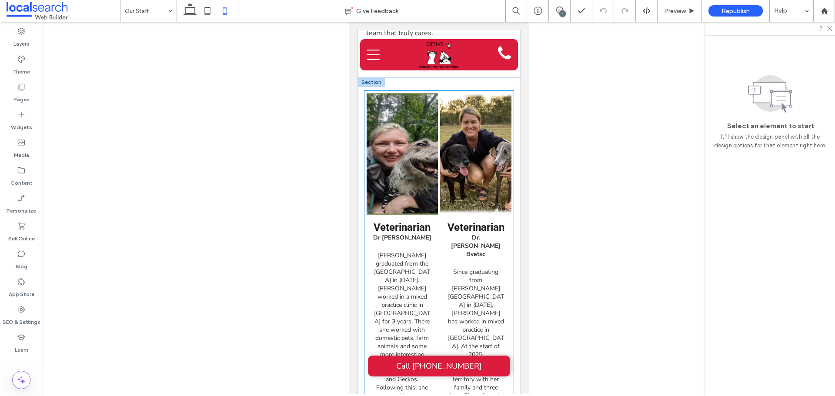
click at [414, 234] on h3 "Veterinarian" at bounding box center [401, 227] width 57 height 12
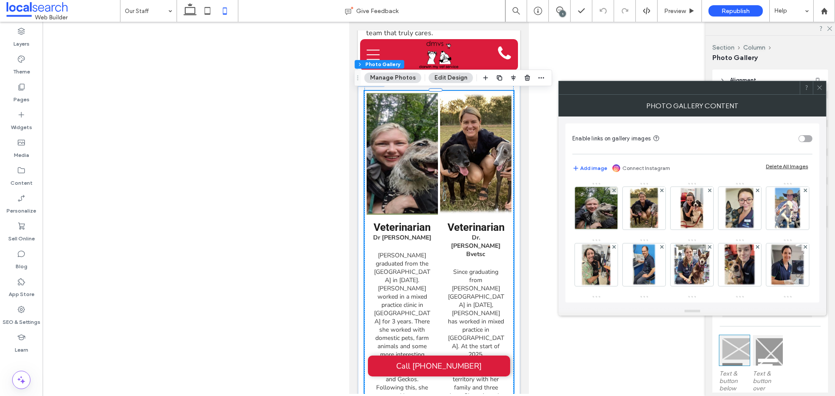
click at [407, 232] on h3 "Veterinarian" at bounding box center [401, 227] width 57 height 12
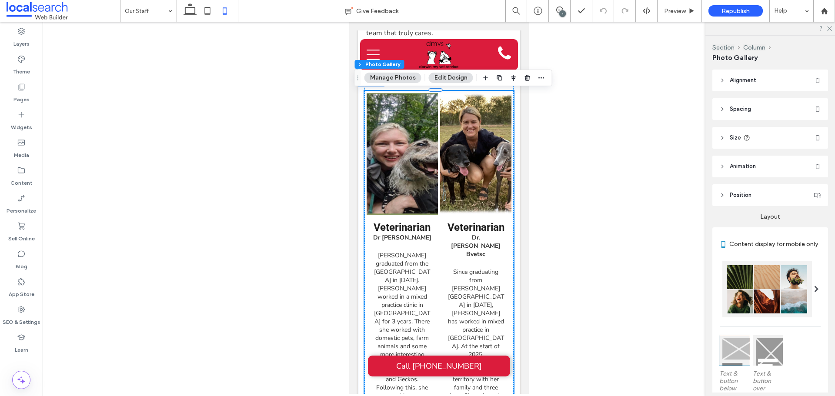
click at [407, 232] on h3 "Veterinarian" at bounding box center [401, 227] width 57 height 12
click at [405, 232] on h3 "Veterinarian" at bounding box center [401, 227] width 57 height 12
click at [731, 140] on span "Size" at bounding box center [735, 138] width 11 height 9
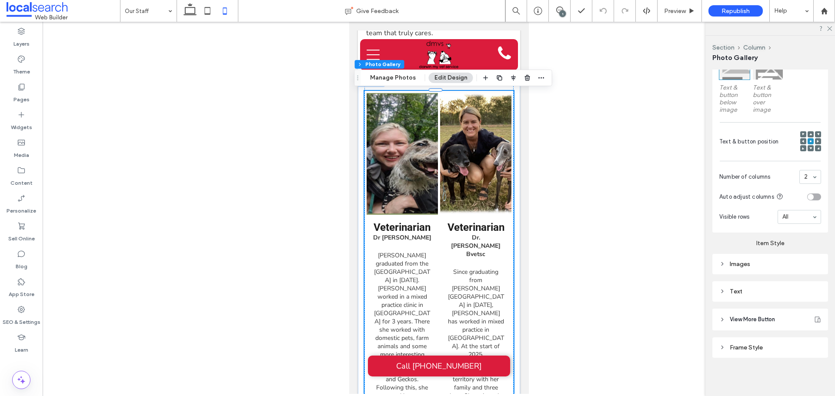
scroll to position [364, 0]
click at [732, 292] on div "Text" at bounding box center [770, 291] width 102 height 7
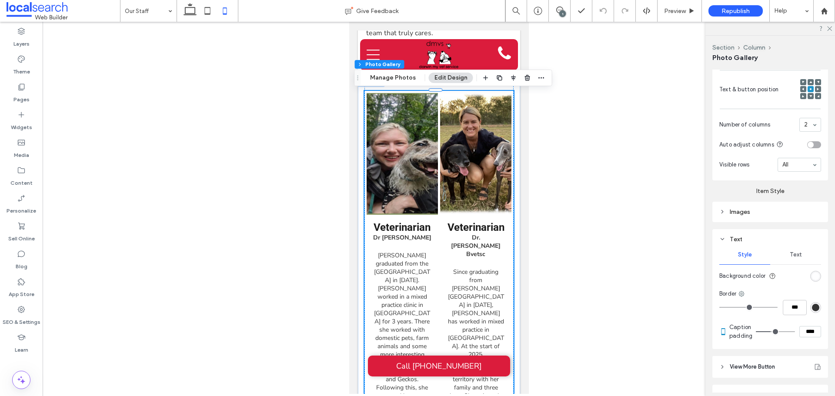
scroll to position [464, 0]
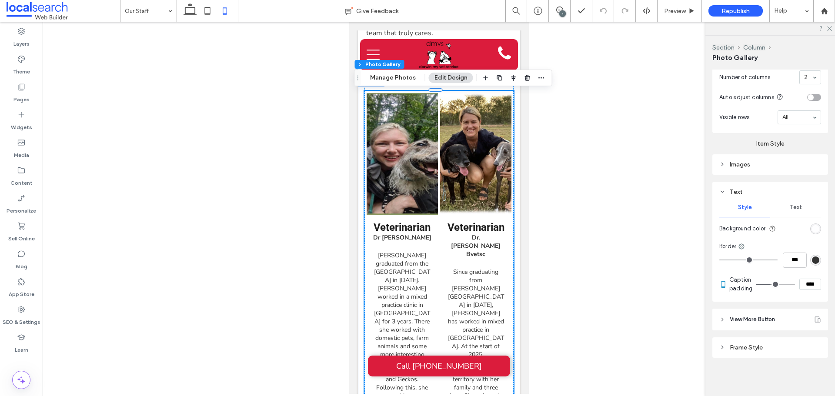
click at [793, 206] on span "Text" at bounding box center [796, 207] width 12 height 7
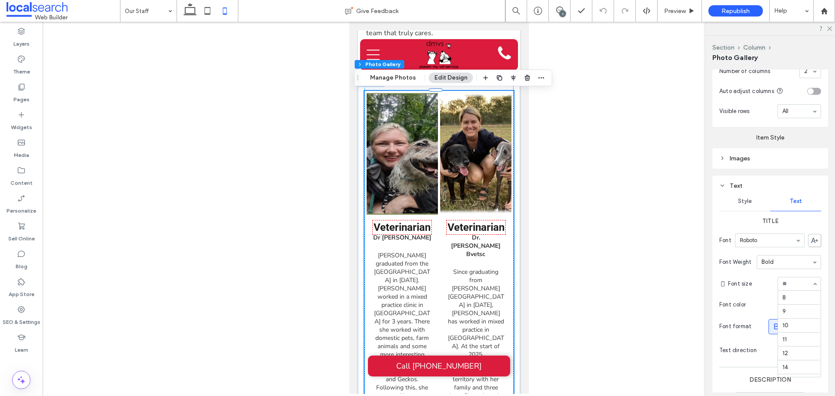
scroll to position [111, 0]
click at [792, 287] on input at bounding box center [797, 284] width 30 height 6
click at [783, 287] on input at bounding box center [797, 284] width 30 height 6
type input "**"
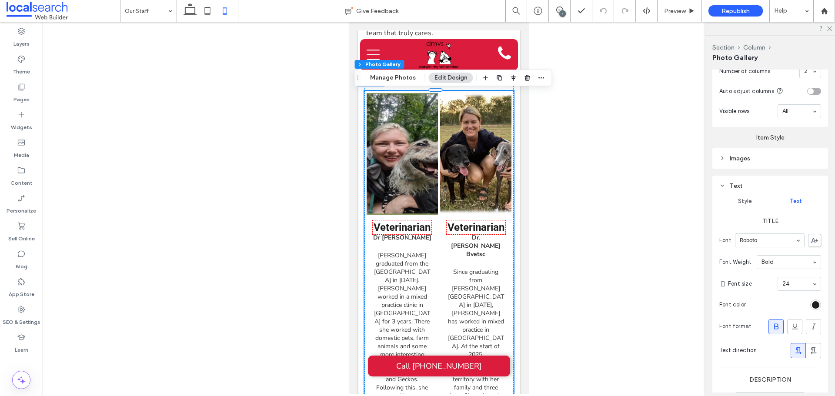
click at [788, 295] on section "Font size 24" at bounding box center [774, 284] width 93 height 23
click at [791, 287] on input at bounding box center [797, 284] width 30 height 6
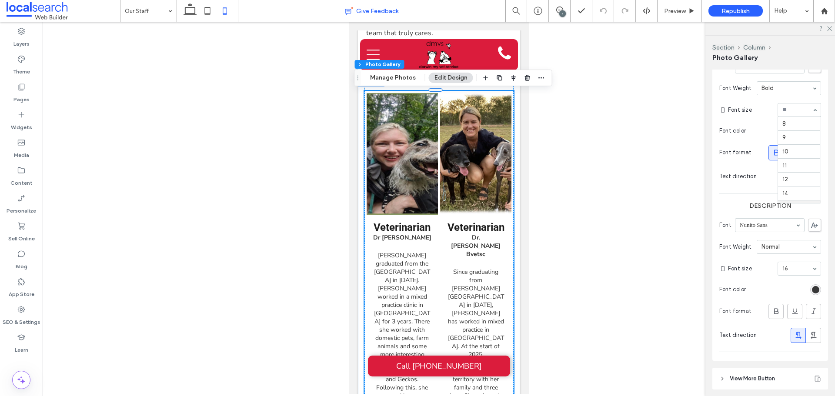
scroll to position [83, 0]
click at [672, 15] on div "Preview" at bounding box center [680, 11] width 44 height 22
click at [670, 10] on span "Preview" at bounding box center [675, 10] width 22 height 7
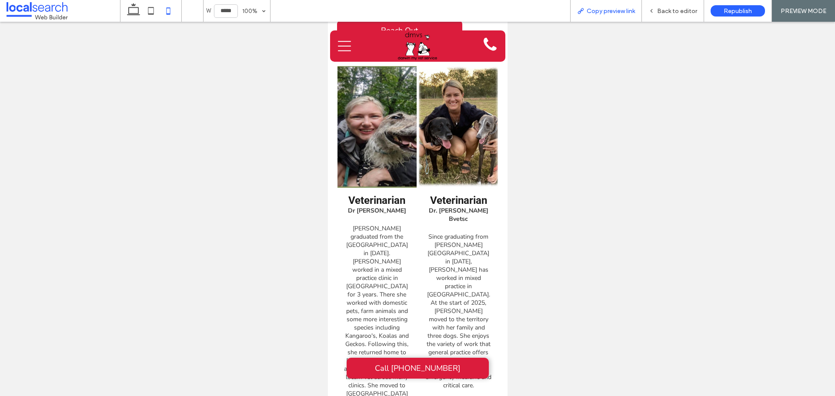
click at [618, 11] on span "Copy preview link" at bounding box center [611, 10] width 48 height 7
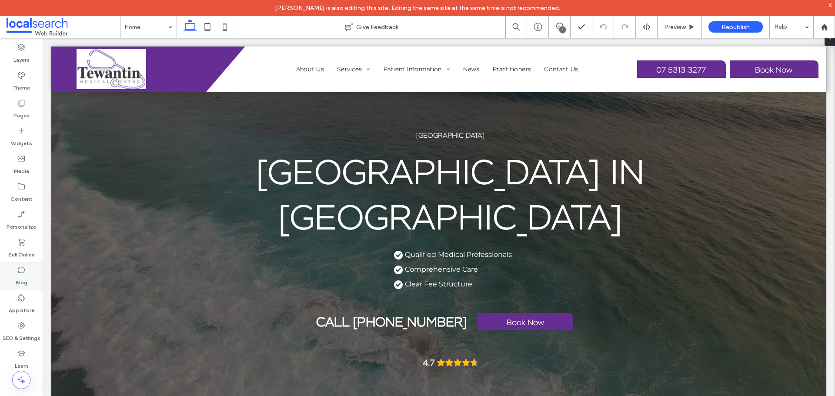
click at [19, 275] on label "Blog" at bounding box center [22, 280] width 12 height 12
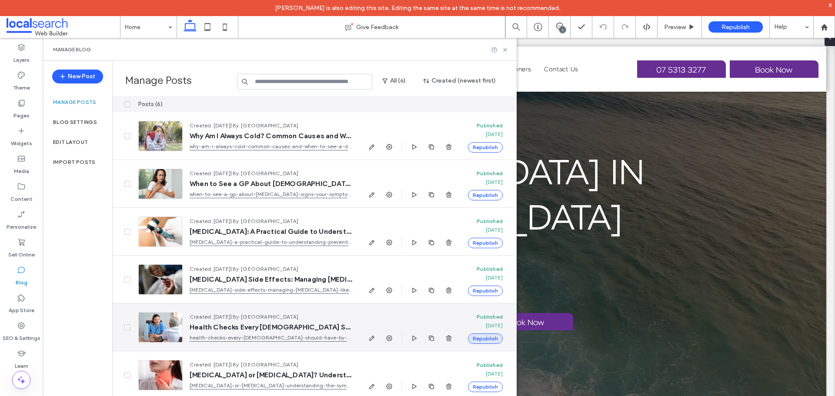
click at [477, 336] on button "Republish" at bounding box center [485, 339] width 35 height 10
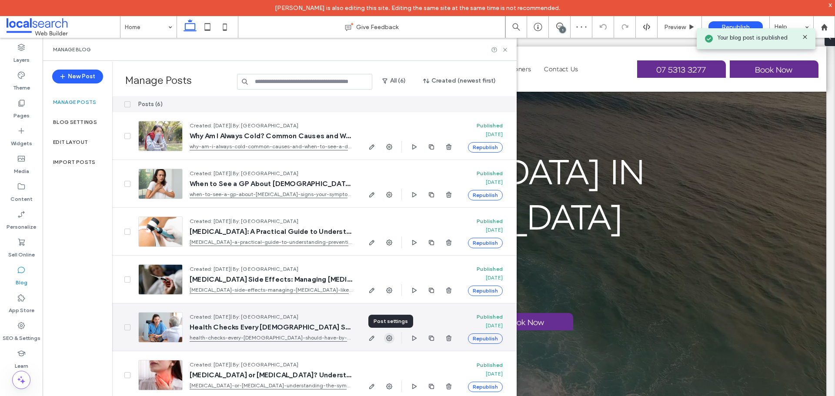
click at [386, 340] on icon "button" at bounding box center [389, 338] width 7 height 7
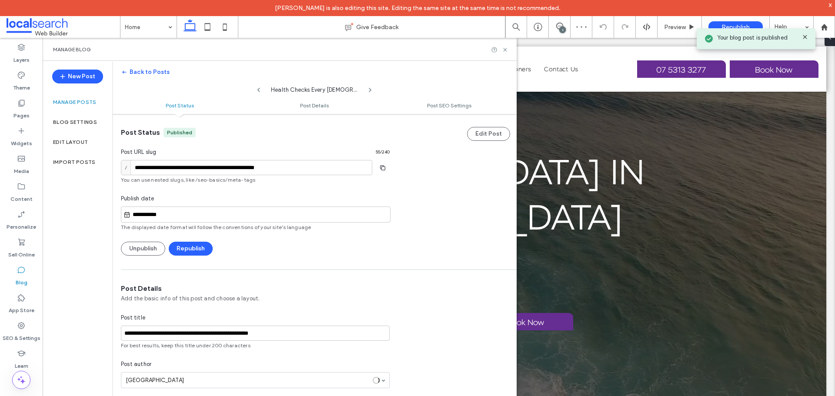
scroll to position [0, 0]
click at [344, 179] on span "You can use nested slugs, like /seo-basics/meta-tags" at bounding box center [255, 180] width 269 height 8
click at [504, 52] on icon at bounding box center [505, 50] width 7 height 7
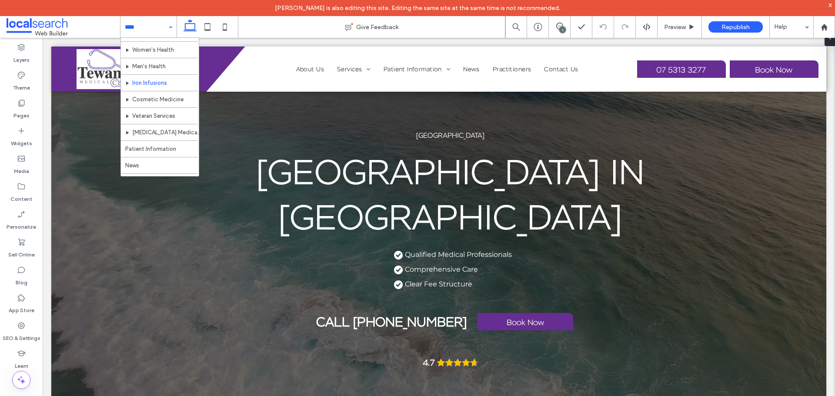
scroll to position [290, 0]
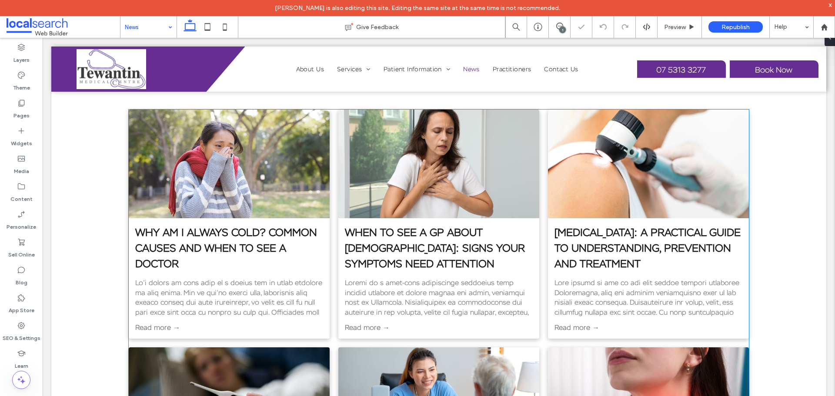
scroll to position [348, 0]
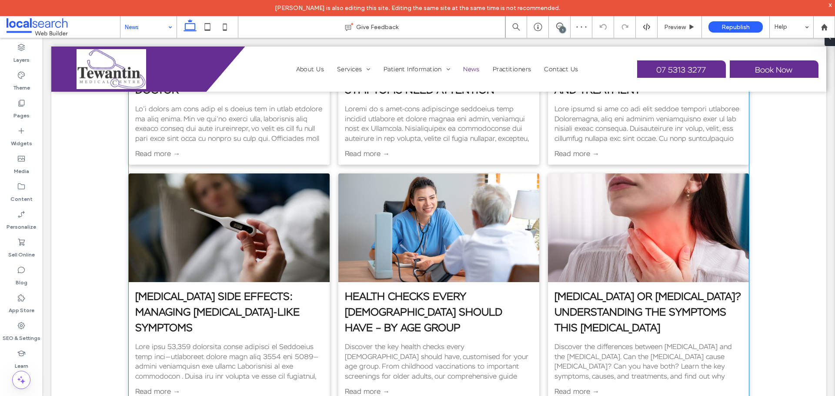
click at [326, 164] on div "Read more →" at bounding box center [229, 157] width 201 height 16
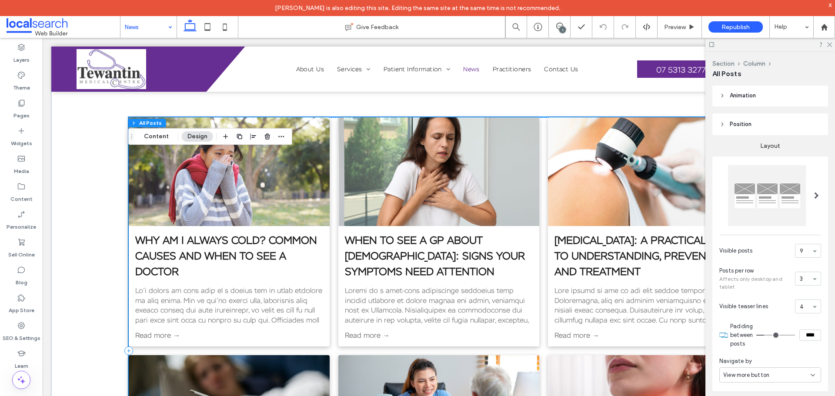
scroll to position [130, 0]
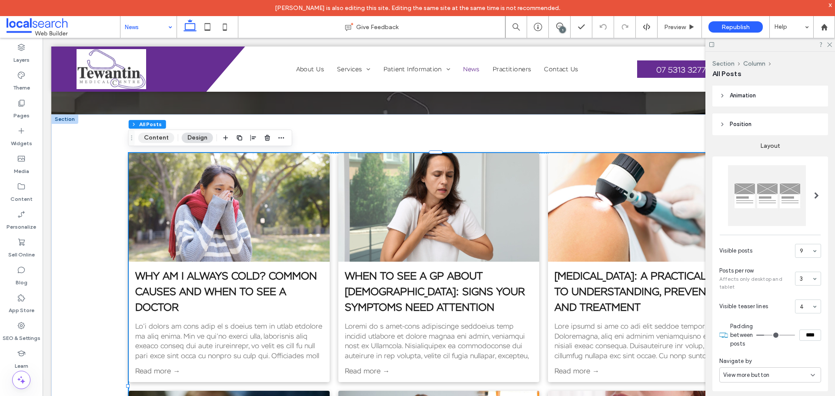
click at [150, 134] on button "Content" at bounding box center [156, 138] width 36 height 10
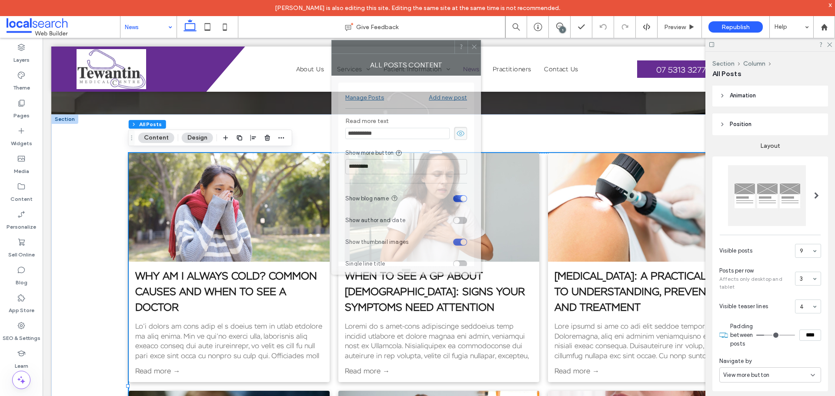
drag, startPoint x: 758, startPoint y: 94, endPoint x: 281, endPoint y: -33, distance: 493.8
click at [281, 0] on html "[PERSON_NAME] is also editing this site. Editing the same site at the same time…" at bounding box center [417, 198] width 835 height 396
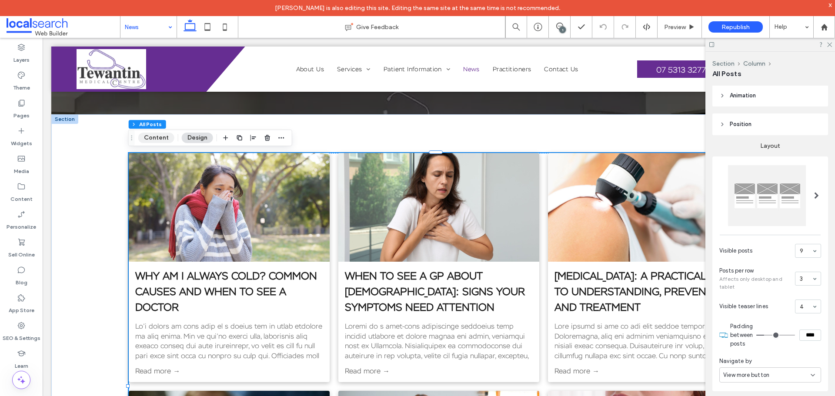
click at [160, 138] on button "Content" at bounding box center [156, 138] width 36 height 10
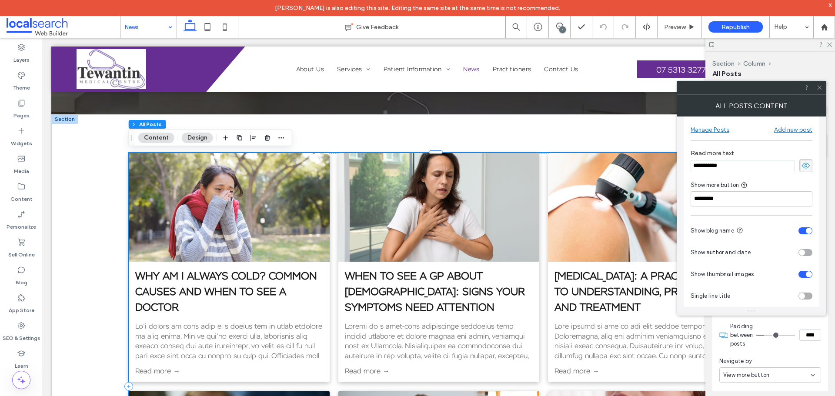
scroll to position [0, 0]
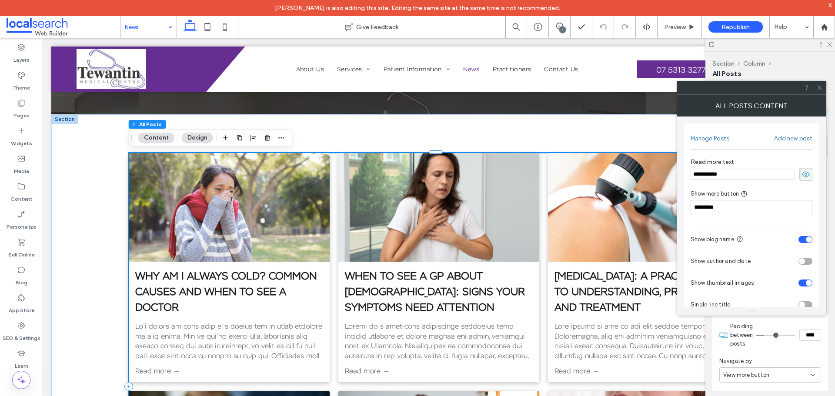
click at [717, 138] on div "Manage Posts" at bounding box center [710, 138] width 39 height 7
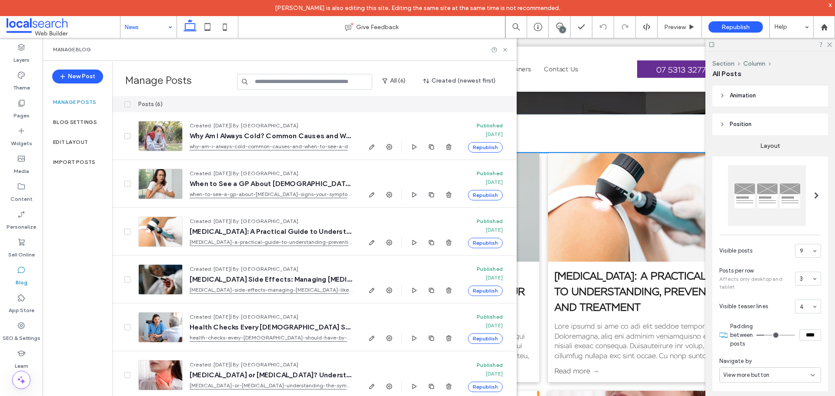
click at [127, 101] on span at bounding box center [127, 104] width 6 height 6
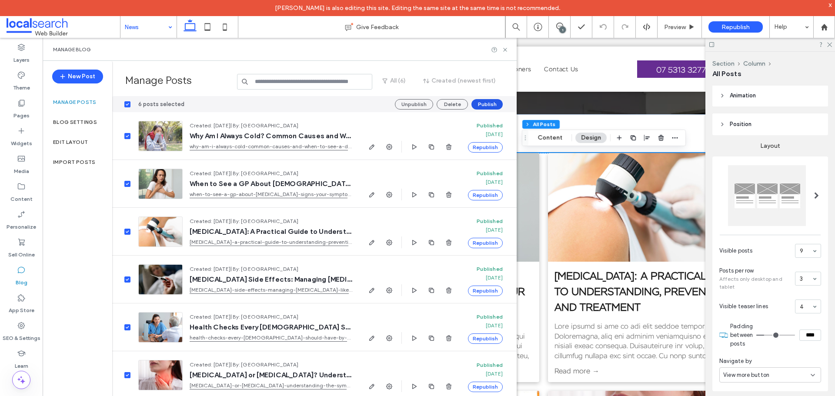
click at [487, 105] on button "Publish" at bounding box center [486, 104] width 31 height 10
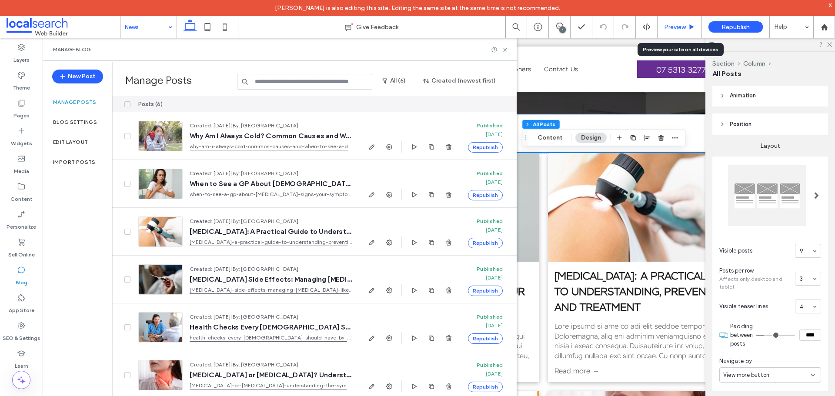
click at [664, 25] on span "Preview" at bounding box center [675, 26] width 22 height 7
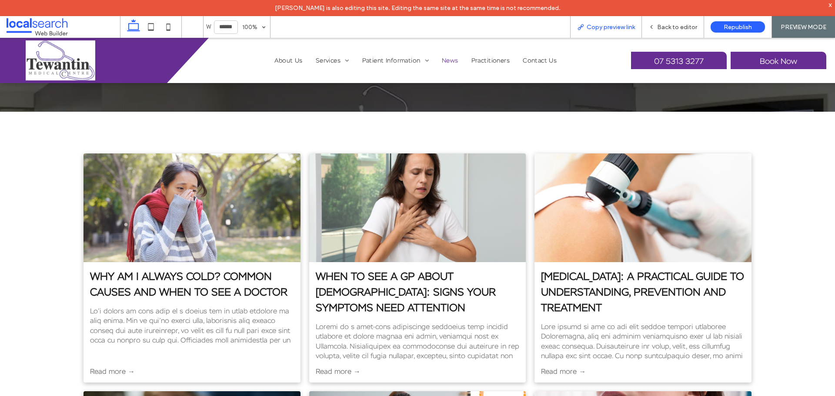
click at [621, 24] on span "Copy preview link" at bounding box center [611, 26] width 48 height 7
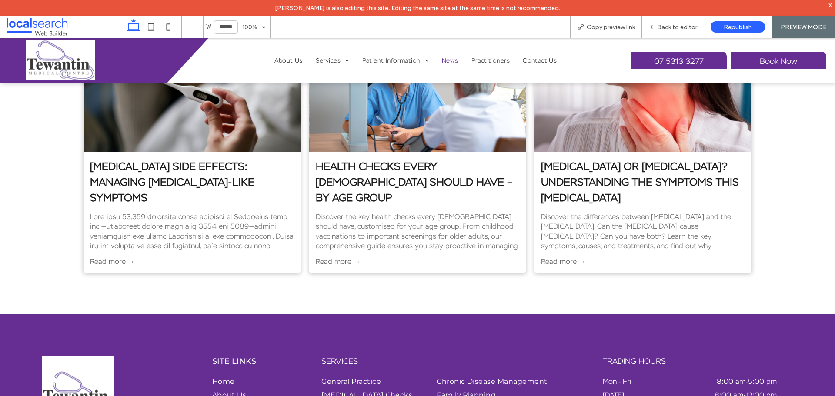
scroll to position [391, 0]
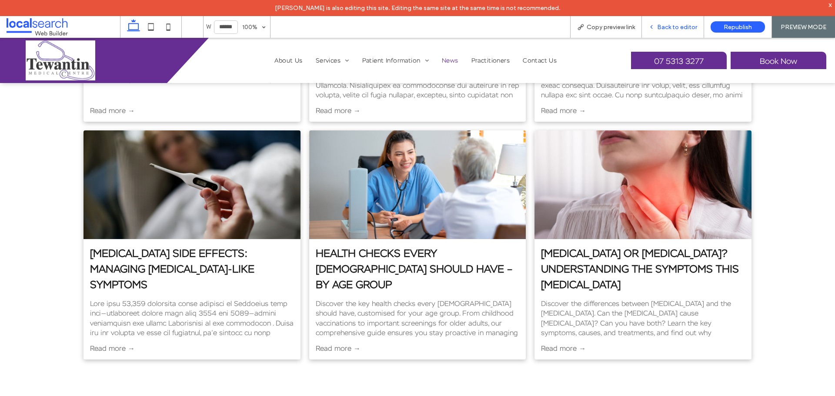
click at [666, 26] on span "Back to editor" at bounding box center [677, 26] width 40 height 7
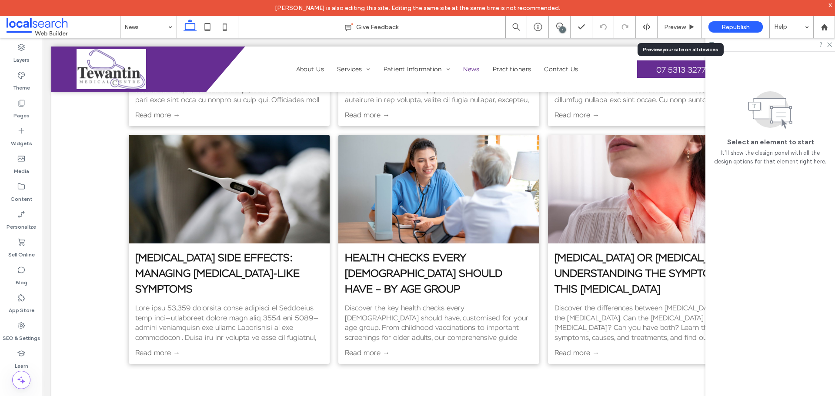
scroll to position [385, 0]
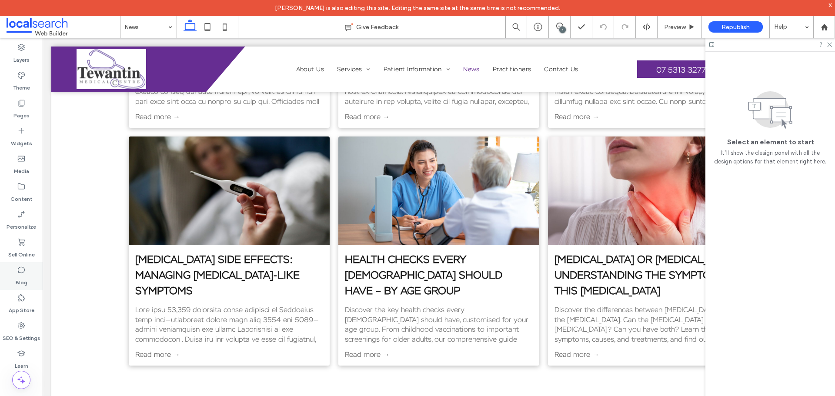
click at [23, 277] on label "Blog" at bounding box center [22, 280] width 12 height 12
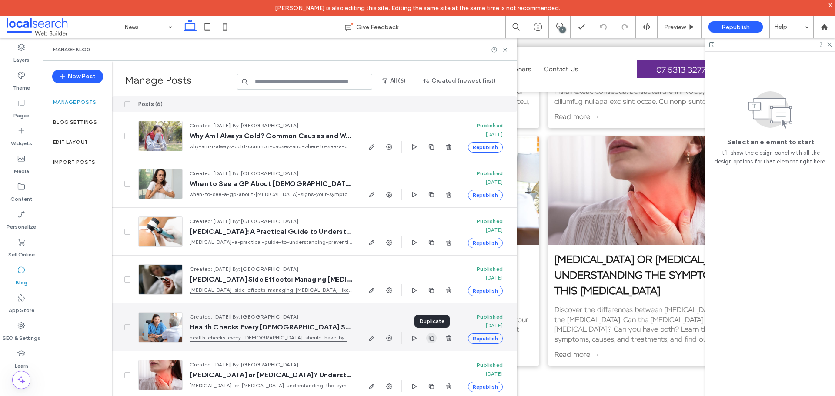
click at [429, 340] on icon "button" at bounding box center [431, 338] width 7 height 7
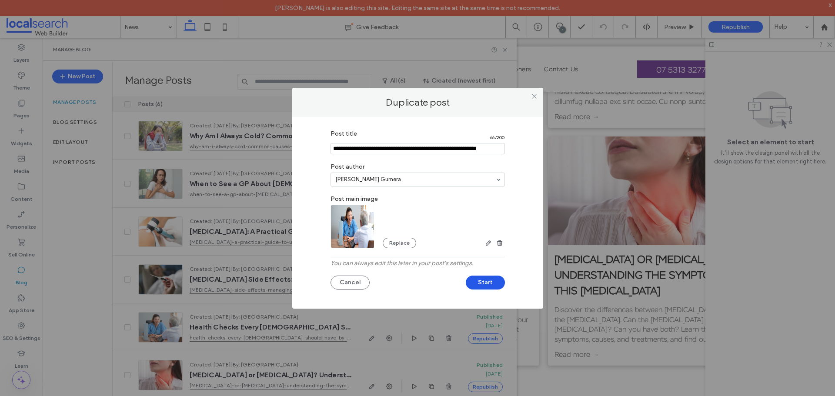
click at [486, 285] on button "Start" at bounding box center [485, 283] width 39 height 14
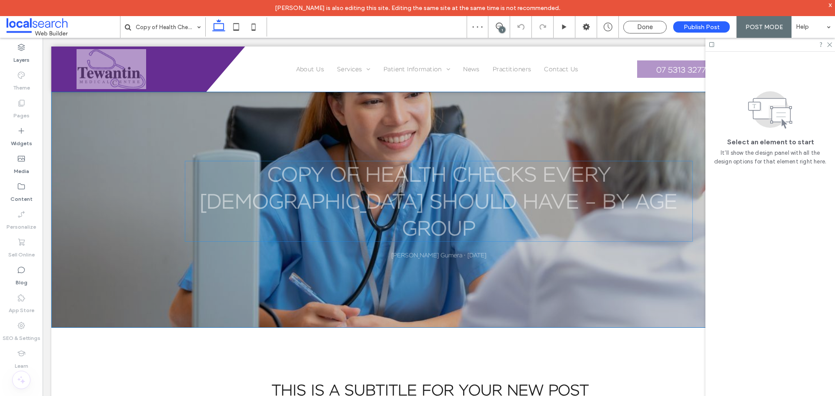
click at [378, 195] on h1 "Copy of Health Checks Every [DEMOGRAPHIC_DATA] Should Have – By Age Group" at bounding box center [439, 201] width 508 height 81
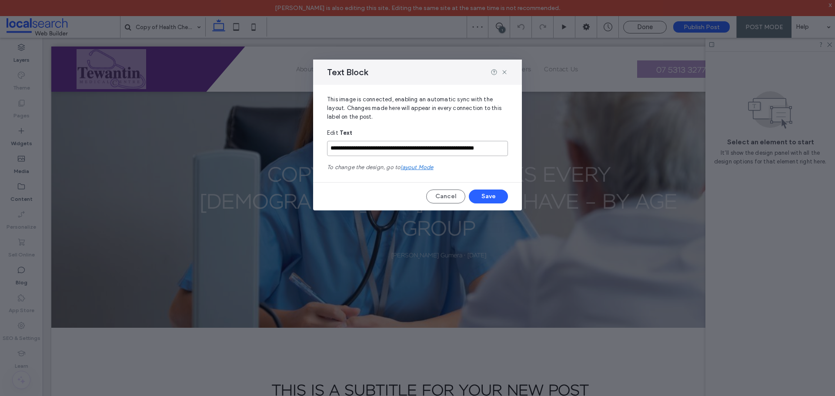
click at [351, 147] on input "**********" at bounding box center [417, 148] width 181 height 15
click at [355, 147] on input "**********" at bounding box center [417, 148] width 181 height 15
drag, startPoint x: 355, startPoint y: 147, endPoint x: 331, endPoint y: 153, distance: 24.9
click at [331, 153] on input "**********" at bounding box center [417, 148] width 181 height 15
type input "**********"
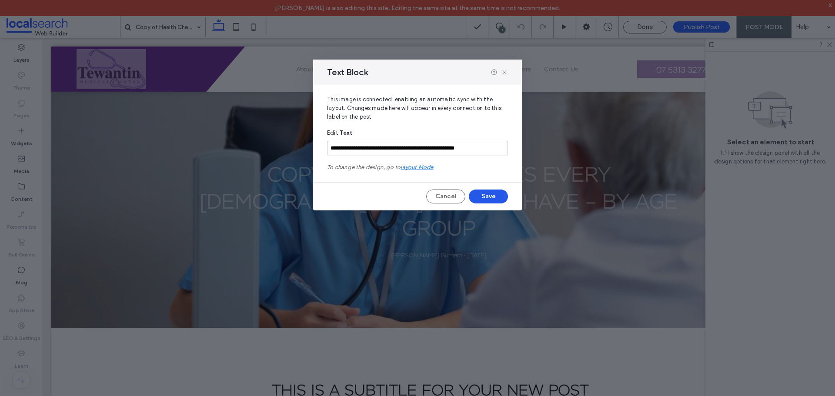
click at [488, 194] on button "Save" at bounding box center [488, 197] width 39 height 14
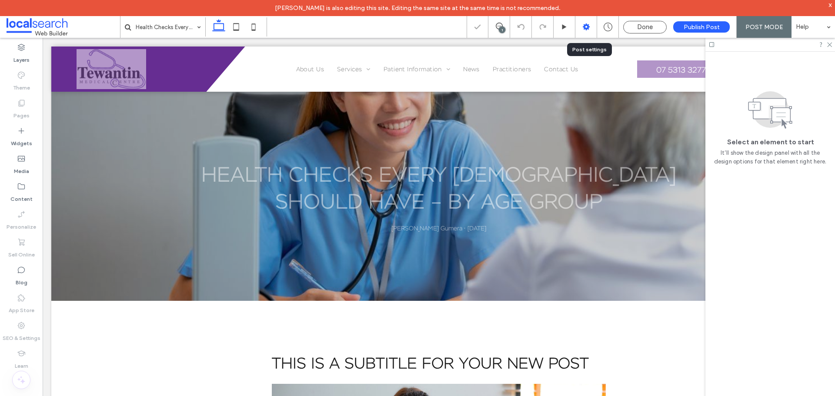
click at [583, 27] on icon at bounding box center [586, 27] width 9 height 9
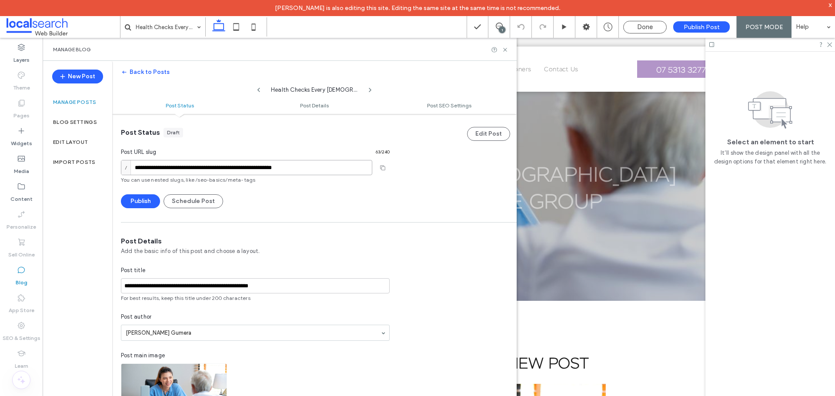
drag, startPoint x: 158, startPoint y: 165, endPoint x: 131, endPoint y: 167, distance: 27.5
click at [131, 167] on div "**********" at bounding box center [246, 167] width 251 height 15
type input "**********"
click at [281, 157] on div "Post URL slug 55 / 240" at bounding box center [255, 154] width 269 height 12
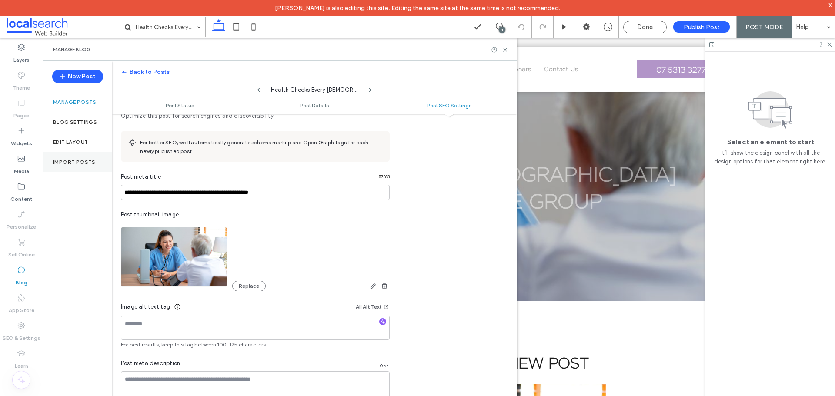
scroll to position [335, 0]
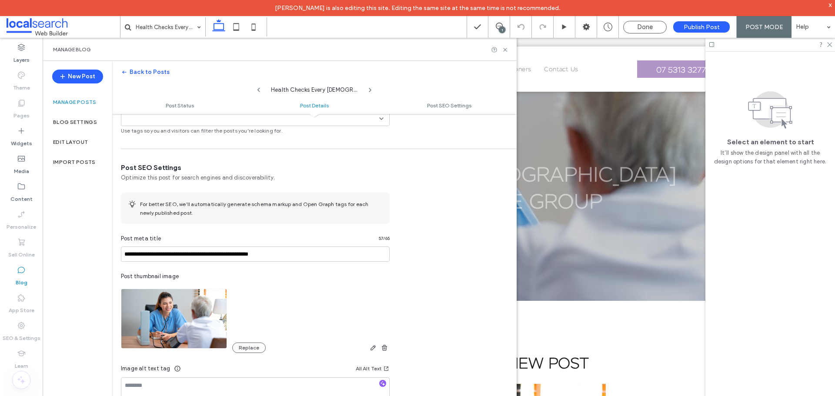
click at [25, 274] on icon at bounding box center [21, 270] width 9 height 9
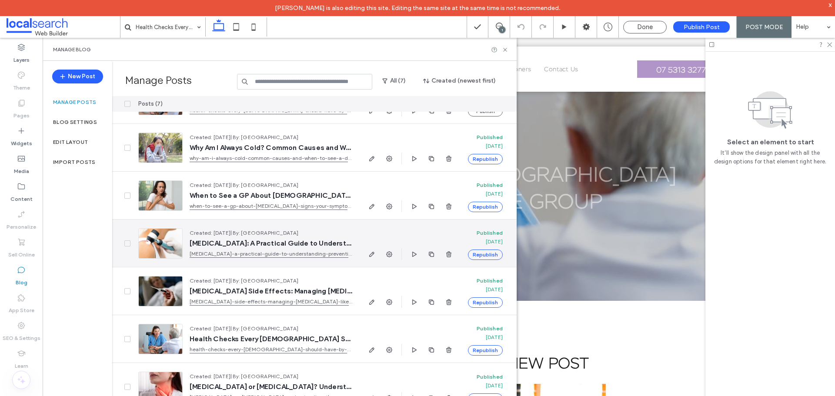
scroll to position [37, 0]
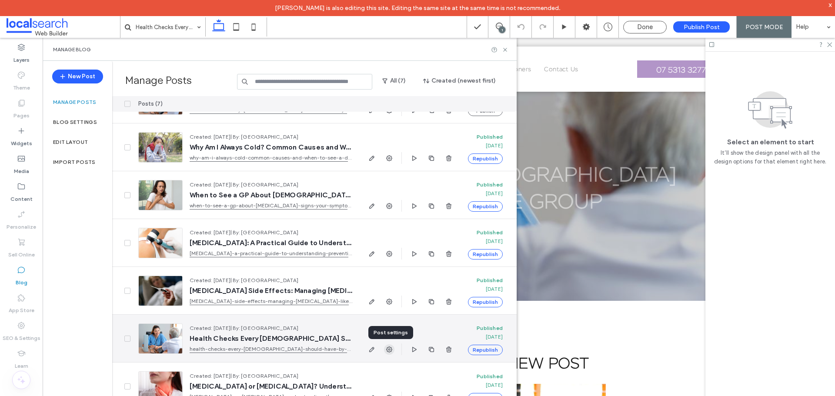
click at [393, 350] on span "button" at bounding box center [389, 349] width 10 height 10
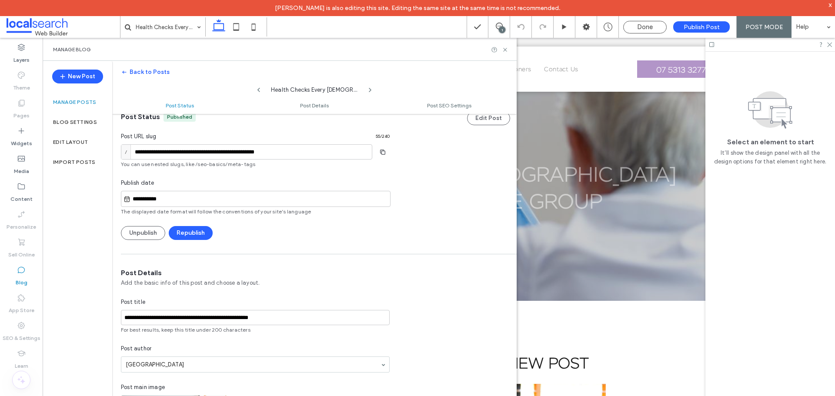
scroll to position [0, 0]
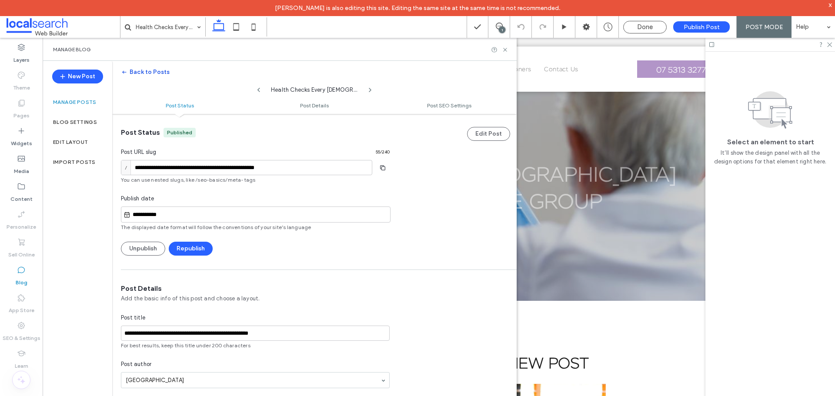
click at [134, 70] on button "Back to Posts" at bounding box center [145, 72] width 49 height 14
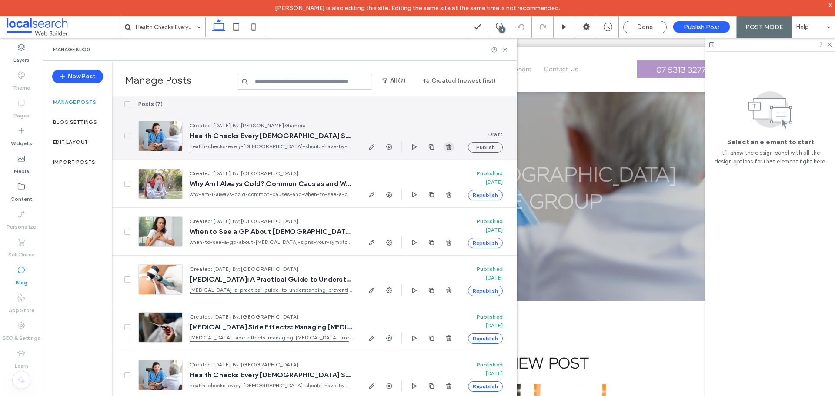
click at [450, 146] on icon "button" at bounding box center [448, 147] width 7 height 7
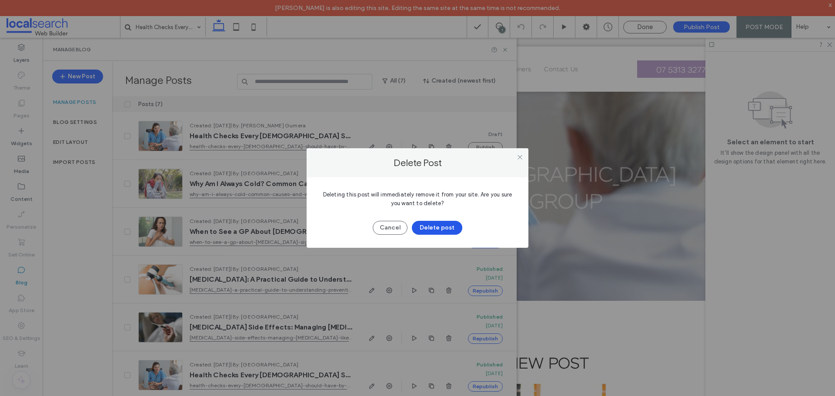
click at [434, 230] on button "Delete post" at bounding box center [437, 228] width 50 height 14
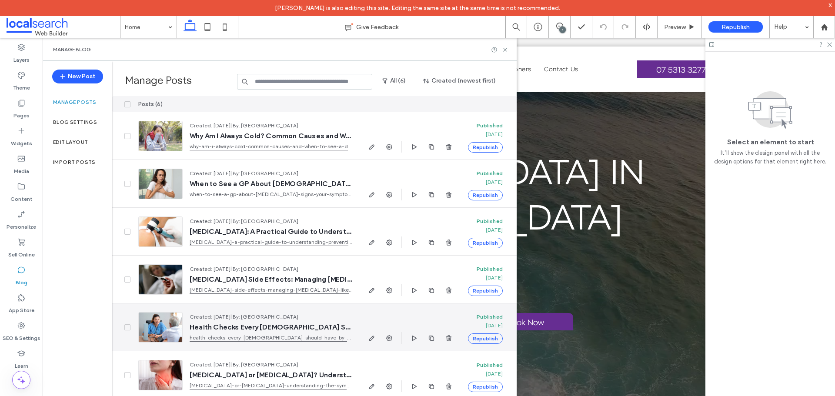
click at [126, 327] on icon at bounding box center [127, 327] width 3 height 3
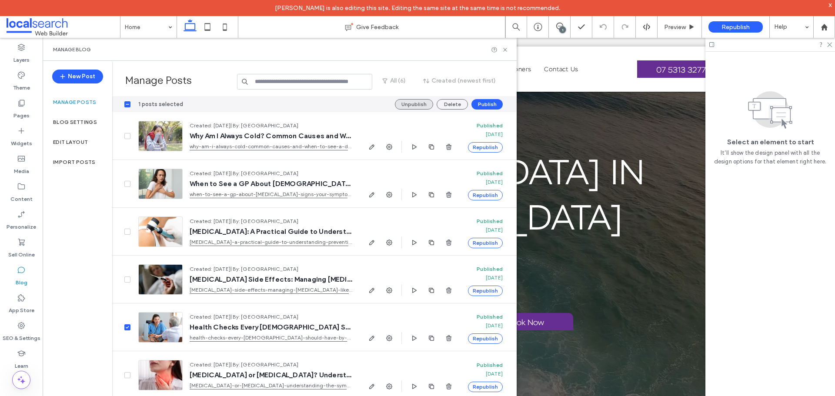
click at [421, 106] on button "Unpublish" at bounding box center [414, 104] width 38 height 10
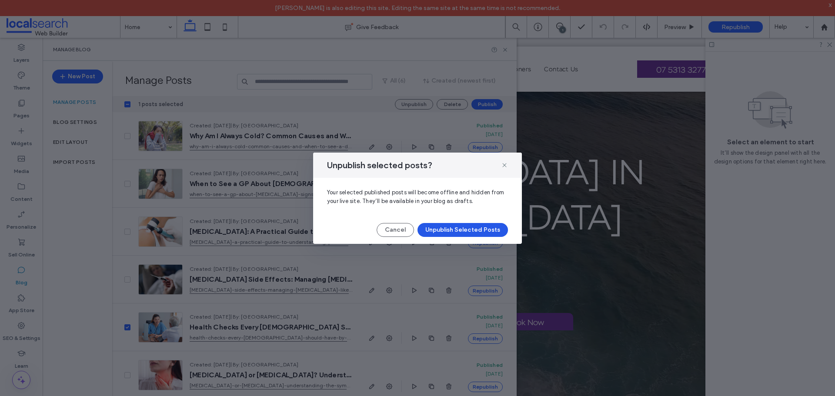
click at [450, 227] on button "Unpublish Selected Posts" at bounding box center [462, 230] width 90 height 14
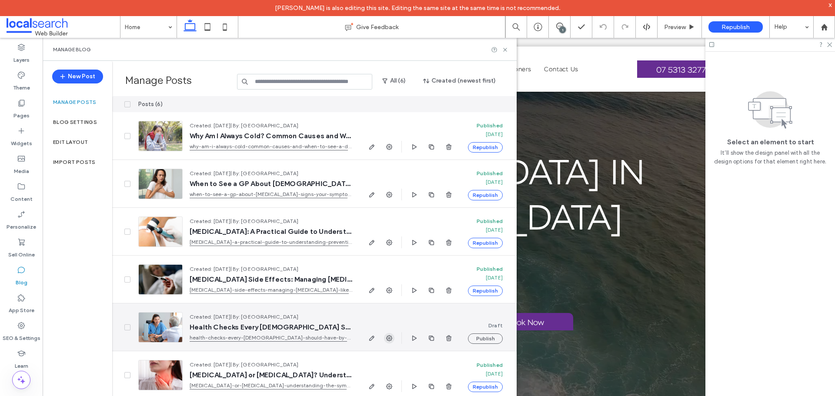
click at [393, 337] on span "button" at bounding box center [389, 338] width 10 height 10
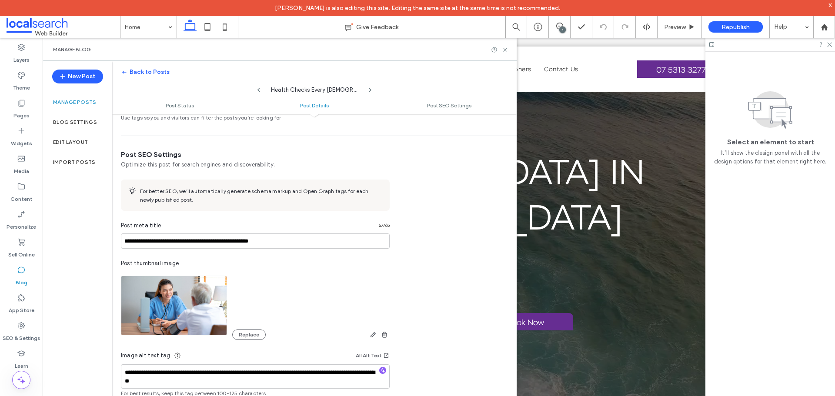
scroll to position [466, 0]
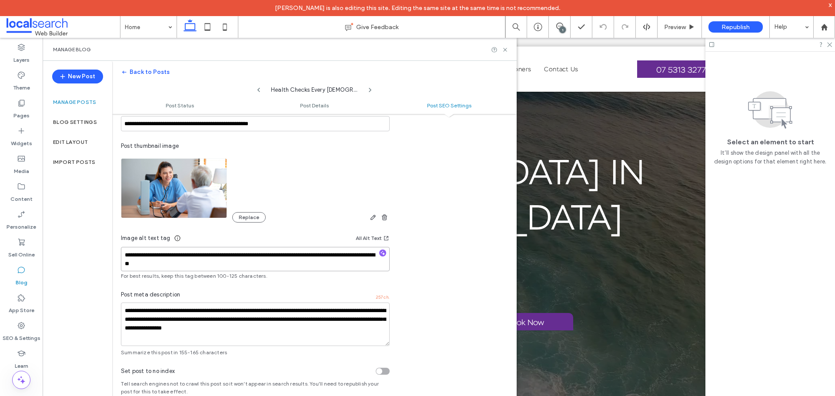
drag, startPoint x: 322, startPoint y: 254, endPoint x: 343, endPoint y: 270, distance: 26.9
click at [343, 270] on textarea "**********" at bounding box center [255, 259] width 269 height 24
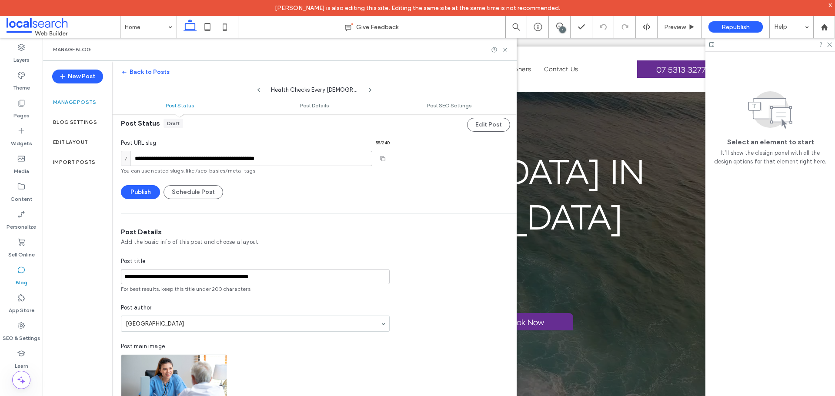
scroll to position [0, 0]
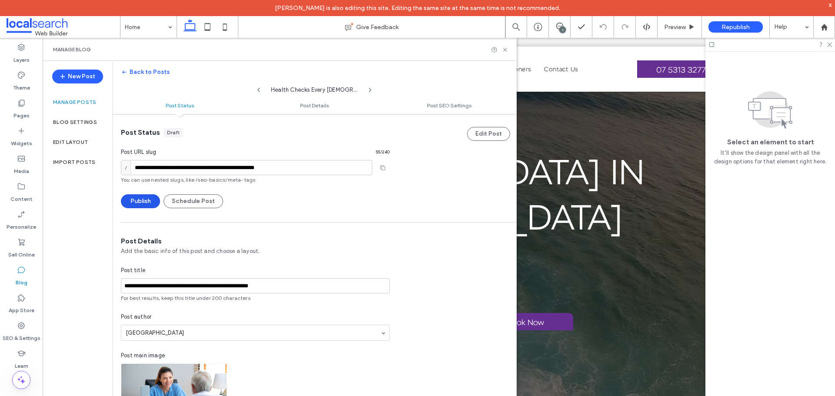
click at [147, 205] on button "Publish" at bounding box center [140, 201] width 39 height 14
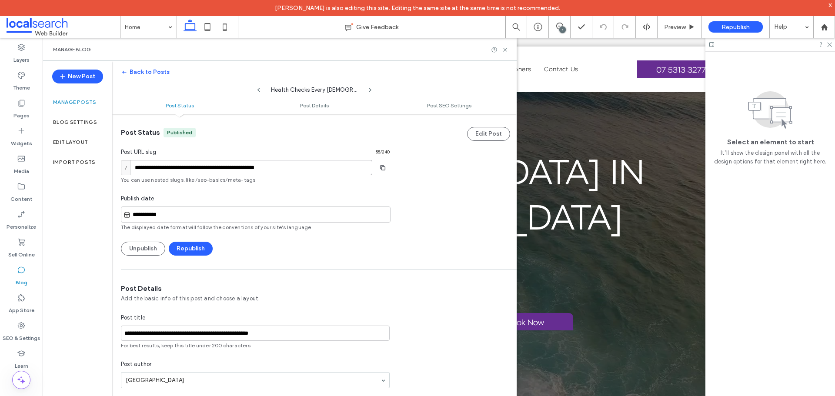
drag, startPoint x: 304, startPoint y: 167, endPoint x: 242, endPoint y: 167, distance: 61.8
click at [242, 167] on input "**********" at bounding box center [246, 167] width 251 height 15
click at [284, 167] on input "**********" at bounding box center [246, 167] width 251 height 15
drag, startPoint x: 304, startPoint y: 170, endPoint x: 81, endPoint y: 170, distance: 223.1
click at [81, 170] on div "**********" at bounding box center [280, 236] width 474 height 350
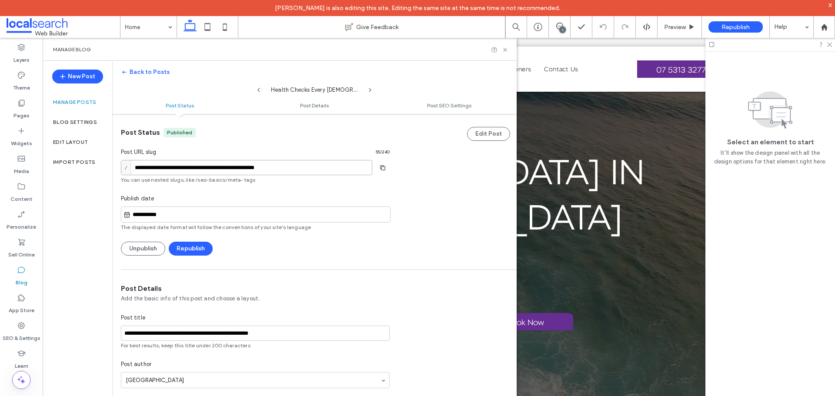
click at [305, 170] on input "**********" at bounding box center [246, 167] width 251 height 15
drag, startPoint x: 306, startPoint y: 170, endPoint x: 254, endPoint y: 168, distance: 52.2
click at [254, 168] on input "**********" at bounding box center [246, 167] width 251 height 15
type input "**********"
click at [194, 247] on button "Republish" at bounding box center [191, 249] width 44 height 14
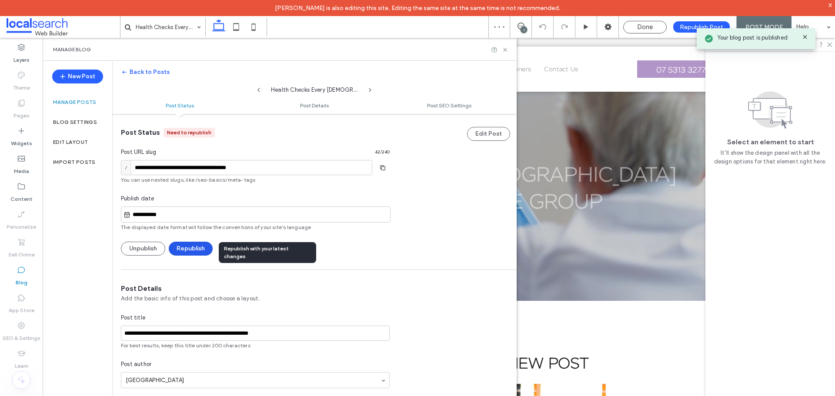
click at [192, 248] on button "Republish" at bounding box center [191, 249] width 44 height 14
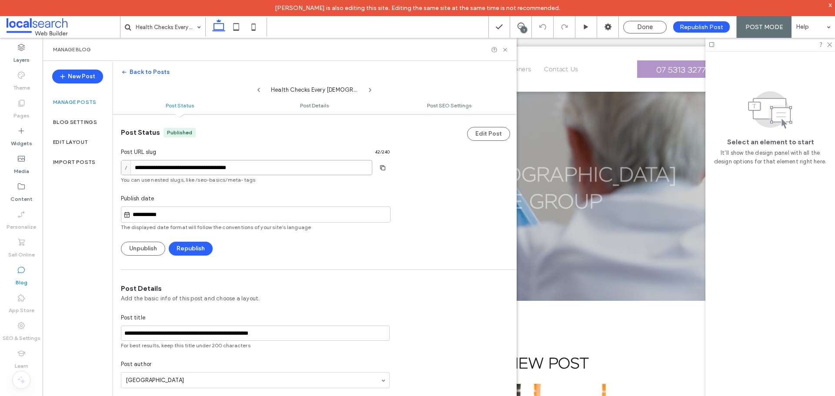
click at [264, 167] on input "**********" at bounding box center [246, 167] width 251 height 15
click at [505, 48] on icon at bounding box center [505, 50] width 7 height 7
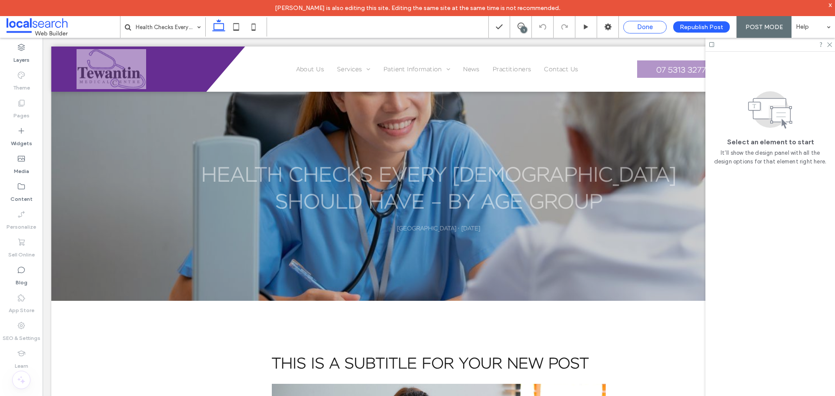
click at [645, 30] on span "Done" at bounding box center [645, 27] width 16 height 8
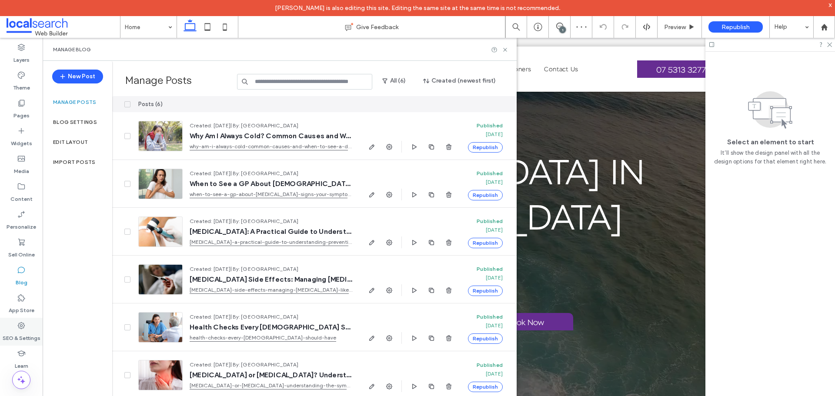
click at [21, 328] on icon at bounding box center [21, 325] width 9 height 9
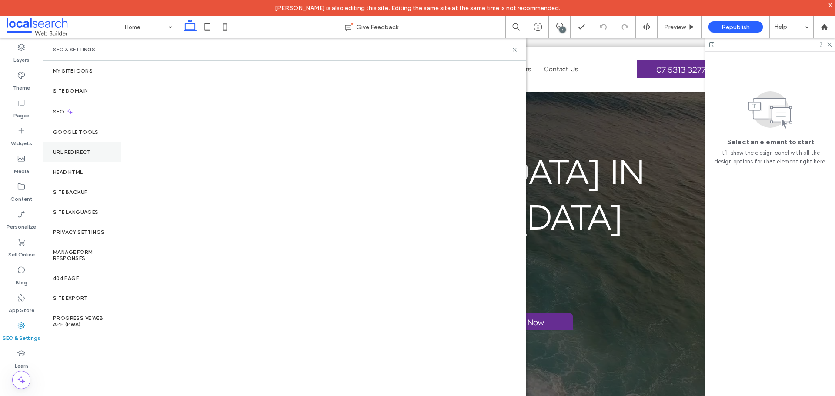
click at [86, 155] on div "URL Redirect" at bounding box center [82, 152] width 78 height 20
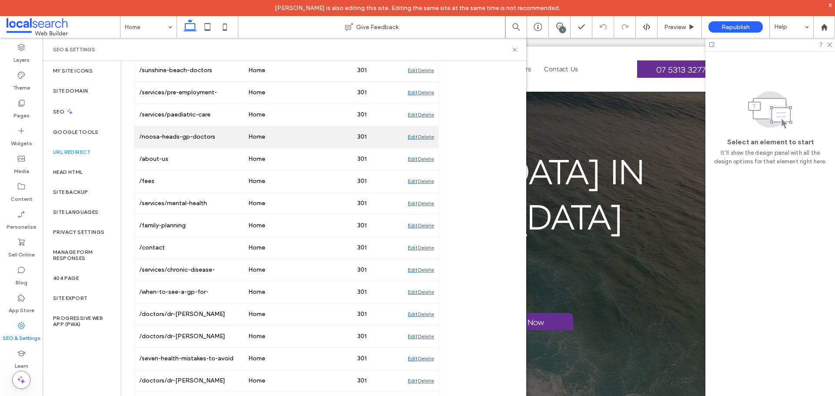
scroll to position [298, 0]
click at [472, 47] on div "SEO & Settings" at bounding box center [284, 49] width 463 height 7
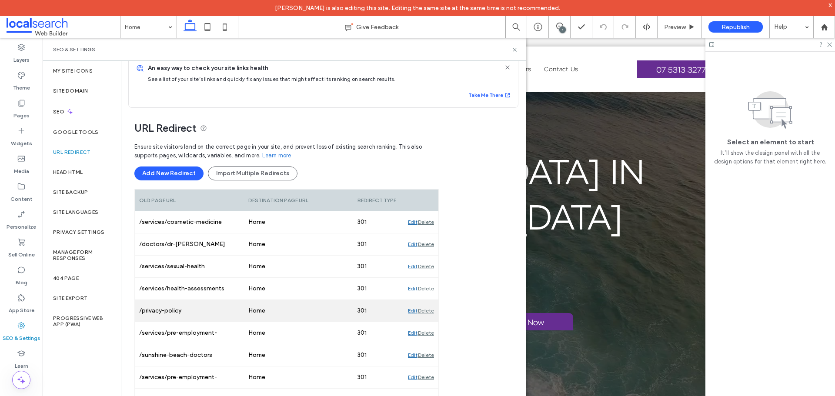
scroll to position [0, 0]
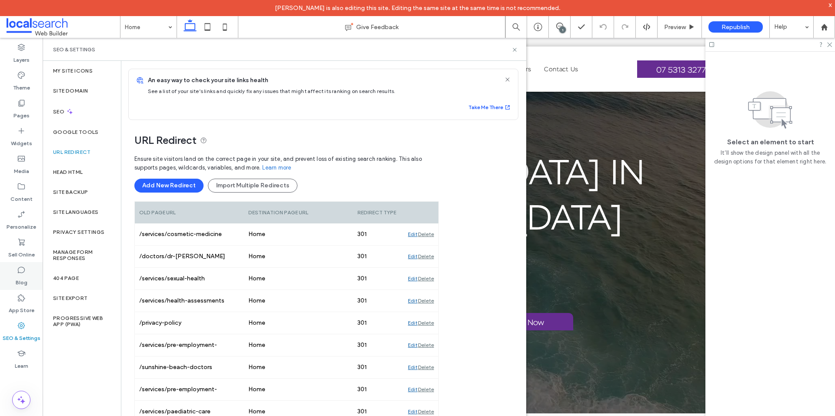
click at [23, 273] on icon at bounding box center [21, 270] width 9 height 9
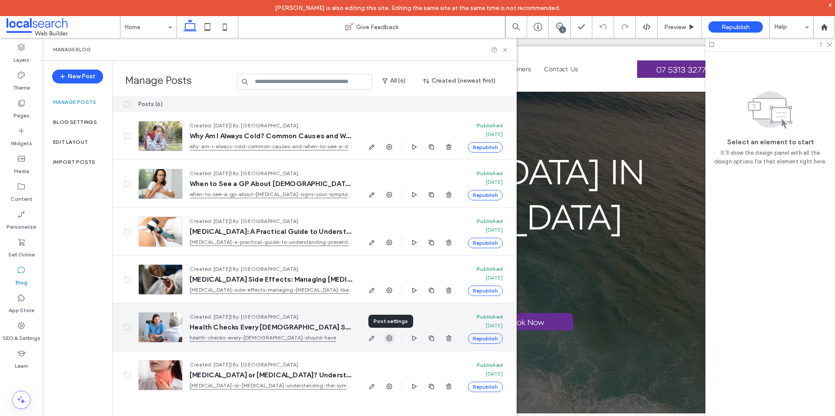
click at [387, 338] on use "button" at bounding box center [389, 338] width 6 height 6
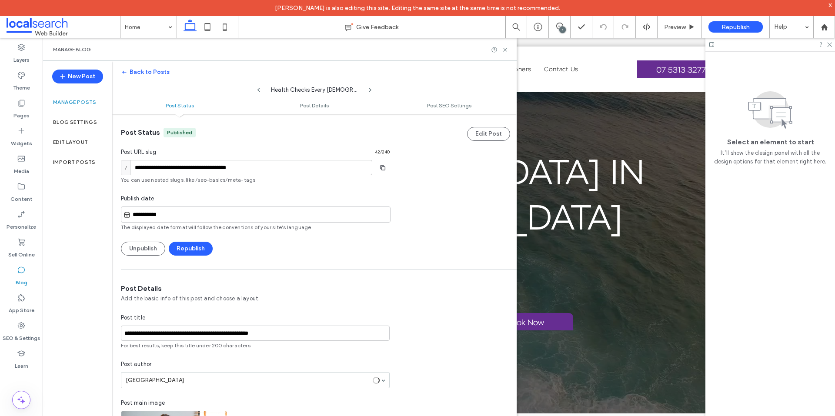
scroll to position [0, 0]
drag, startPoint x: 270, startPoint y: 168, endPoint x: 135, endPoint y: 162, distance: 135.8
click at [135, 162] on input "**********" at bounding box center [246, 167] width 251 height 15
paste input
paste input "**********"
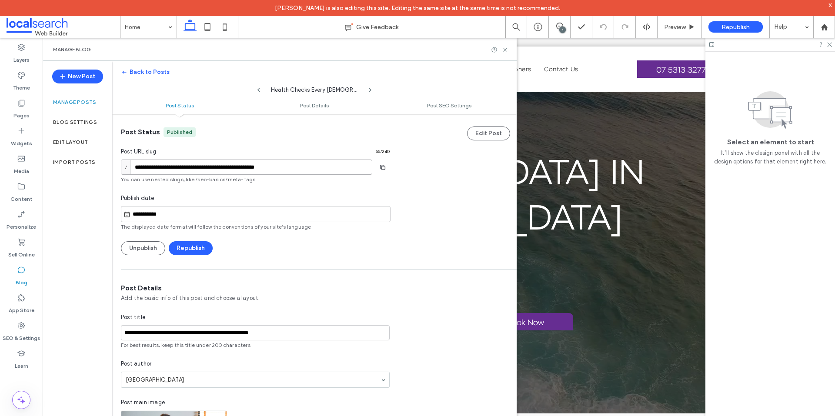
type input "**********"
click at [327, 196] on div "Publish date" at bounding box center [255, 198] width 269 height 9
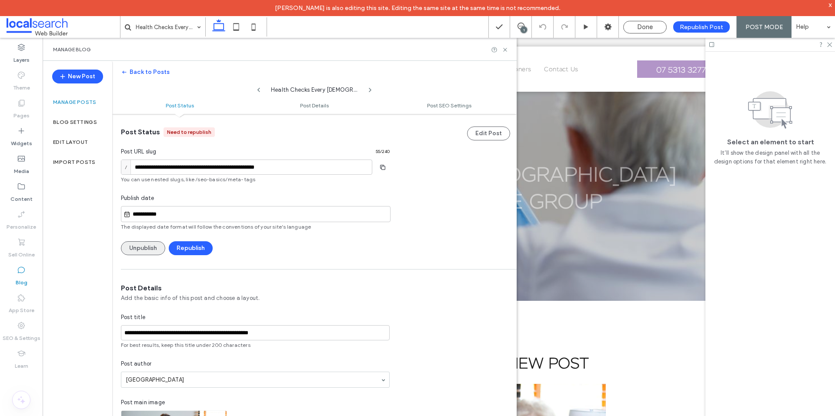
click at [147, 251] on button "Unpublish" at bounding box center [143, 248] width 44 height 14
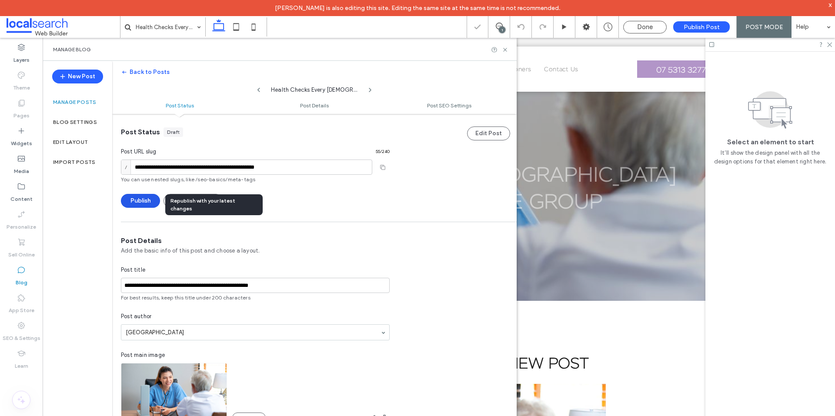
click at [142, 200] on button "Publish" at bounding box center [140, 201] width 39 height 14
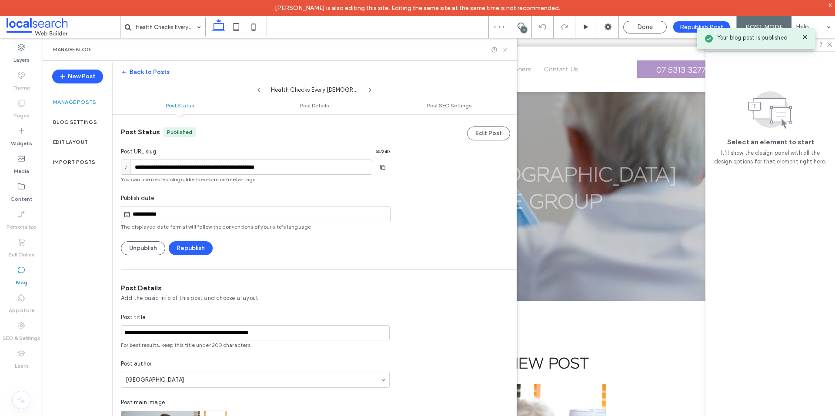
click at [505, 50] on use at bounding box center [504, 49] width 3 height 3
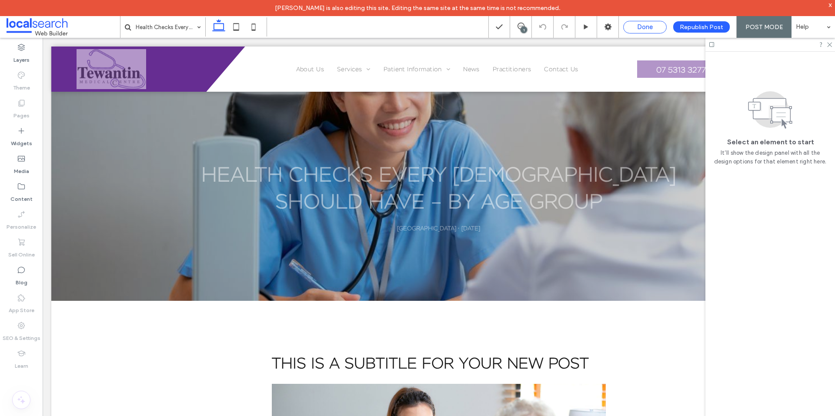
click at [644, 28] on span "Done" at bounding box center [645, 27] width 16 height 8
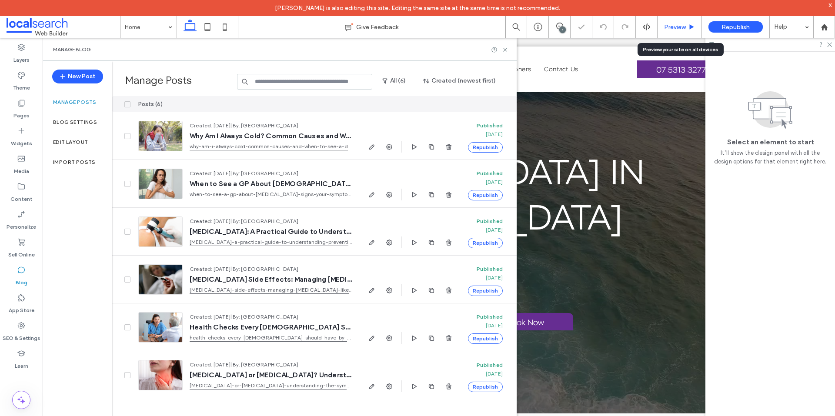
click at [669, 24] on span "Preview" at bounding box center [675, 26] width 22 height 7
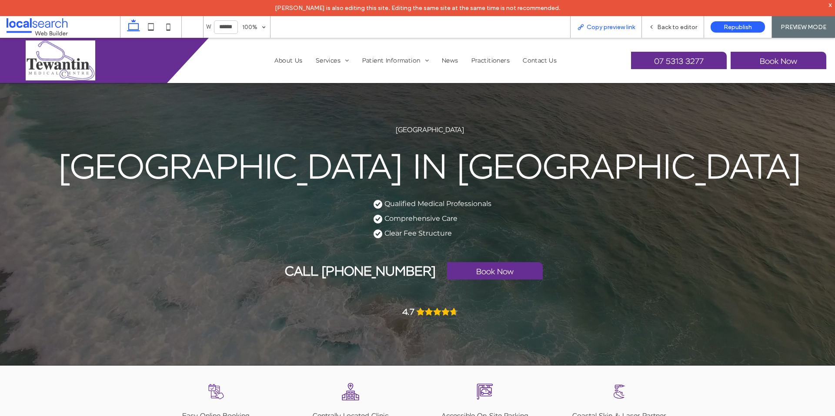
click at [607, 25] on span "Copy preview link" at bounding box center [611, 26] width 48 height 7
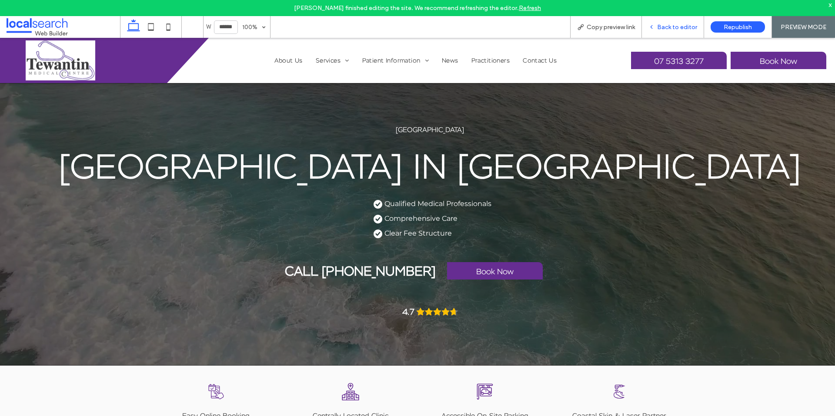
click at [664, 27] on span "Back to editor" at bounding box center [677, 26] width 40 height 7
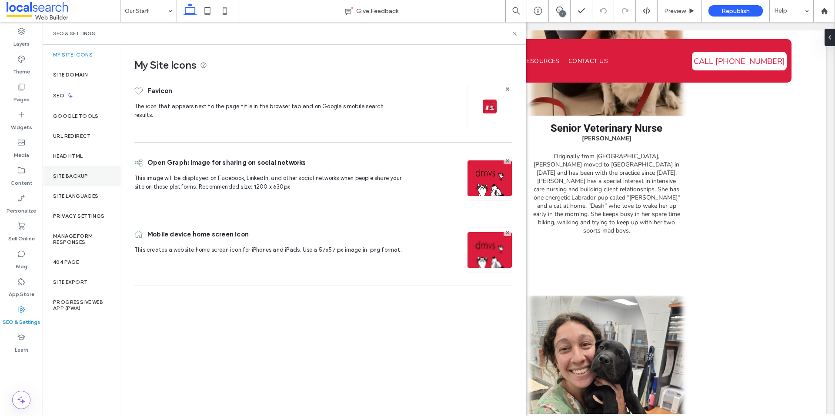
click at [71, 178] on label "Site Backup" at bounding box center [70, 176] width 35 height 6
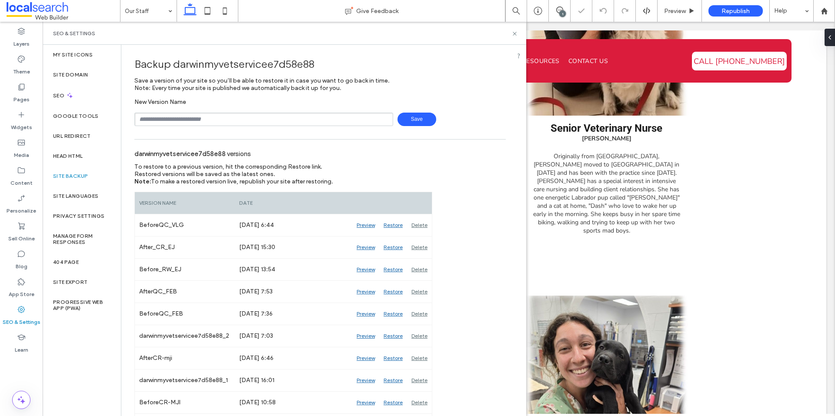
click at [224, 121] on input "text" at bounding box center [263, 119] width 259 height 13
paste input "**********"
type input "**********"
click at [405, 119] on span "Save" at bounding box center [416, 119] width 39 height 13
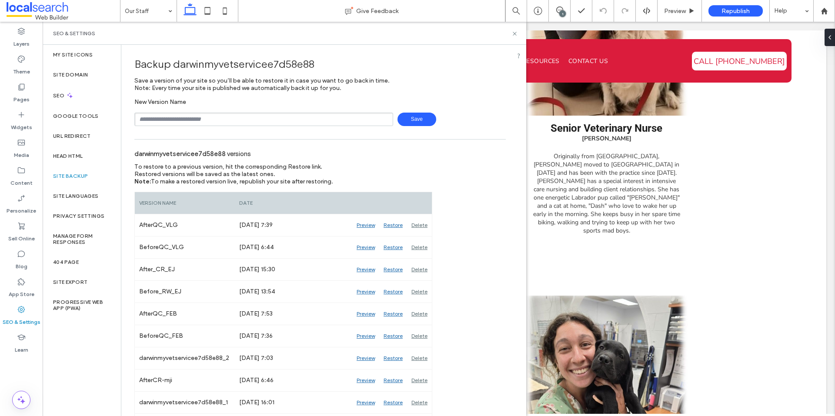
click at [357, 167] on div "To restore to a previous version, hit the corresponding Restore link. Restored …" at bounding box center [268, 174] width 268 height 22
click at [478, 158] on div "darwinmyvetservicee7d58e88 versions" at bounding box center [319, 153] width 371 height 19
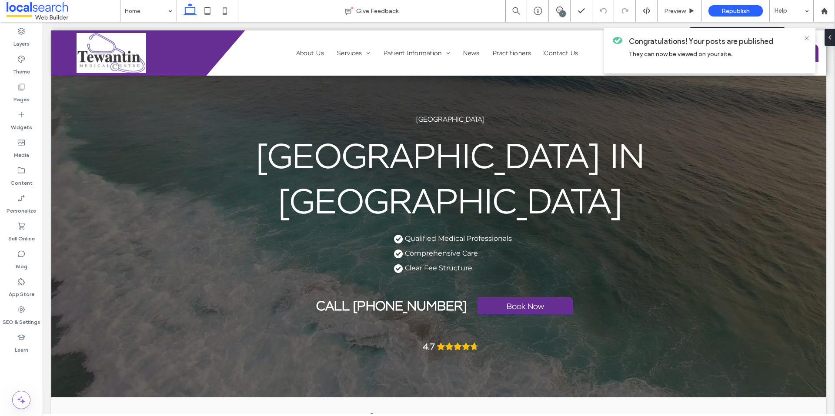
click at [734, 13] on span "Republish" at bounding box center [735, 10] width 28 height 7
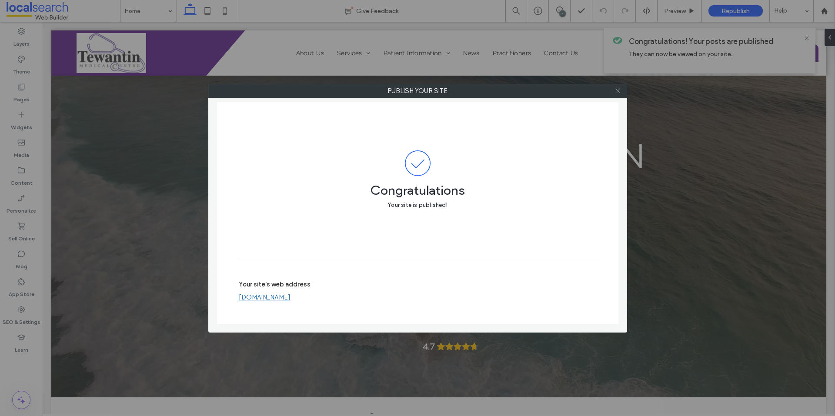
click at [618, 91] on use at bounding box center [617, 91] width 4 height 4
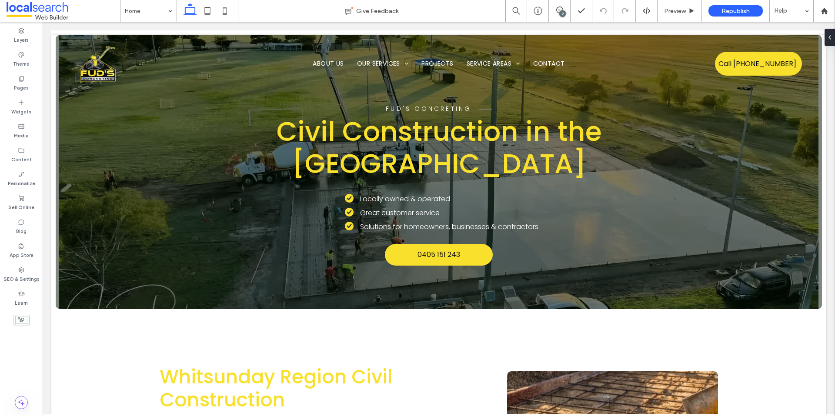
click at [563, 11] on div "2" at bounding box center [562, 13] width 7 height 7
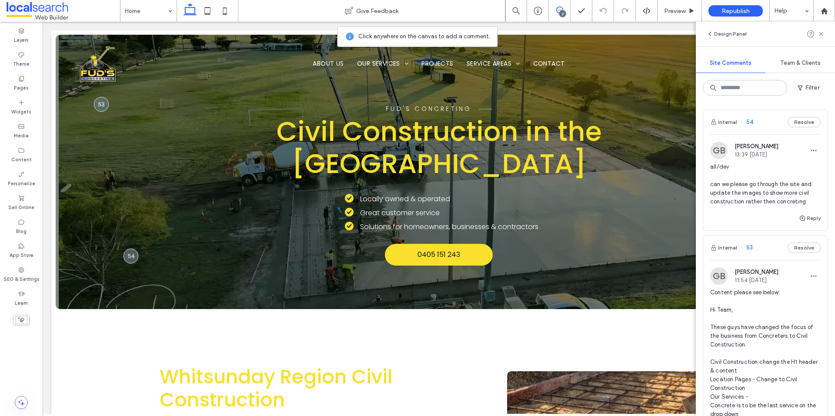
click at [746, 211] on div "all/dev can we please go through the site and update the images to show more ci…" at bounding box center [765, 188] width 110 height 50
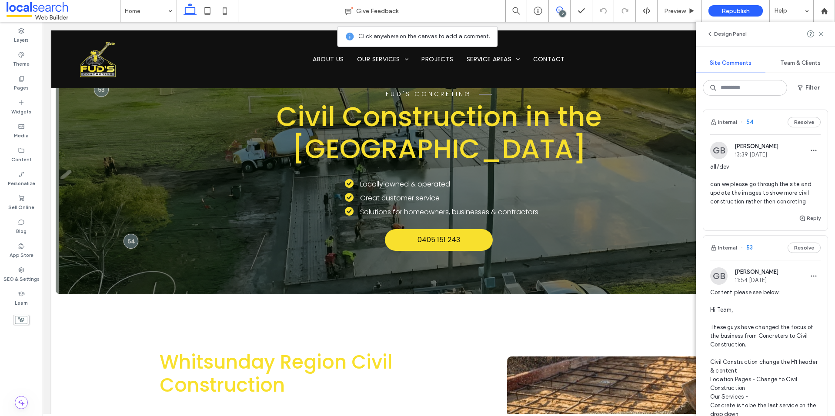
scroll to position [15, 0]
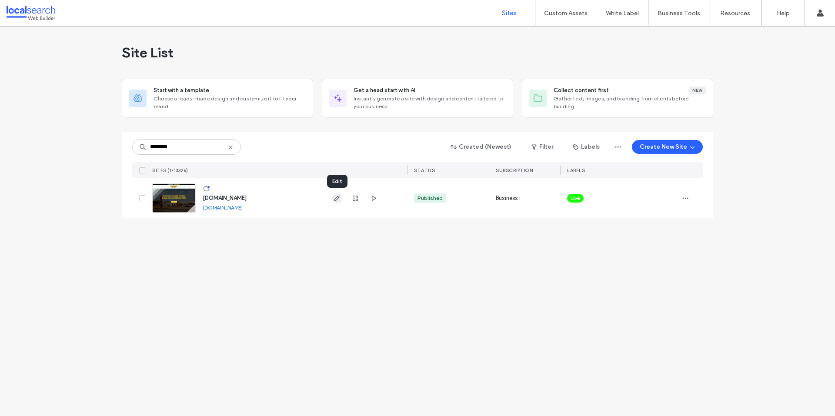
type input "********"
click at [338, 197] on use "button" at bounding box center [336, 198] width 5 height 5
type input "*********"
click at [336, 203] on span "button" at bounding box center [337, 198] width 10 height 10
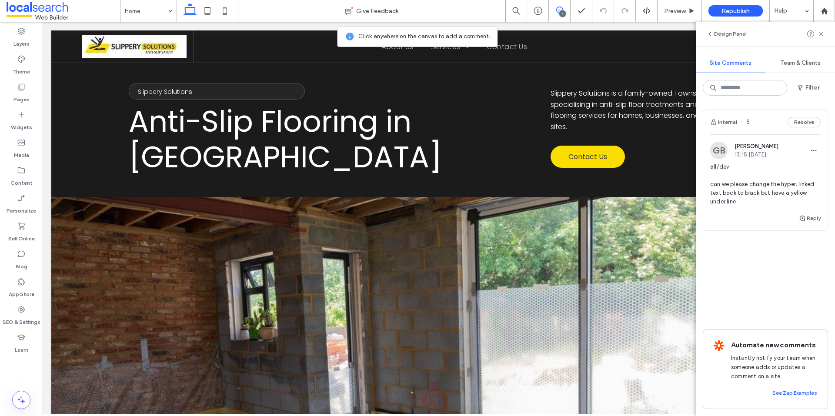
click at [751, 185] on span "all/dev can we please change the hyper. linked text back to black but have a ye…" at bounding box center [765, 184] width 110 height 43
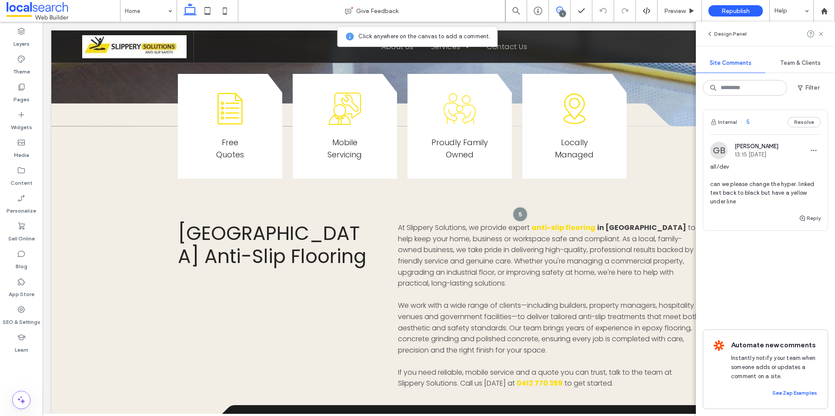
scroll to position [447, 0]
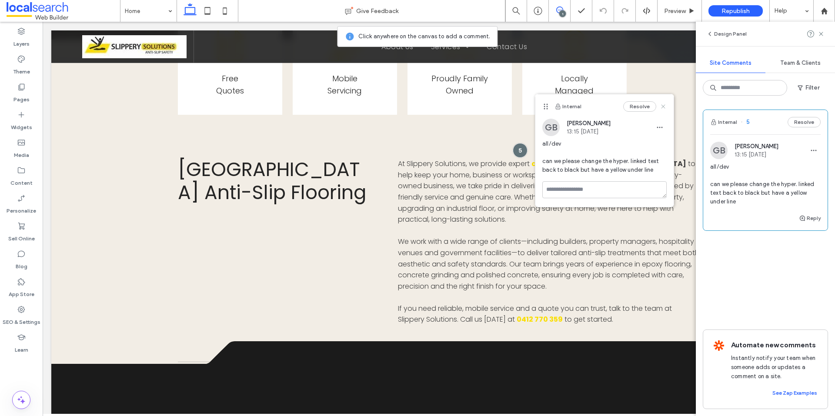
click at [664, 106] on use at bounding box center [663, 106] width 4 height 4
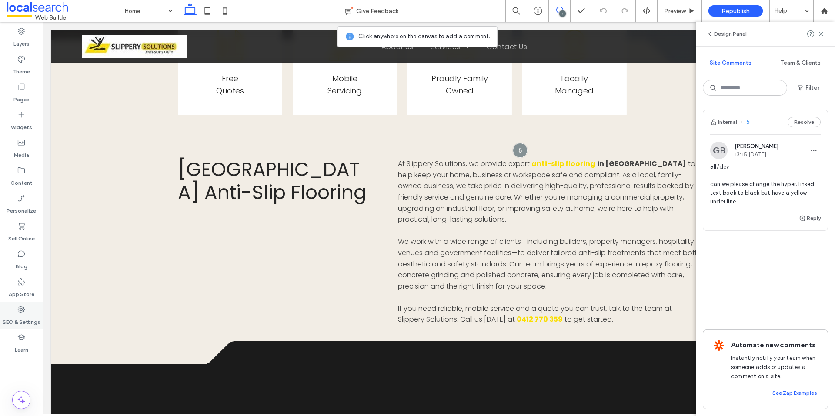
click at [16, 314] on label "SEO & Settings" at bounding box center [22, 320] width 38 height 12
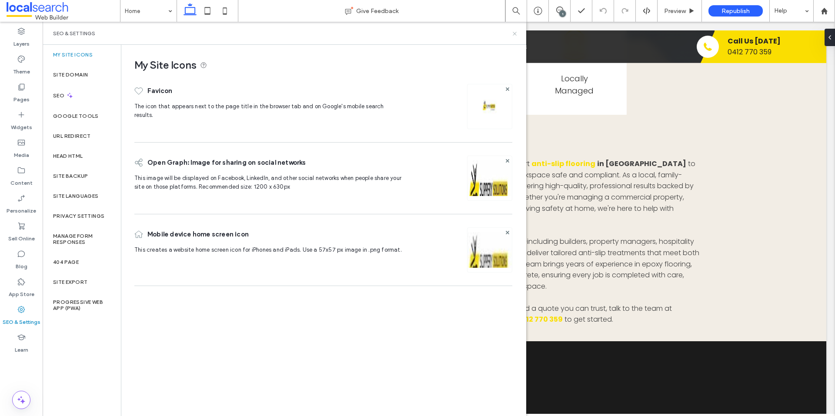
click at [514, 34] on use at bounding box center [514, 33] width 3 height 3
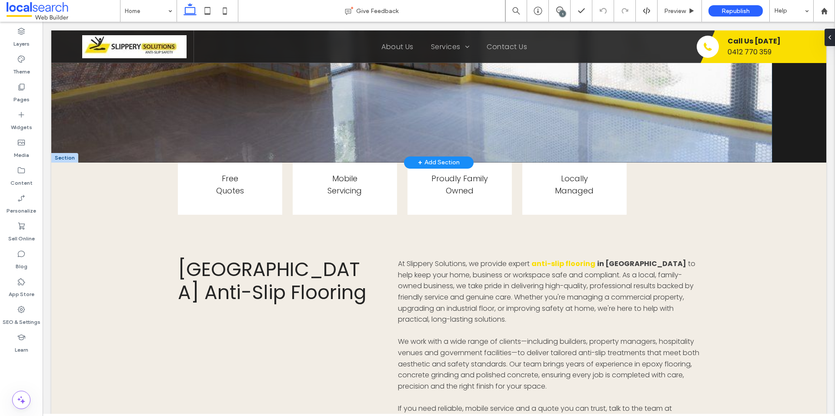
scroll to position [391, 0]
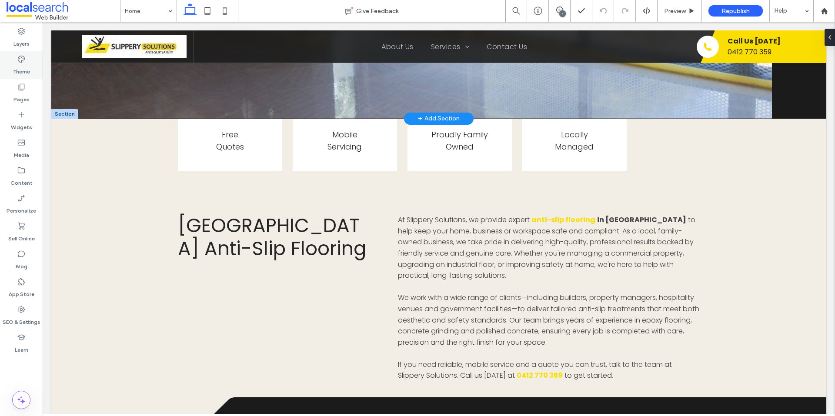
click at [27, 70] on label "Theme" at bounding box center [21, 69] width 17 height 12
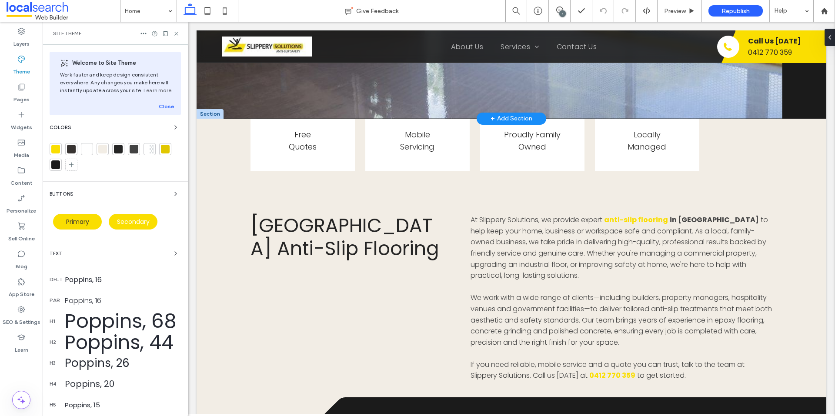
scroll to position [397, 0]
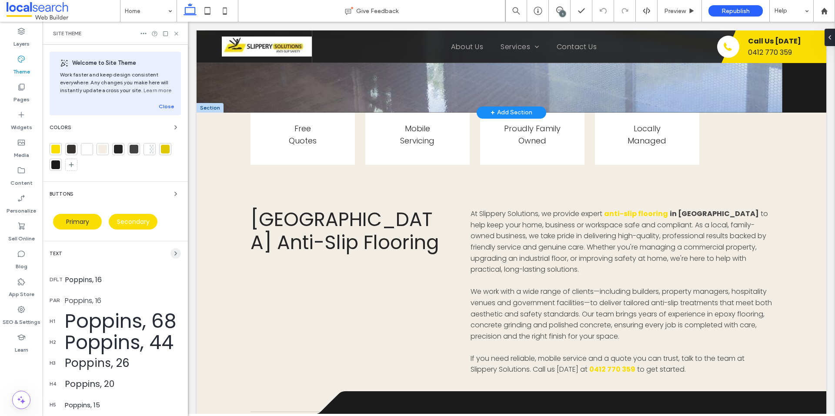
click at [172, 257] on icon "button" at bounding box center [175, 253] width 7 height 7
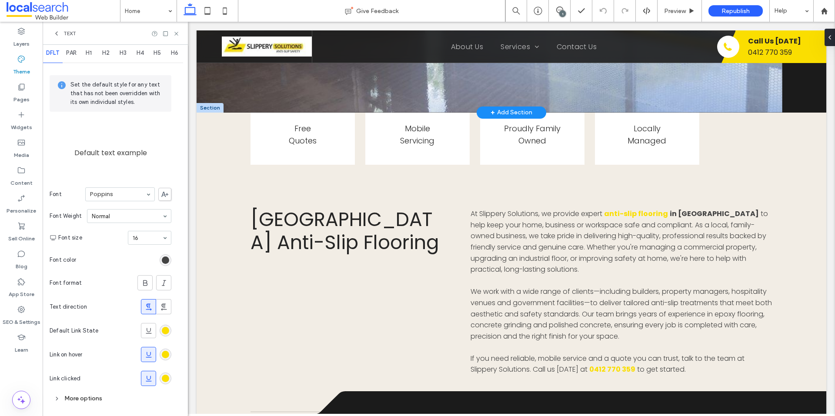
scroll to position [16, 0]
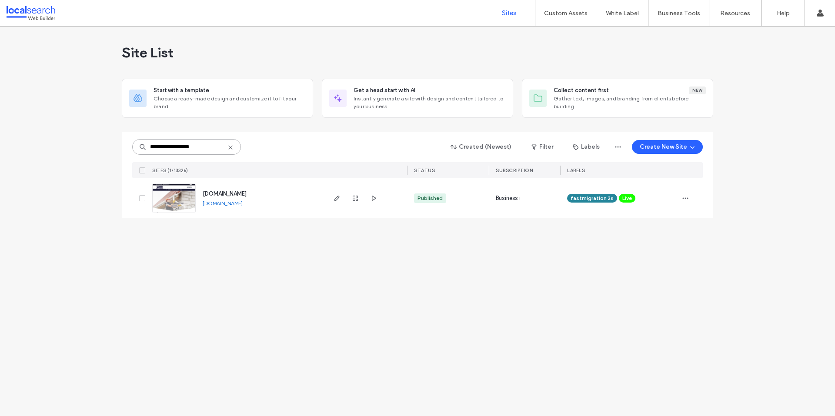
drag, startPoint x: 216, startPoint y: 147, endPoint x: 144, endPoint y: 148, distance: 72.2
click at [144, 148] on div "**********" at bounding box center [186, 147] width 109 height 16
paste input
drag, startPoint x: 200, startPoint y: 146, endPoint x: 134, endPoint y: 146, distance: 66.1
click at [134, 146] on input "********" at bounding box center [186, 147] width 109 height 16
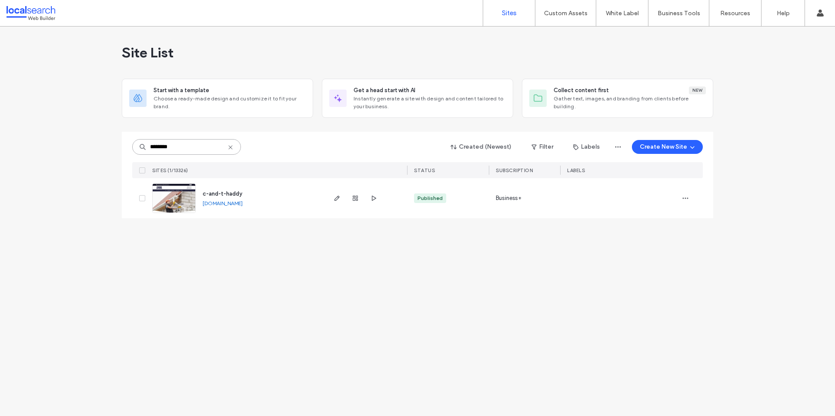
paste input
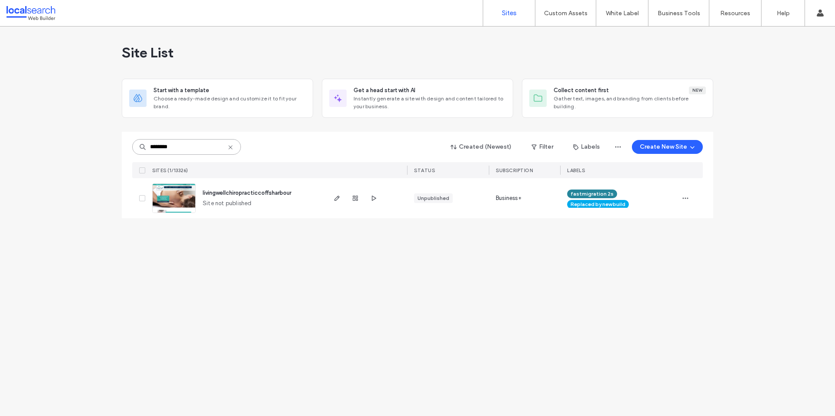
drag, startPoint x: 191, startPoint y: 147, endPoint x: 127, endPoint y: 146, distance: 64.4
click at [127, 146] on div "******** Created (Newest) Filter Labels Create New Site SITES (1/13326) STATUS …" at bounding box center [417, 175] width 591 height 87
paste input
click at [196, 151] on input "********" at bounding box center [186, 147] width 109 height 16
paste input
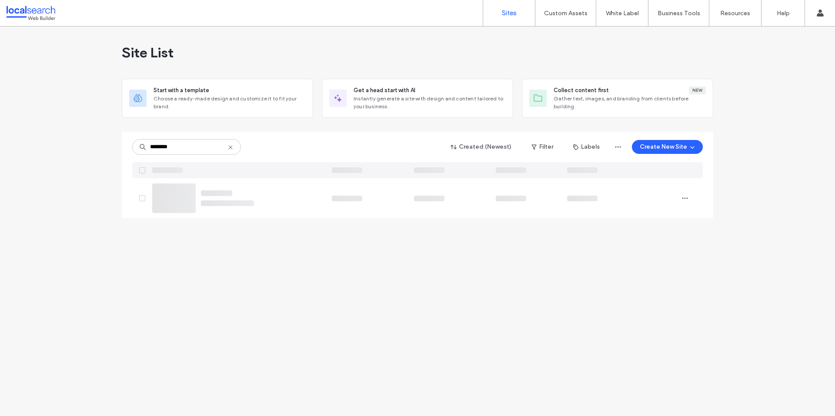
click at [270, 154] on div "******** Created (Newest) Filter Labels Create New Site" at bounding box center [417, 147] width 571 height 17
click at [186, 146] on input "********" at bounding box center [186, 147] width 109 height 16
paste input
drag, startPoint x: 184, startPoint y: 152, endPoint x: 102, endPoint y: 146, distance: 82.4
click at [102, 146] on div "Site List Start with a template Choose a ready-made design and customize it to …" at bounding box center [417, 222] width 835 height 390
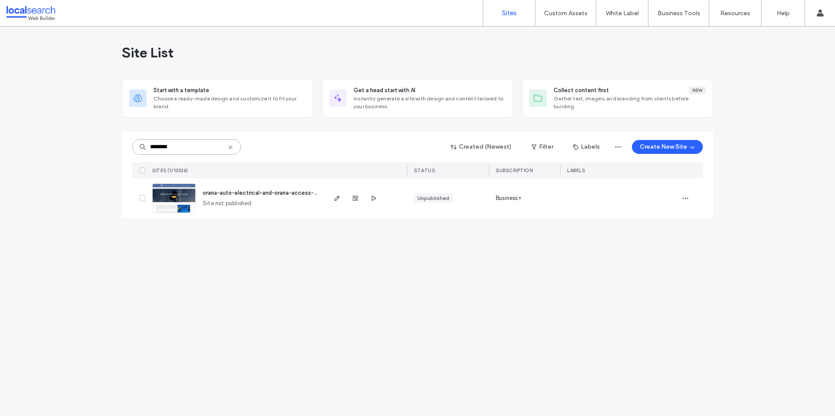
paste input
type input "********"
click at [337, 197] on use "button" at bounding box center [336, 198] width 5 height 5
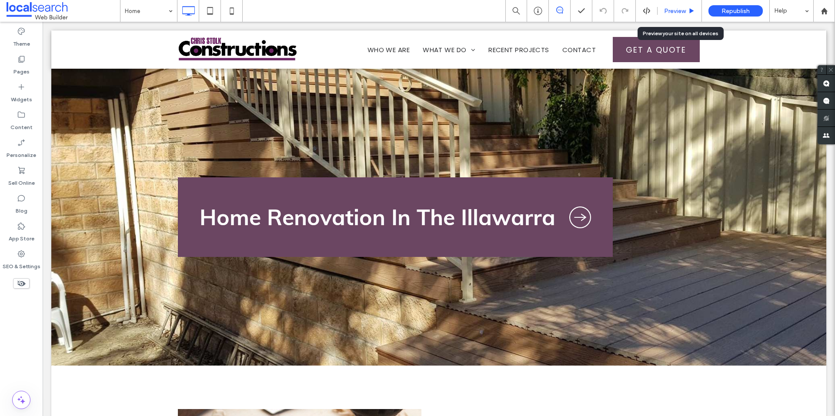
click at [666, 13] on span "Preview" at bounding box center [675, 10] width 22 height 7
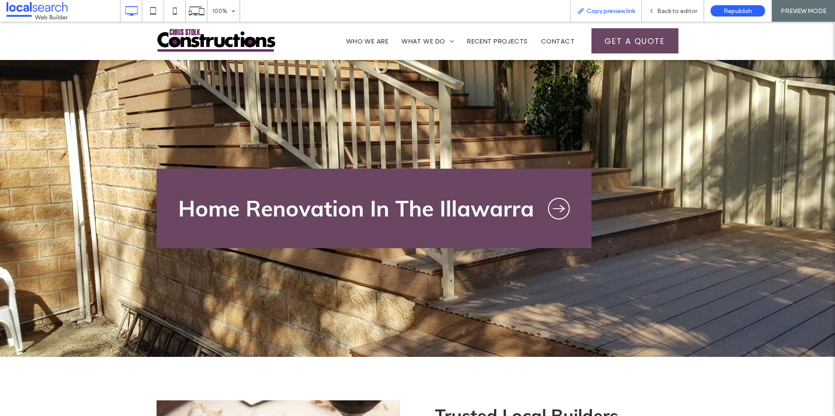
click at [607, 11] on span "Copy preview link" at bounding box center [611, 10] width 48 height 7
click at [661, 10] on span "Back to editor" at bounding box center [677, 10] width 40 height 7
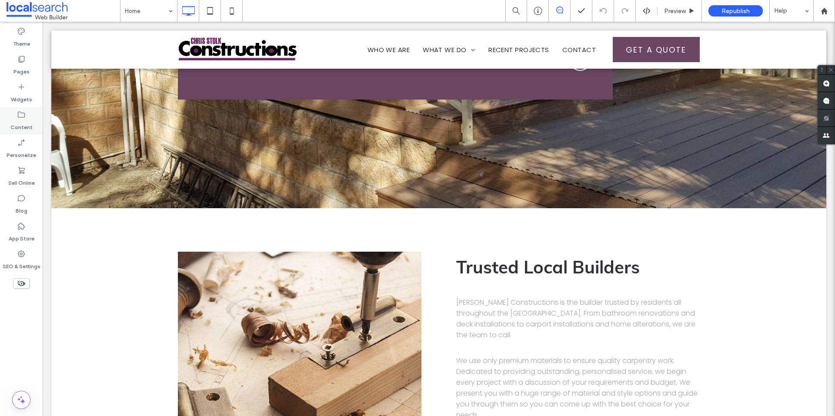
scroll to position [43, 0]
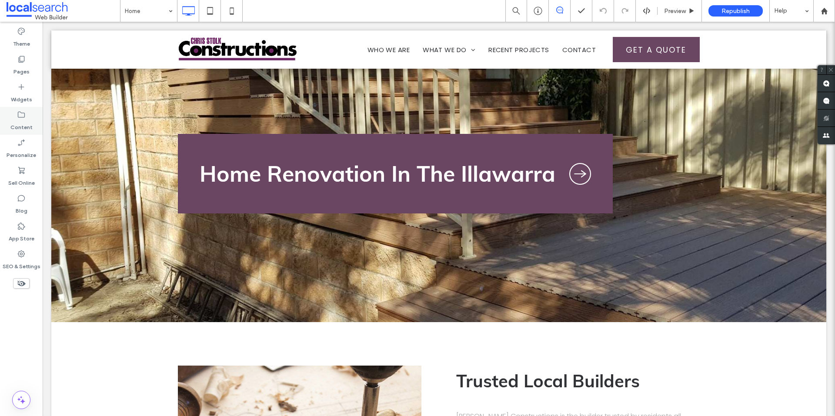
click at [29, 118] on div "Content" at bounding box center [21, 121] width 43 height 28
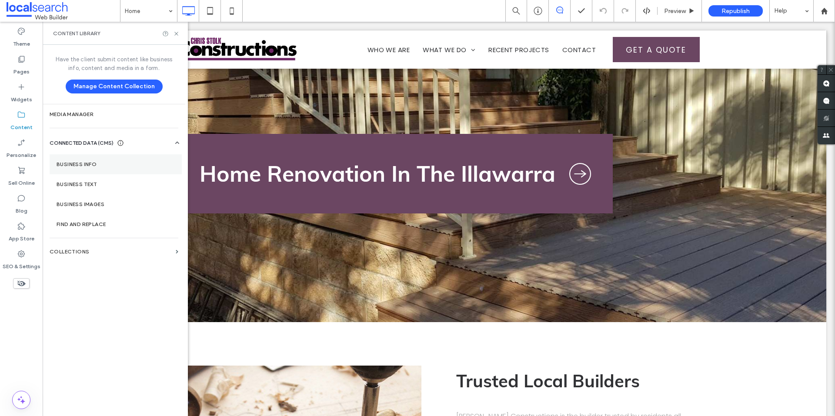
click at [82, 162] on label "Business Info" at bounding box center [116, 164] width 118 height 6
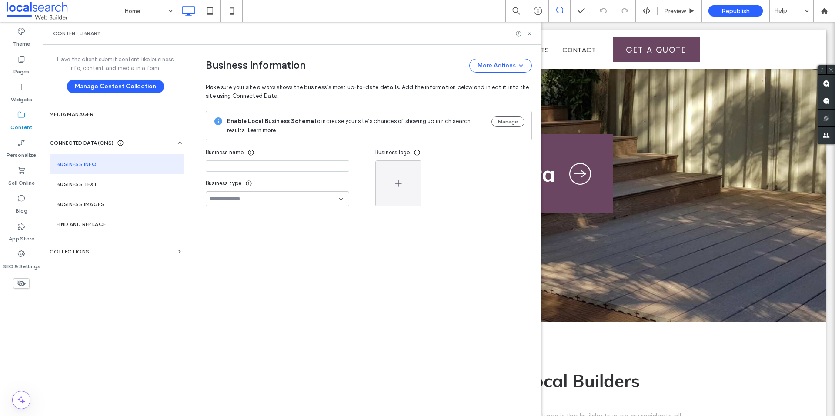
type input "**********"
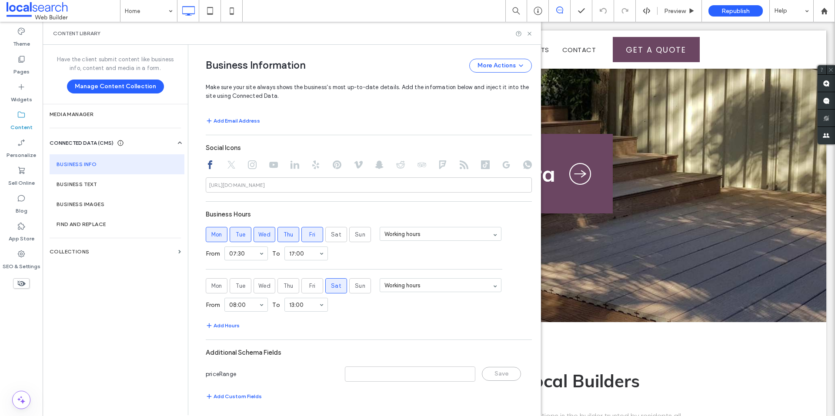
scroll to position [384, 0]
click at [529, 35] on icon at bounding box center [529, 33] width 7 height 7
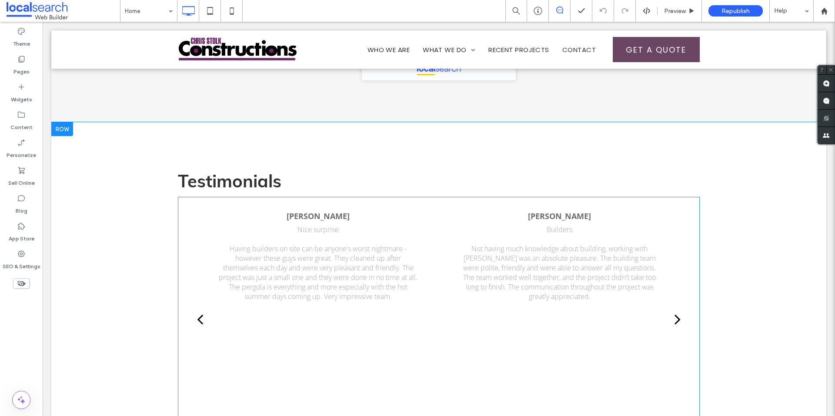
scroll to position [1479, 0]
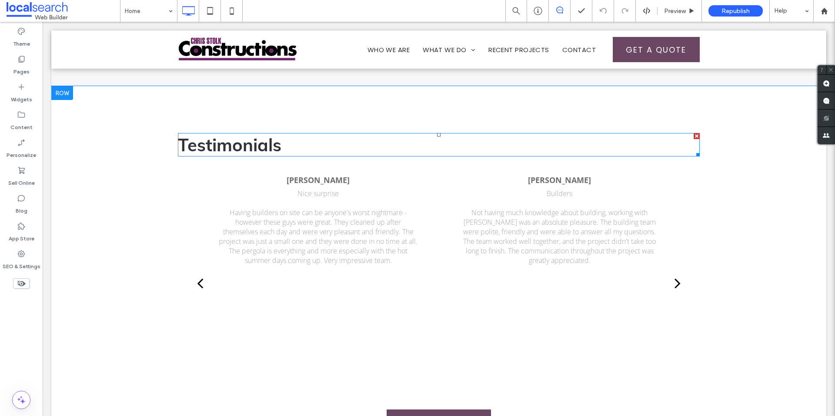
click at [267, 146] on span "Testimonials" at bounding box center [229, 145] width 103 height 22
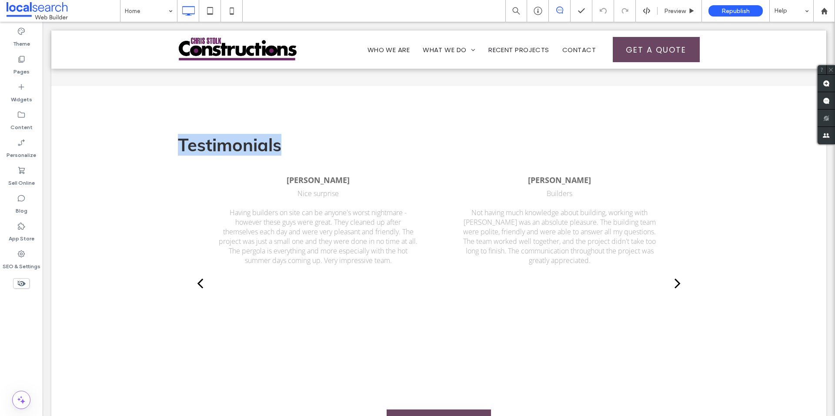
click at [267, 146] on span "Testimonials" at bounding box center [229, 145] width 103 height 22
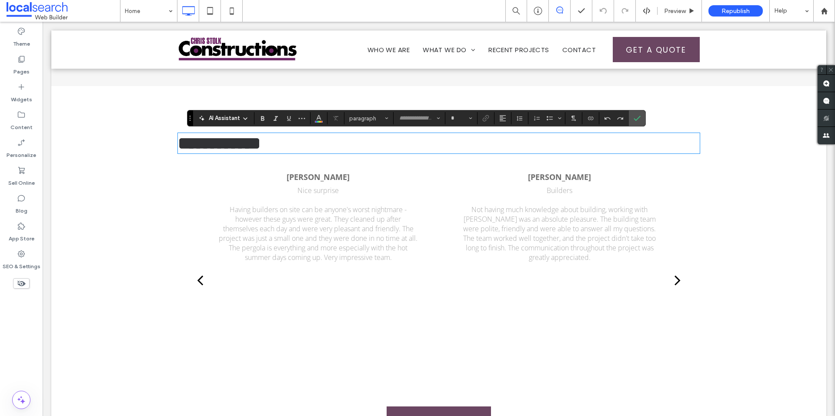
type input "****"
click at [377, 120] on span "Heading 2" at bounding box center [366, 118] width 34 height 7
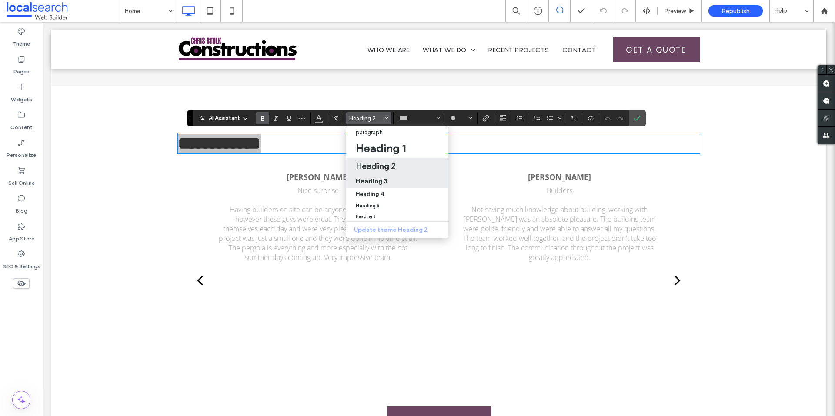
click at [383, 181] on h3 "Heading 3" at bounding box center [372, 181] width 32 height 8
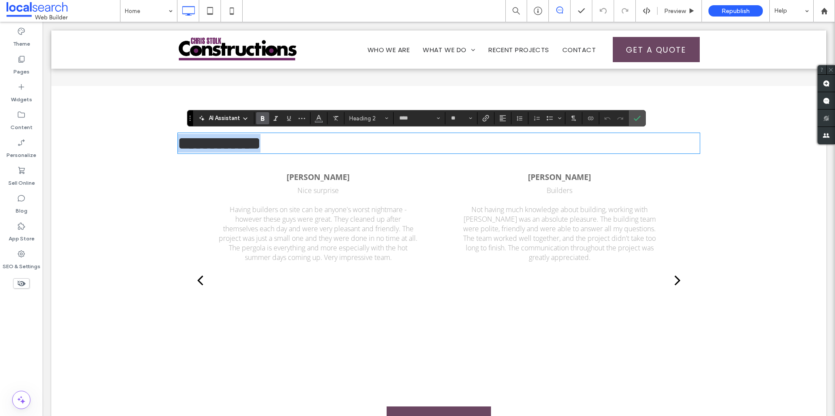
type input "**"
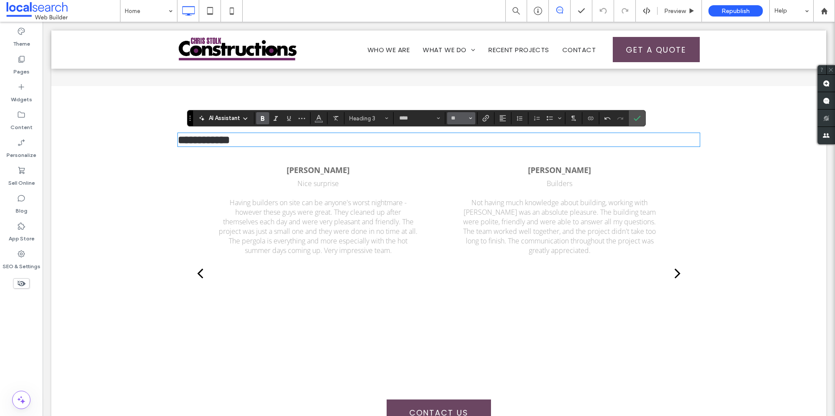
click at [454, 118] on input "**" at bounding box center [458, 118] width 17 height 7
type input "**"
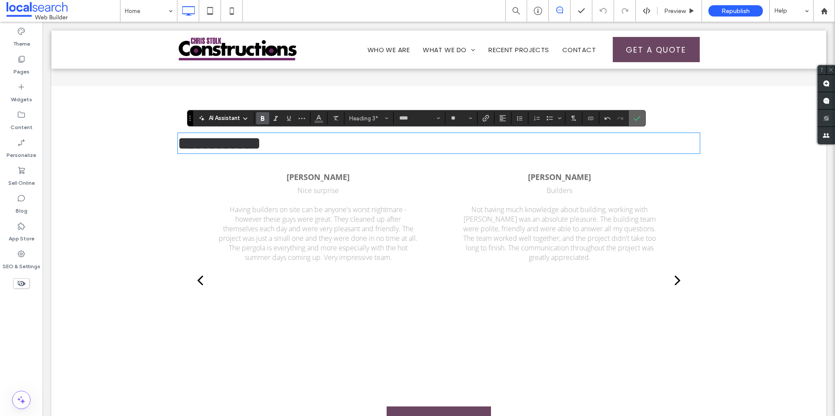
click at [639, 118] on icon "Confirm" at bounding box center [637, 118] width 7 height 7
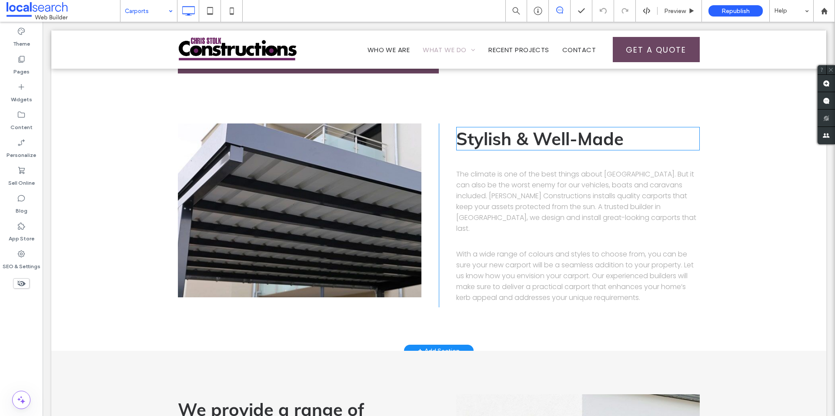
scroll to position [87, 0]
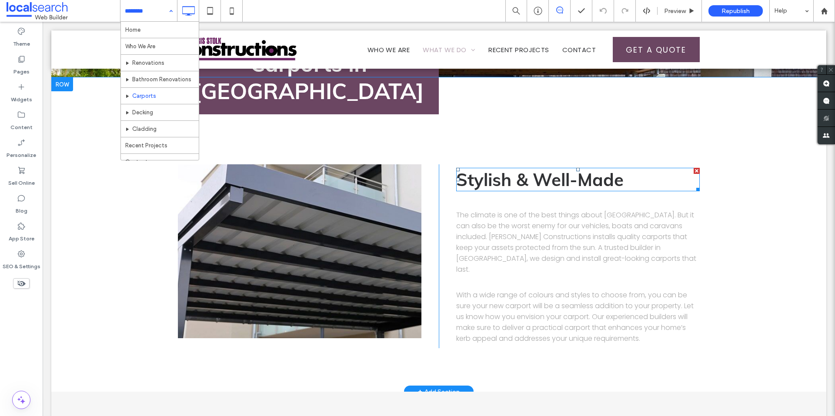
click at [598, 174] on span "Stylish & Well-Made" at bounding box center [539, 180] width 167 height 22
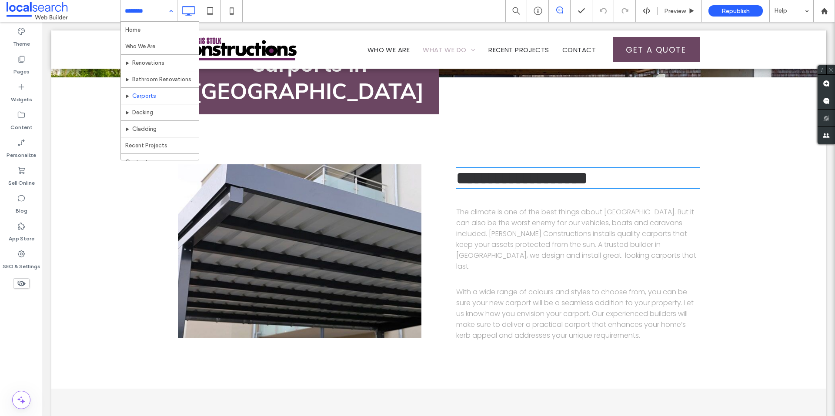
click at [588, 174] on span "**********" at bounding box center [521, 178] width 131 height 17
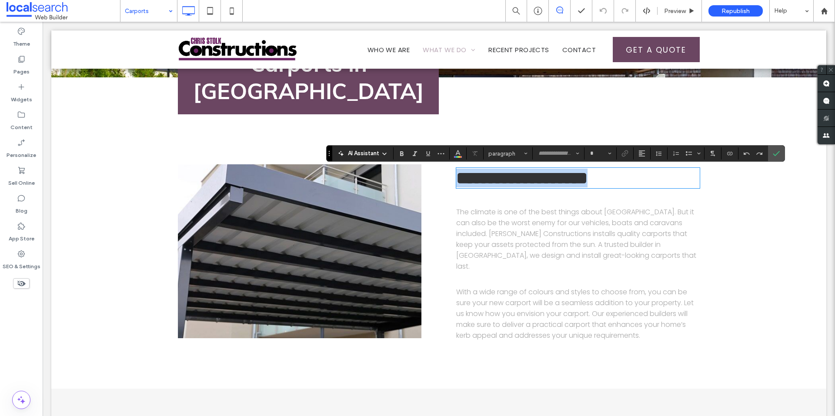
type input "****"
click at [509, 154] on span "Heading 2" at bounding box center [505, 153] width 34 height 7
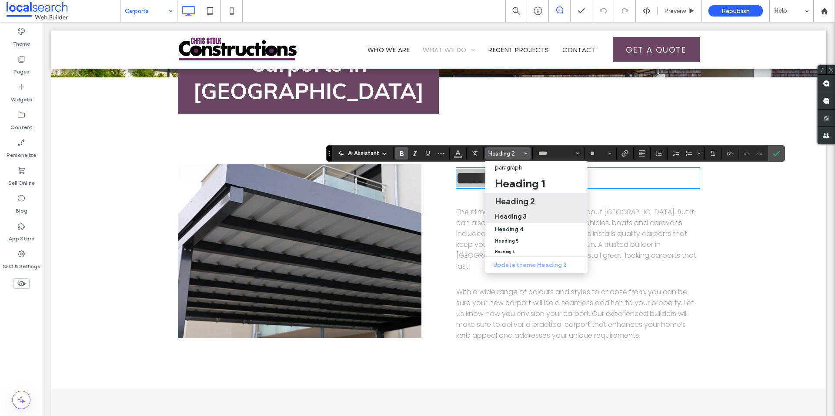
click at [519, 219] on h3 "Heading 3" at bounding box center [511, 216] width 32 height 8
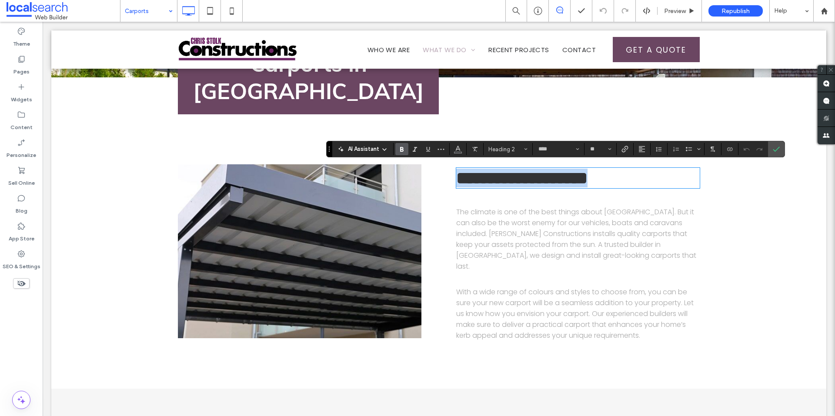
type input "**"
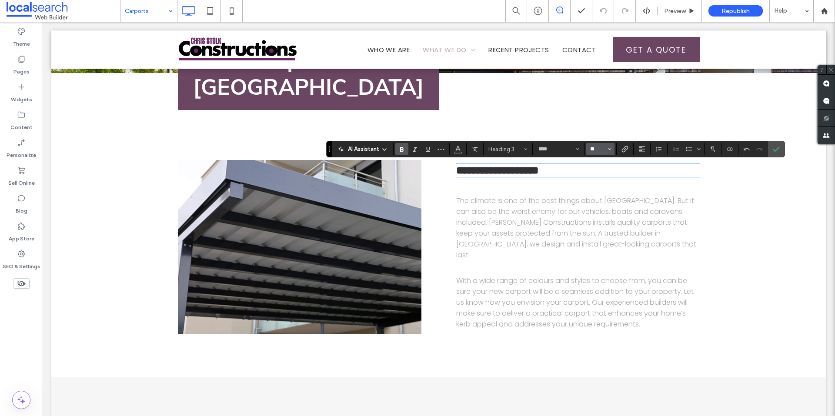
click at [594, 149] on input "**" at bounding box center [597, 149] width 17 height 7
type input "**"
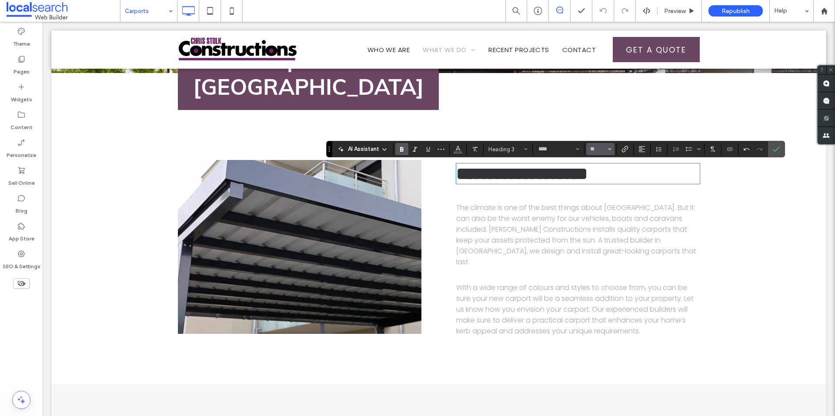
scroll to position [87, 0]
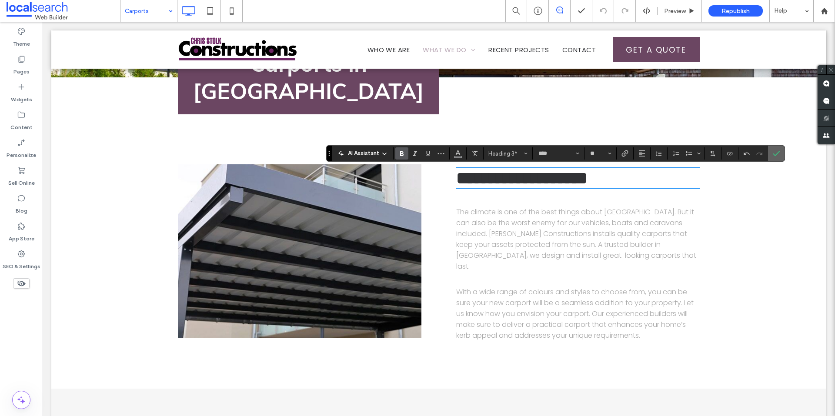
click at [771, 153] on label "Confirm" at bounding box center [776, 154] width 13 height 16
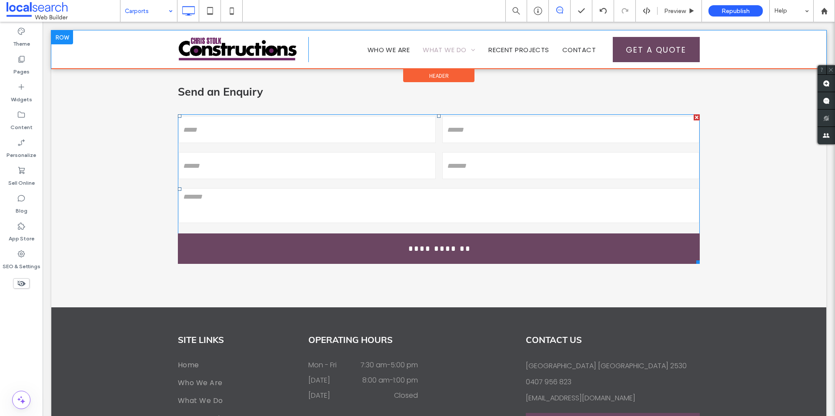
scroll to position [1087, 0]
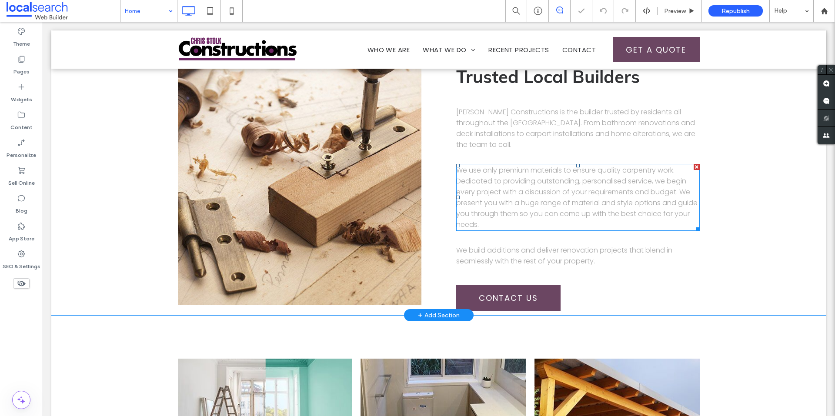
scroll to position [565, 0]
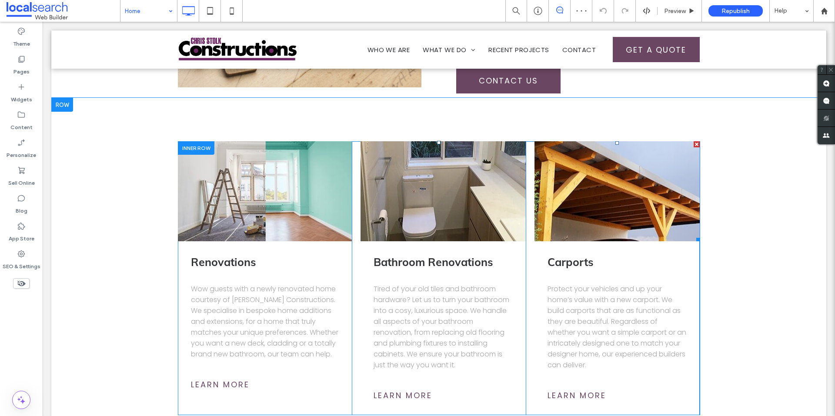
click at [582, 205] on link at bounding box center [616, 191] width 165 height 100
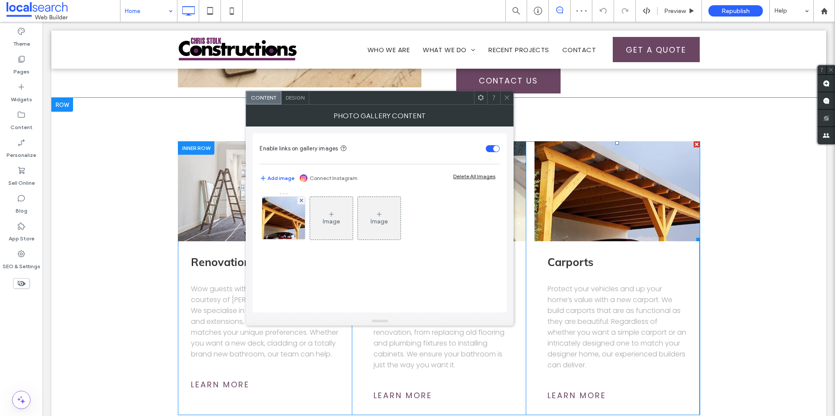
click at [582, 205] on link at bounding box center [616, 191] width 165 height 100
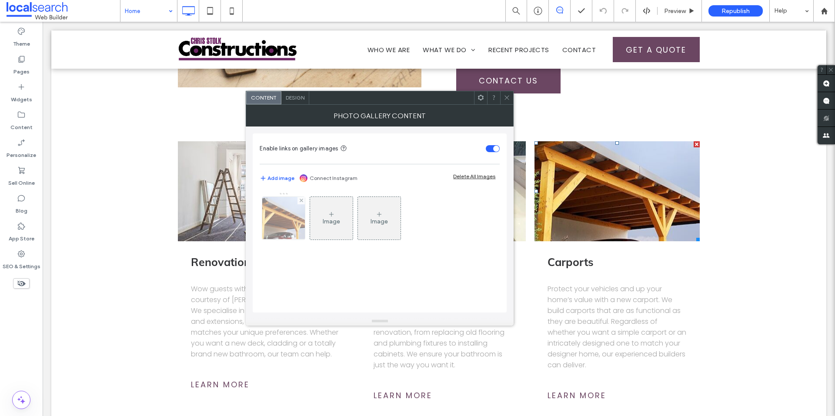
click at [281, 222] on div at bounding box center [283, 218] width 43 height 43
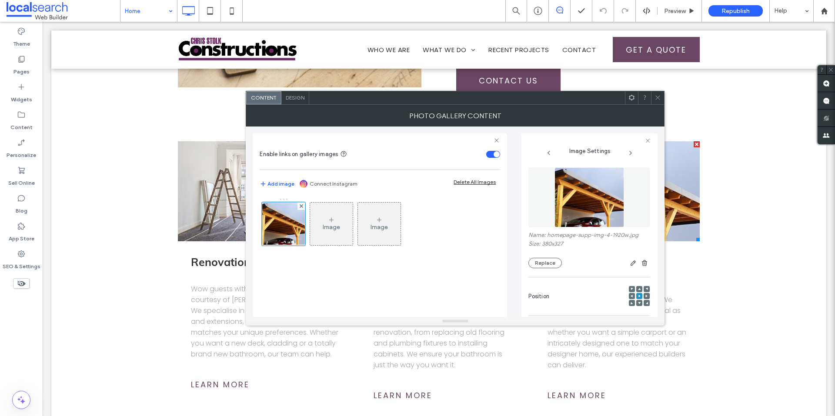
click at [576, 202] on img at bounding box center [589, 197] width 70 height 60
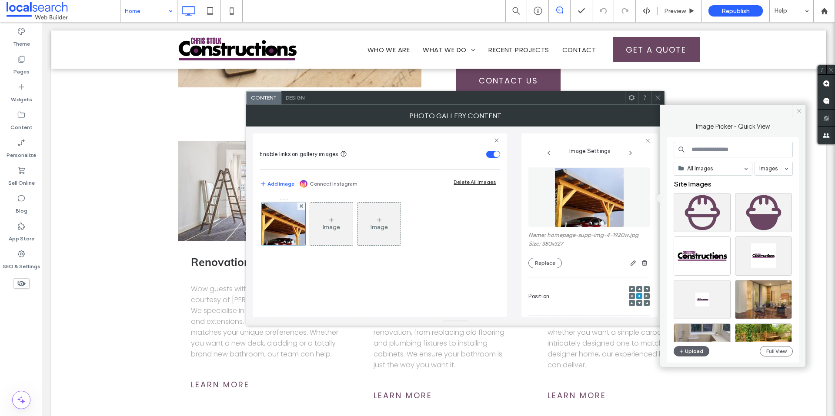
drag, startPoint x: 801, startPoint y: 110, endPoint x: 652, endPoint y: 81, distance: 151.0
click at [801, 110] on use at bounding box center [799, 111] width 4 height 4
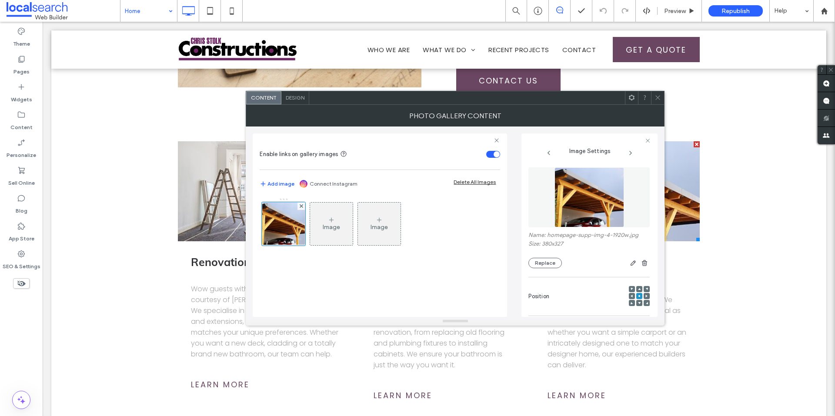
drag, startPoint x: 657, startPoint y: 97, endPoint x: 619, endPoint y: 66, distance: 48.6
click at [657, 97] on icon at bounding box center [657, 97] width 7 height 7
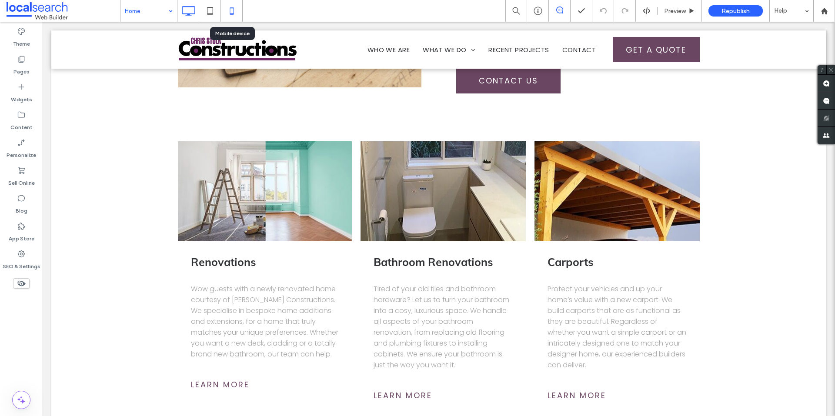
click at [236, 11] on icon at bounding box center [231, 10] width 17 height 17
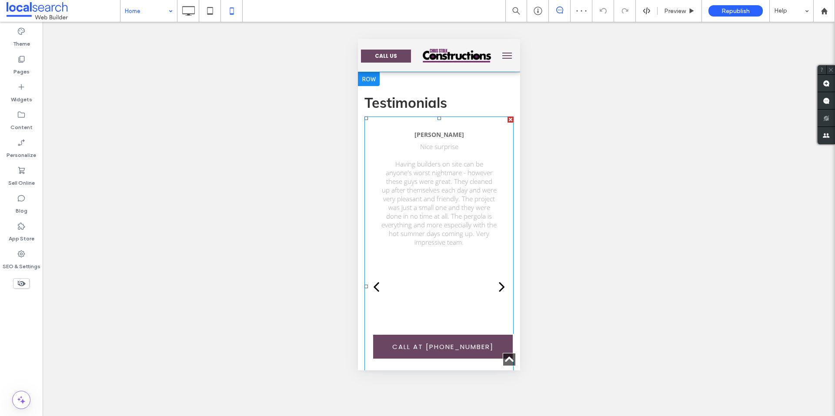
scroll to position [1261, 0]
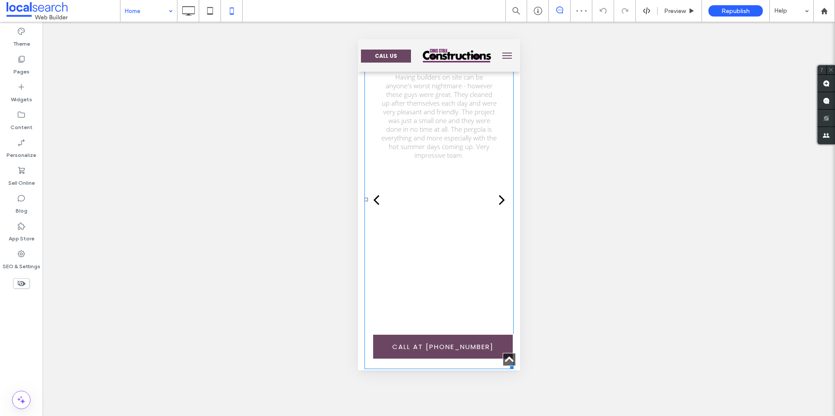
click at [444, 196] on div "Isabelle - Wollongong Nice surprise Having builders on site can be anyone's wor…" at bounding box center [438, 206] width 143 height 326
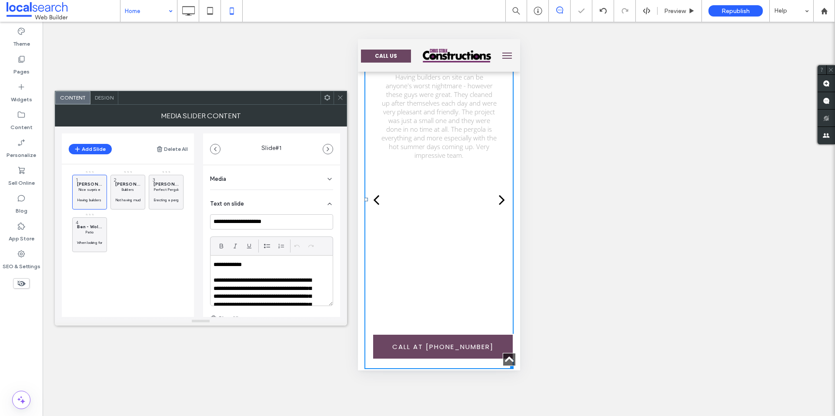
scroll to position [1392, 0]
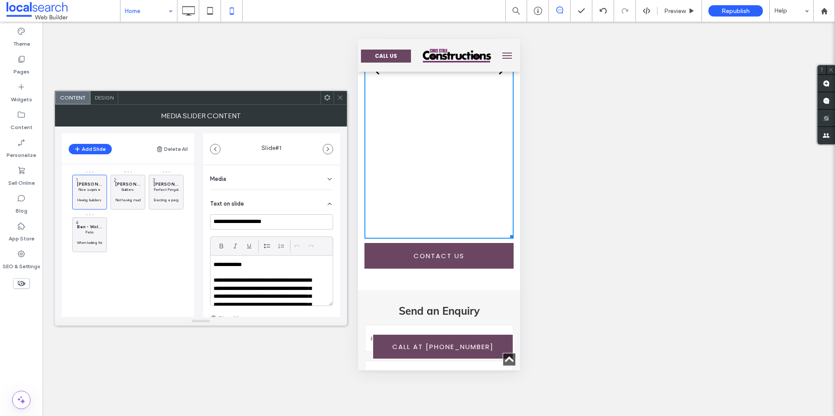
click at [507, 234] on div at bounding box center [510, 235] width 7 height 7
click at [109, 92] on div "Design" at bounding box center [104, 97] width 28 height 13
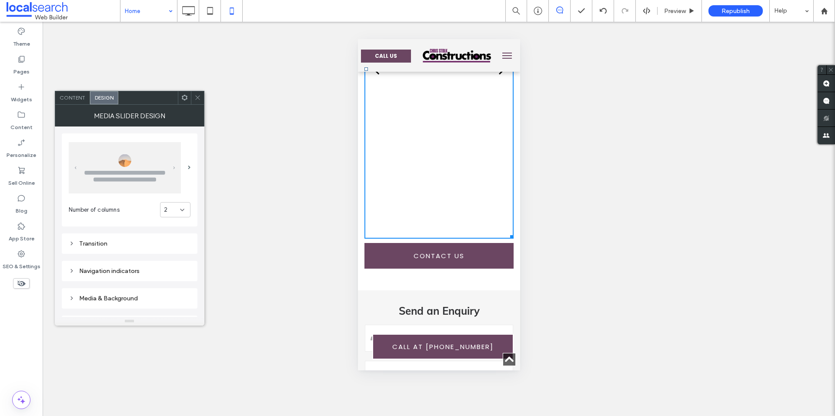
scroll to position [128, 0]
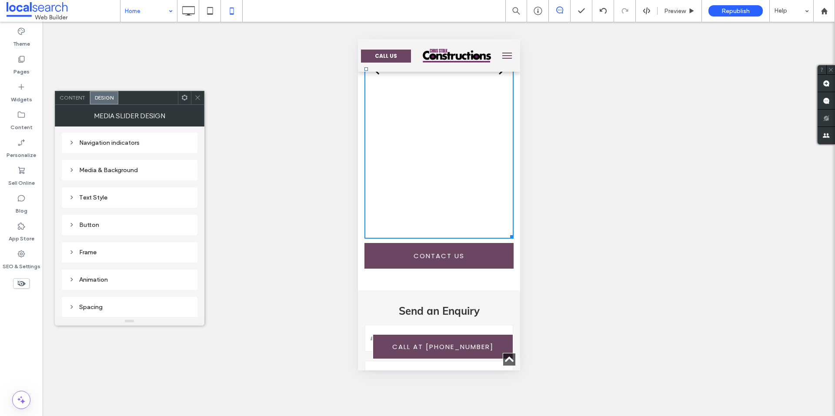
click at [94, 194] on div "Text Style" at bounding box center [130, 197] width 122 height 7
click at [74, 170] on icon at bounding box center [72, 170] width 6 height 6
click at [73, 169] on use at bounding box center [71, 170] width 3 height 2
click at [75, 134] on div "Navigation indicators" at bounding box center [130, 143] width 136 height 20
click at [75, 143] on div "Navigation indicators" at bounding box center [130, 142] width 122 height 7
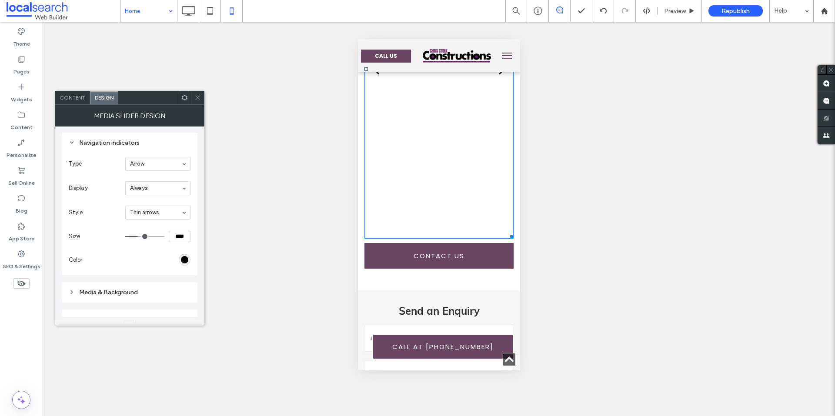
click at [75, 143] on div "Navigation indicators" at bounding box center [130, 142] width 122 height 7
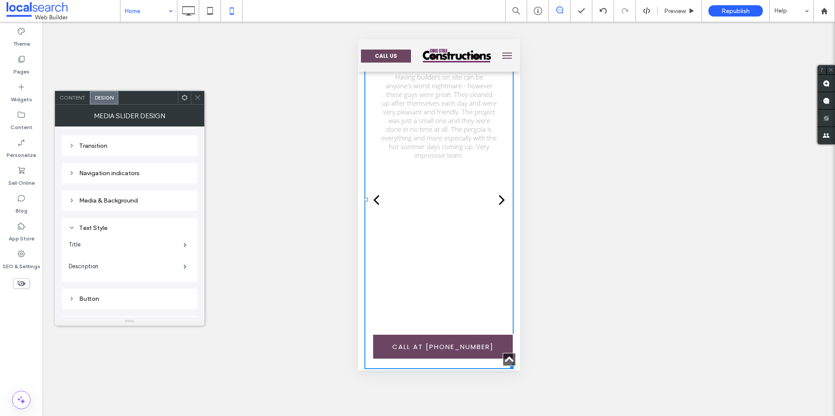
scroll to position [172, 0]
click at [72, 307] on use at bounding box center [72, 307] width 2 height 3
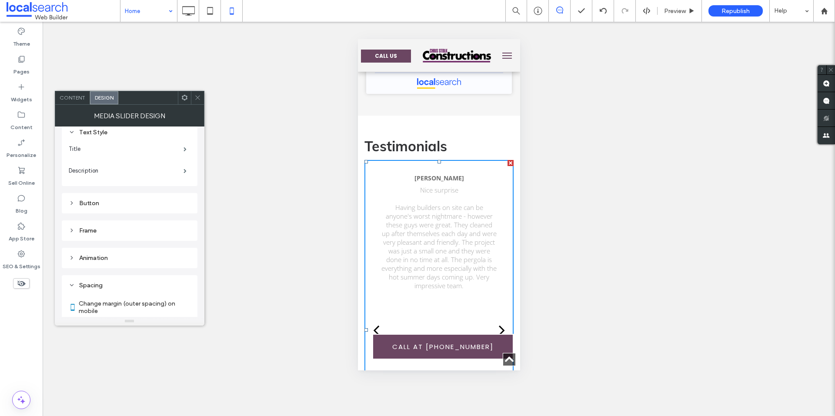
scroll to position [63, 0]
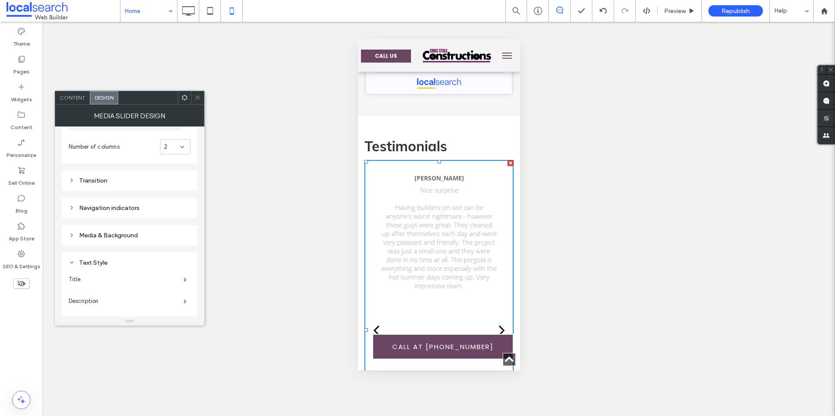
click at [65, 94] on div "Content" at bounding box center [72, 97] width 35 height 13
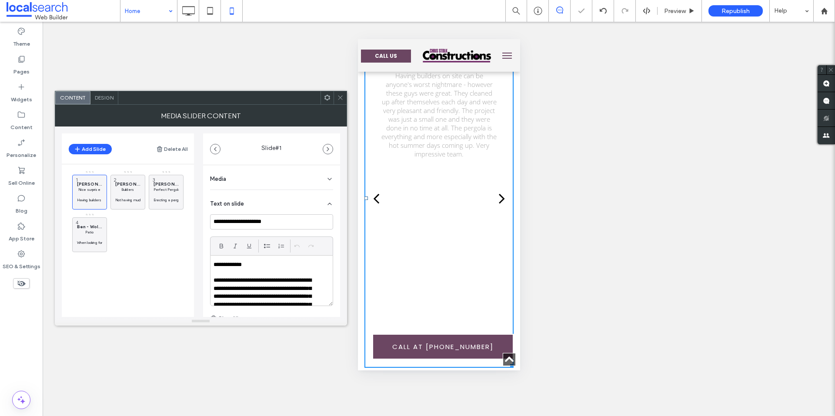
scroll to position [1305, 0]
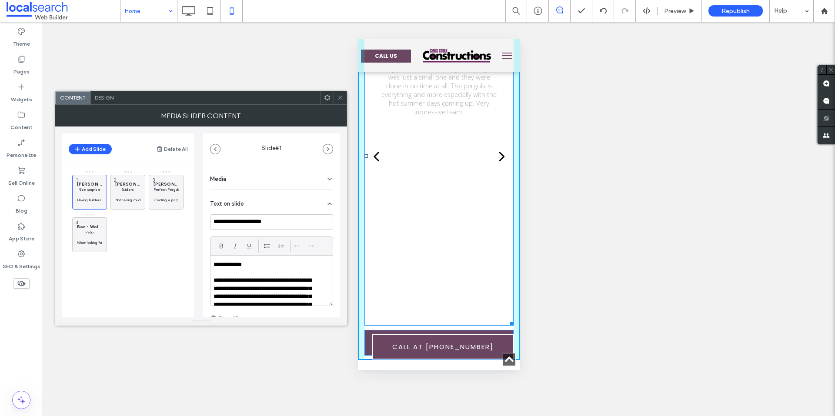
drag, startPoint x: 505, startPoint y: 322, endPoint x: 521, endPoint y: 153, distance: 170.0
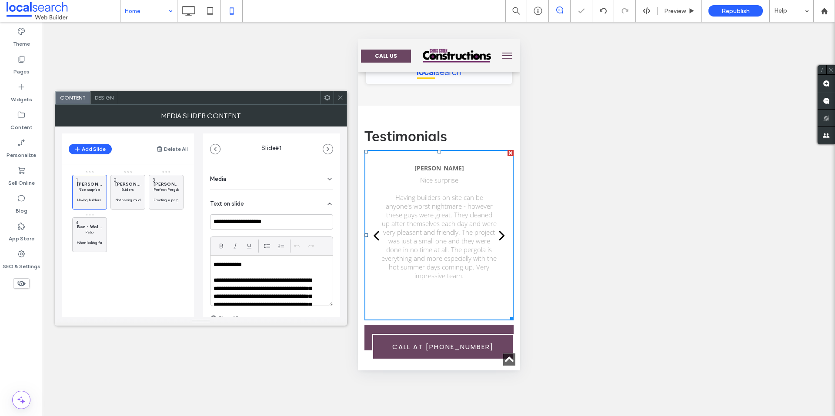
scroll to position [1131, 0]
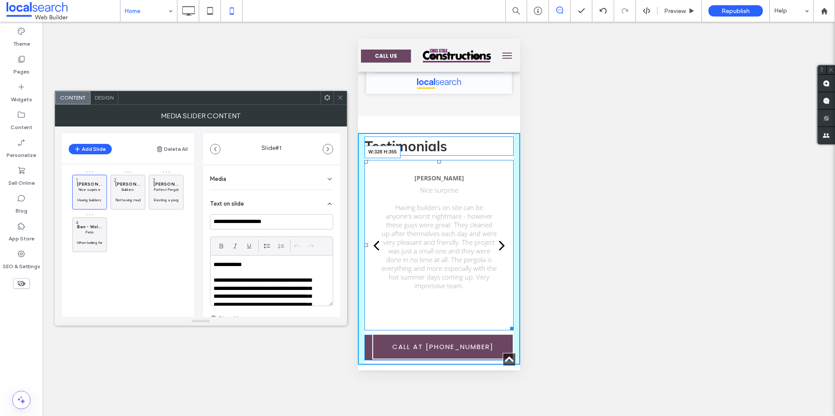
drag, startPoint x: 504, startPoint y: 329, endPoint x: 862, endPoint y: 352, distance: 358.6
click at [507, 324] on div at bounding box center [510, 327] width 7 height 7
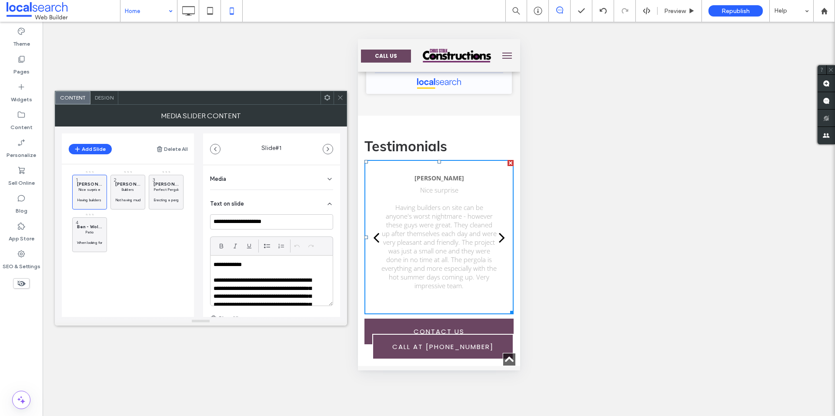
click at [634, 201] on div "Unhide? Yes Unhide? Yes Unhide? Yes Unhide? Yes Unhide? Yes Unhide? Yes Unhide?…" at bounding box center [439, 219] width 792 height 394
click at [682, 8] on span "Preview" at bounding box center [675, 10] width 22 height 7
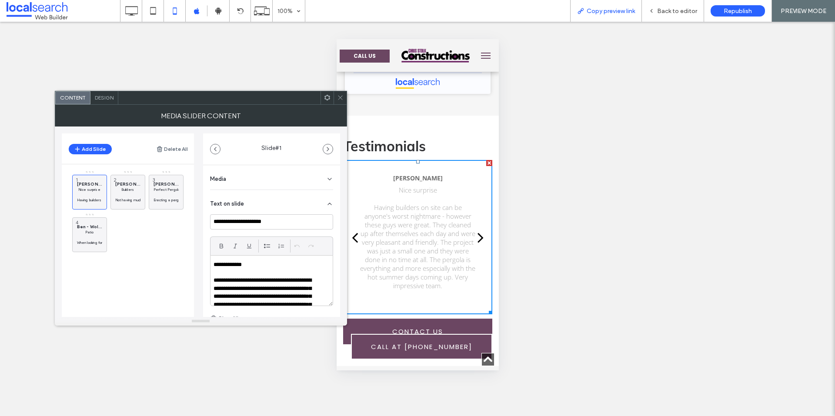
click at [618, 12] on span "Copy preview link" at bounding box center [611, 10] width 48 height 7
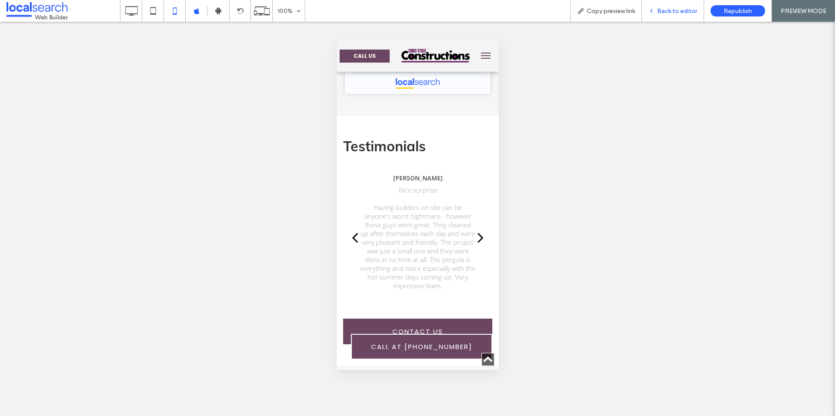
click at [654, 12] on icon at bounding box center [651, 11] width 6 height 6
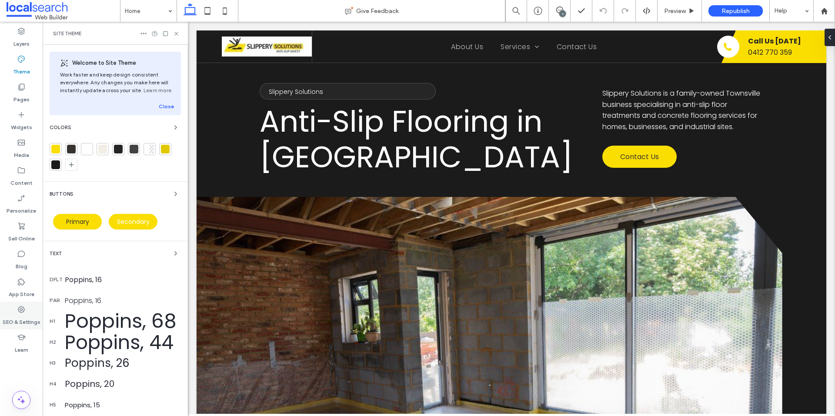
click at [19, 309] on use at bounding box center [21, 309] width 7 height 7
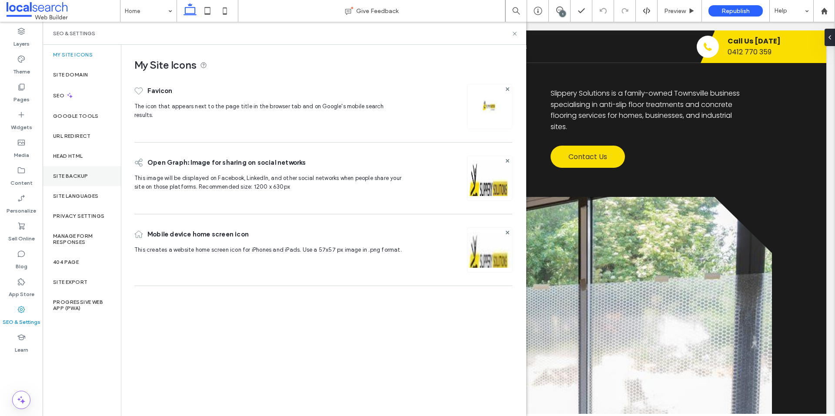
click at [80, 172] on div "Site Backup" at bounding box center [82, 176] width 78 height 20
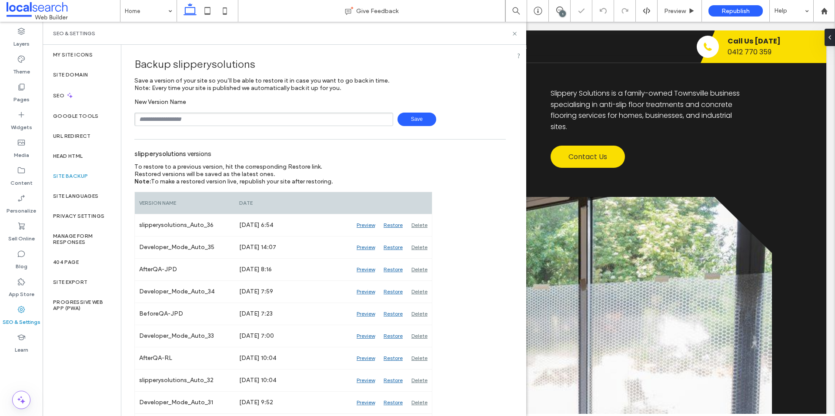
click at [227, 122] on input "text" at bounding box center [263, 119] width 259 height 13
type input "**********"
click at [417, 121] on span "Save" at bounding box center [416, 119] width 39 height 13
click at [514, 34] on use at bounding box center [514, 33] width 3 height 3
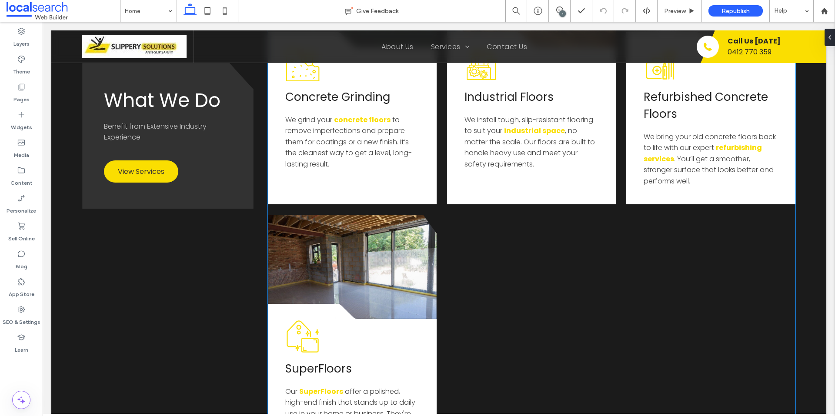
scroll to position [1261, 0]
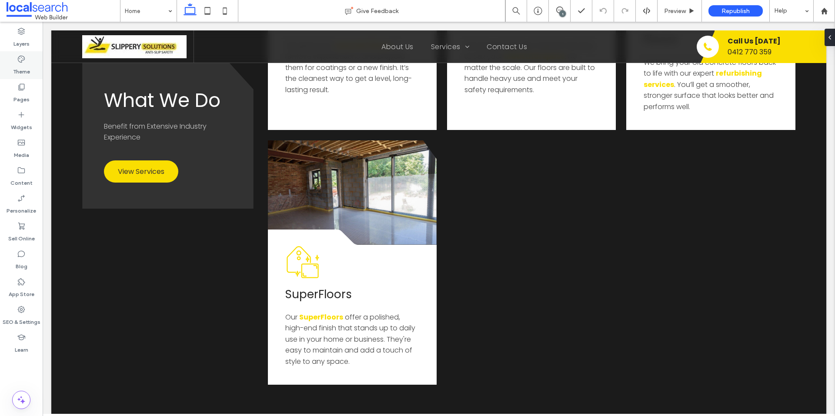
click at [30, 60] on div "Theme" at bounding box center [21, 65] width 43 height 28
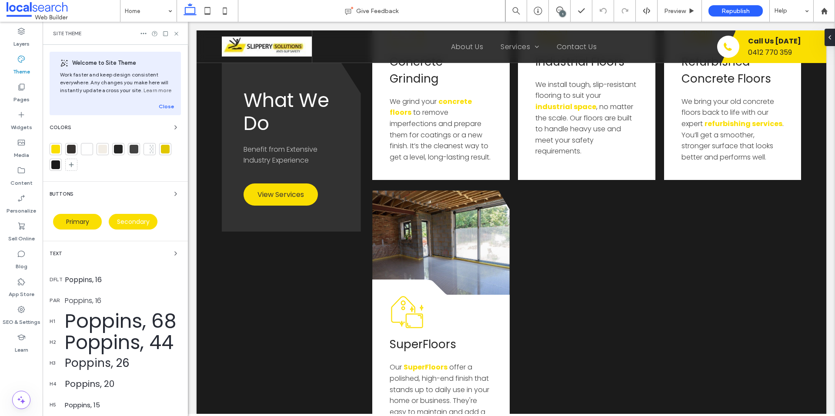
scroll to position [1267, 0]
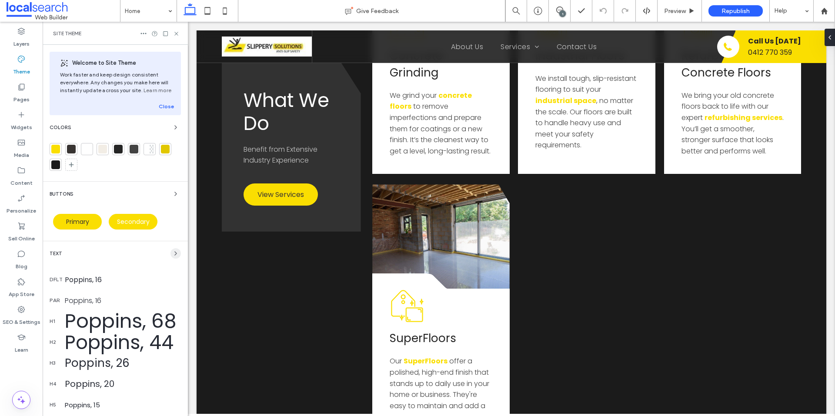
click at [172, 252] on icon "button" at bounding box center [175, 253] width 7 height 7
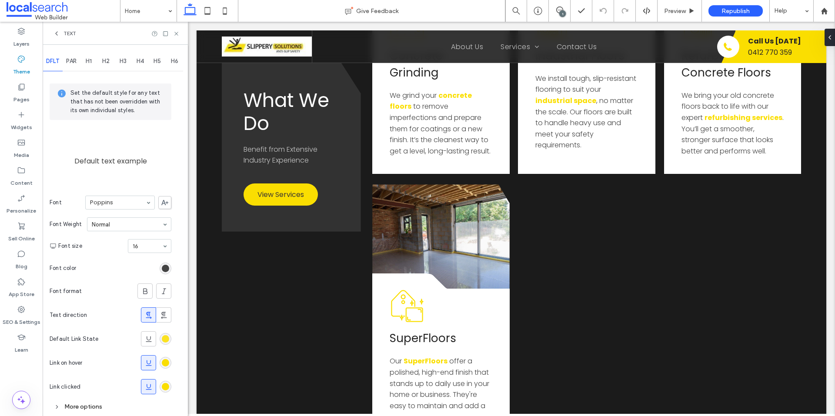
click at [165, 337] on div "rgb(250, 222, 1)" at bounding box center [165, 338] width 7 height 7
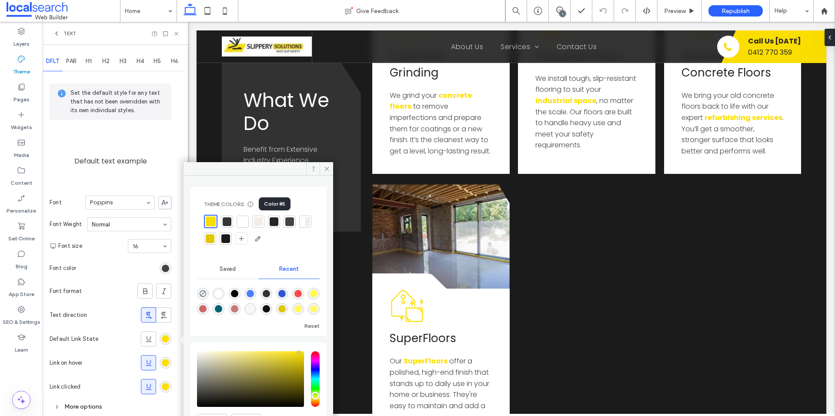
click at [273, 222] on div at bounding box center [274, 221] width 9 height 9
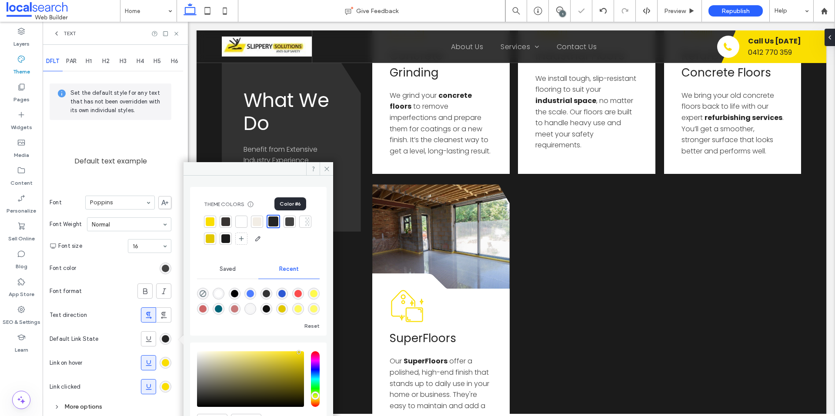
click at [290, 224] on div at bounding box center [289, 221] width 9 height 9
click at [291, 219] on div at bounding box center [289, 222] width 10 height 10
click at [261, 222] on div at bounding box center [257, 221] width 9 height 9
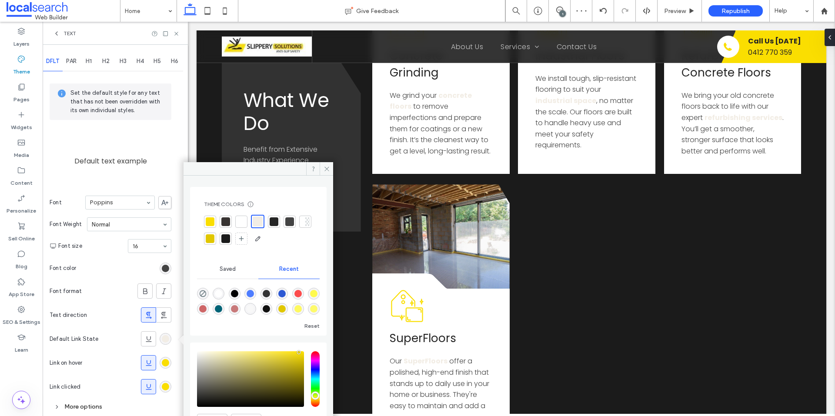
click at [280, 223] on div at bounding box center [274, 222] width 12 height 12
click at [293, 223] on div at bounding box center [289, 221] width 9 height 9
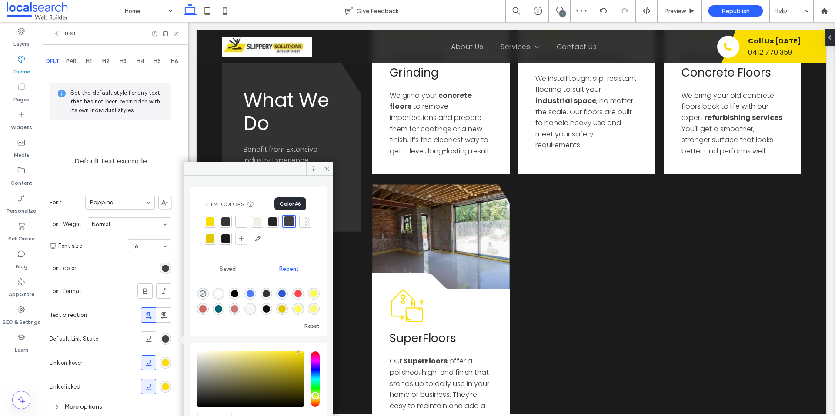
click at [287, 224] on div at bounding box center [289, 222] width 10 height 10
click at [162, 387] on div "rgb(250, 222, 1)" at bounding box center [165, 386] width 7 height 7
click at [167, 387] on div "rgb(250, 222, 1)" at bounding box center [165, 386] width 7 height 7
click at [165, 387] on div "rgb(250, 222, 1)" at bounding box center [165, 386] width 7 height 7
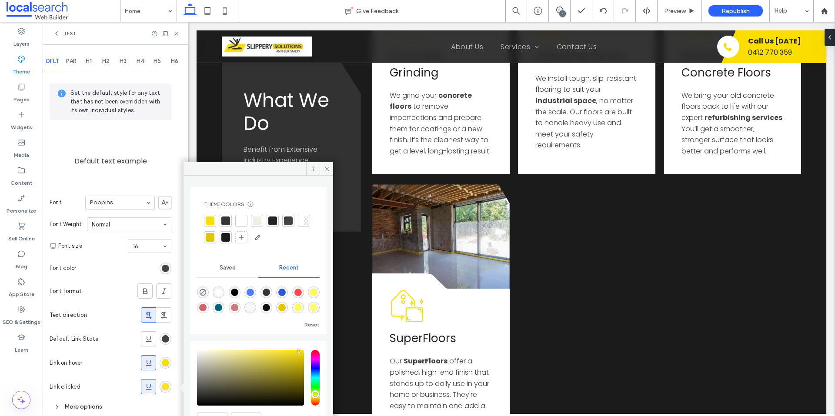
click at [165, 387] on div "rgb(250, 222, 1)" at bounding box center [165, 386] width 7 height 7
click at [324, 167] on icon at bounding box center [327, 169] width 7 height 7
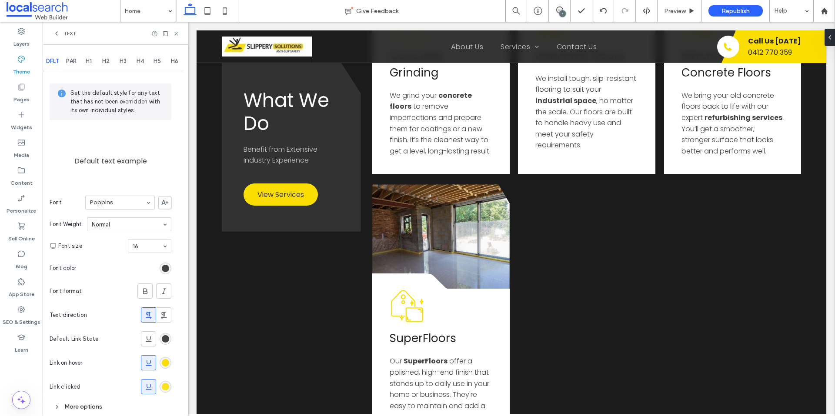
click at [164, 387] on div "rgb(250, 222, 1)" at bounding box center [165, 386] width 7 height 7
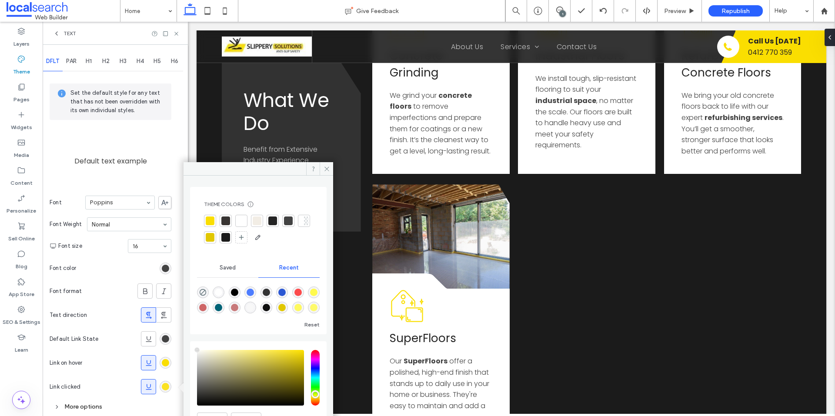
type input "****"
click at [275, 219] on div at bounding box center [272, 221] width 9 height 9
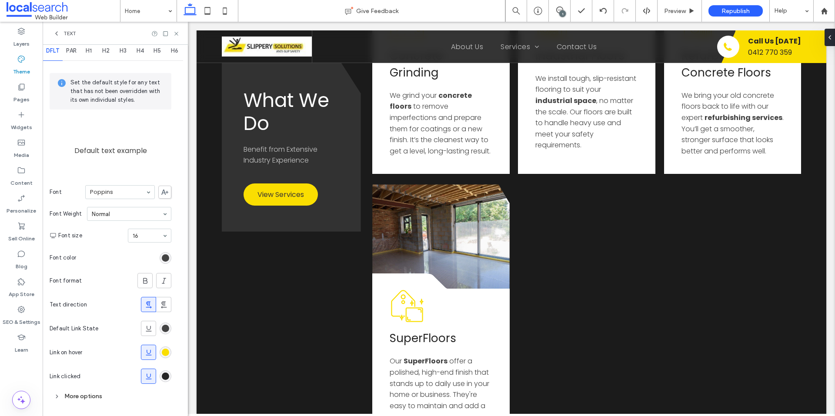
scroll to position [16, 0]
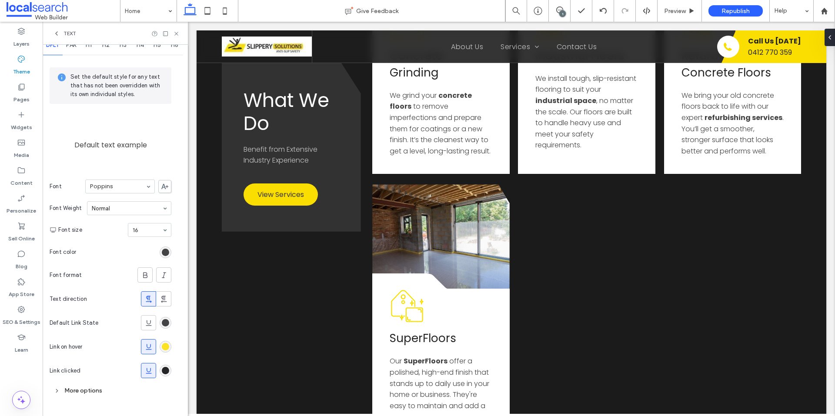
click at [166, 347] on div "rgb(250, 222, 1)" at bounding box center [165, 346] width 7 height 7
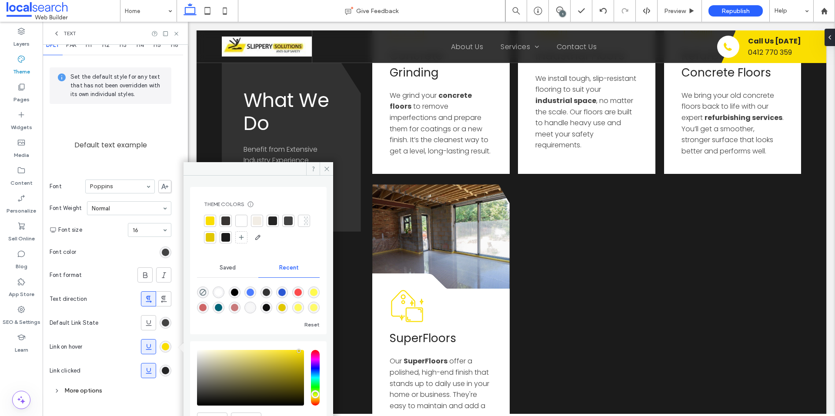
click at [286, 217] on div at bounding box center [288, 221] width 9 height 9
click at [167, 371] on div "rgba(37, 37, 37, 1)" at bounding box center [165, 370] width 7 height 7
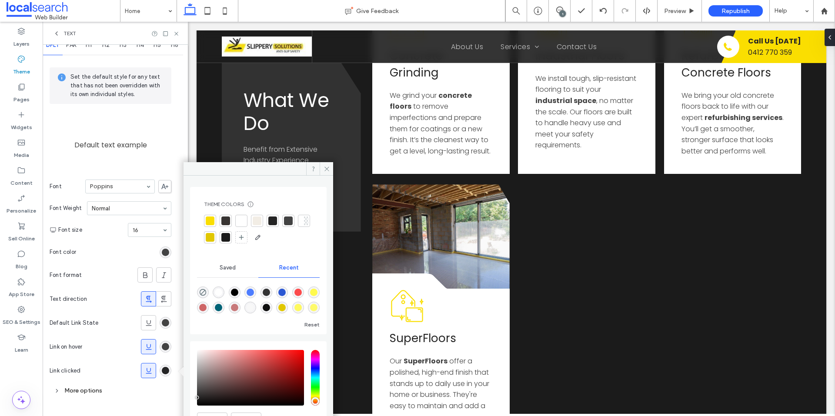
click at [289, 224] on div at bounding box center [288, 221] width 9 height 9
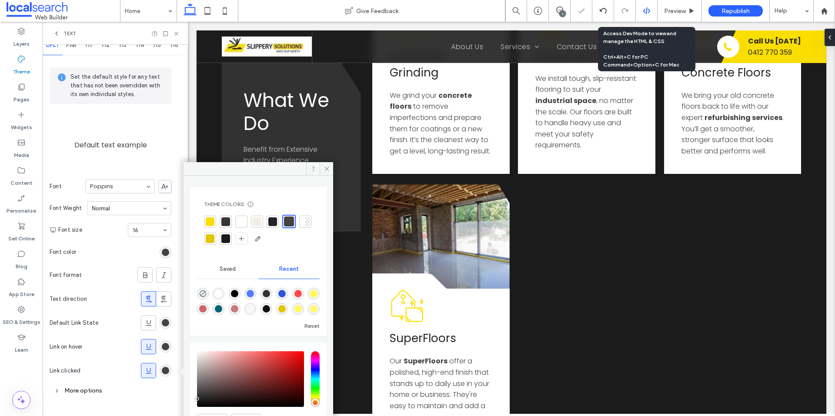
click at [651, 12] on div at bounding box center [646, 11] width 21 height 8
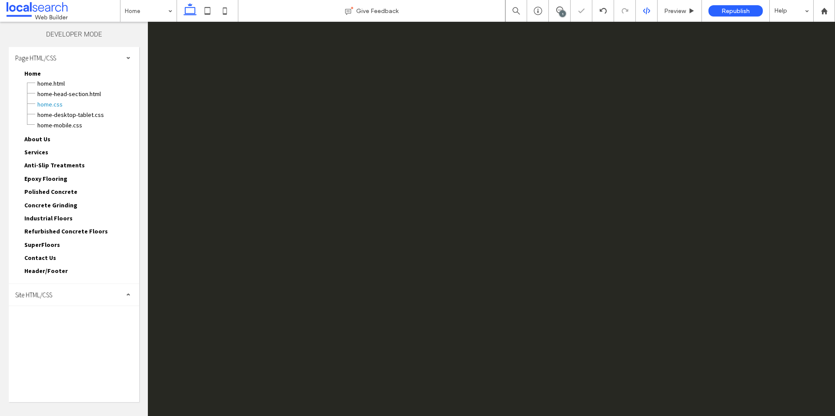
scroll to position [0, 0]
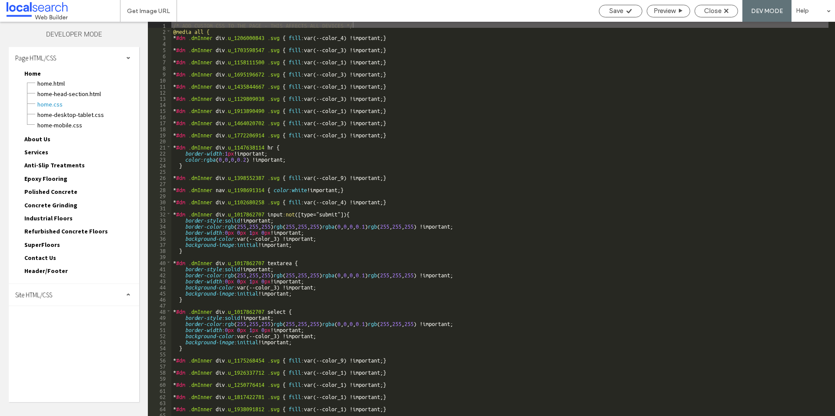
click at [62, 287] on div "Site HTML/CSS" at bounding box center [74, 295] width 130 height 22
click at [62, 330] on span "site.css" at bounding box center [89, 332] width 99 height 9
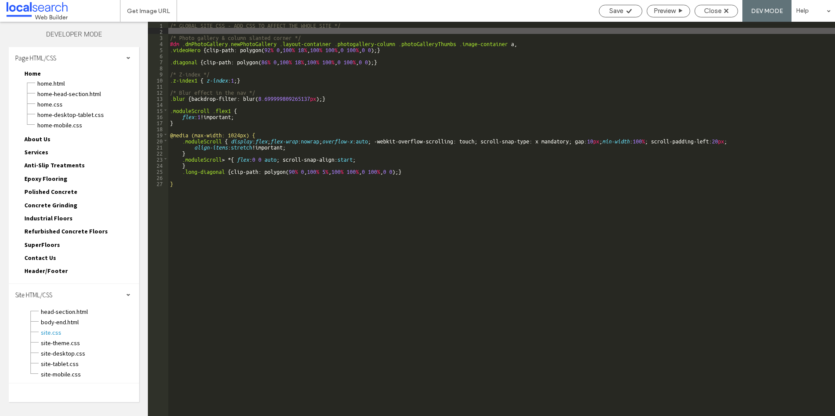
type textarea "**"
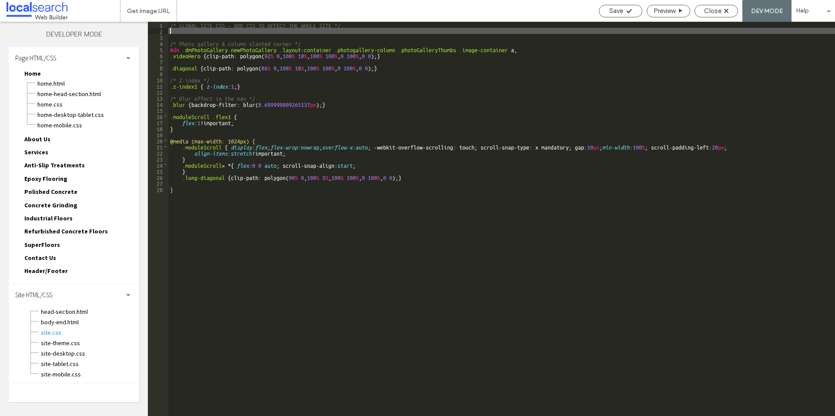
click at [201, 33] on div "/* GLOBAL SITE CSS - ADD CSS TO AFFECT THE WHOLE SITE */ /* Photo gallery & col…" at bounding box center [501, 225] width 667 height 407
click at [201, 35] on div "/* GLOBAL SITE CSS - ADD CSS TO AFFECT THE WHOLE SITE */ /* Photo gallery & col…" at bounding box center [501, 225] width 667 height 407
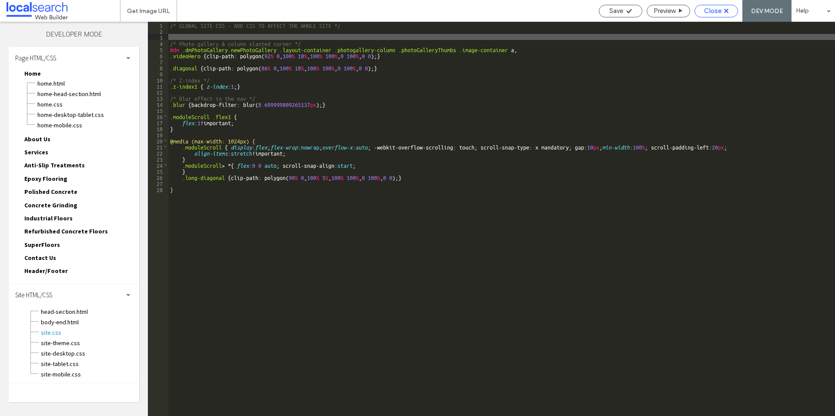
click at [719, 13] on span "Close" at bounding box center [712, 11] width 17 height 8
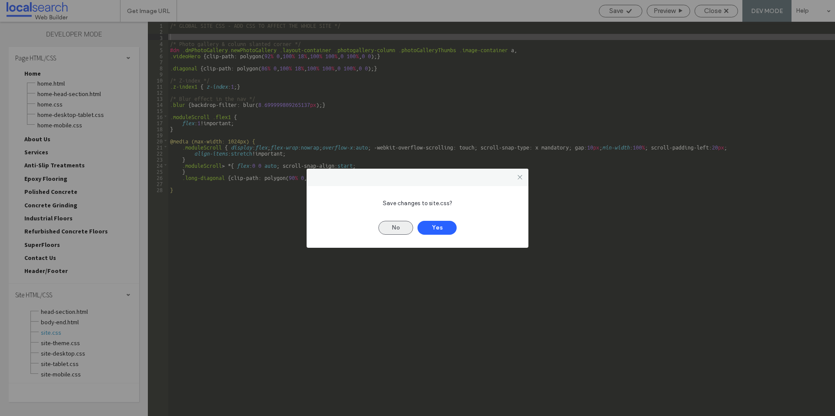
click at [397, 228] on button "No" at bounding box center [395, 228] width 35 height 14
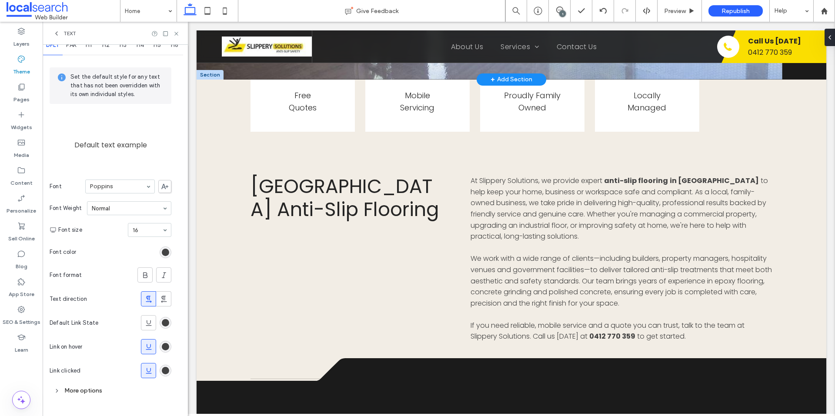
scroll to position [478, 0]
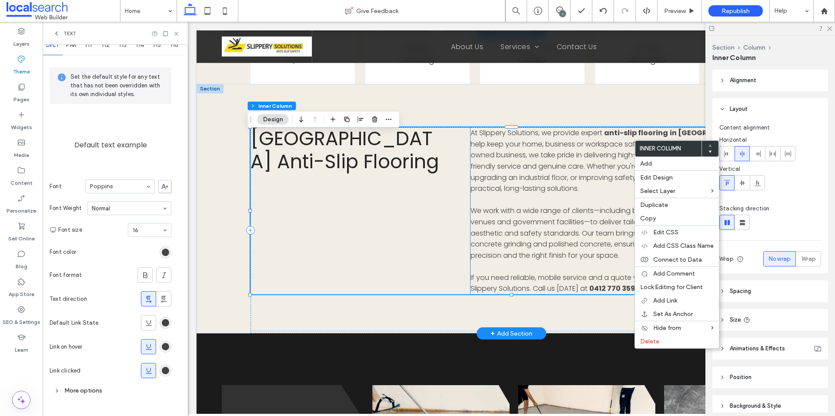
click at [477, 205] on p at bounding box center [622, 199] width 302 height 11
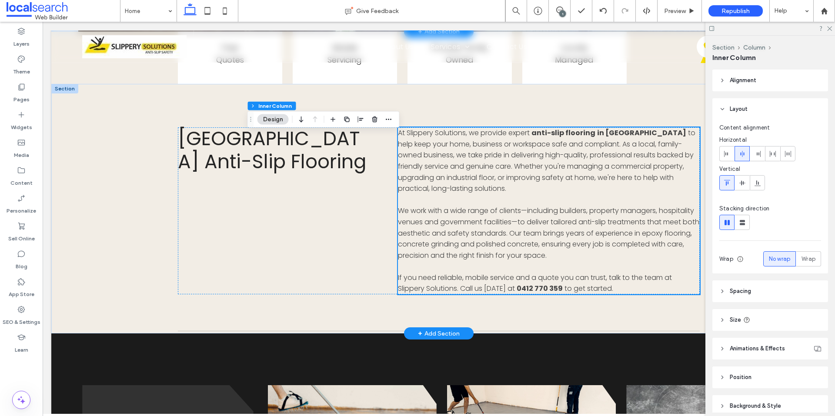
scroll to position [472, 0]
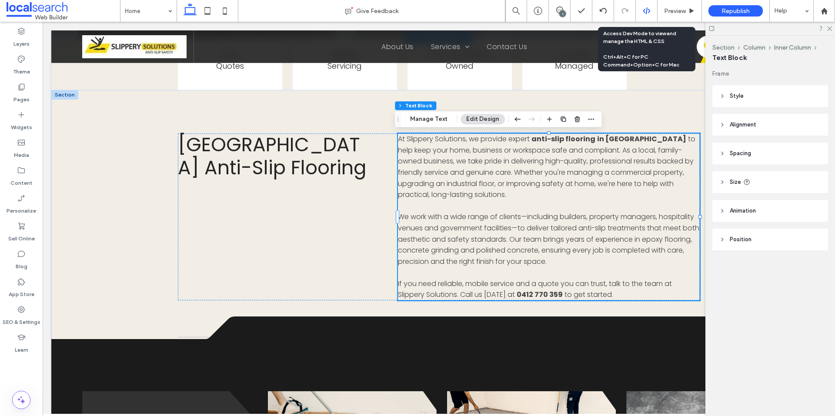
click at [648, 10] on use at bounding box center [646, 10] width 7 height 7
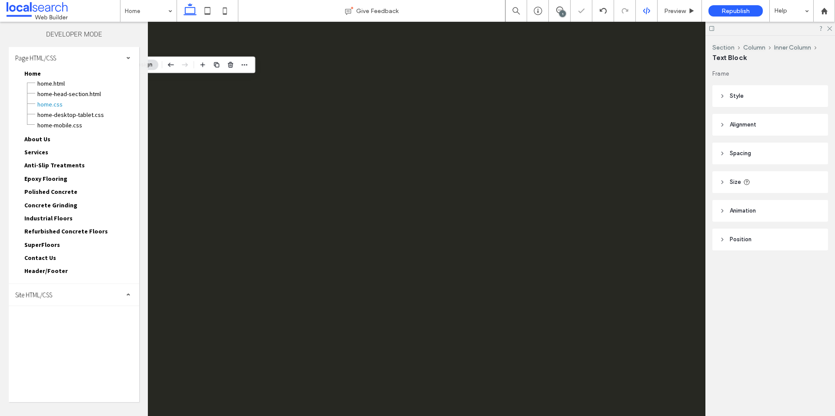
scroll to position [0, 0]
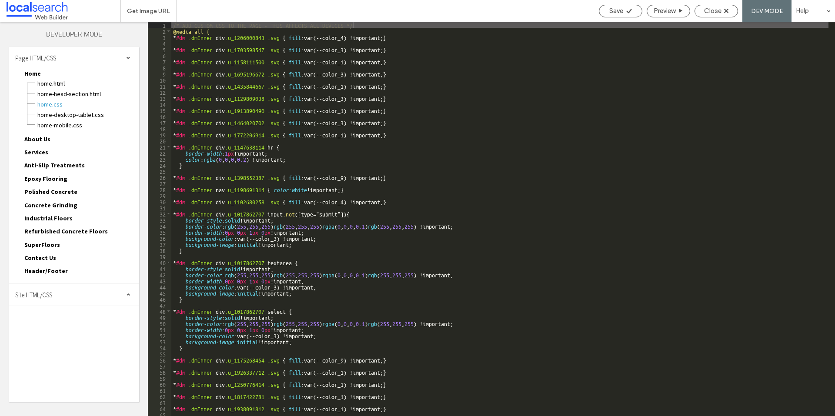
click at [66, 294] on div "Site HTML/CSS" at bounding box center [74, 295] width 130 height 22
click at [53, 336] on span "site.css" at bounding box center [89, 332] width 99 height 9
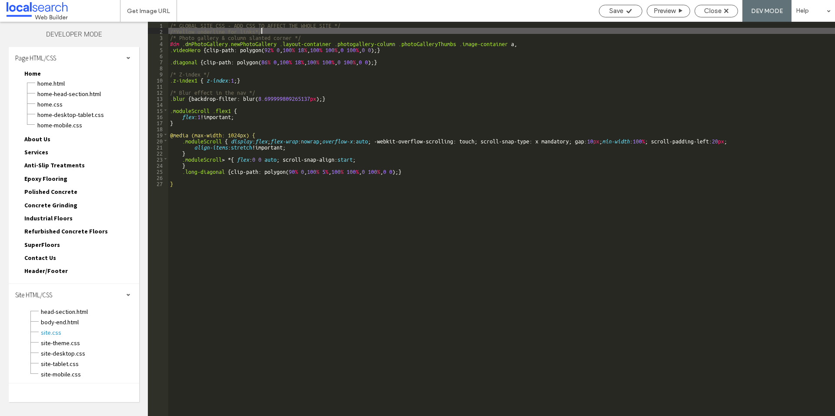
click at [297, 32] on div "/* GLOBAL SITE CSS - ADD CSS TO AFFECT THE WHOLE SITE */ /*Yellow underline for…" at bounding box center [501, 225] width 667 height 407
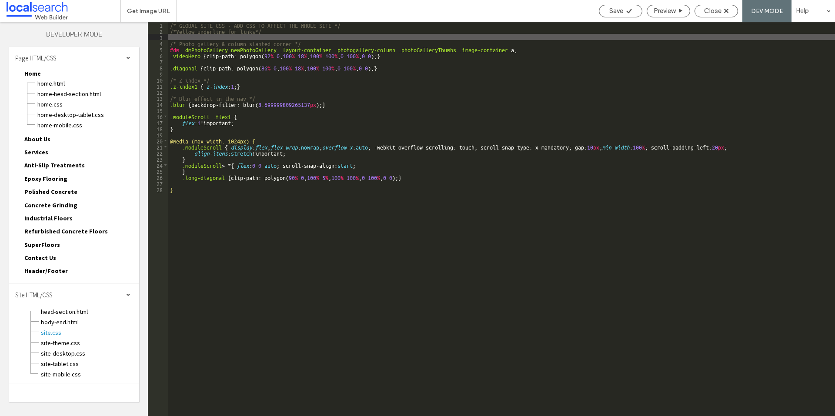
paste textarea
click at [245, 40] on div "/* GLOBAL SITE CSS - ADD CSS TO AFFECT THE WHOLE SITE */ /*Yellow underline for…" at bounding box center [501, 225] width 667 height 407
click at [364, 40] on div "/* GLOBAL SITE CSS - ADD CSS TO AFFECT THE WHOLE SITE */ /*Yellow underline for…" at bounding box center [501, 225] width 667 height 407
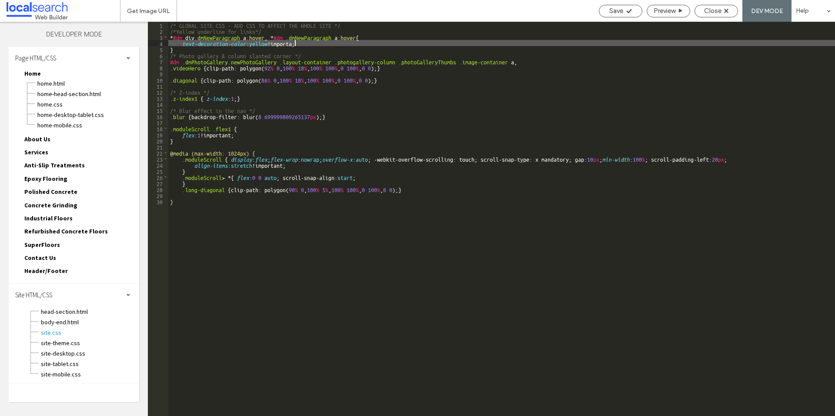
type textarea "**"
click at [622, 9] on span "Save" at bounding box center [616, 11] width 14 height 8
click at [709, 10] on span "Close" at bounding box center [712, 11] width 17 height 8
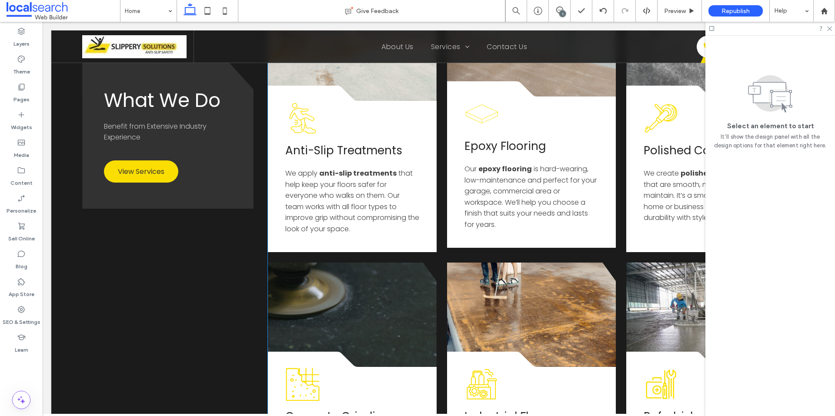
scroll to position [870, 0]
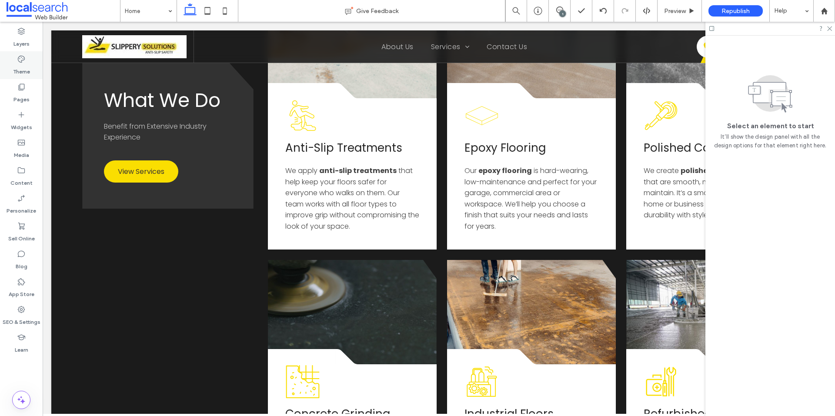
click at [24, 60] on icon at bounding box center [21, 59] width 9 height 9
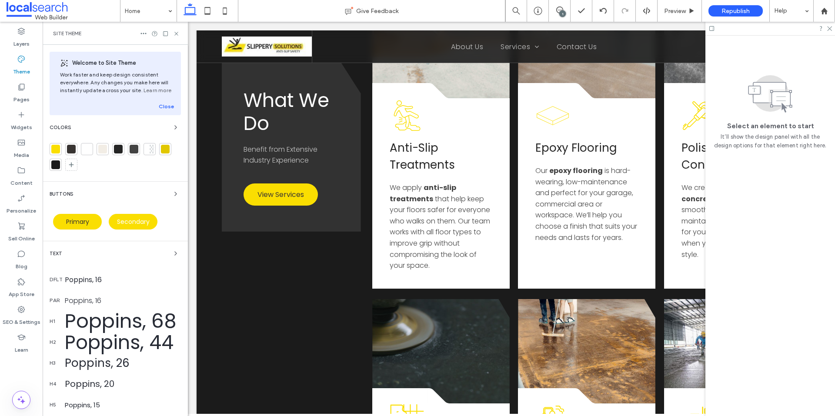
scroll to position [876, 0]
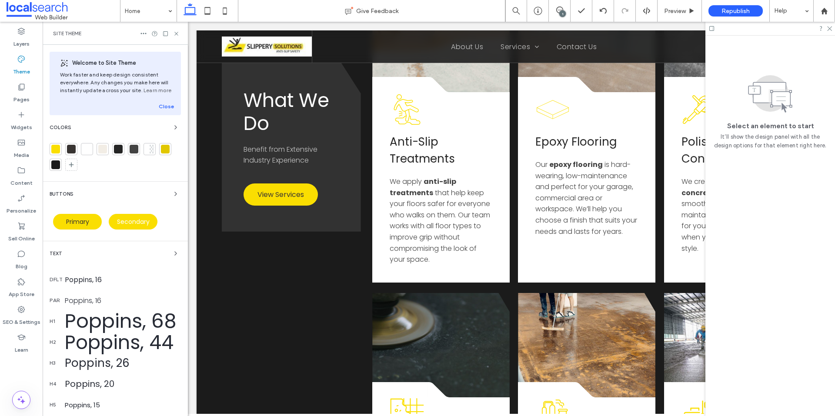
click at [60, 147] on div at bounding box center [56, 149] width 12 height 12
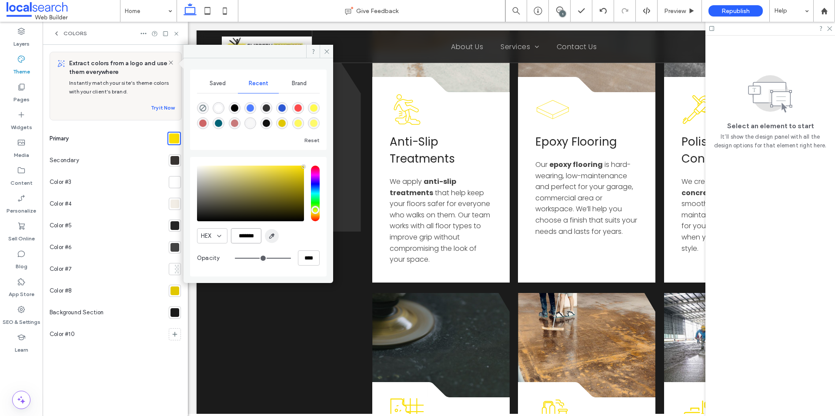
drag, startPoint x: 235, startPoint y: 234, endPoint x: 265, endPoint y: 234, distance: 29.6
click at [265, 234] on div "HEX *******" at bounding box center [258, 235] width 123 height 15
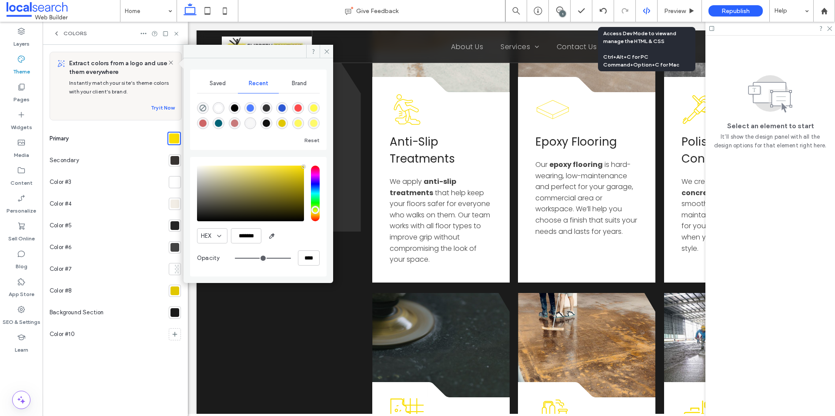
click at [642, 11] on div at bounding box center [646, 11] width 21 height 8
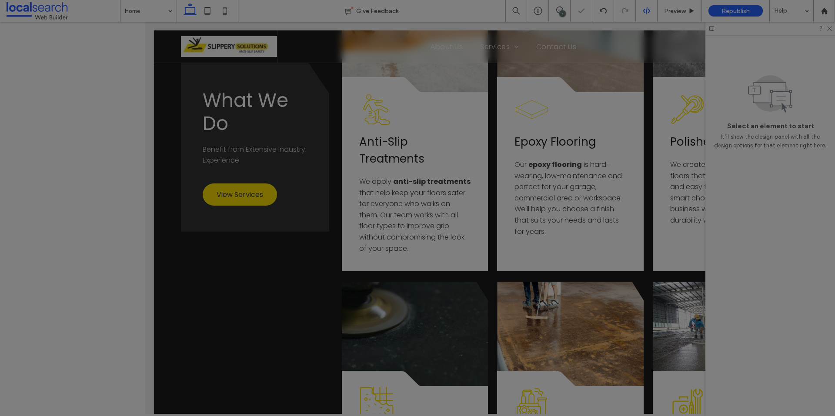
scroll to position [0, 0]
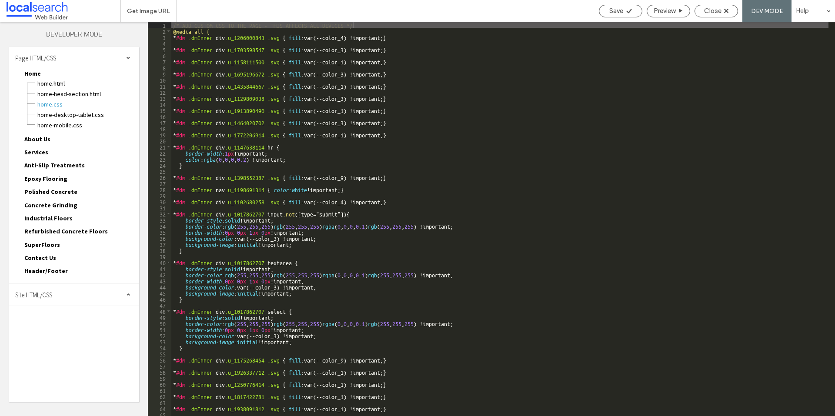
click at [63, 303] on div "Site HTML/CSS" at bounding box center [74, 295] width 130 height 22
click at [63, 337] on div "site-theme.css" at bounding box center [89, 342] width 99 height 10
click at [59, 337] on span "site.css" at bounding box center [89, 332] width 99 height 9
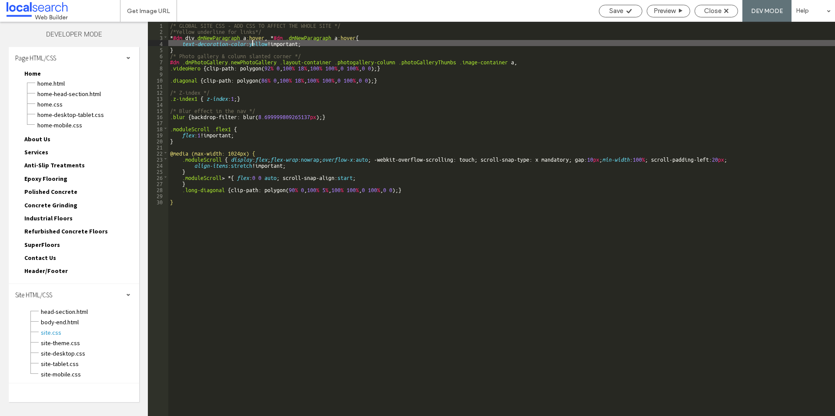
click at [254, 45] on div "/* GLOBAL SITE CSS - ADD CSS TO AFFECT THE WHOLE SITE */ /*Yellow underline for…" at bounding box center [501, 225] width 667 height 407
click at [358, 40] on div "/* GLOBAL SITE CSS - ADD CSS TO AFFECT THE WHOLE SITE */ /*Yellow underline for…" at bounding box center [501, 225] width 667 height 407
click at [621, 7] on div "Save" at bounding box center [620, 11] width 43 height 13
click at [624, 11] on div "Save" at bounding box center [620, 11] width 43 height 8
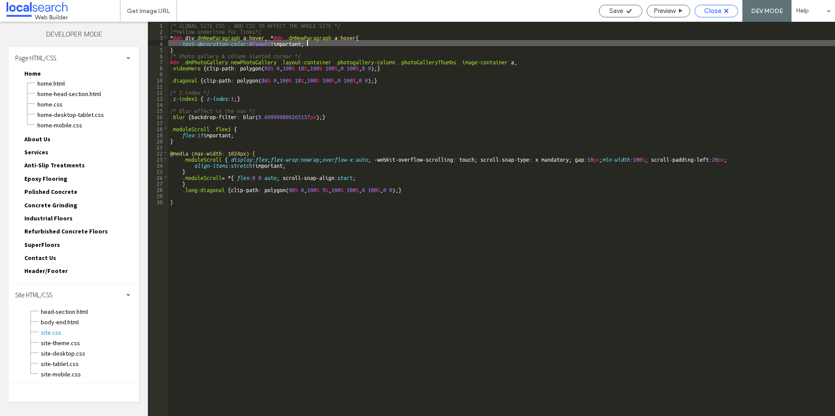
click at [718, 12] on span "Close" at bounding box center [712, 11] width 17 height 8
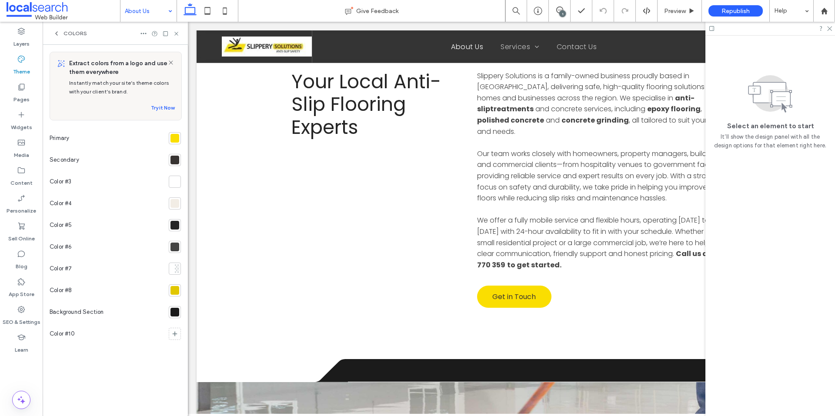
click at [56, 32] on icon at bounding box center [56, 33] width 7 height 7
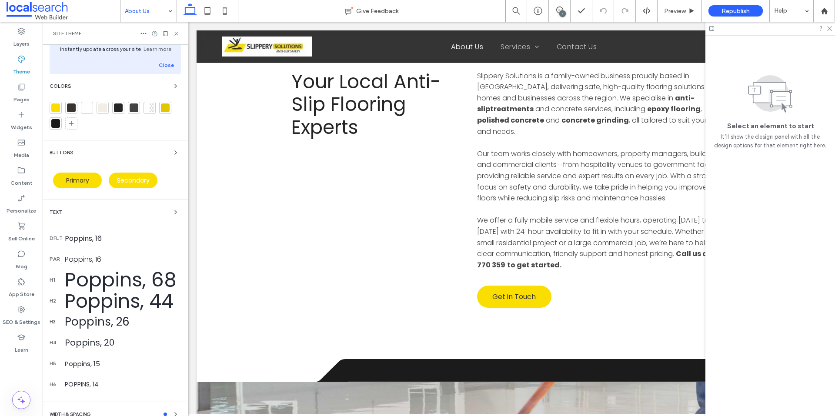
scroll to position [102, 0]
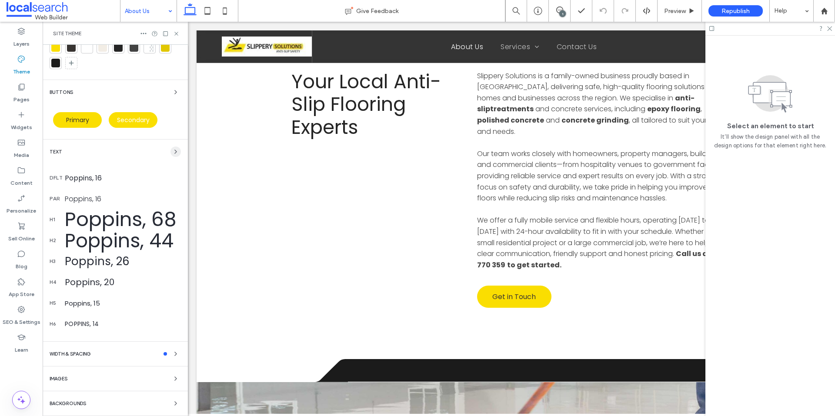
click at [170, 150] on span "button" at bounding box center [175, 152] width 10 height 10
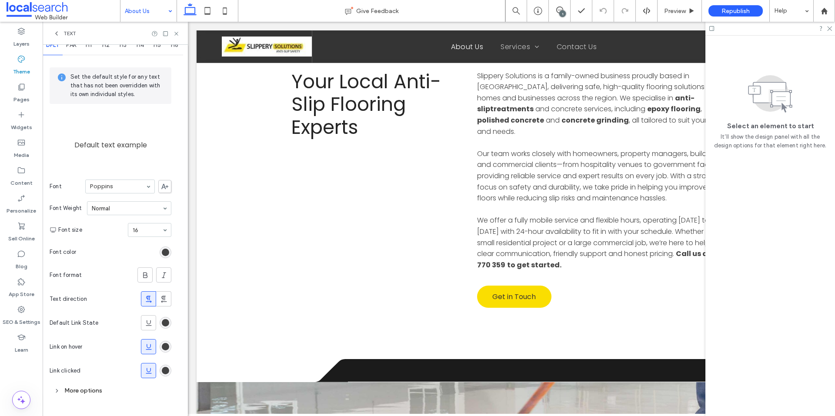
scroll to position [16, 0]
click at [167, 344] on div "rgb(67, 67, 67)" at bounding box center [165, 346] width 7 height 7
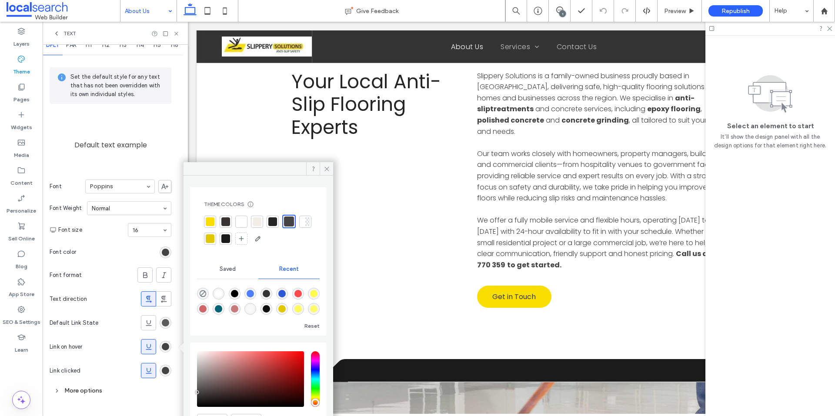
click at [168, 323] on div "rgb(67, 67, 67)" at bounding box center [165, 322] width 7 height 7
click at [167, 370] on div "rgb(67, 67, 67)" at bounding box center [165, 370] width 7 height 7
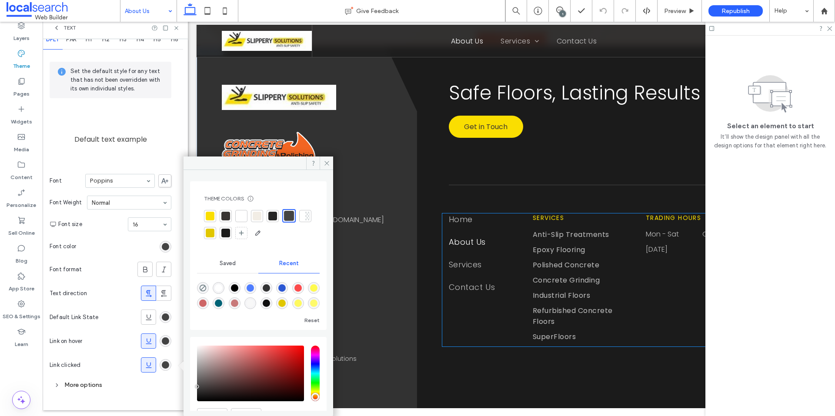
scroll to position [7, 0]
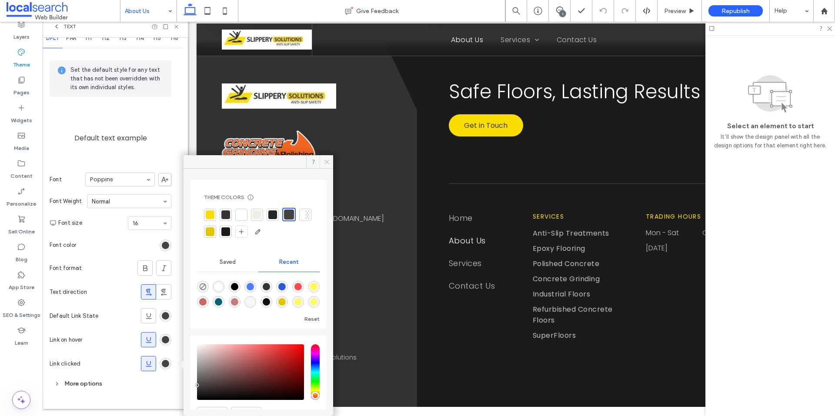
click at [327, 162] on icon at bounding box center [327, 162] width 7 height 7
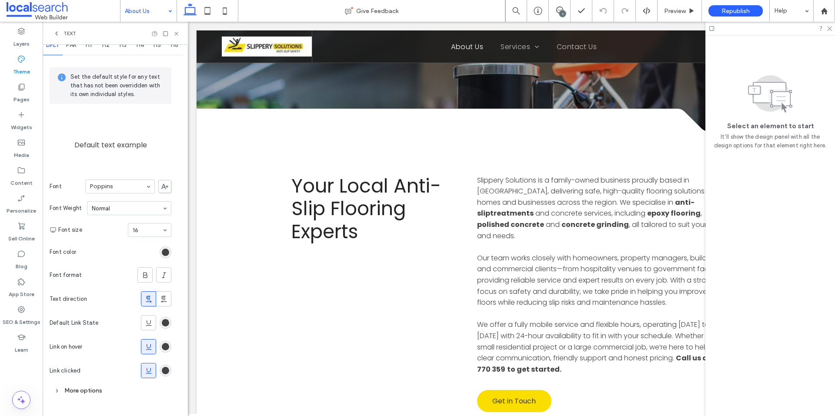
scroll to position [148, 0]
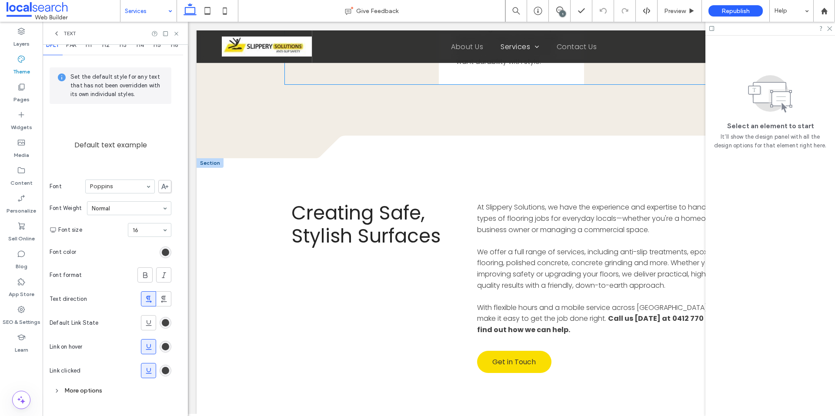
scroll to position [1174, 0]
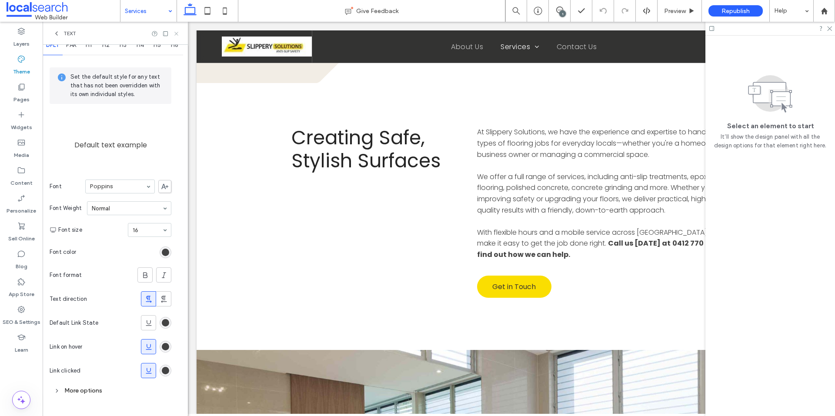
click at [177, 33] on use at bounding box center [175, 33] width 3 height 3
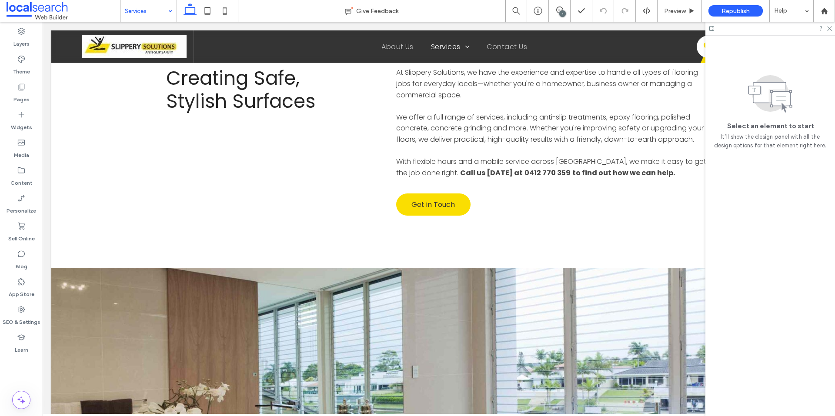
click at [561, 10] on div "1" at bounding box center [562, 13] width 7 height 7
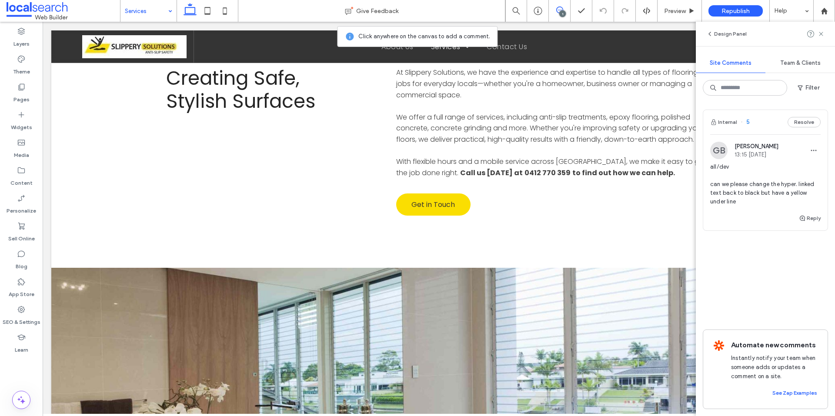
click at [738, 213] on div "all/dev can we please change the hyper. linked text back to black but have a ye…" at bounding box center [765, 188] width 110 height 50
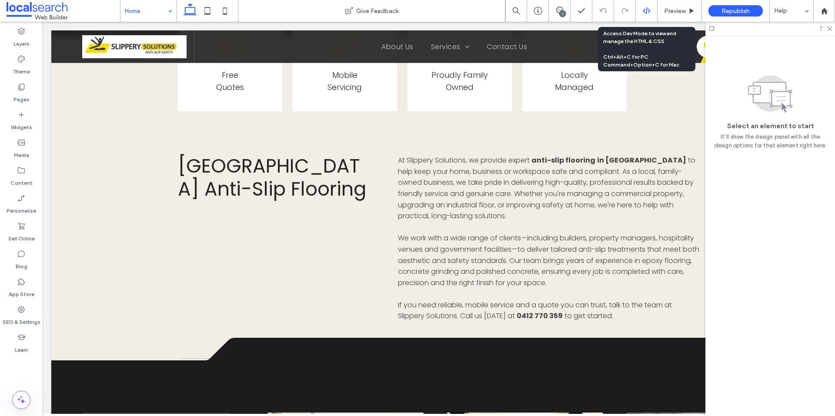
click at [646, 14] on use at bounding box center [646, 10] width 7 height 7
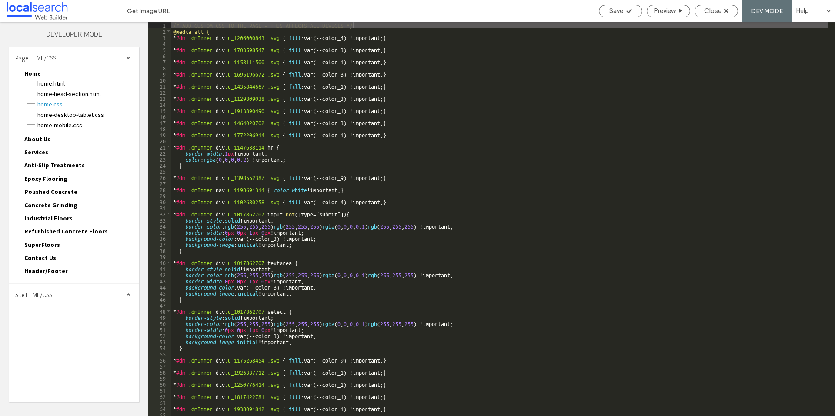
click at [100, 299] on div "Site HTML/CSS" at bounding box center [74, 295] width 130 height 22
click at [57, 337] on span "site.css" at bounding box center [89, 332] width 99 height 9
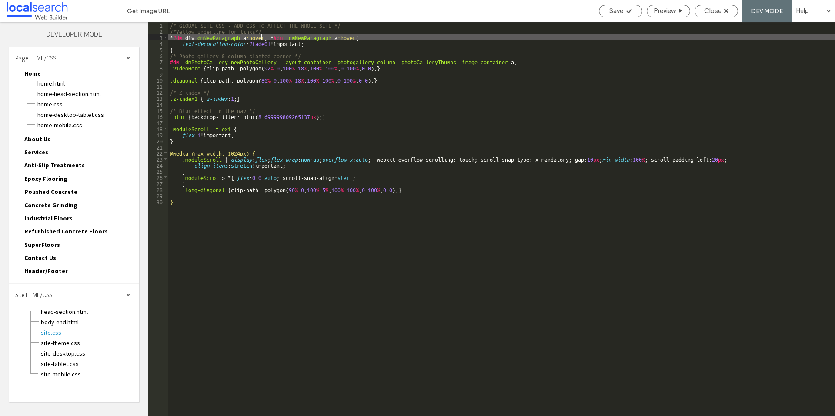
click at [263, 36] on div "/* GLOBAL SITE CSS - ADD CSS TO AFFECT THE WHOLE SITE */ /*Yellow underline for…" at bounding box center [501, 225] width 667 height 407
click at [265, 36] on div "/* GLOBAL SITE CSS - ADD CSS TO AFFECT THE WHOLE SITE */ /*Yellow underline for…" at bounding box center [501, 225] width 667 height 407
click at [338, 34] on div "/* GLOBAL SITE CSS - ADD CSS TO AFFECT THE WHOLE SITE */ /*Yellow underline for…" at bounding box center [501, 225] width 667 height 407
click at [624, 13] on div "Save" at bounding box center [620, 11] width 43 height 8
click at [622, 12] on span "Save" at bounding box center [616, 11] width 14 height 8
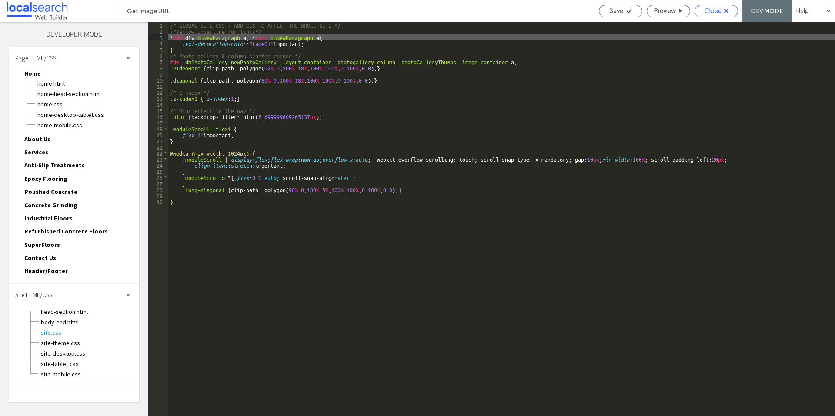
click at [722, 11] on div "Close" at bounding box center [716, 11] width 43 height 8
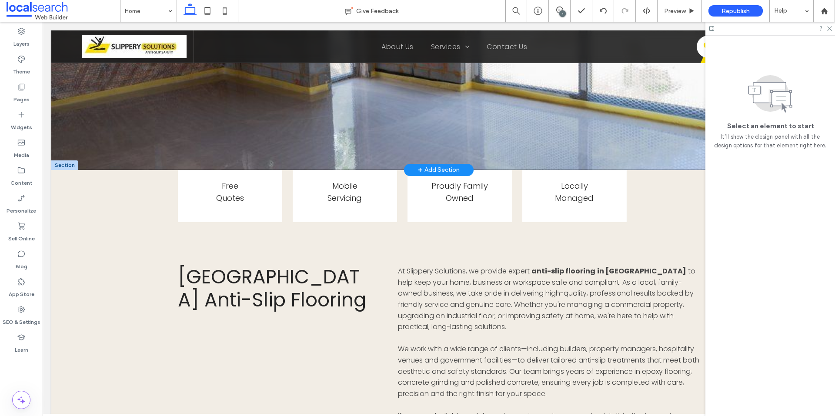
scroll to position [391, 0]
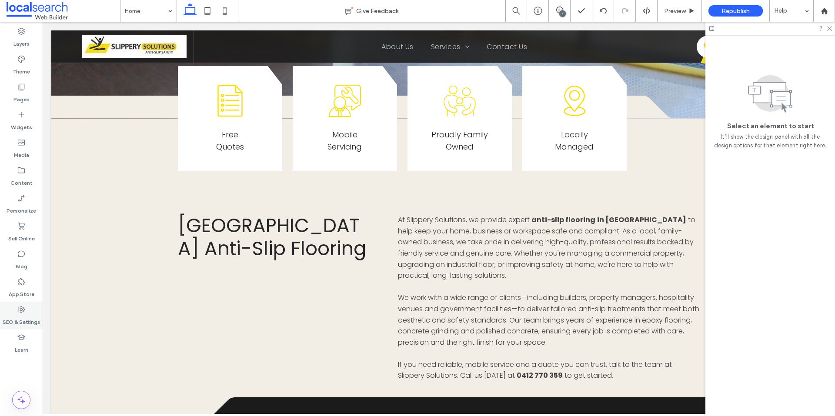
click at [19, 317] on label "SEO & Settings" at bounding box center [22, 320] width 38 height 12
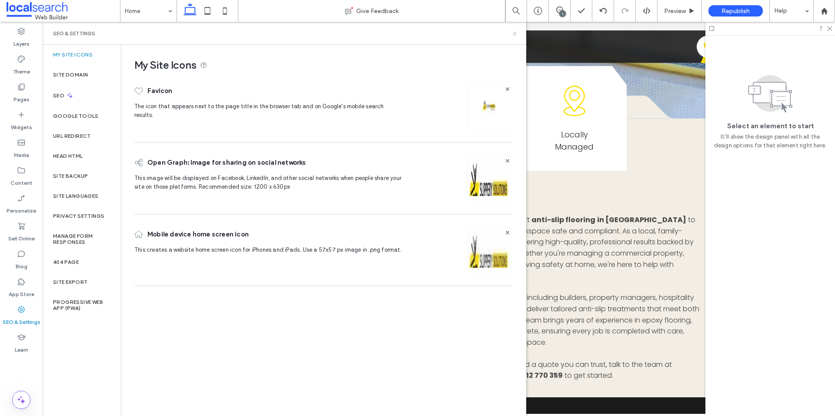
click at [515, 35] on icon at bounding box center [514, 33] width 7 height 7
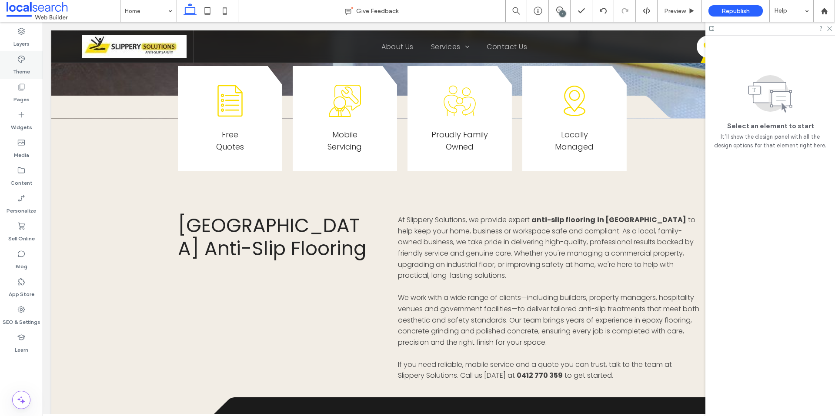
click at [20, 70] on label "Theme" at bounding box center [21, 69] width 17 height 12
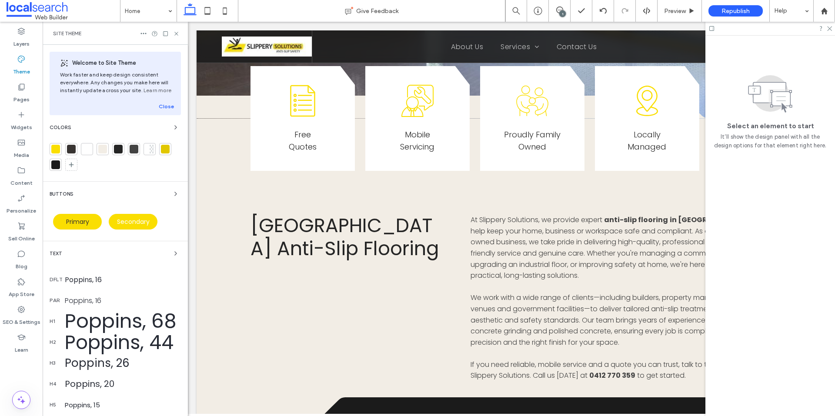
scroll to position [397, 0]
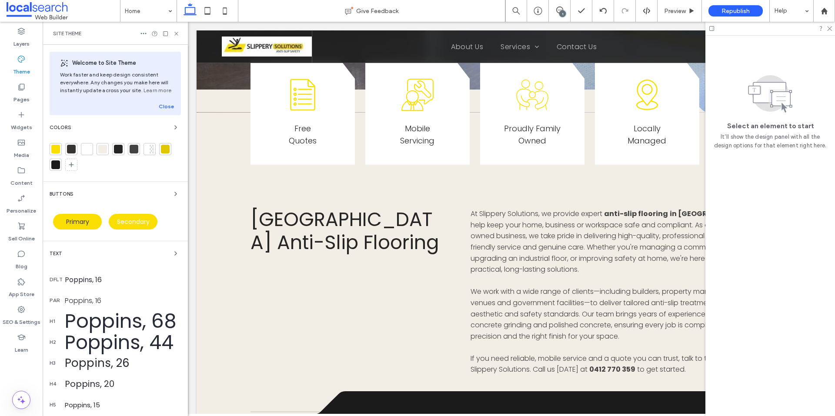
click at [164, 254] on div "Text" at bounding box center [115, 253] width 131 height 10
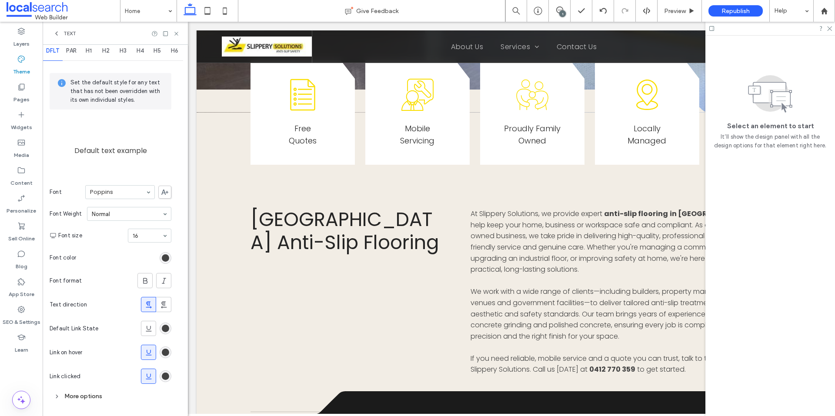
scroll to position [16, 0]
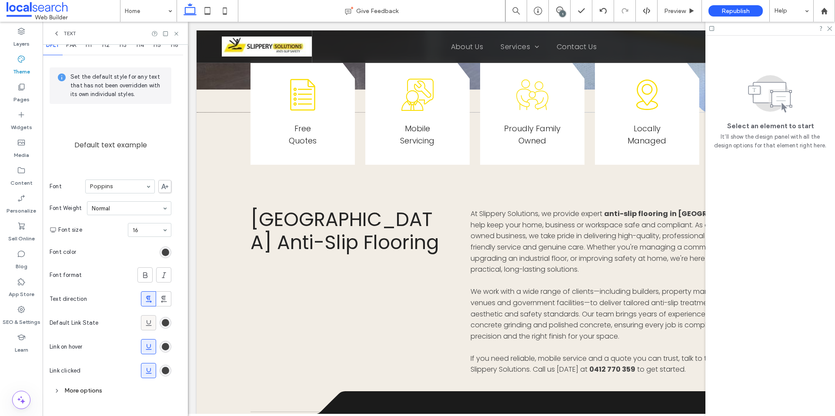
click at [148, 324] on use at bounding box center [149, 323] width 6 height 6
click at [150, 345] on icon at bounding box center [148, 347] width 9 height 9
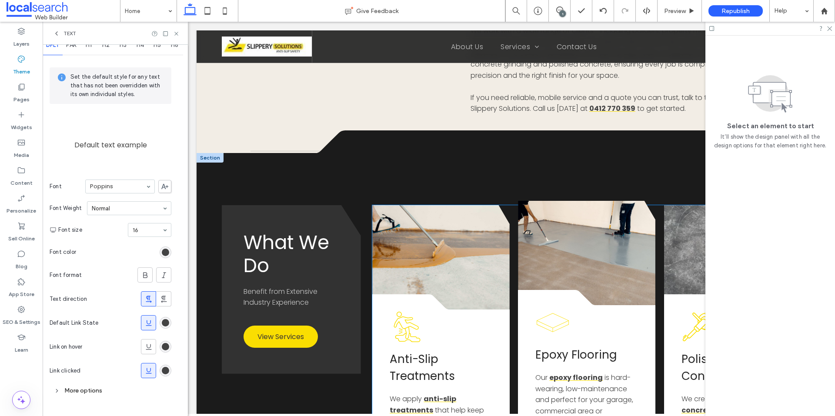
scroll to position [745, 0]
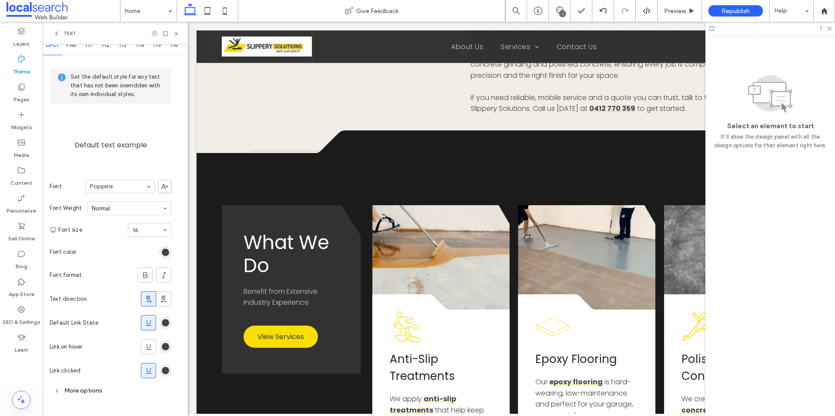
click at [561, 11] on div "1" at bounding box center [562, 13] width 7 height 7
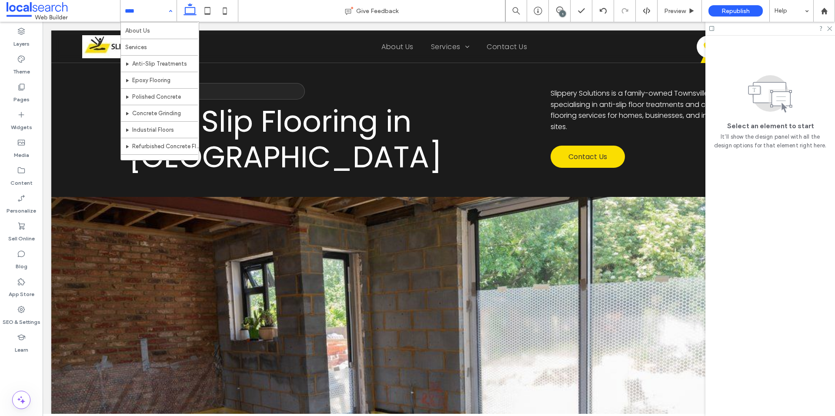
scroll to position [42, 0]
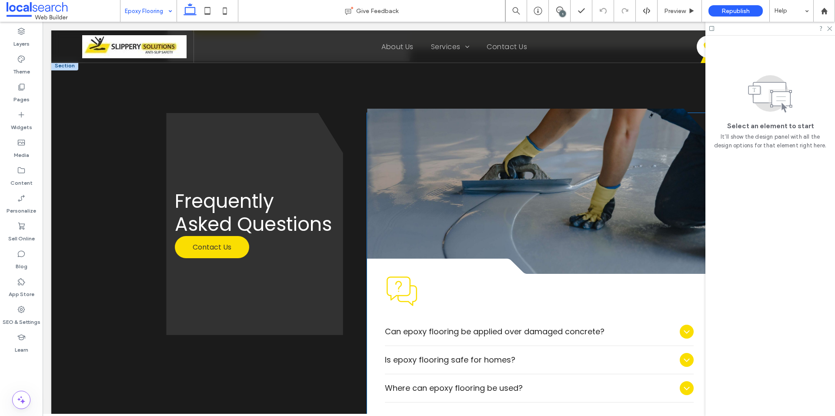
scroll to position [1305, 0]
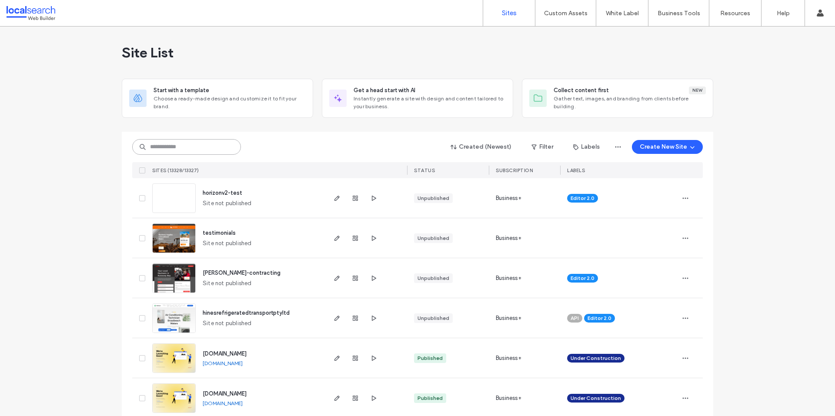
click at [199, 145] on input at bounding box center [186, 147] width 109 height 16
paste input "********"
type input "********"
click at [181, 150] on input "********" at bounding box center [186, 147] width 109 height 16
click at [186, 150] on input "********" at bounding box center [186, 147] width 109 height 16
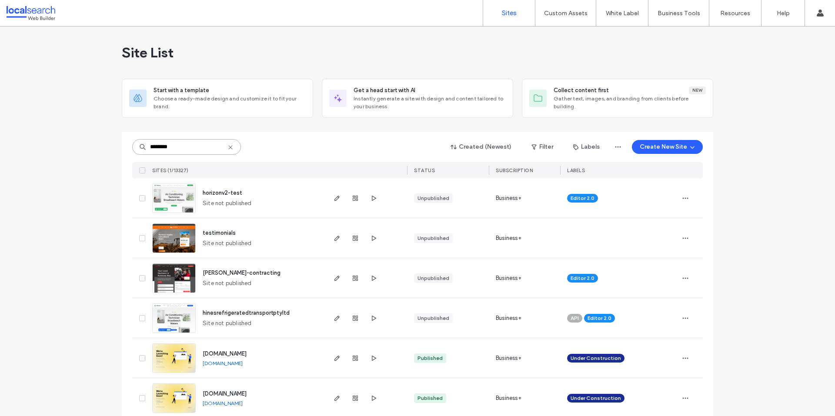
click at [170, 148] on input "********" at bounding box center [186, 147] width 109 height 16
click at [161, 146] on input "********" at bounding box center [186, 147] width 109 height 16
click at [290, 150] on div "******** Created (Newest) Filter Labels Create New Site" at bounding box center [417, 147] width 571 height 17
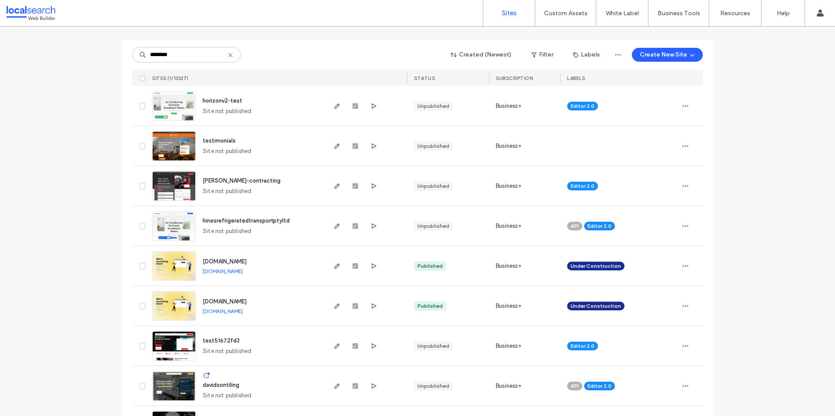
scroll to position [87, 0]
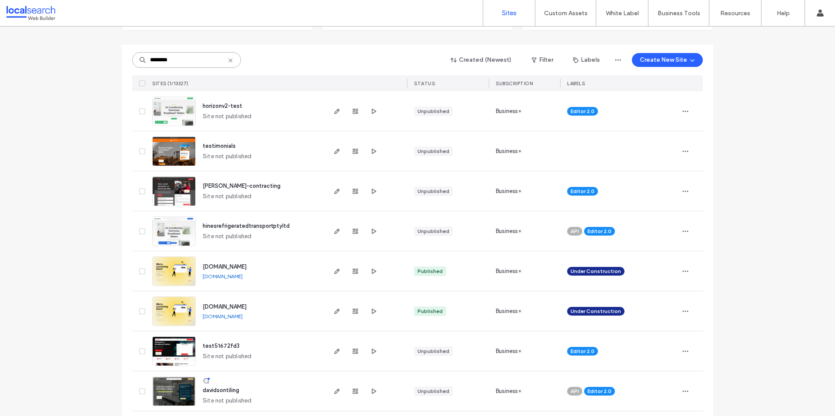
click at [187, 61] on input "********" at bounding box center [186, 60] width 109 height 16
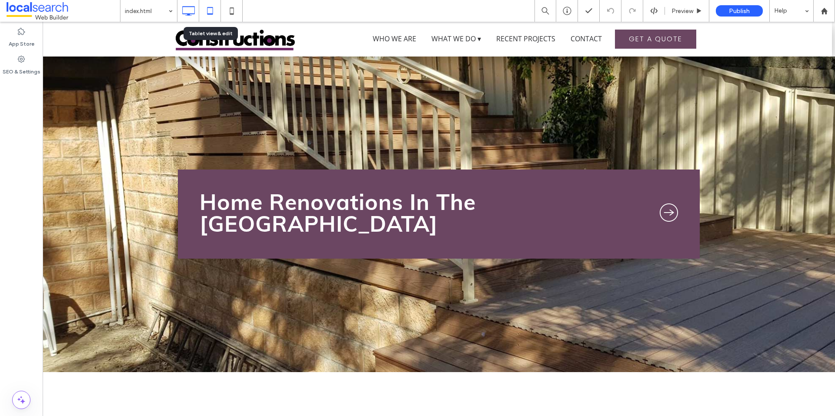
click at [210, 8] on icon at bounding box center [209, 10] width 17 height 17
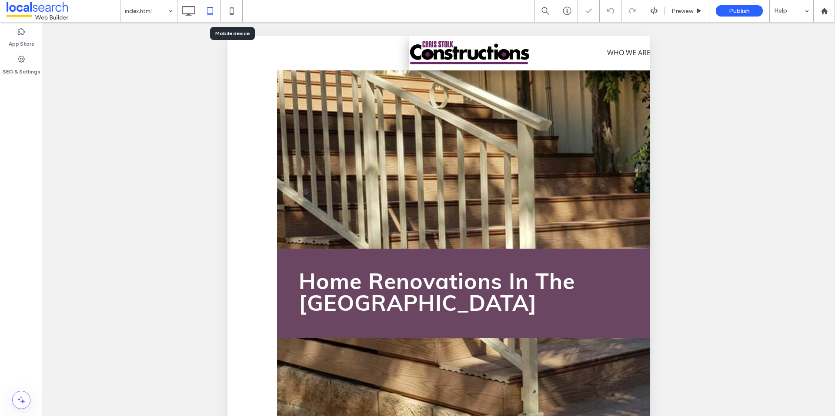
click at [230, 11] on icon at bounding box center [231, 10] width 17 height 17
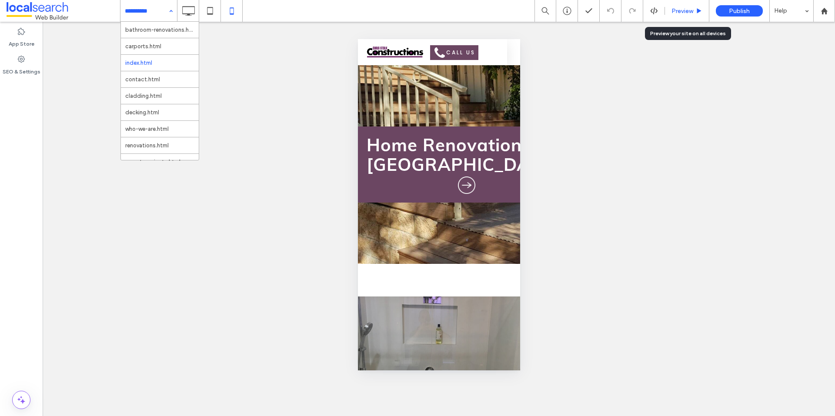
click span "Preview"
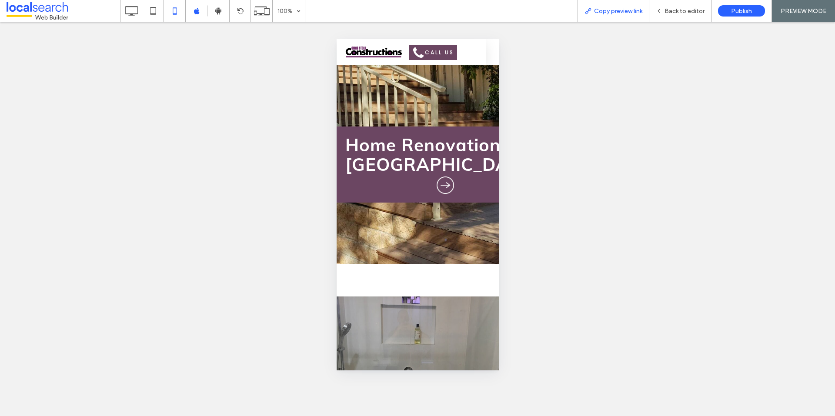
click span "Copy preview link"
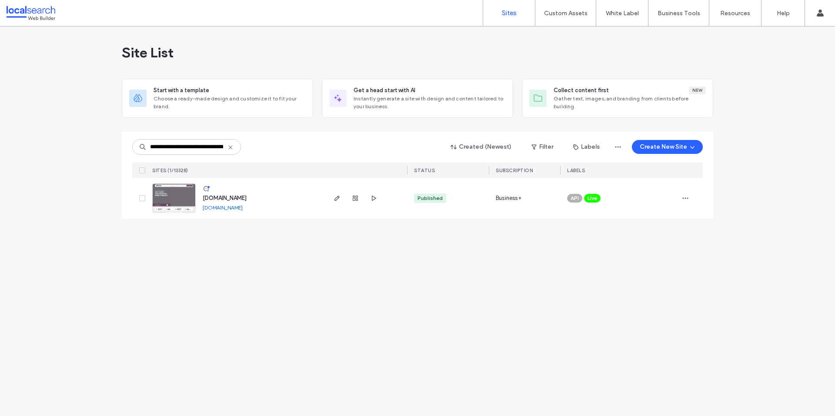
scroll to position [0, 48]
type input "**********"
